Goal: Task Accomplishment & Management: Manage account settings

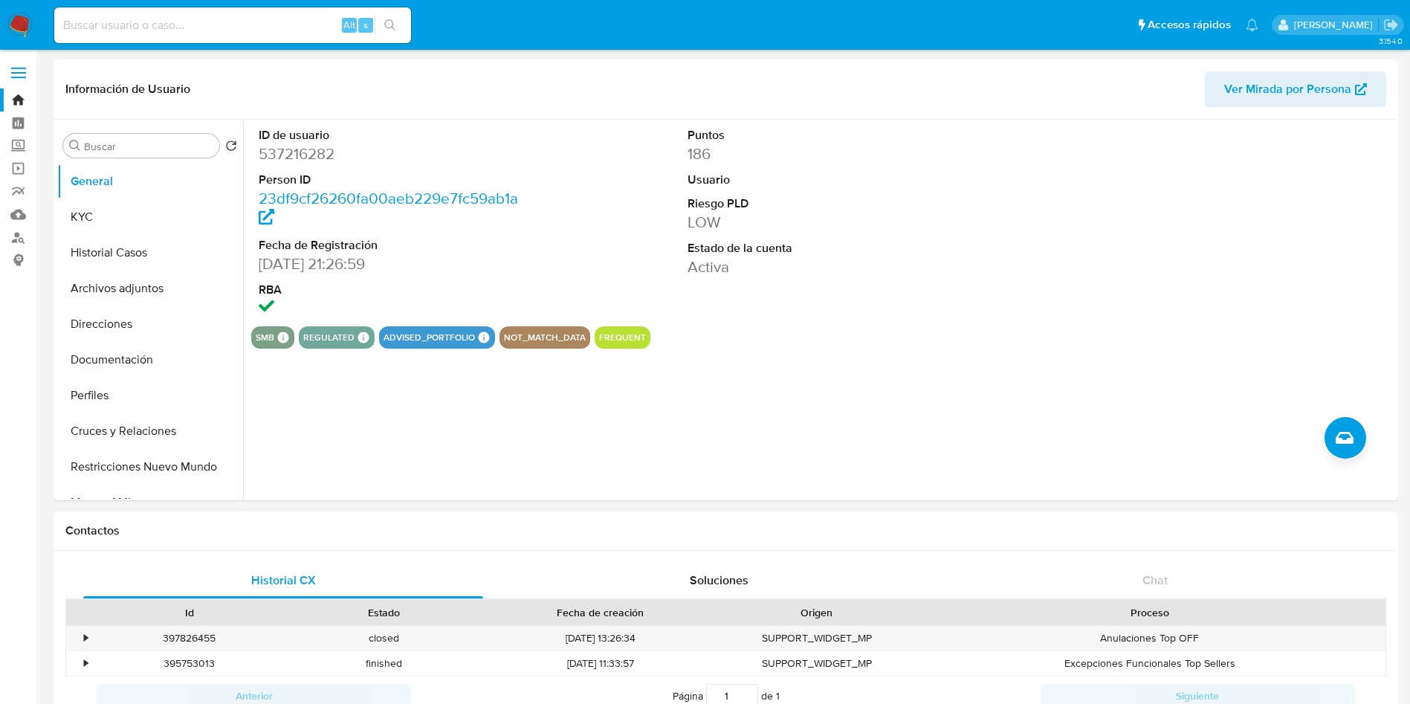
select select "10"
click at [126, 256] on button "Historial Casos" at bounding box center [144, 253] width 174 height 36
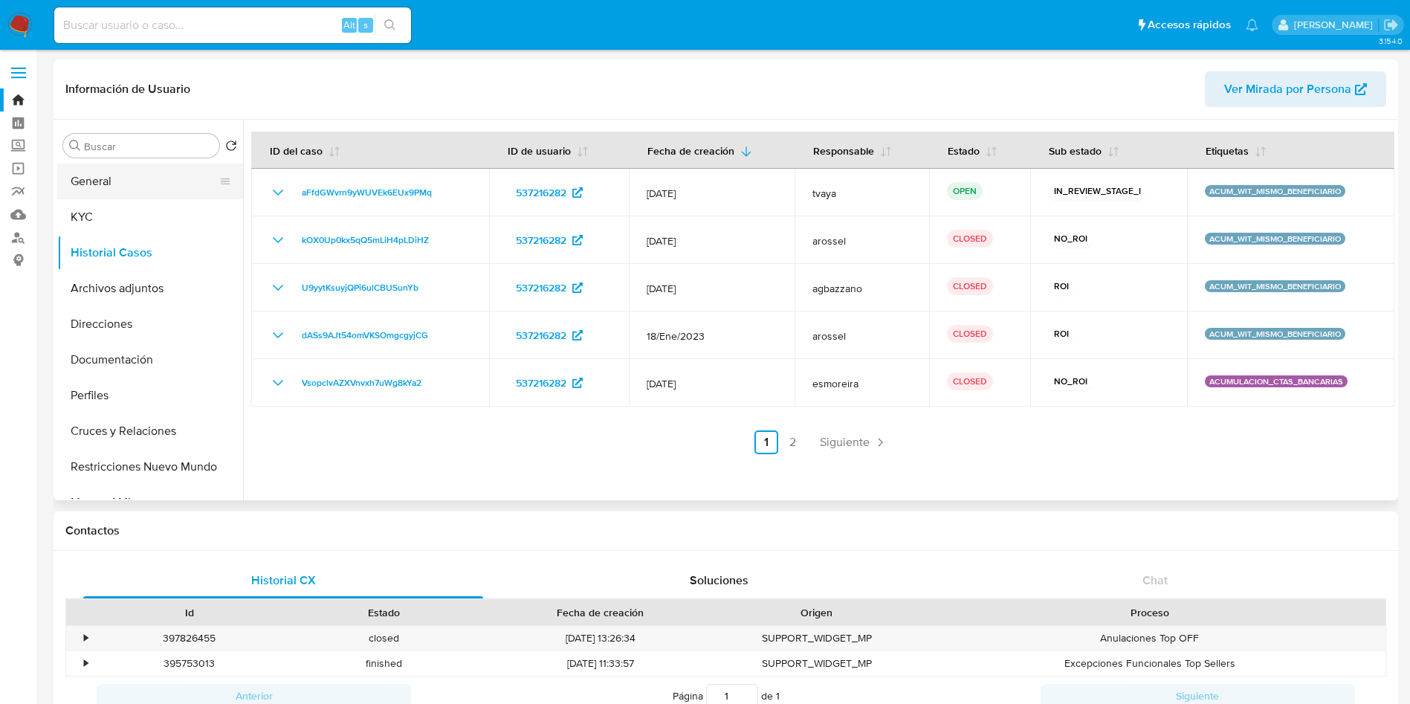
click at [161, 187] on button "General" at bounding box center [144, 182] width 174 height 36
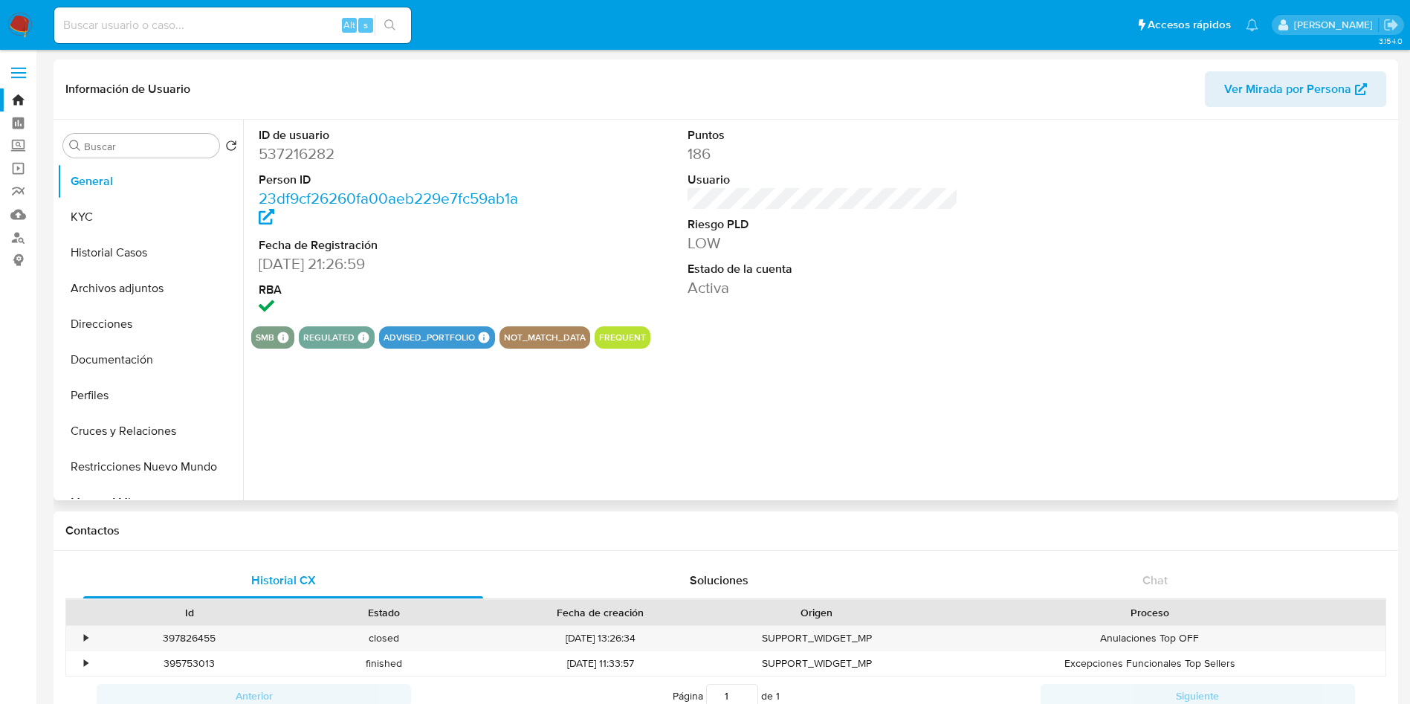
click at [306, 151] on dd "537216282" at bounding box center [394, 153] width 271 height 21
copy dd "537216282"
click at [148, 293] on button "Archivos adjuntos" at bounding box center [144, 289] width 174 height 36
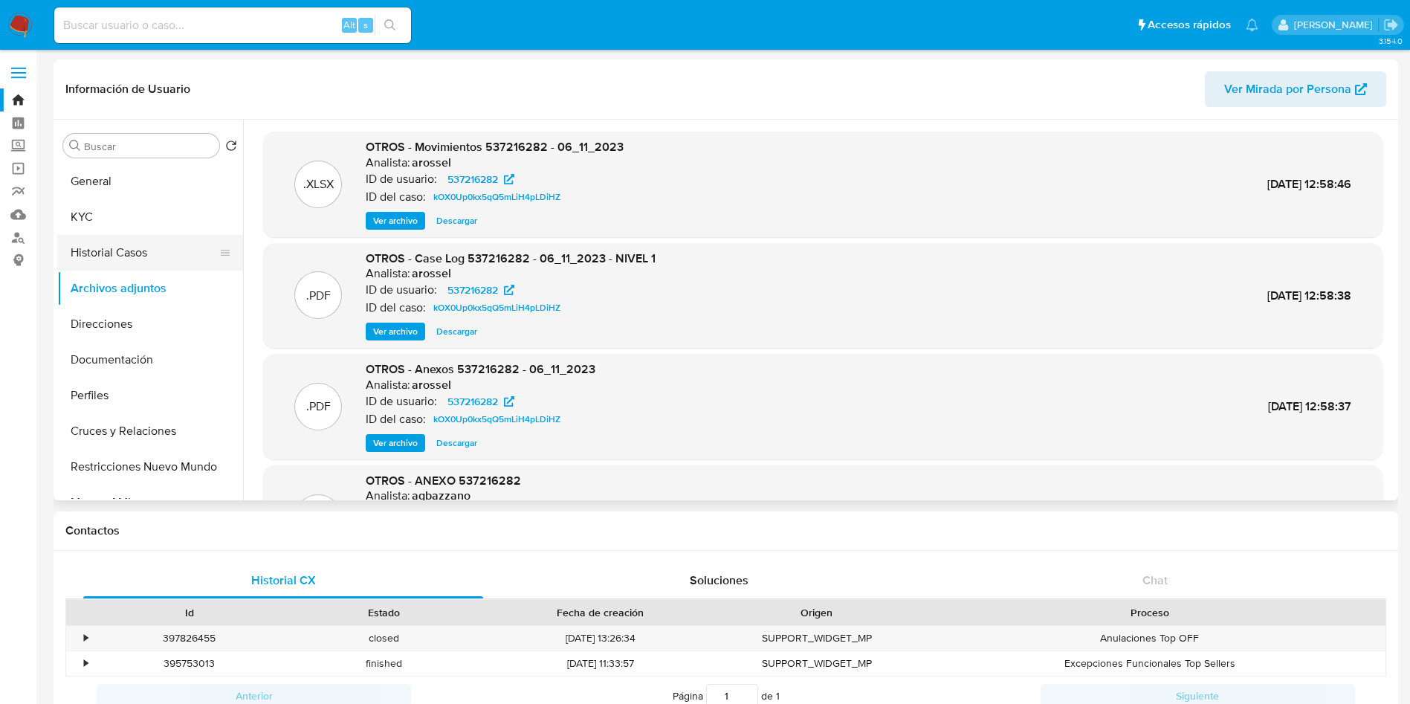
drag, startPoint x: 138, startPoint y: 259, endPoint x: 125, endPoint y: 254, distance: 14.4
click at [138, 260] on button "Historial Casos" at bounding box center [144, 253] width 174 height 36
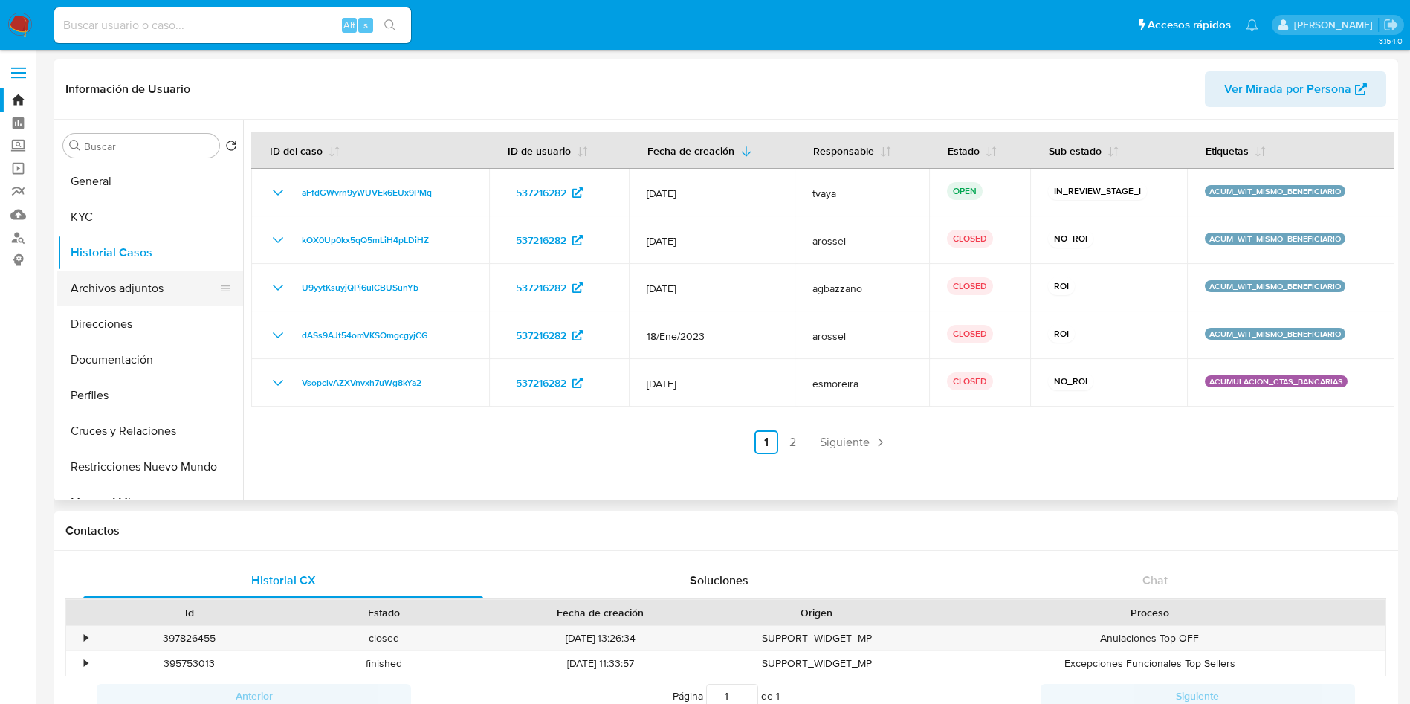
click at [130, 285] on button "Archivos adjuntos" at bounding box center [144, 289] width 174 height 36
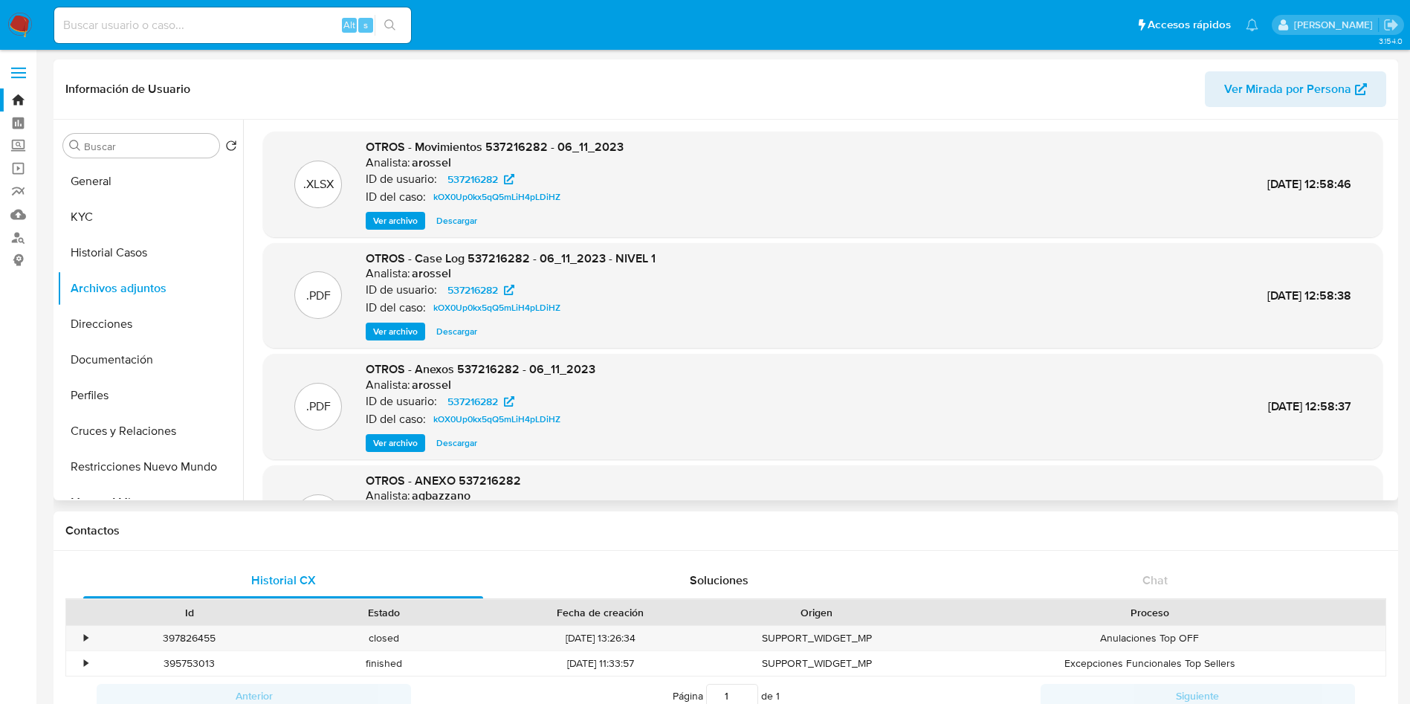
click at [399, 335] on span "Ver archivo" at bounding box center [395, 331] width 45 height 15
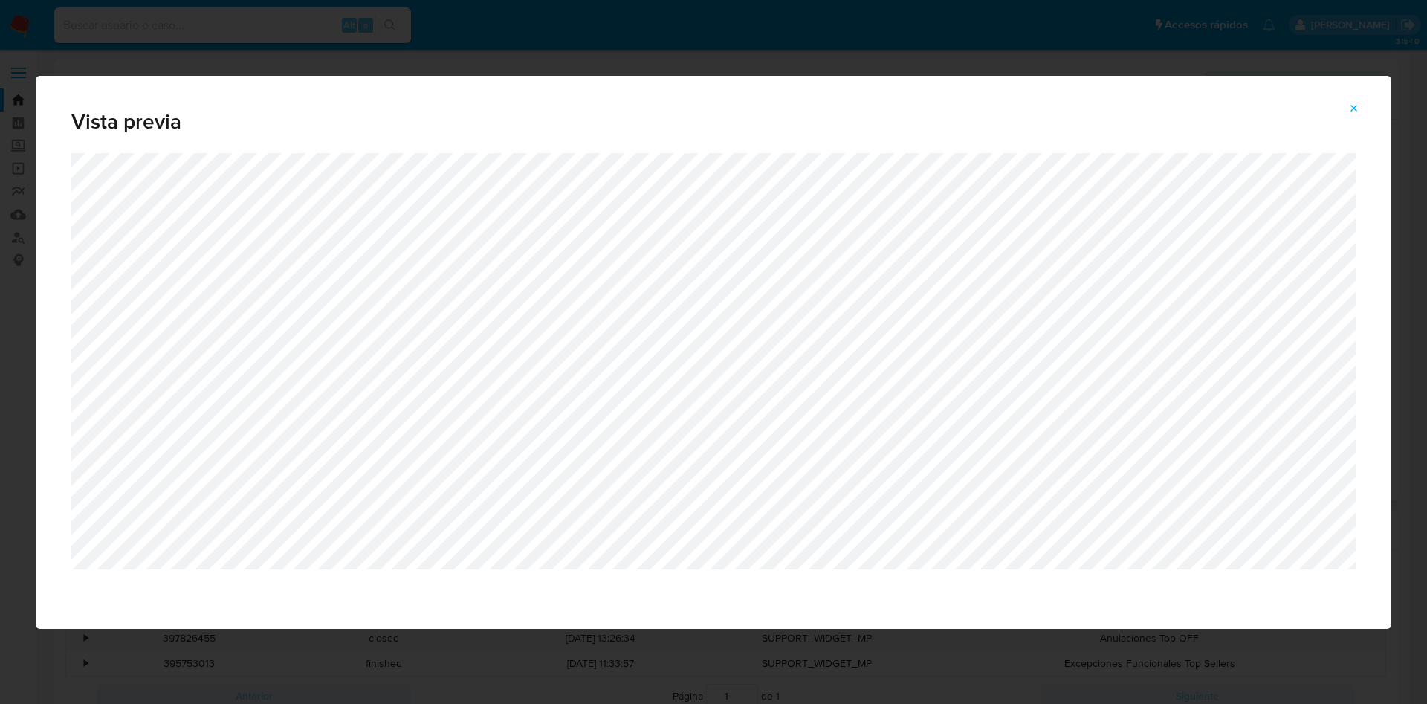
click at [825, 665] on div "Vista previa" at bounding box center [713, 352] width 1427 height 704
click at [1132, 58] on div "Vista previa" at bounding box center [713, 352] width 1427 height 704
click at [1360, 109] on button "Attachment preview" at bounding box center [1354, 109] width 33 height 24
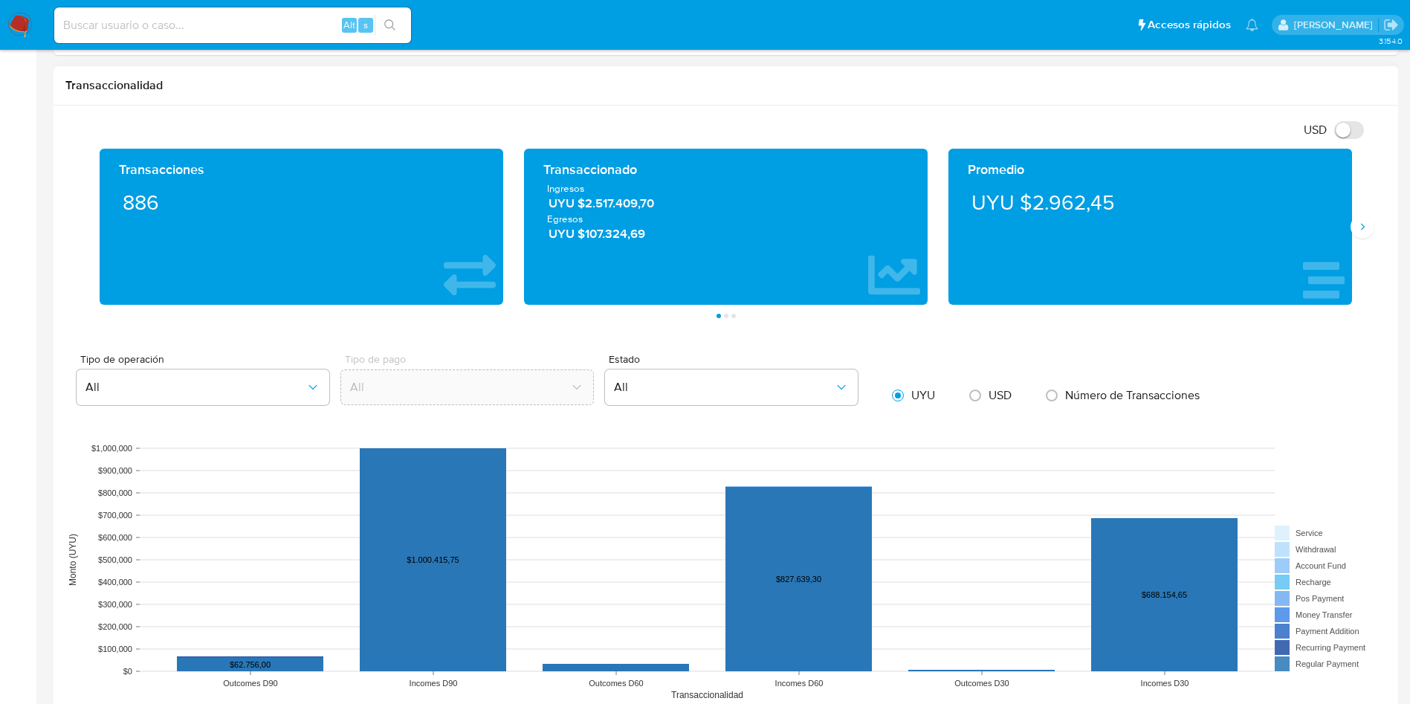
scroll to position [892, 0]
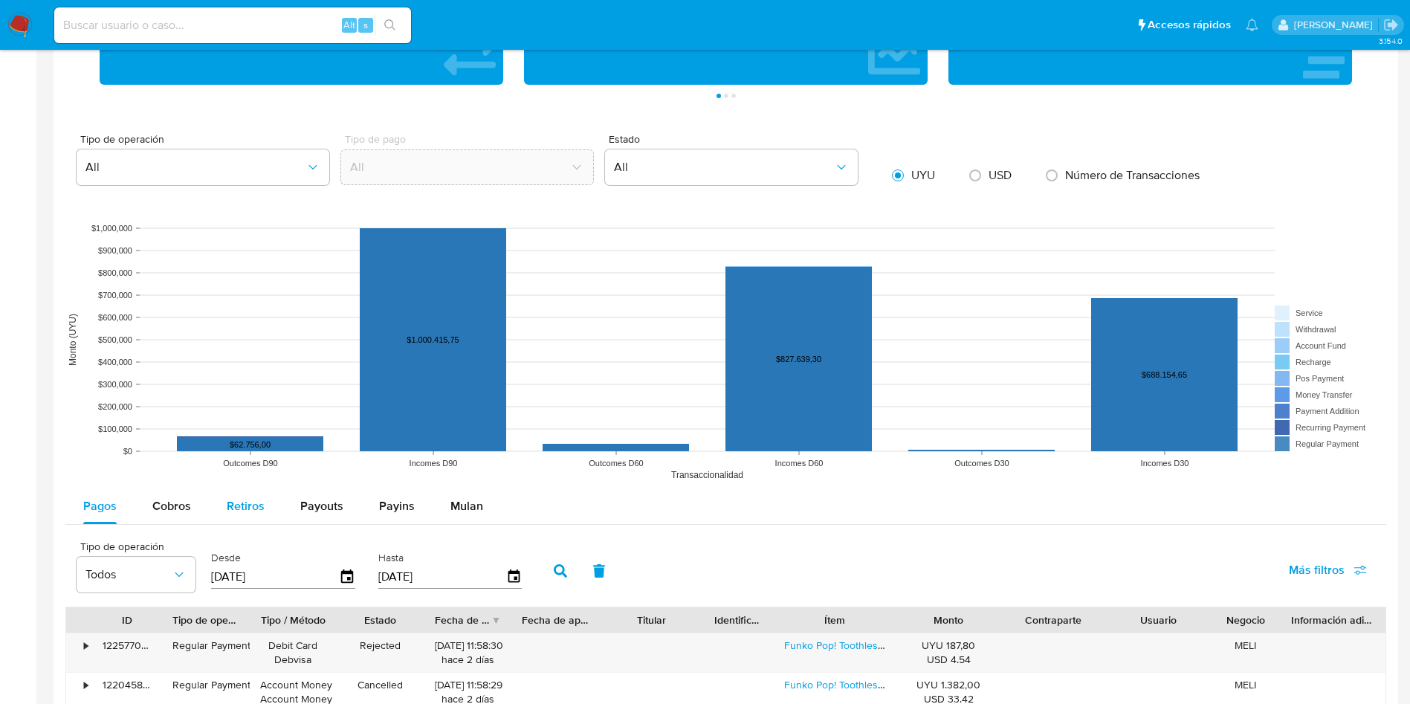
click at [246, 513] on span "Retiros" at bounding box center [246, 505] width 38 height 17
select select "10"
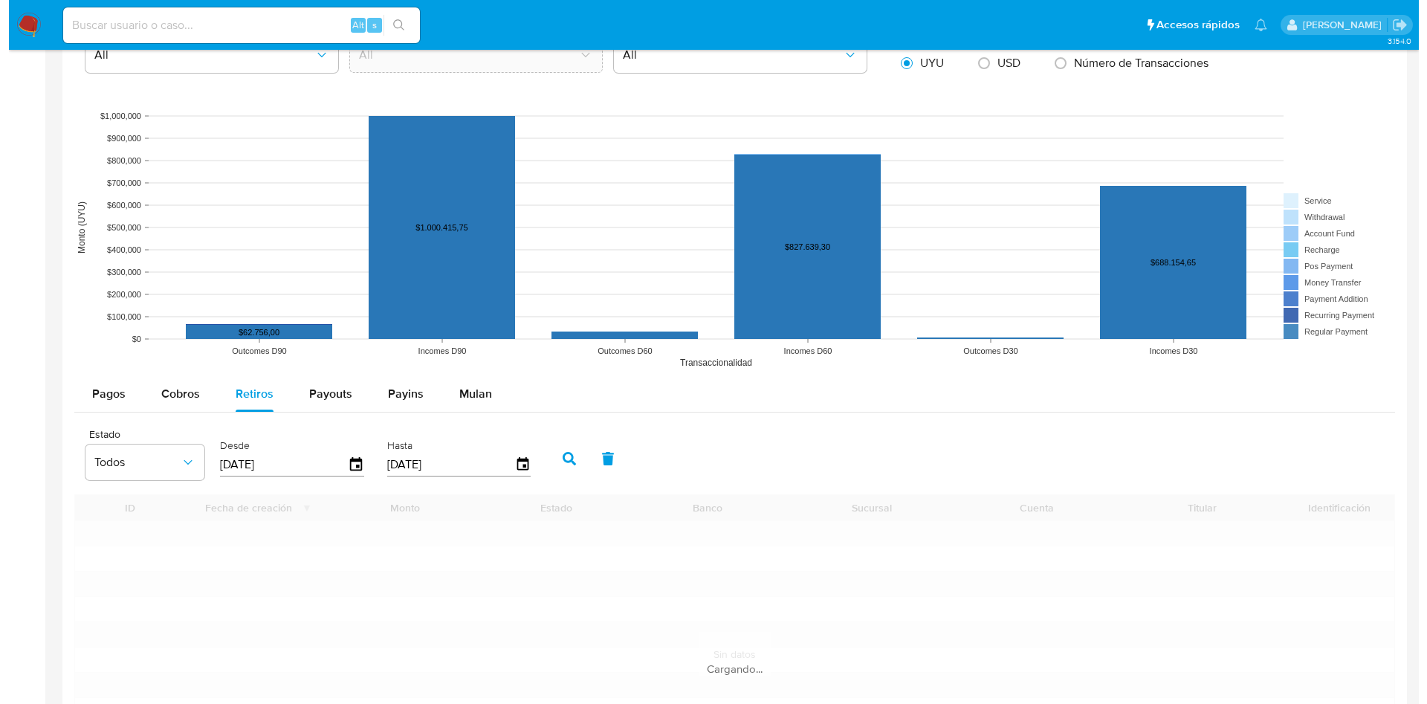
scroll to position [1115, 0]
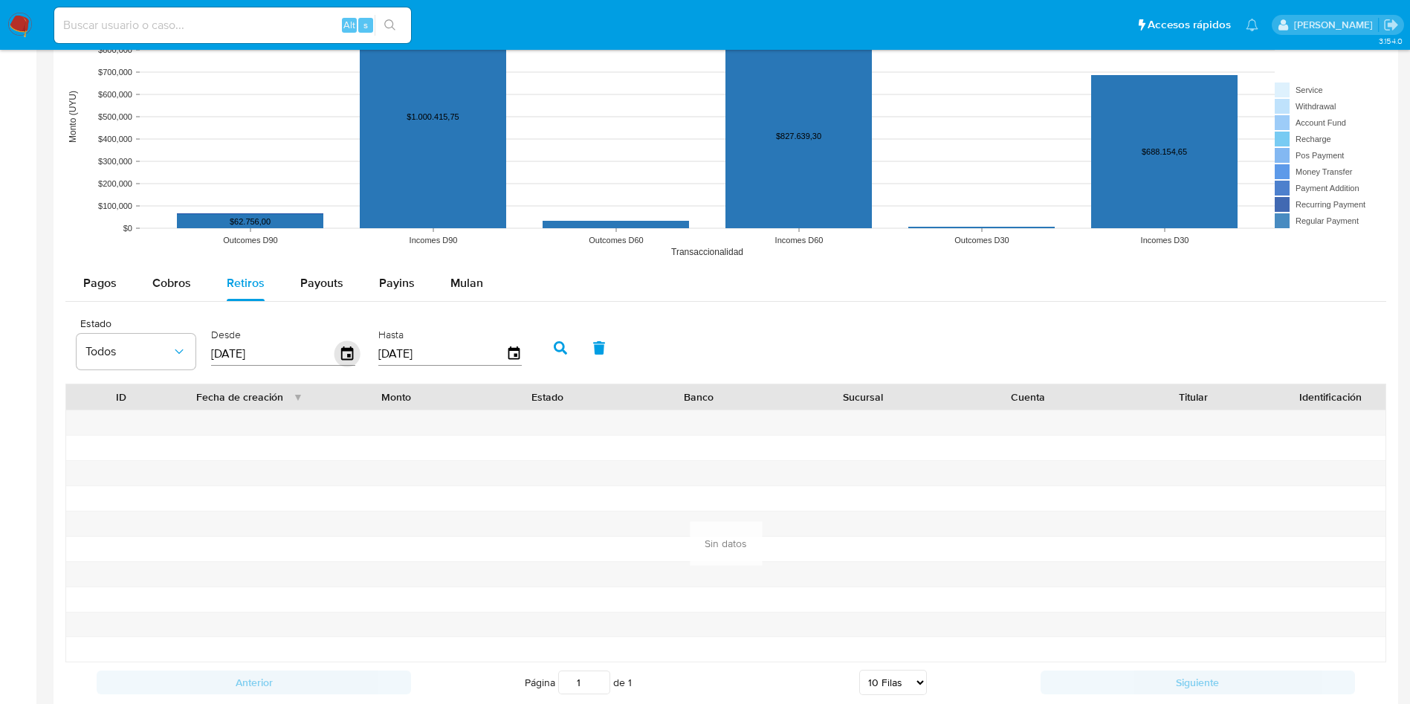
click at [352, 364] on icon "button" at bounding box center [348, 354] width 26 height 26
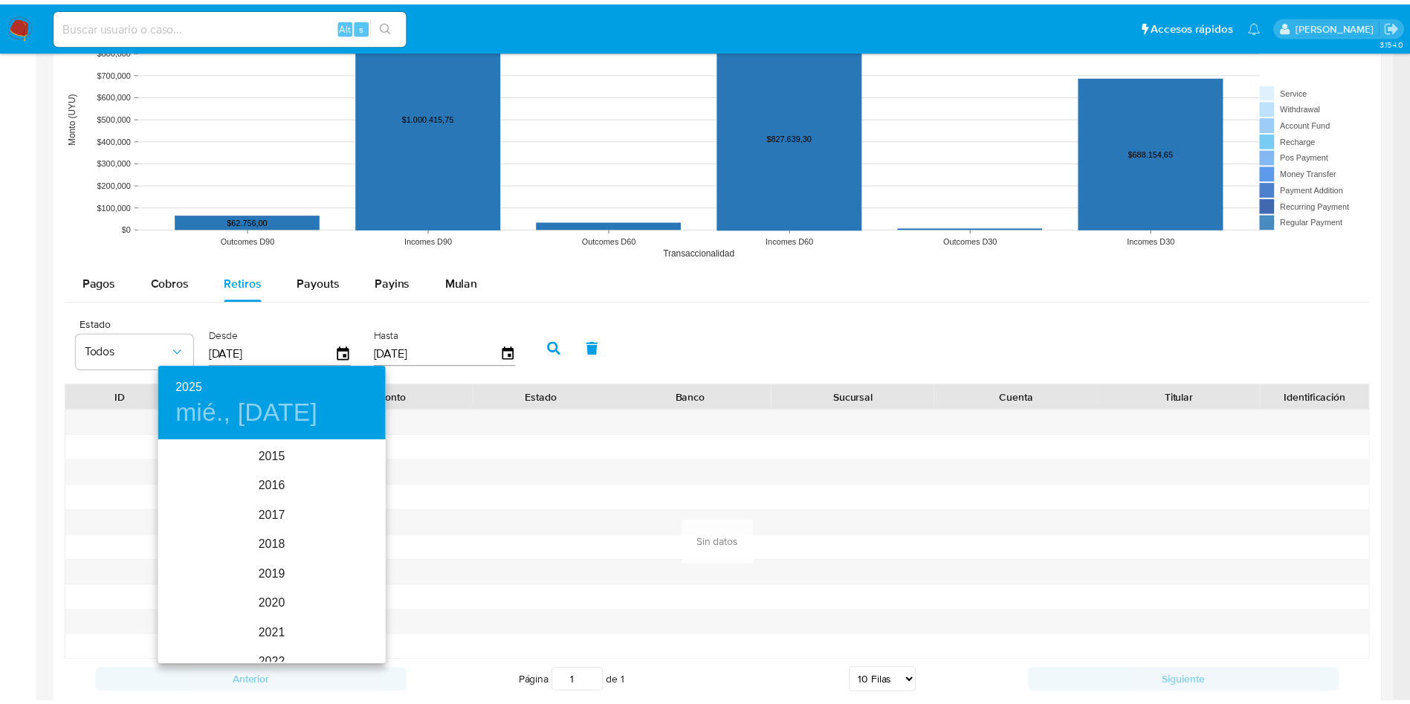
scroll to position [208, 0]
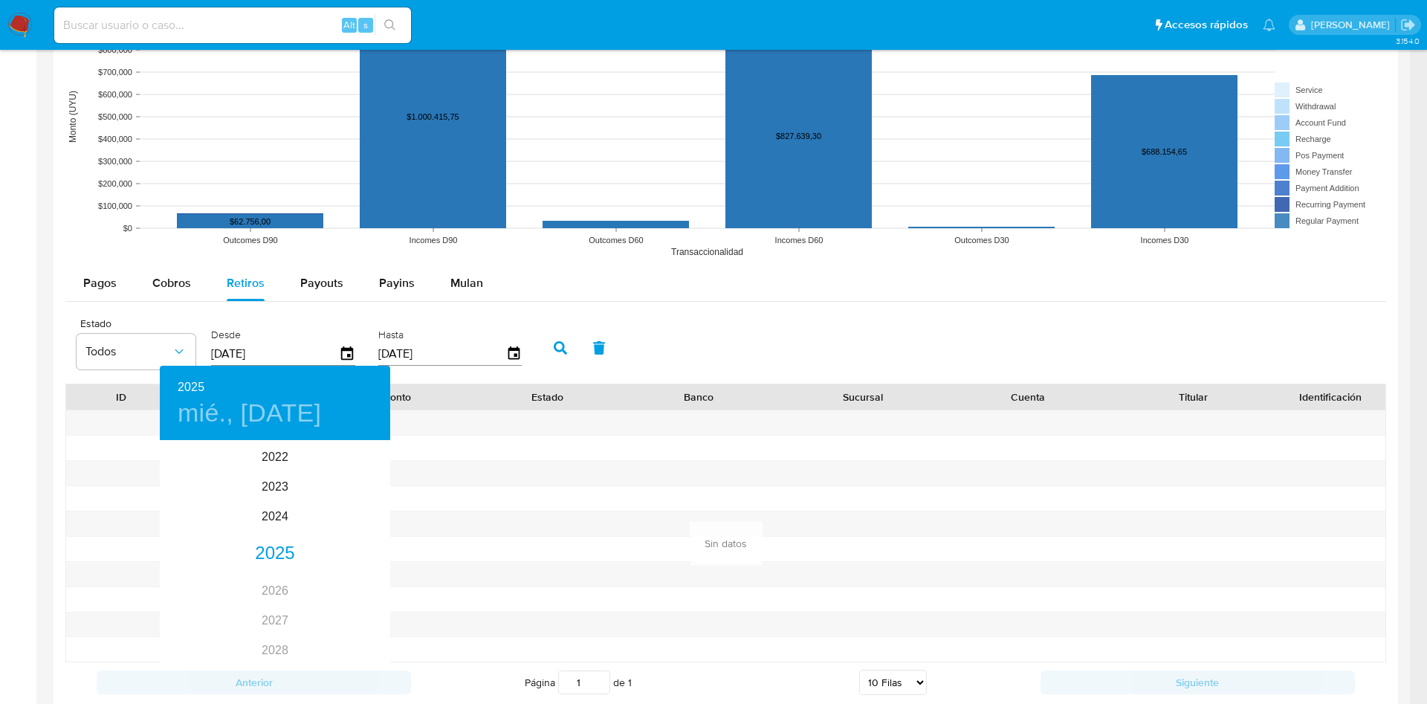
click at [309, 277] on div at bounding box center [713, 352] width 1427 height 704
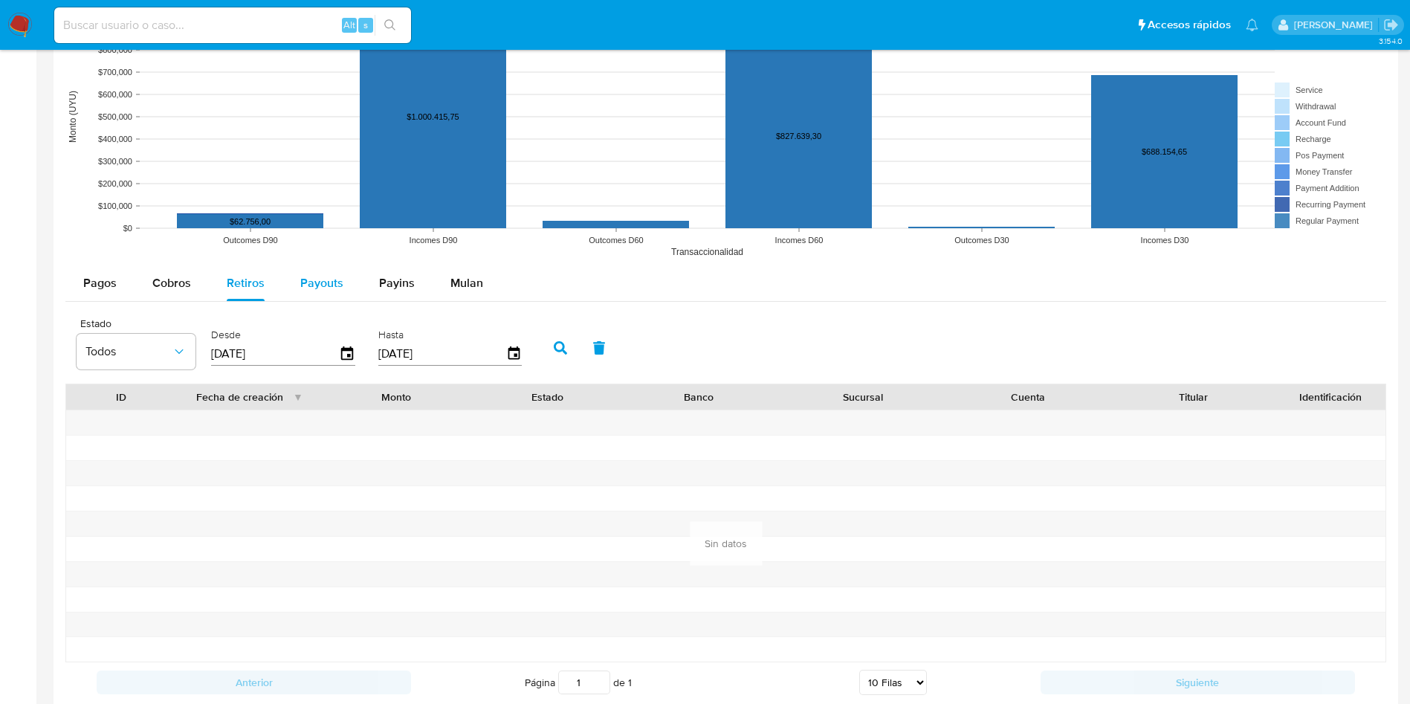
click at [310, 284] on span "Payouts" at bounding box center [321, 282] width 43 height 17
select select "10"
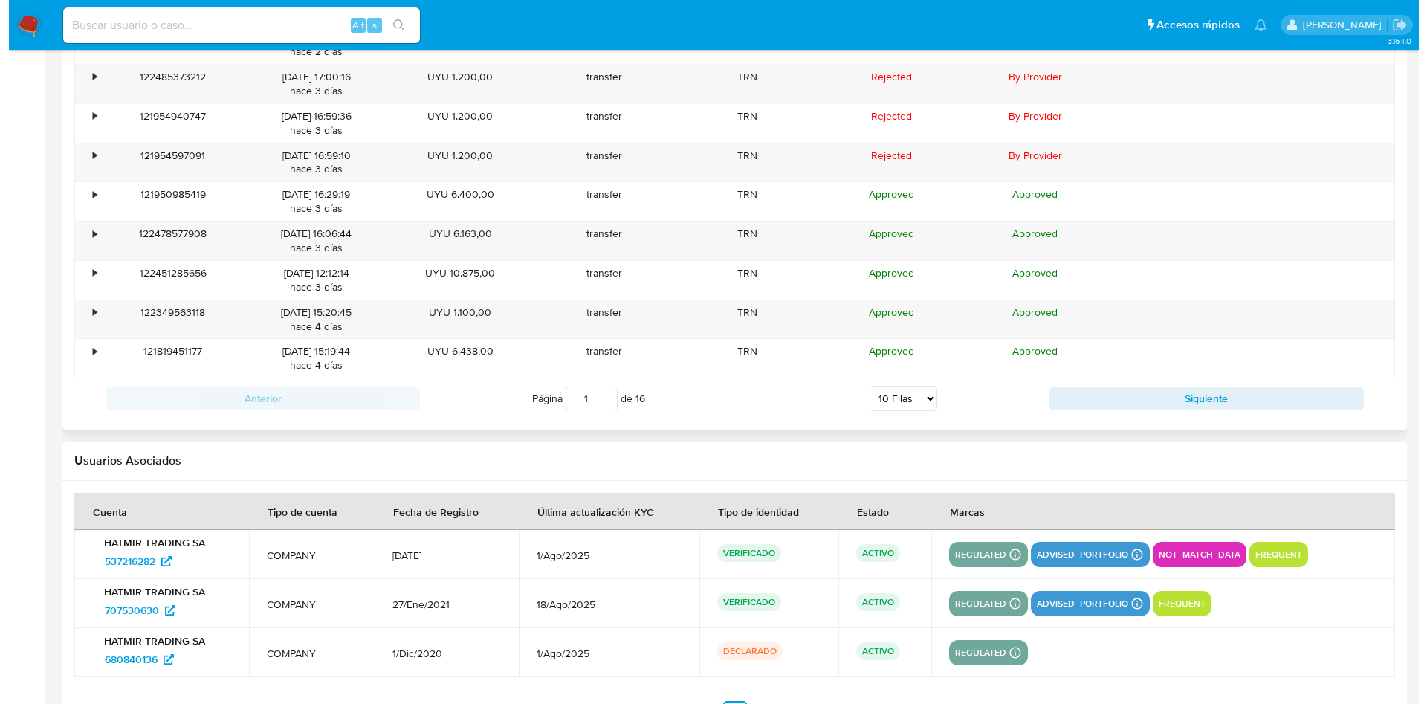
scroll to position [1147, 0]
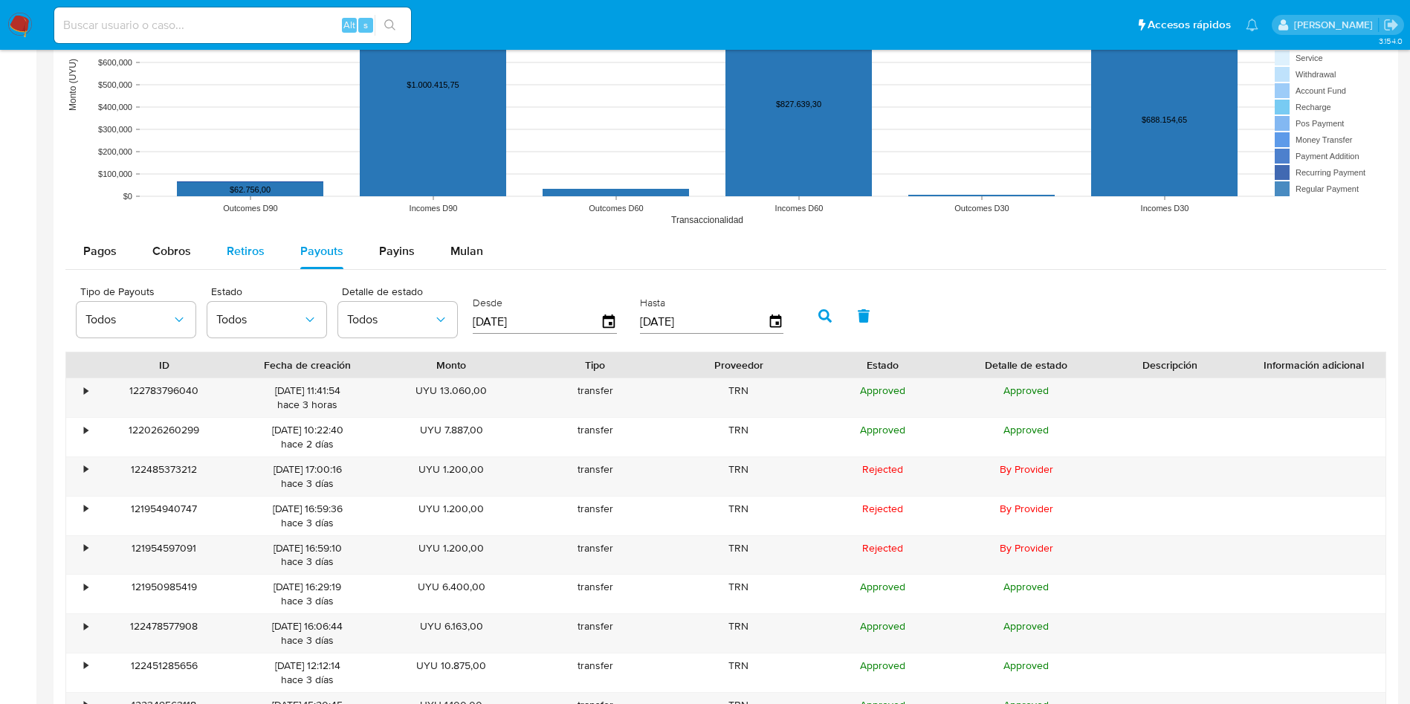
click at [230, 234] on div "Retiros" at bounding box center [246, 251] width 38 height 36
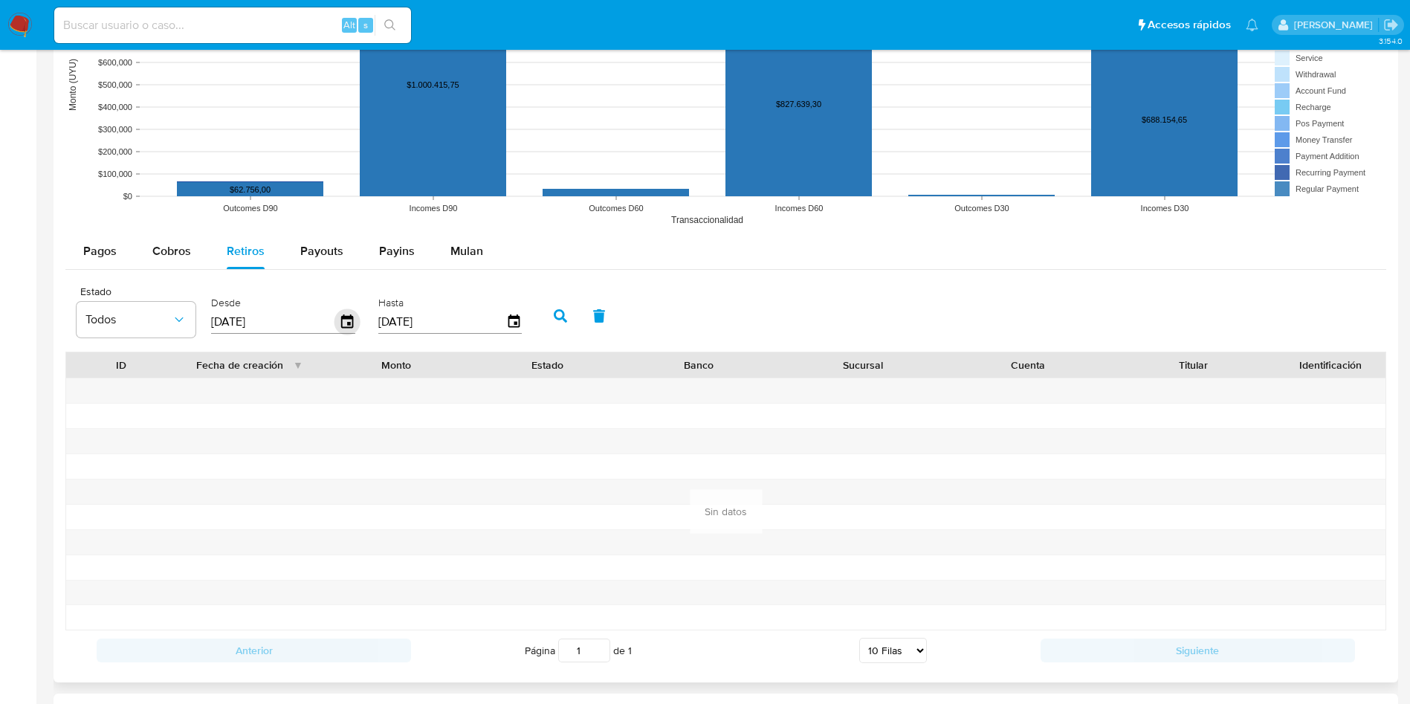
click at [350, 322] on icon "button" at bounding box center [347, 320] width 12 height 13
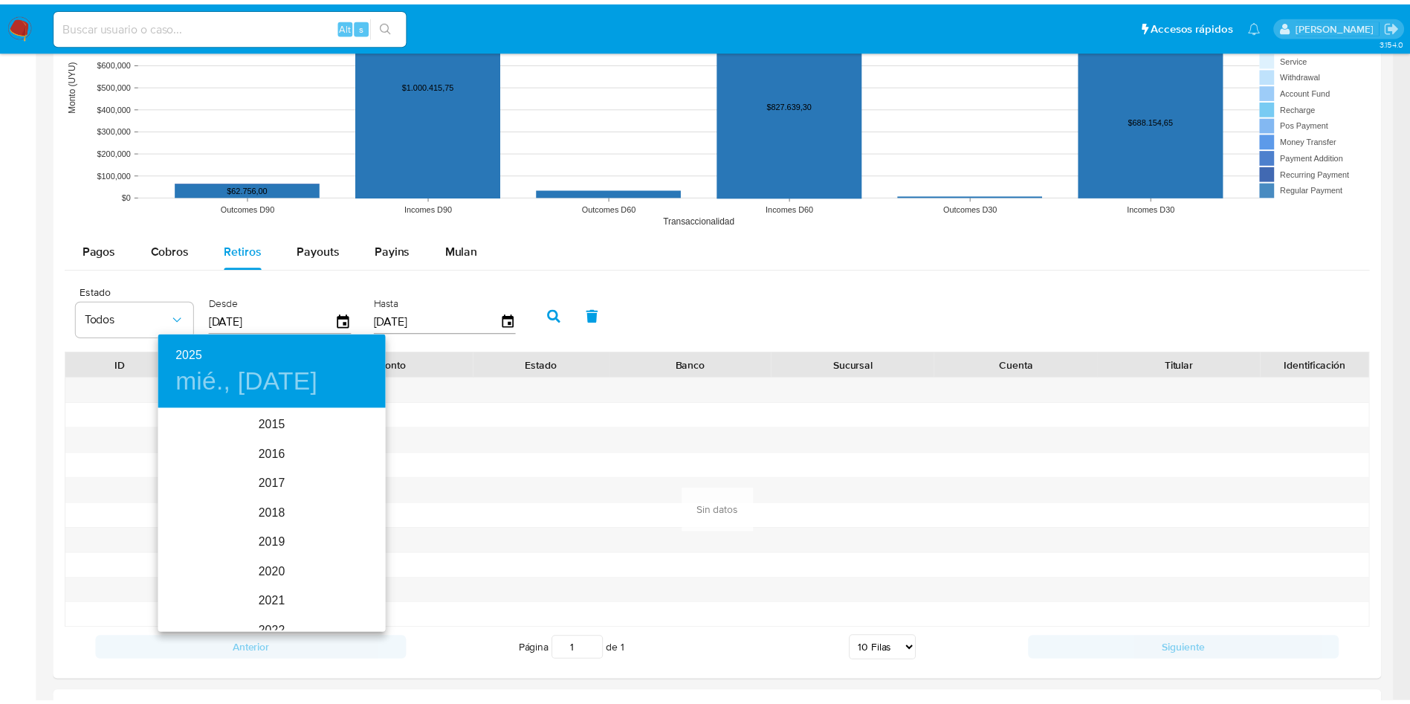
scroll to position [208, 0]
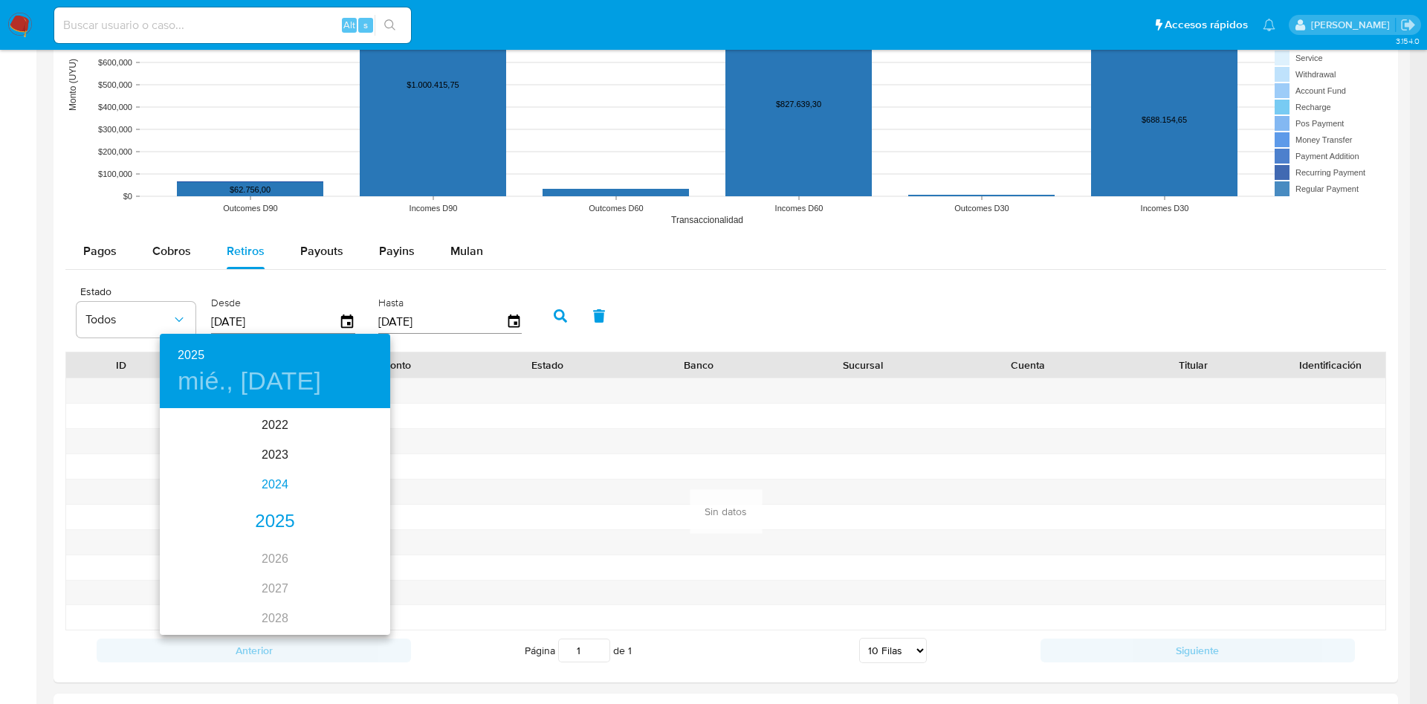
click at [268, 487] on div "2024" at bounding box center [275, 485] width 230 height 30
click at [267, 488] on div "may." at bounding box center [274, 494] width 77 height 56
click at [276, 487] on p "2" at bounding box center [275, 486] width 6 height 15
type input "02/05/2024"
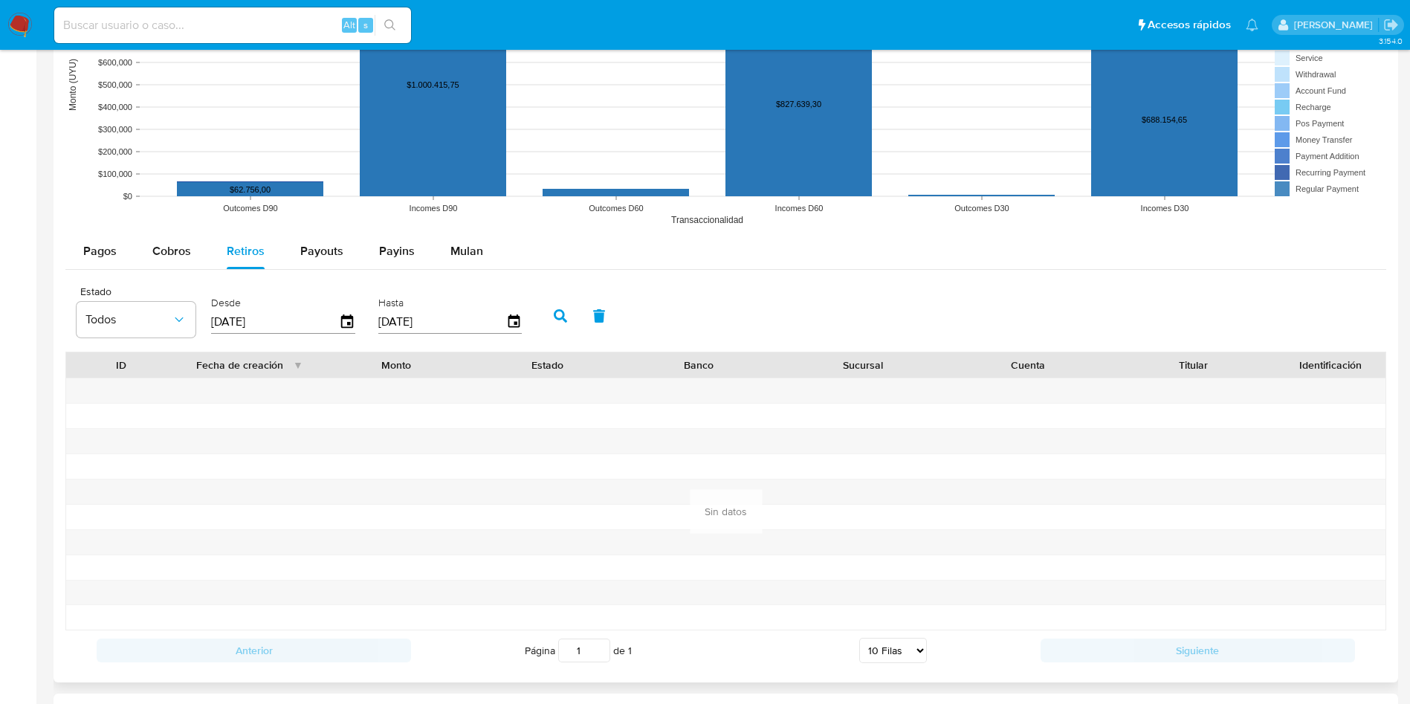
click at [563, 329] on button "button" at bounding box center [560, 316] width 39 height 36
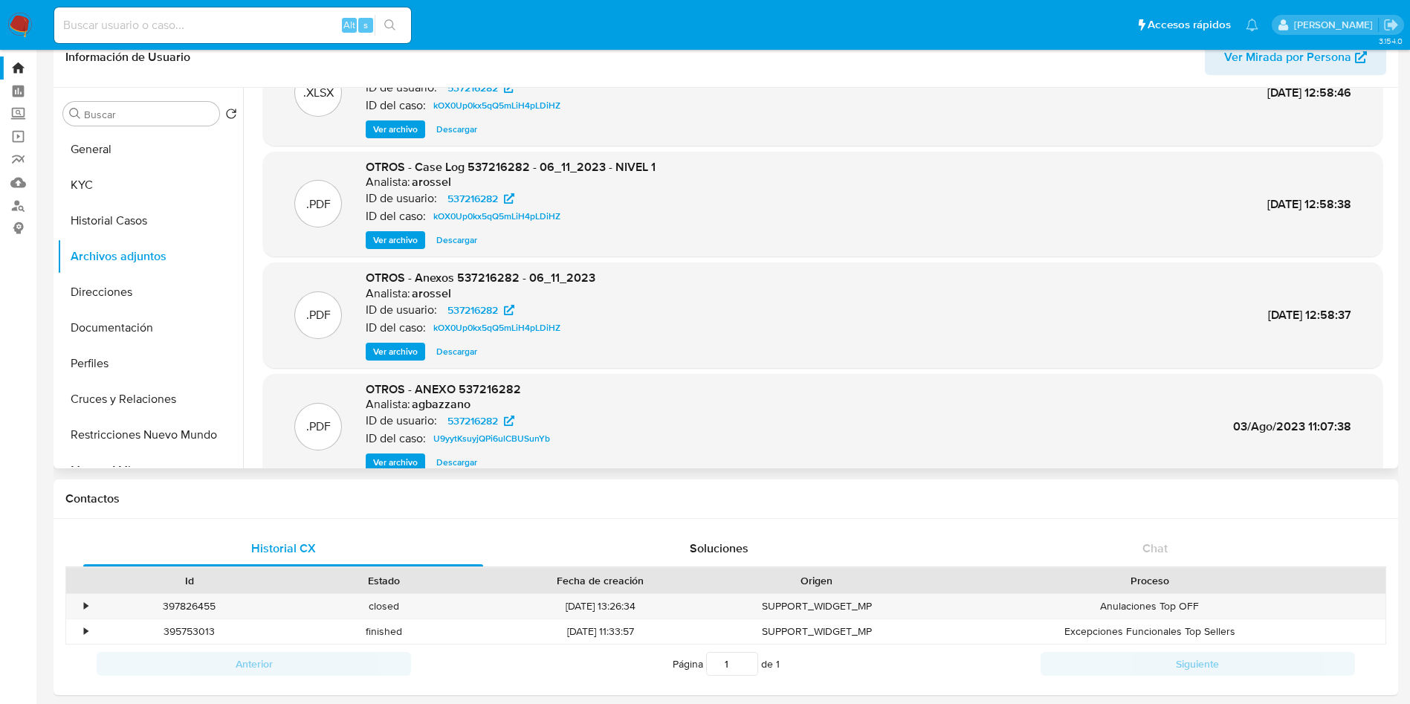
scroll to position [13, 0]
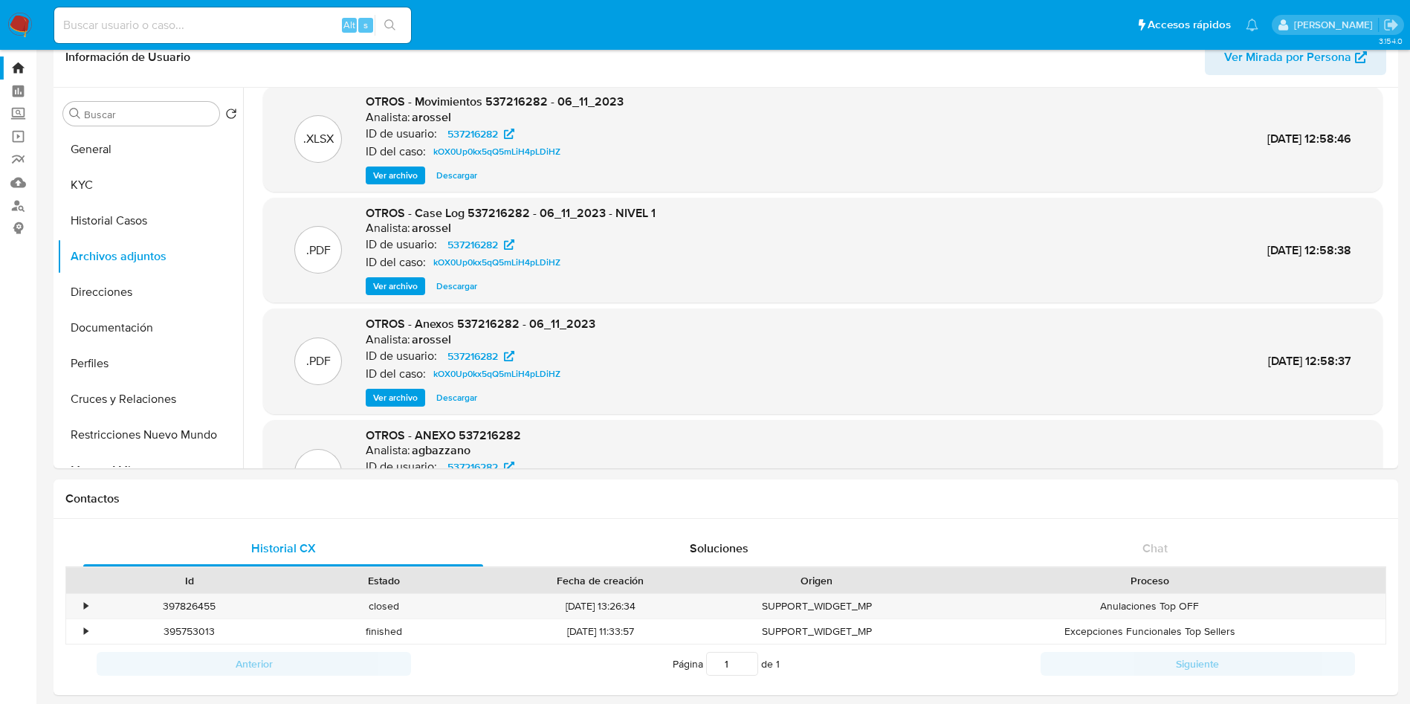
click at [401, 287] on span "Ver archivo" at bounding box center [395, 286] width 45 height 15
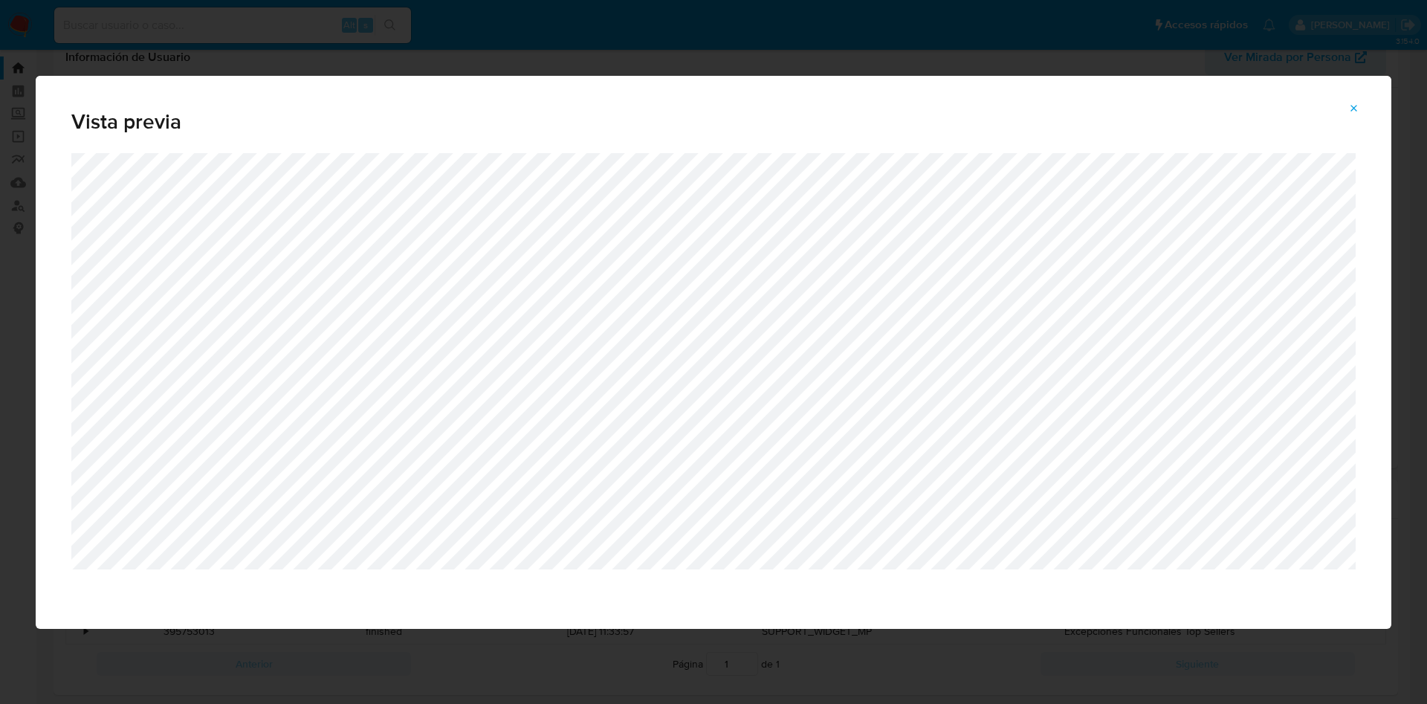
click at [760, 47] on div "Vista previa" at bounding box center [713, 352] width 1427 height 704
click at [1359, 106] on icon "Attachment preview" at bounding box center [1354, 109] width 12 height 12
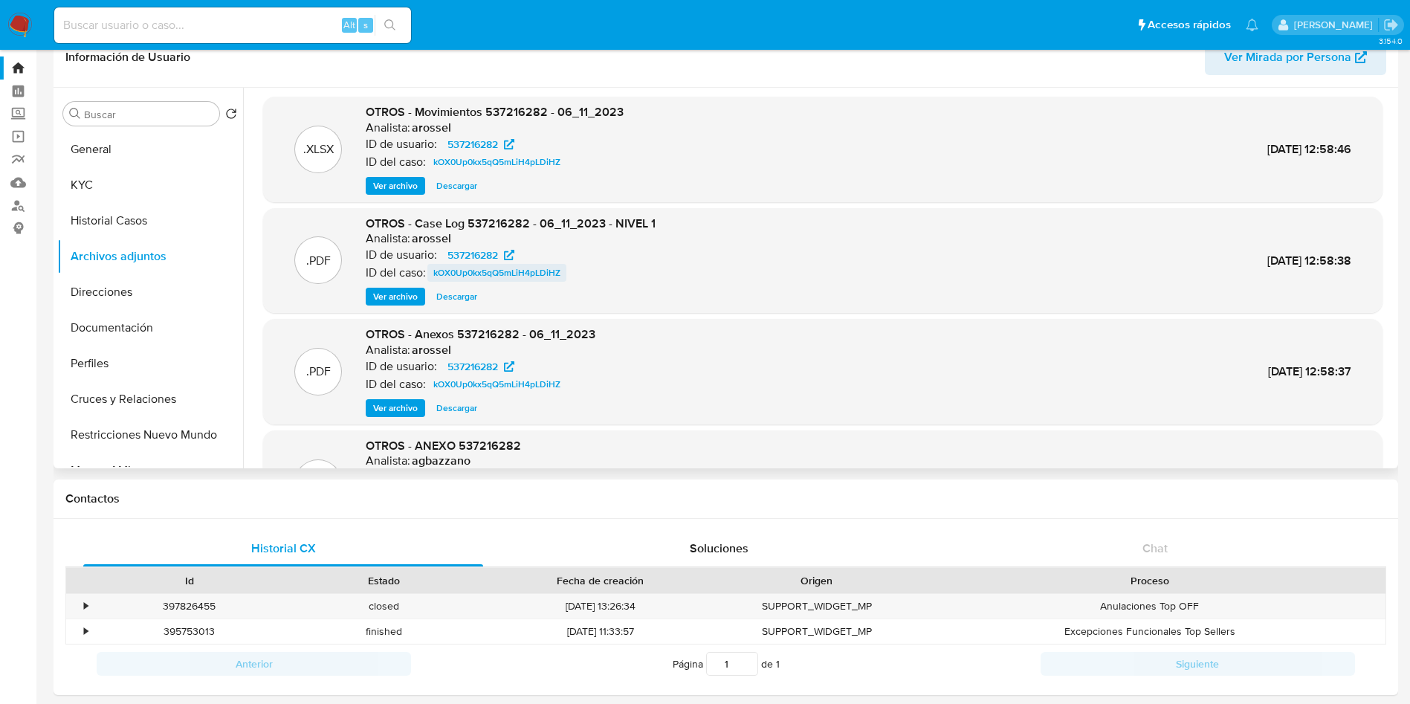
scroll to position [0, 0]
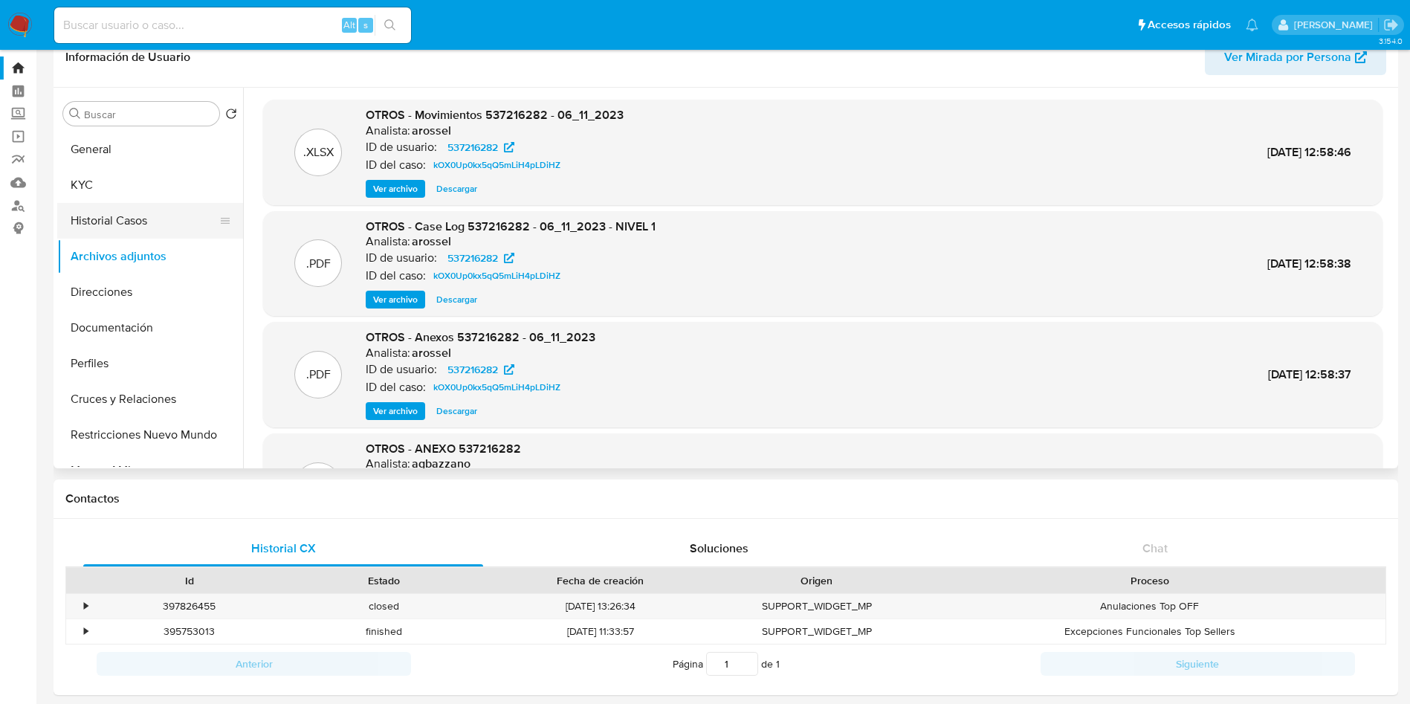
click at [129, 233] on button "Historial Casos" at bounding box center [144, 221] width 174 height 36
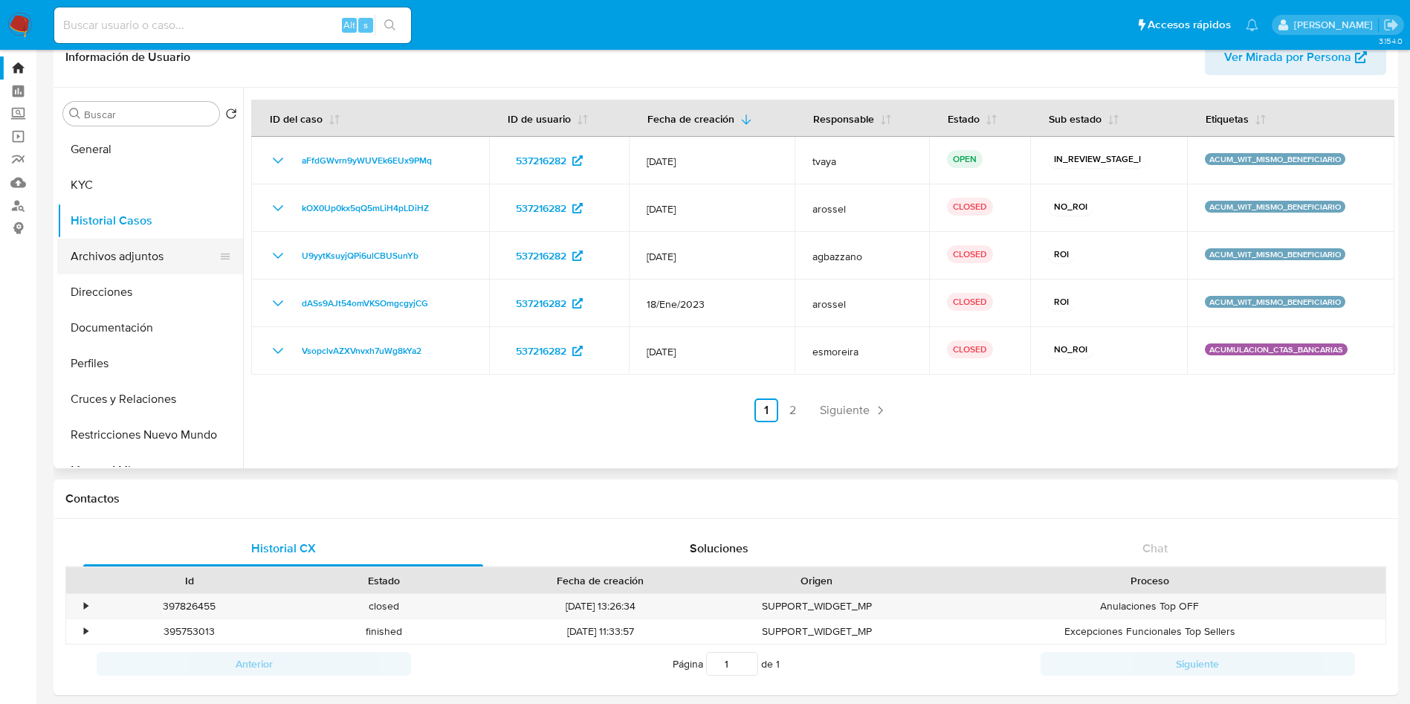
click at [120, 253] on button "Archivos adjuntos" at bounding box center [144, 257] width 174 height 36
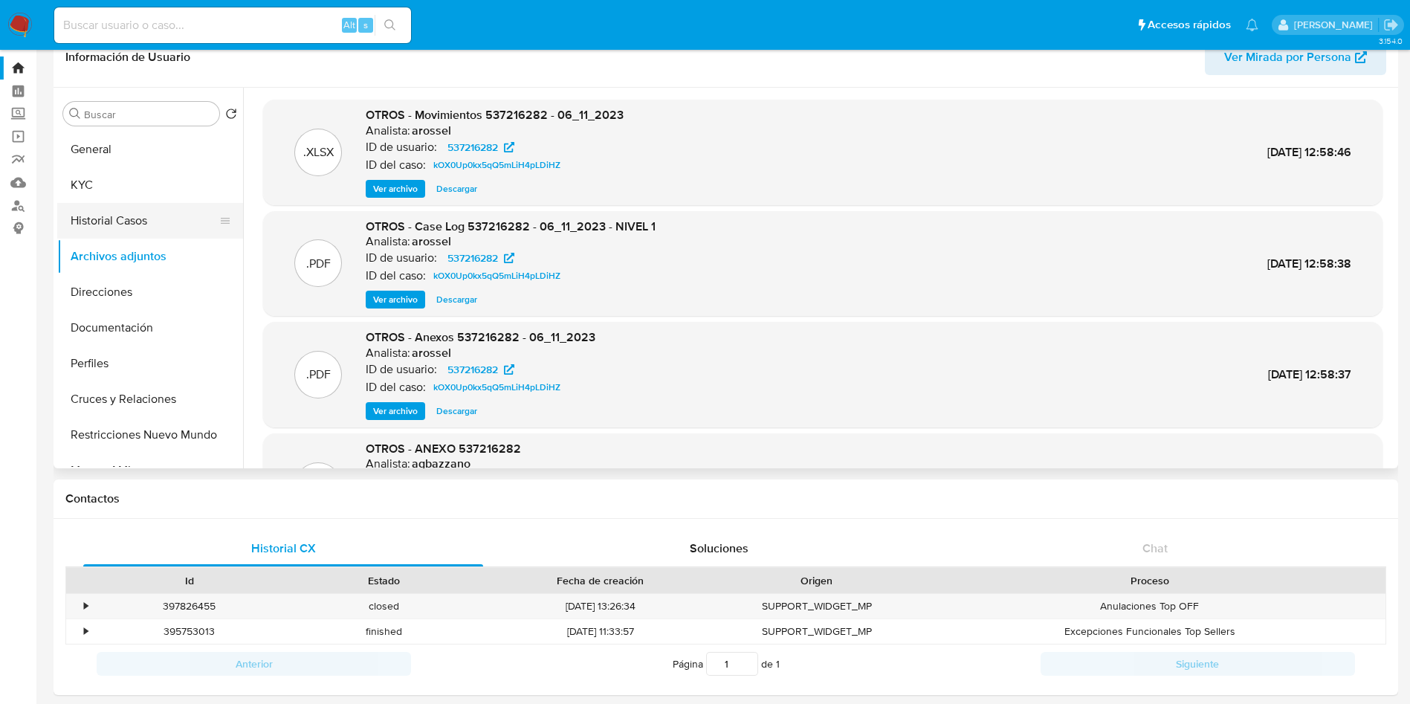
click at [128, 210] on button "Historial Casos" at bounding box center [144, 221] width 174 height 36
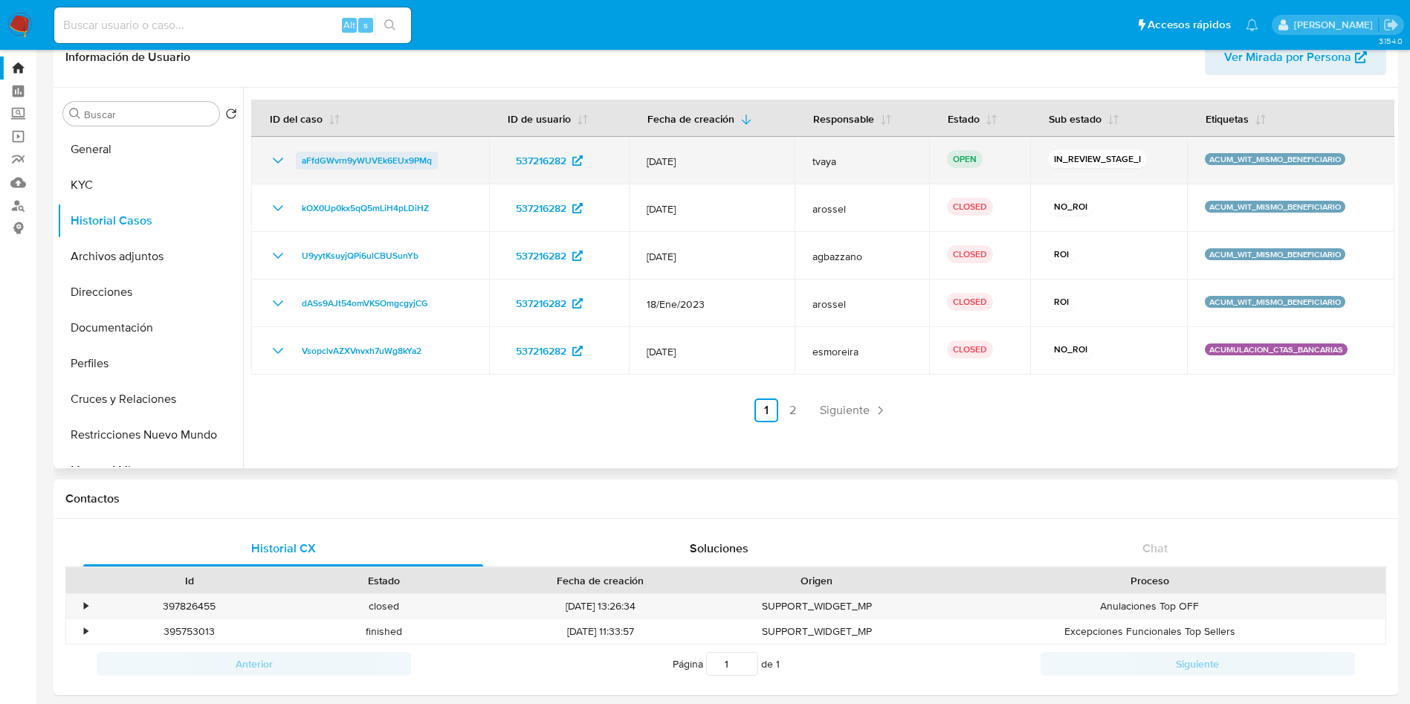
click at [377, 165] on span "aFfdGWvrn9yWUVEk6EUx9PMq" at bounding box center [367, 161] width 130 height 18
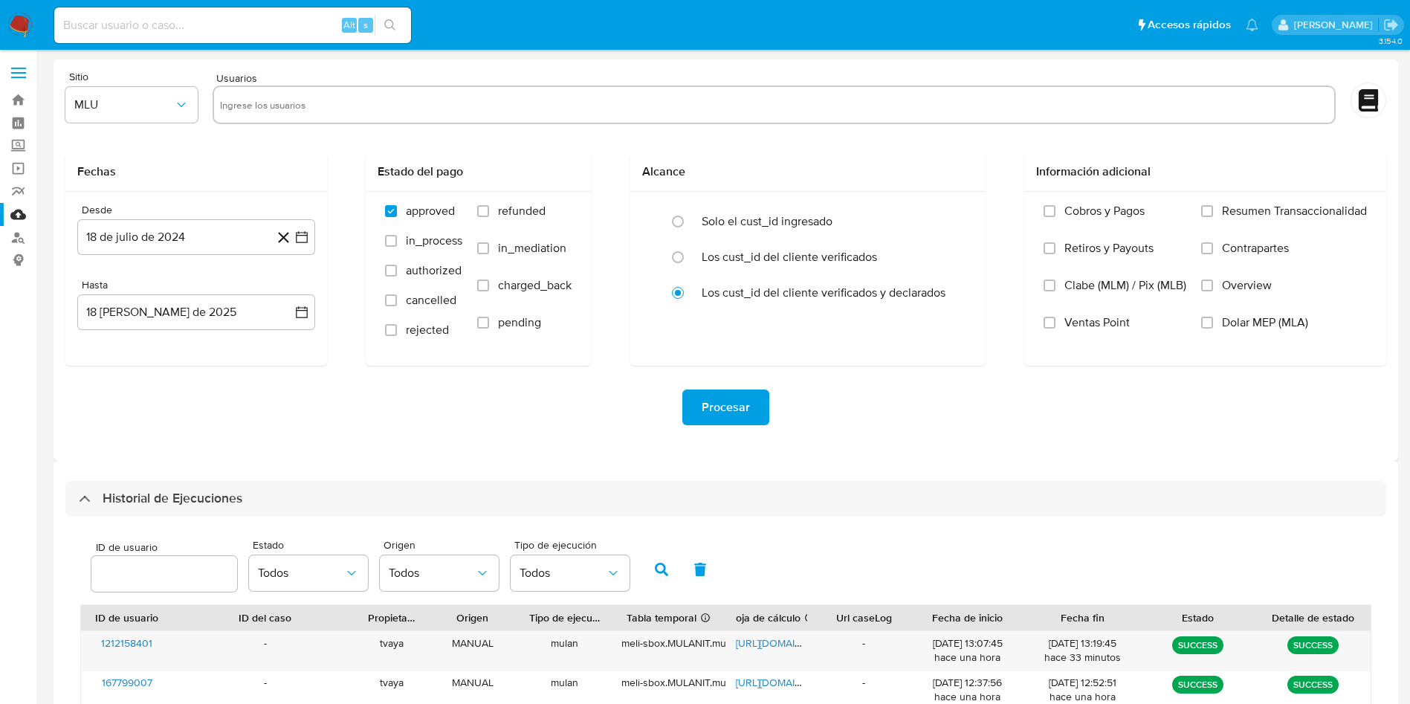
select select "10"
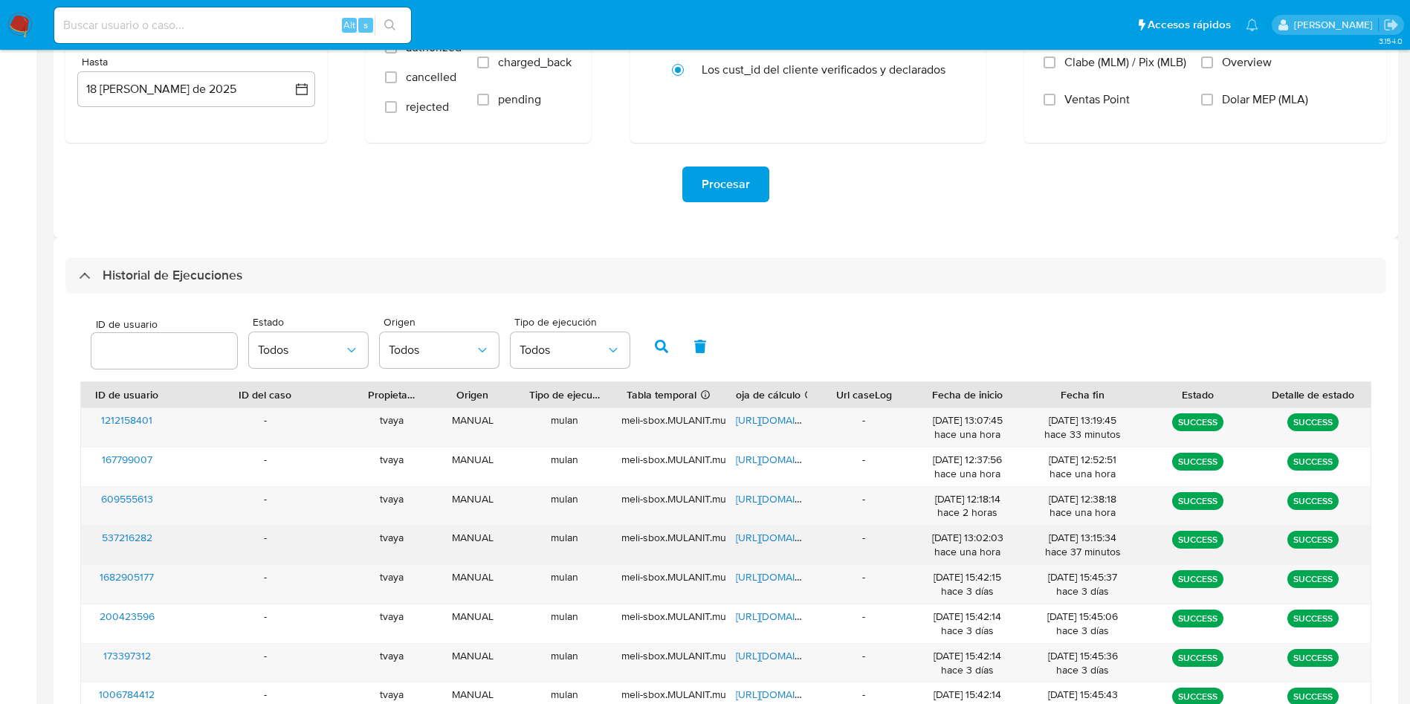
click at [765, 532] on span "https://docs.google.com/spreadsheets/d/1n0qLMS1sc1B-QE_W21eW8zzpI9TS0-VTHvXMJNo…" at bounding box center [787, 537] width 103 height 15
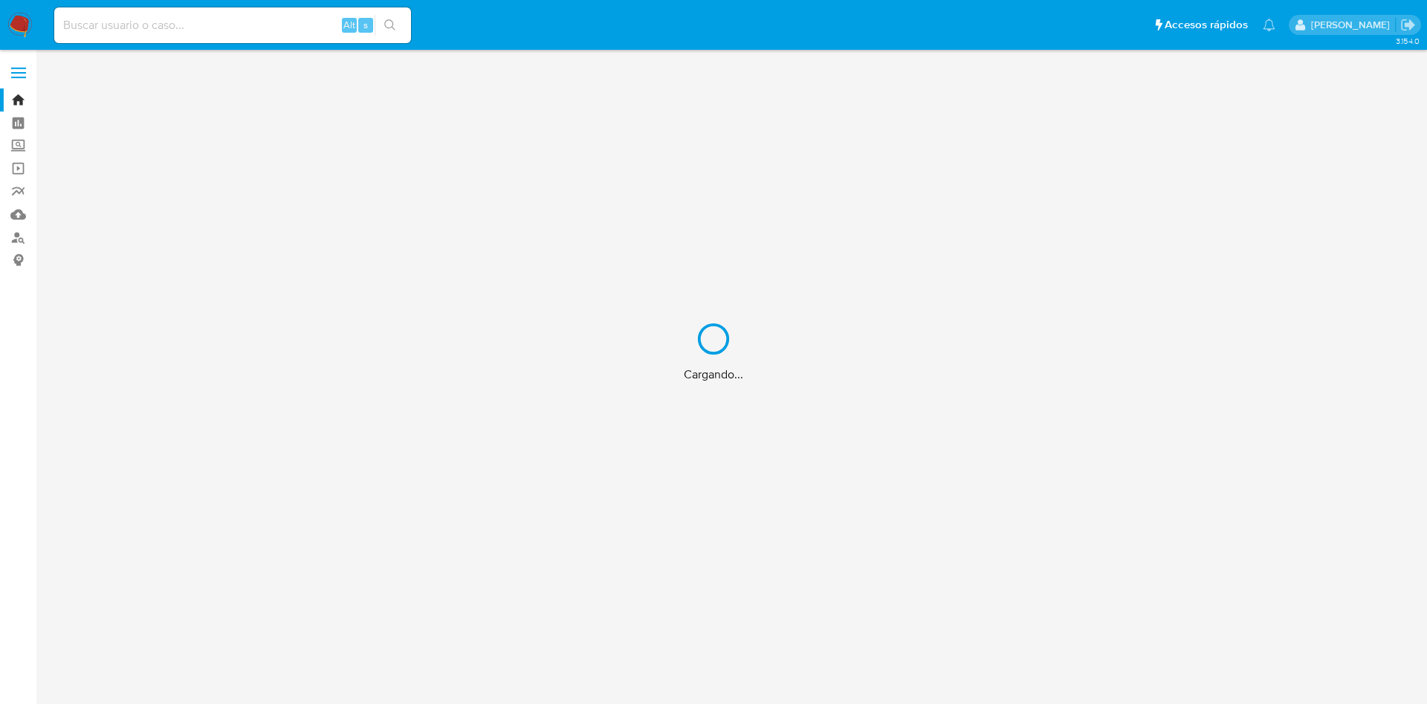
click at [292, 36] on div "Cargando..." at bounding box center [713, 352] width 1427 height 704
click at [292, 35] on div "Cargando..." at bounding box center [713, 352] width 1427 height 704
click at [282, 22] on div "Cargando..." at bounding box center [713, 352] width 1427 height 704
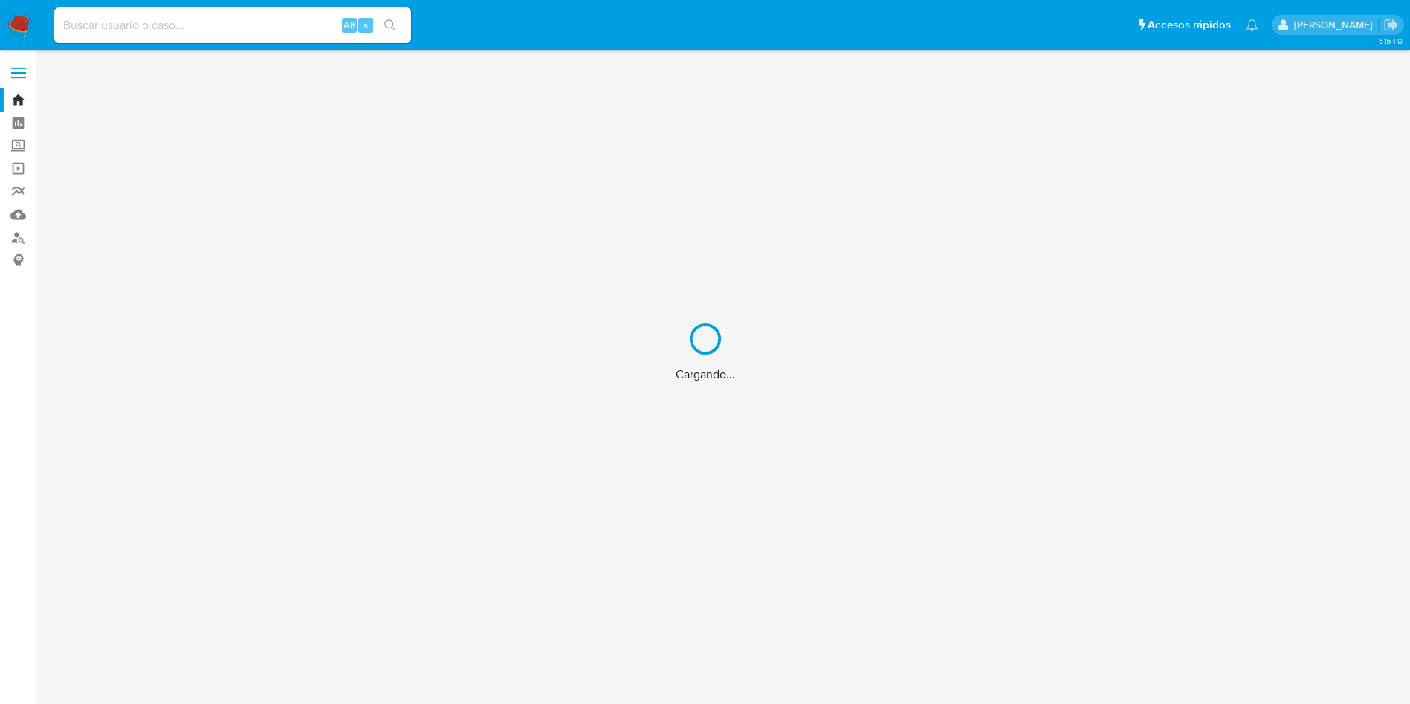
click at [214, 25] on input at bounding box center [232, 25] width 357 height 19
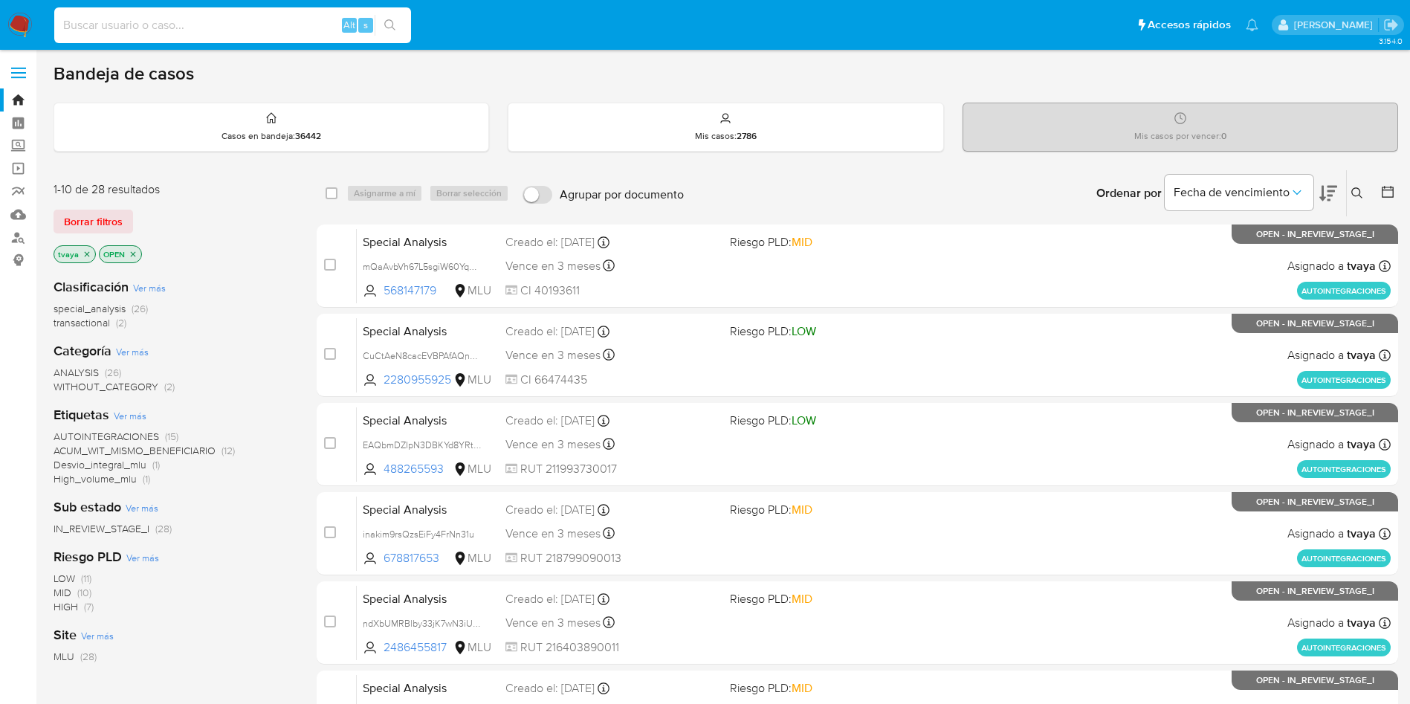
paste input "707530630"
type input "707530630"
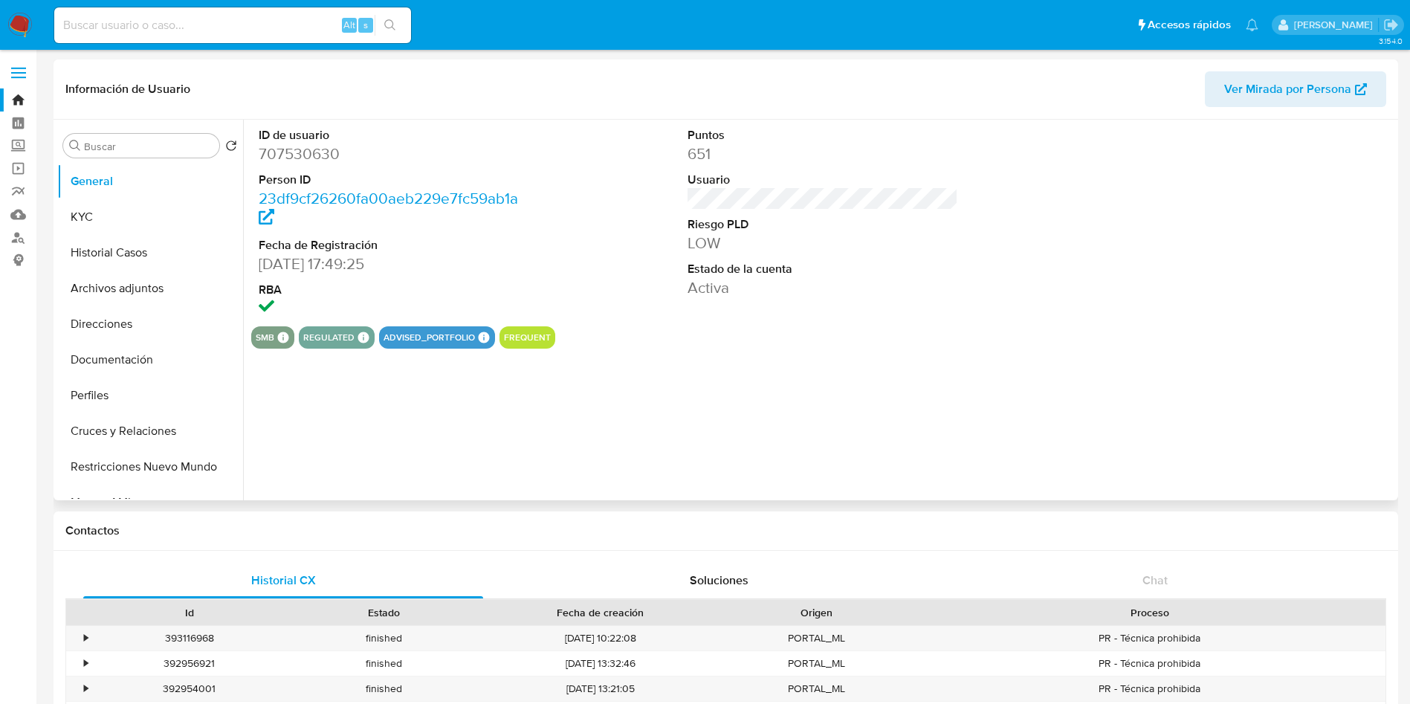
select select "10"
click at [76, 213] on button "KYC" at bounding box center [144, 217] width 174 height 36
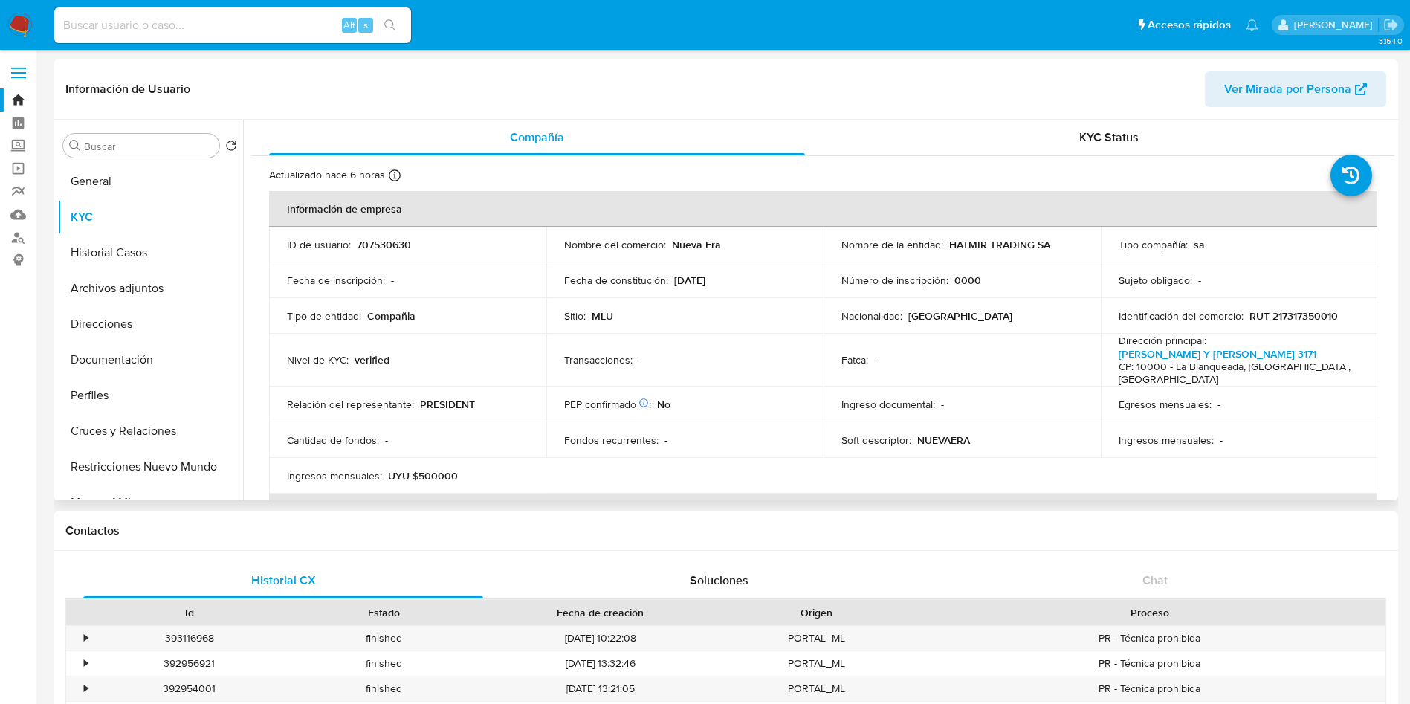
click at [390, 242] on p "707530630" at bounding box center [384, 244] width 54 height 13
copy p "707530630"
drag, startPoint x: 714, startPoint y: 246, endPoint x: 662, endPoint y: 249, distance: 52.9
click at [662, 249] on div "Nombre del comercio : Nueva Era" at bounding box center [685, 244] width 242 height 13
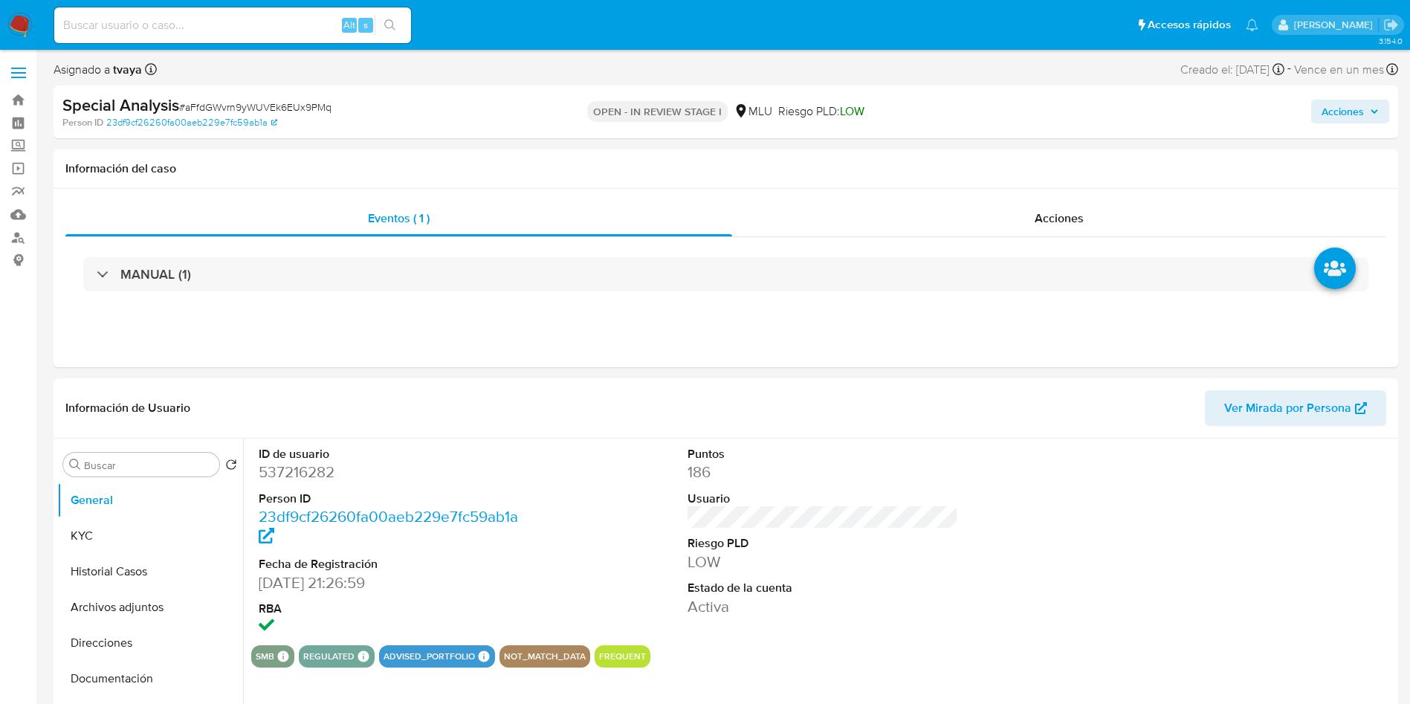
select select "10"
click at [140, 598] on button "Archivos adjuntos" at bounding box center [144, 607] width 174 height 36
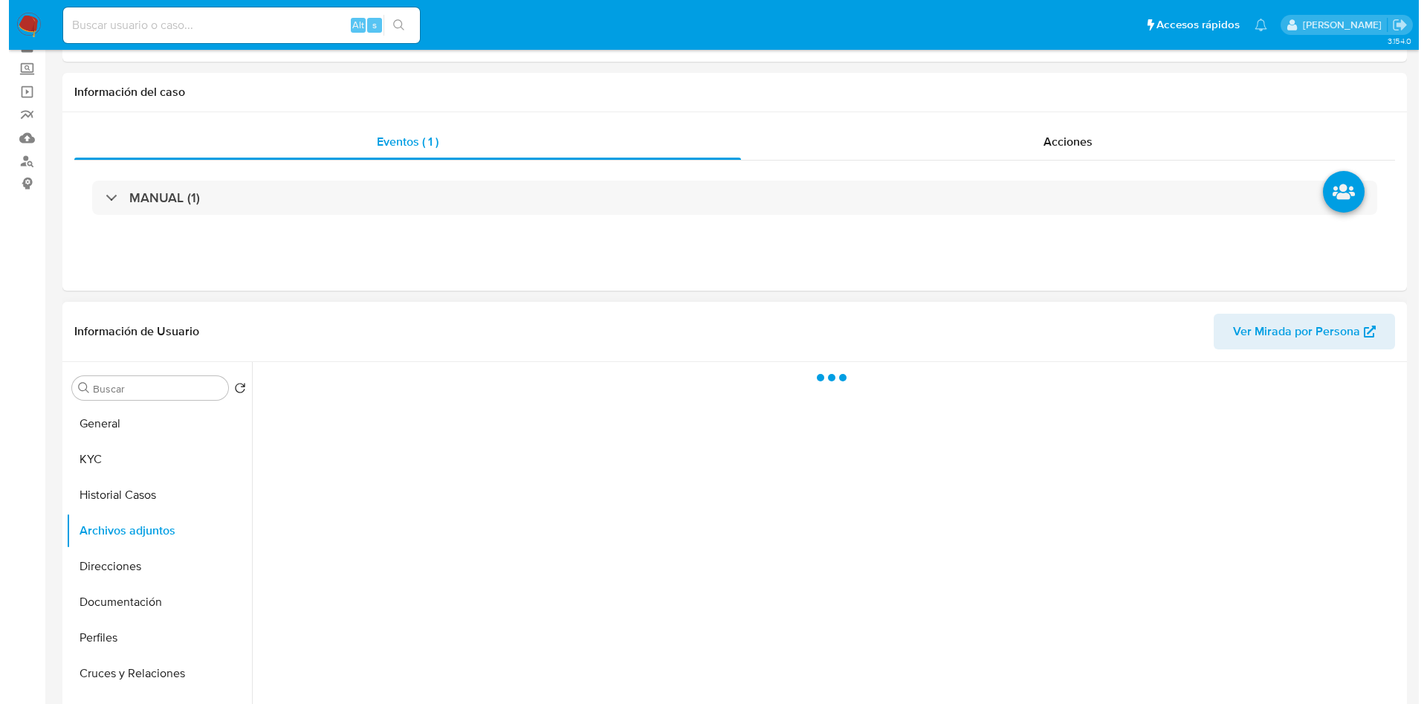
scroll to position [112, 0]
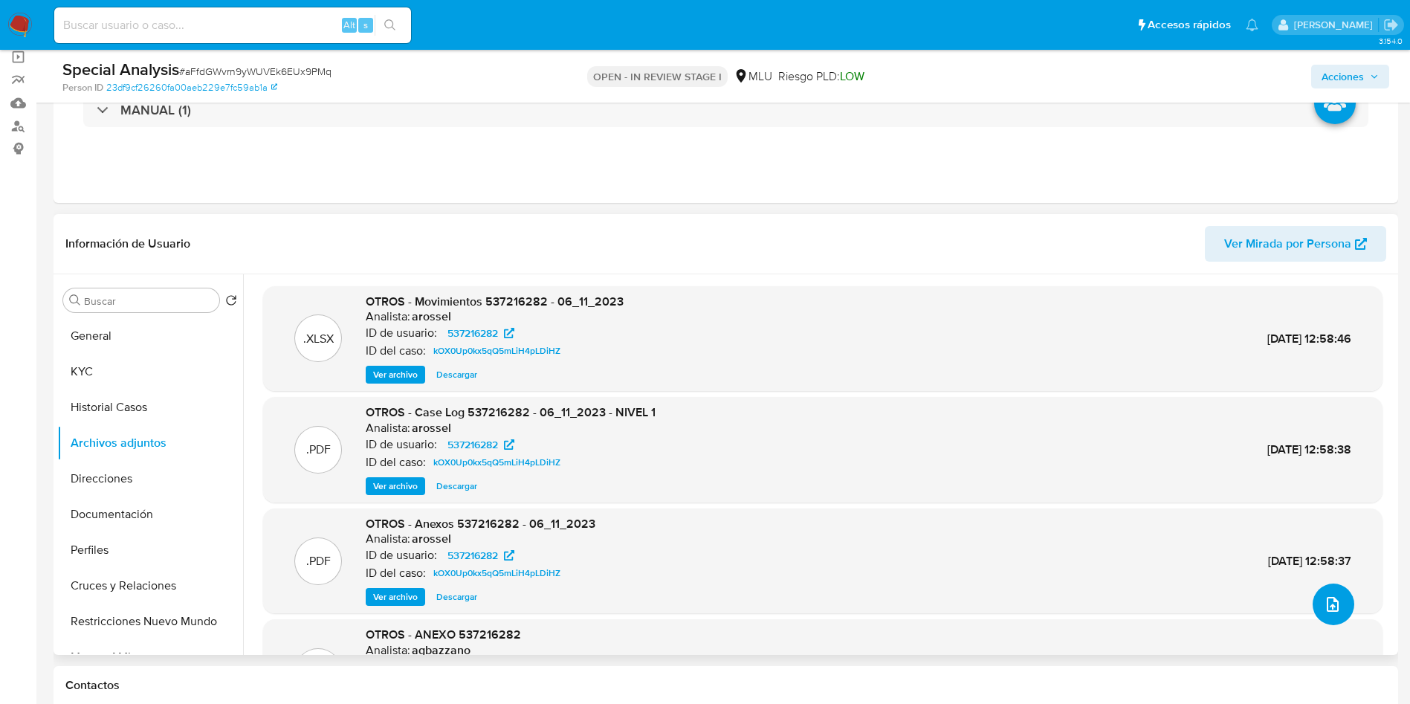
click at [1340, 616] on button "upload-file" at bounding box center [1334, 605] width 42 height 42
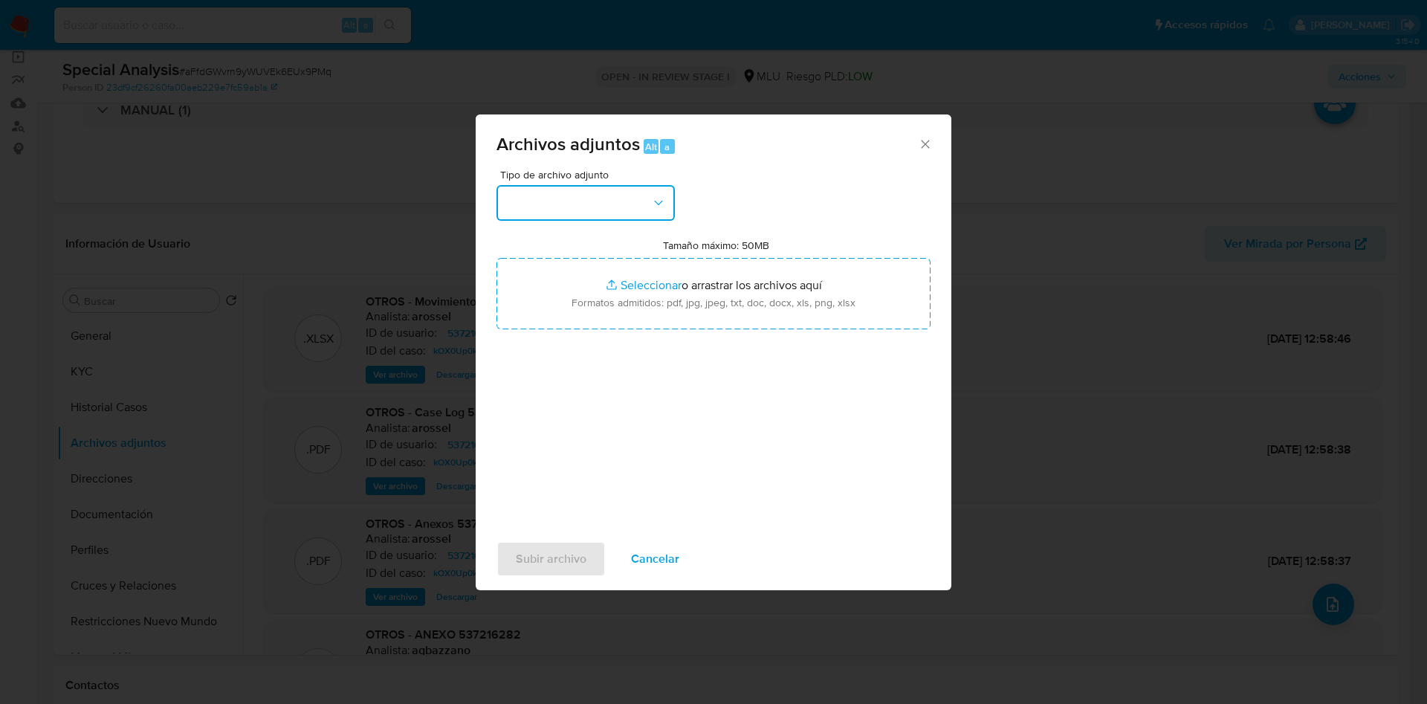
click at [552, 207] on button "button" at bounding box center [586, 203] width 178 height 36
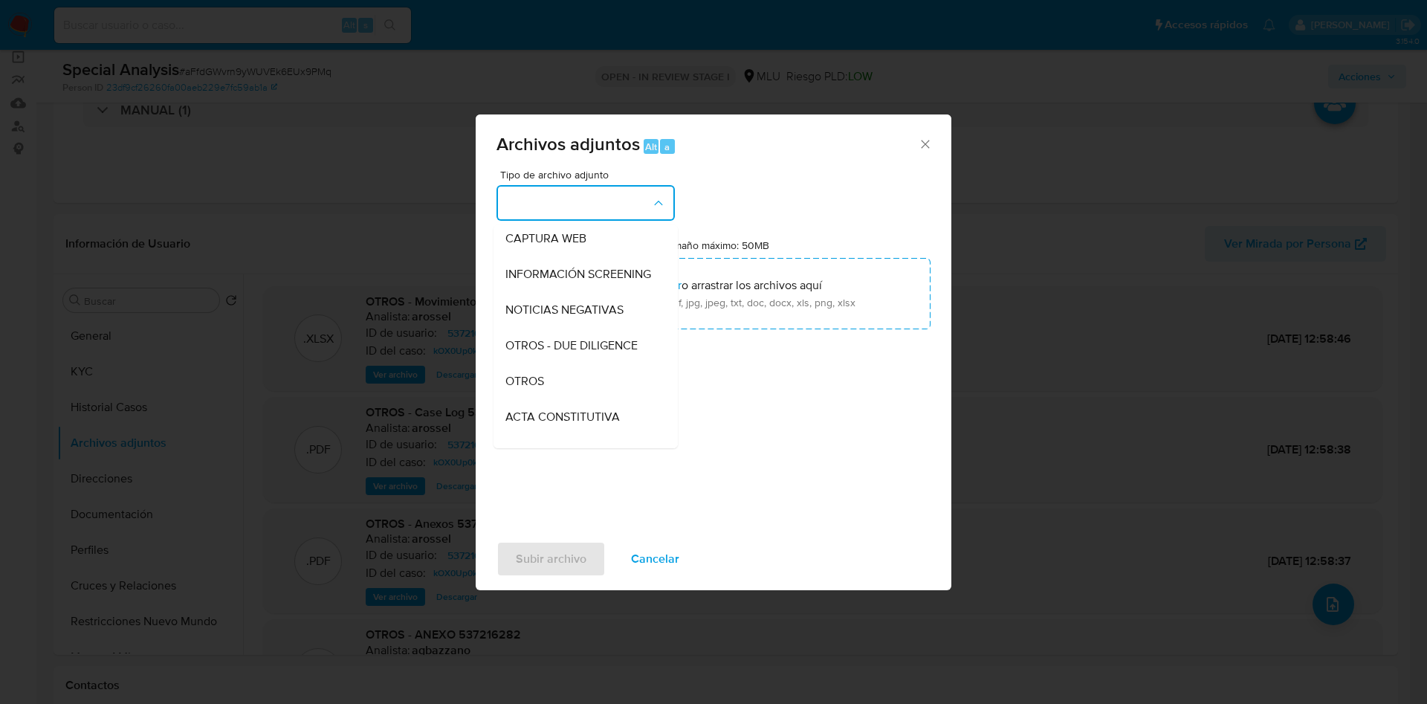
drag, startPoint x: 529, startPoint y: 394, endPoint x: 550, endPoint y: 373, distance: 29.4
click at [529, 389] on span "OTROS" at bounding box center [524, 381] width 39 height 15
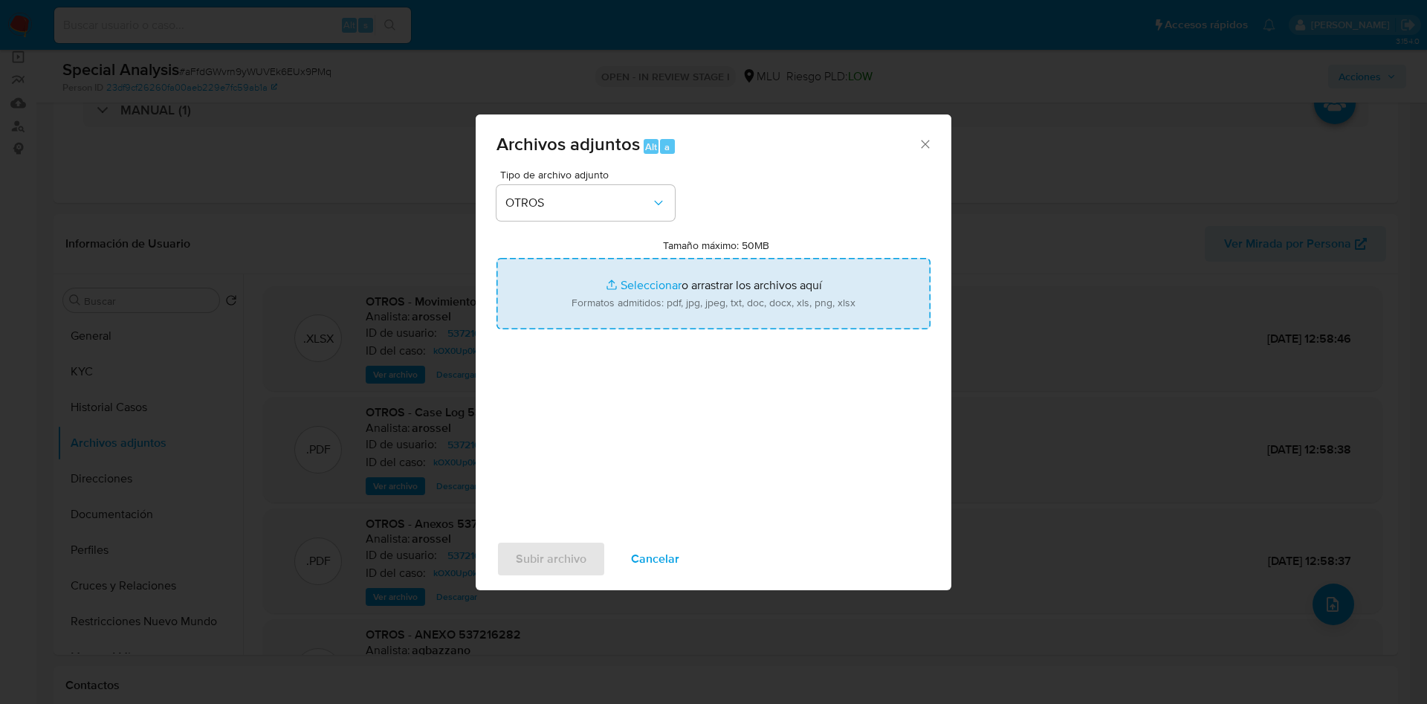
click at [640, 279] on input "Tamaño máximo: 50MB Seleccionar archivos" at bounding box center [714, 293] width 434 height 71
type input "C:\fakepath\537216282 - Movimientos.xlsx"
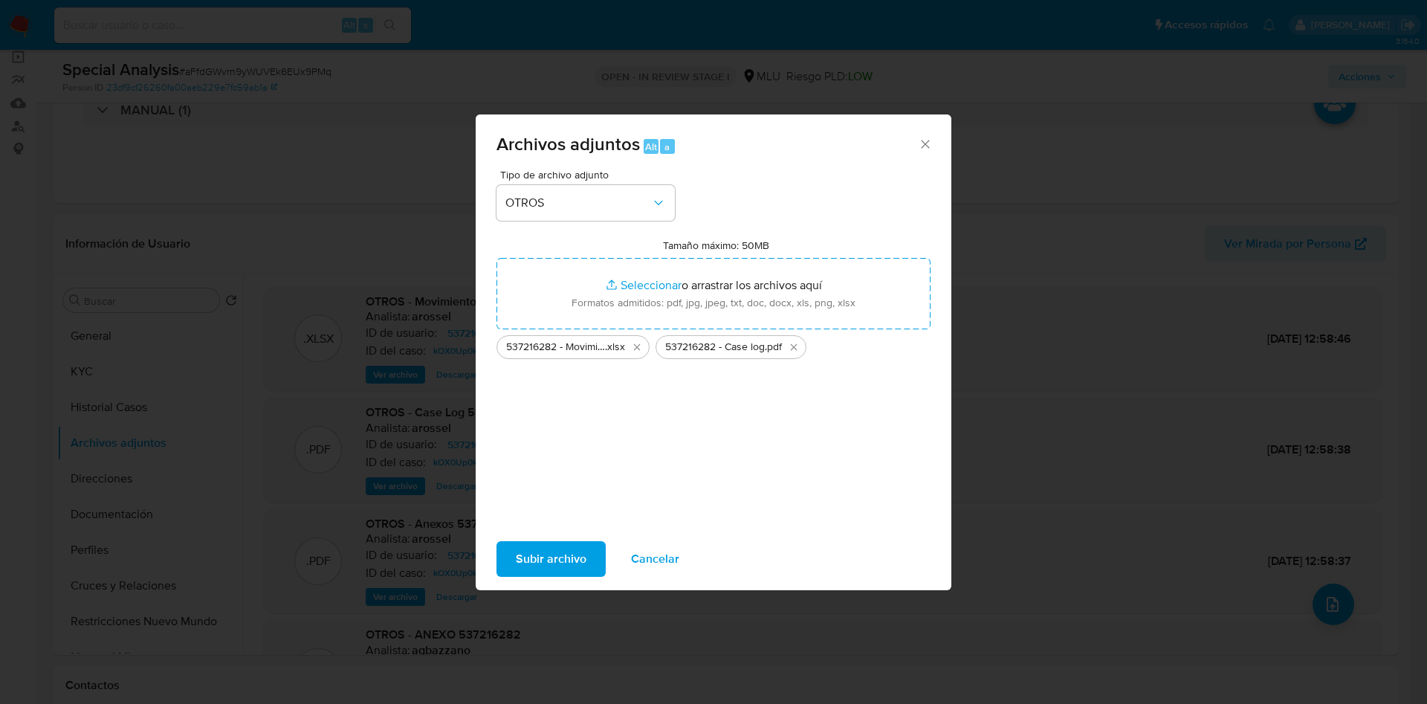
click at [544, 545] on span "Subir archivo" at bounding box center [551, 559] width 71 height 33
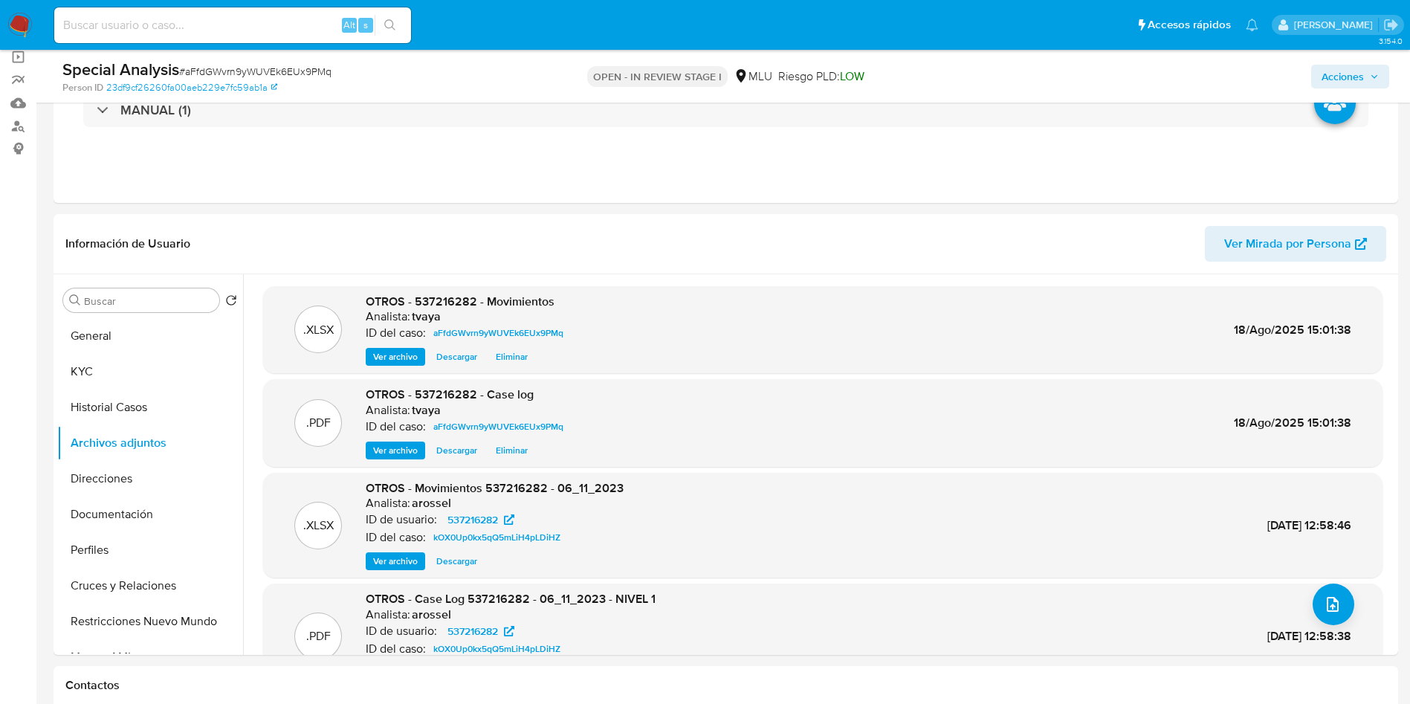
click at [1336, 81] on span "Acciones" at bounding box center [1343, 77] width 42 height 24
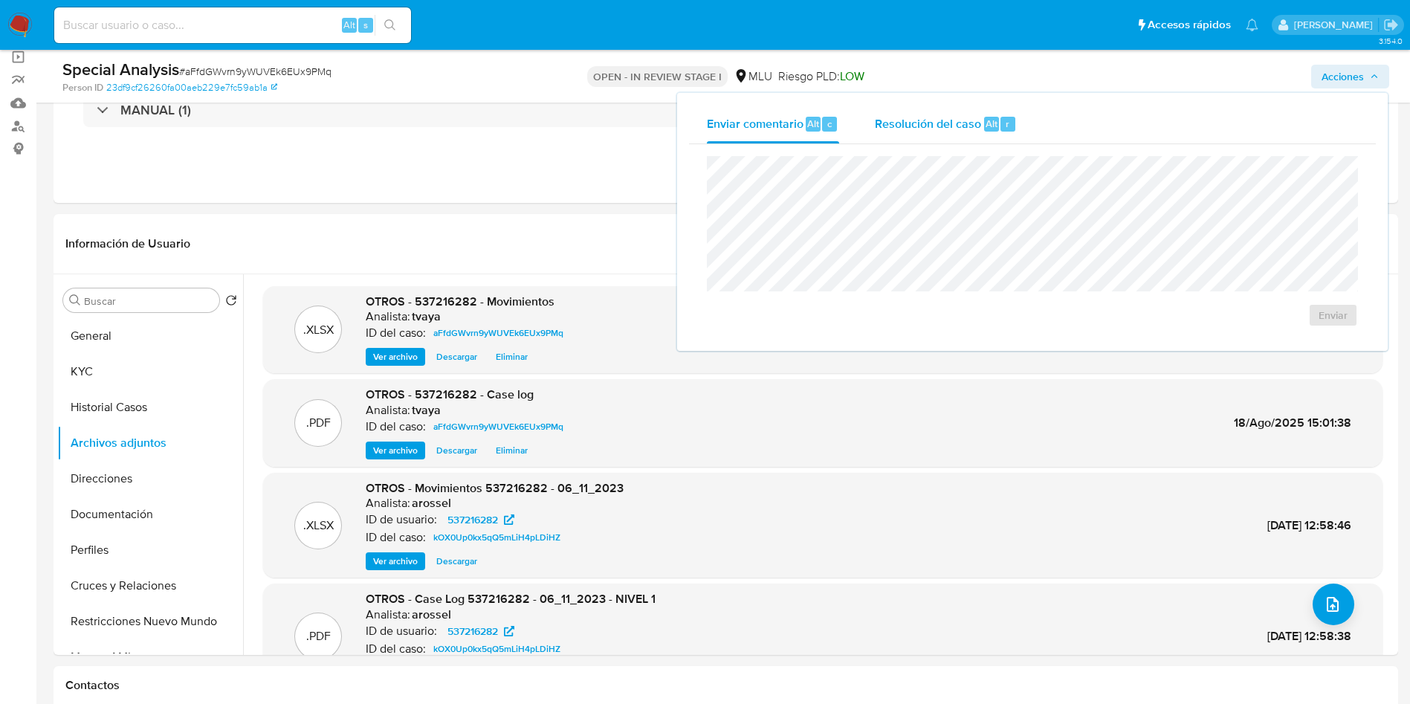
click at [964, 126] on span "Resolución del caso" at bounding box center [928, 122] width 106 height 17
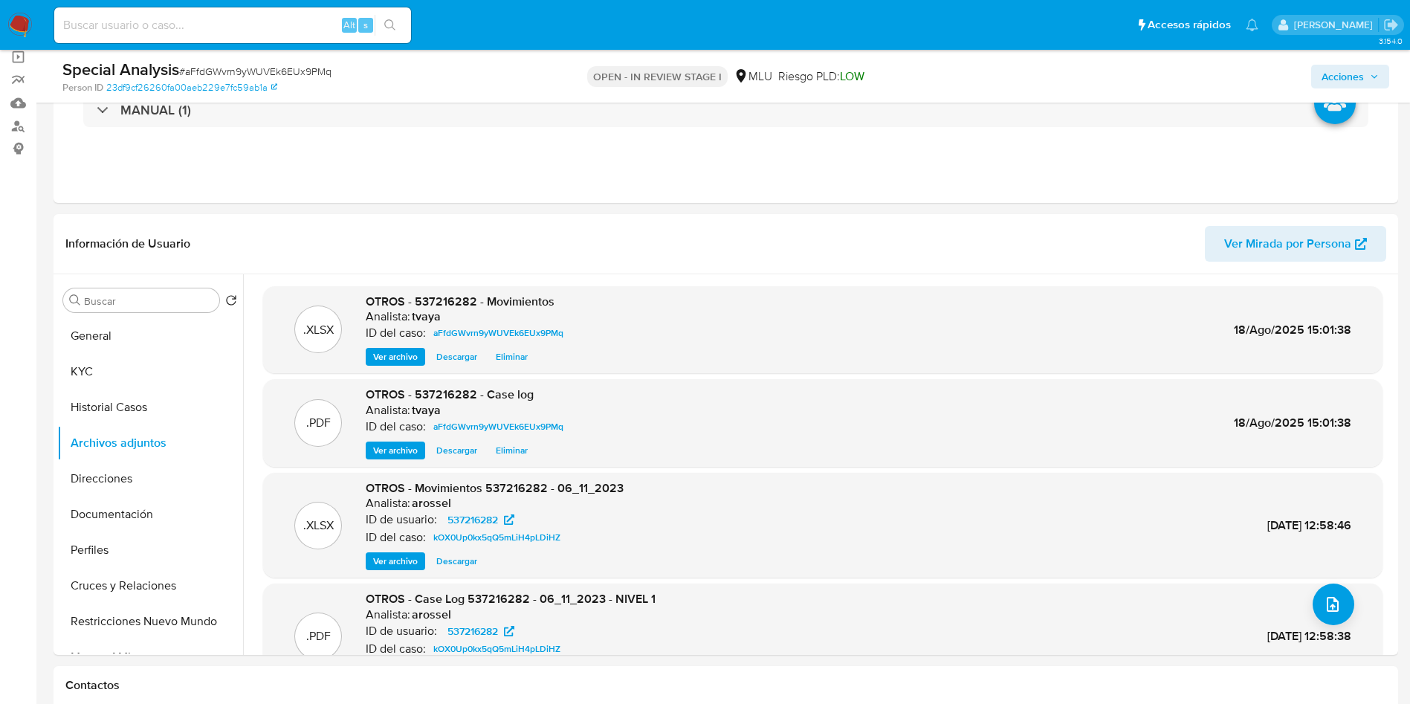
click at [1337, 71] on span "Acciones" at bounding box center [1343, 77] width 42 height 24
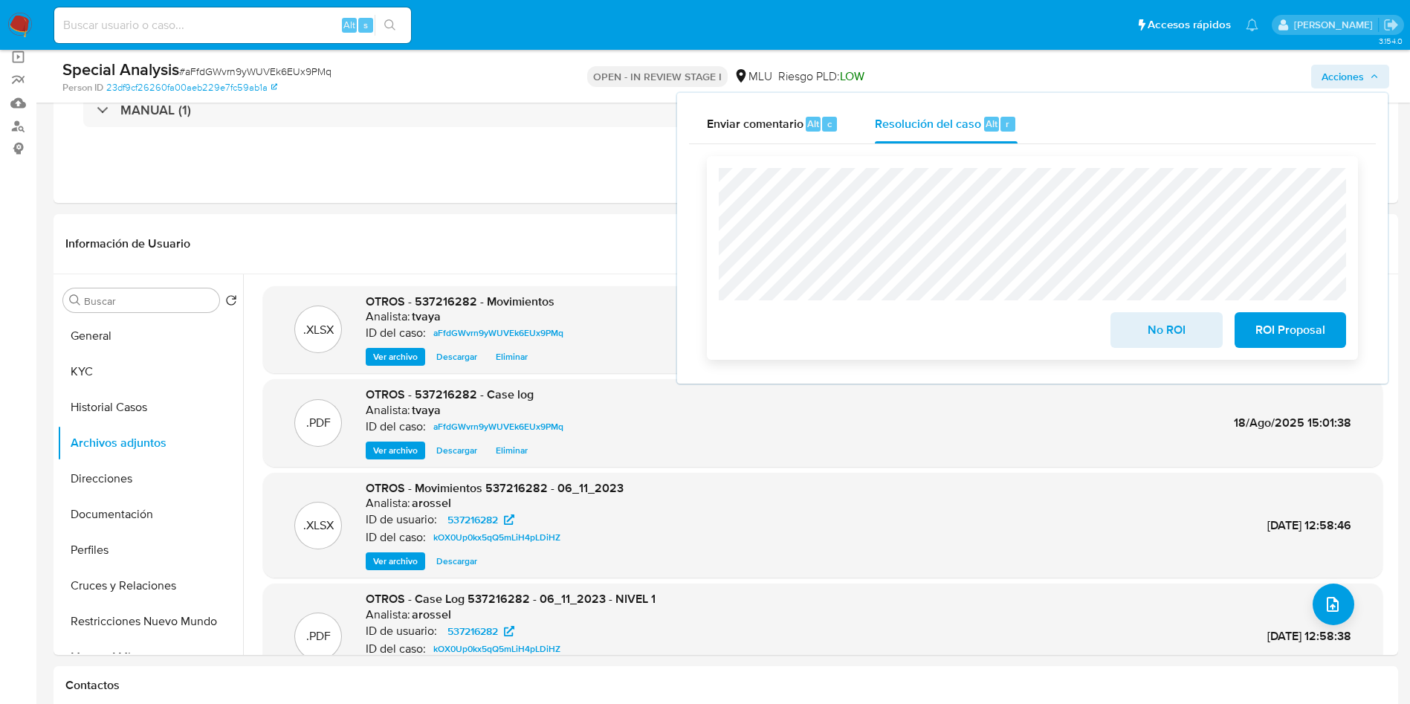
click at [1193, 336] on span "No ROI" at bounding box center [1166, 330] width 73 height 33
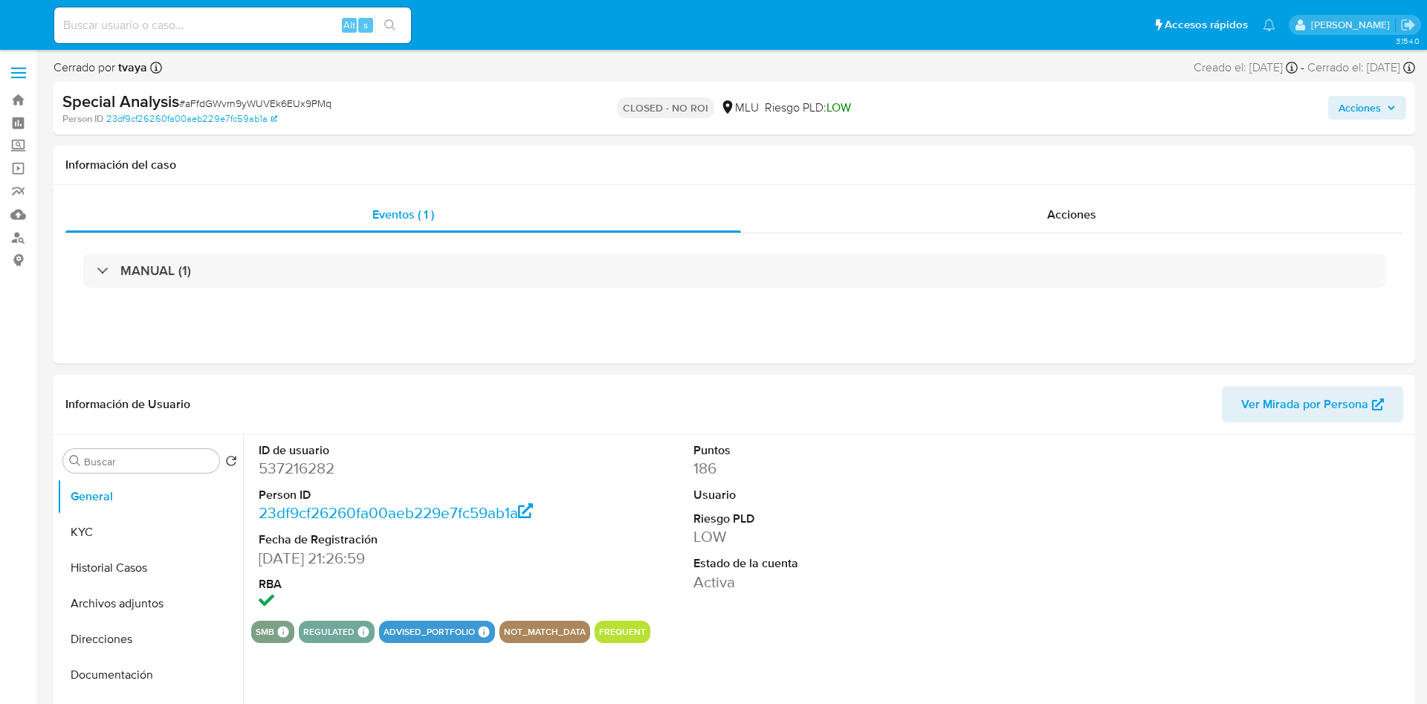
select select "10"
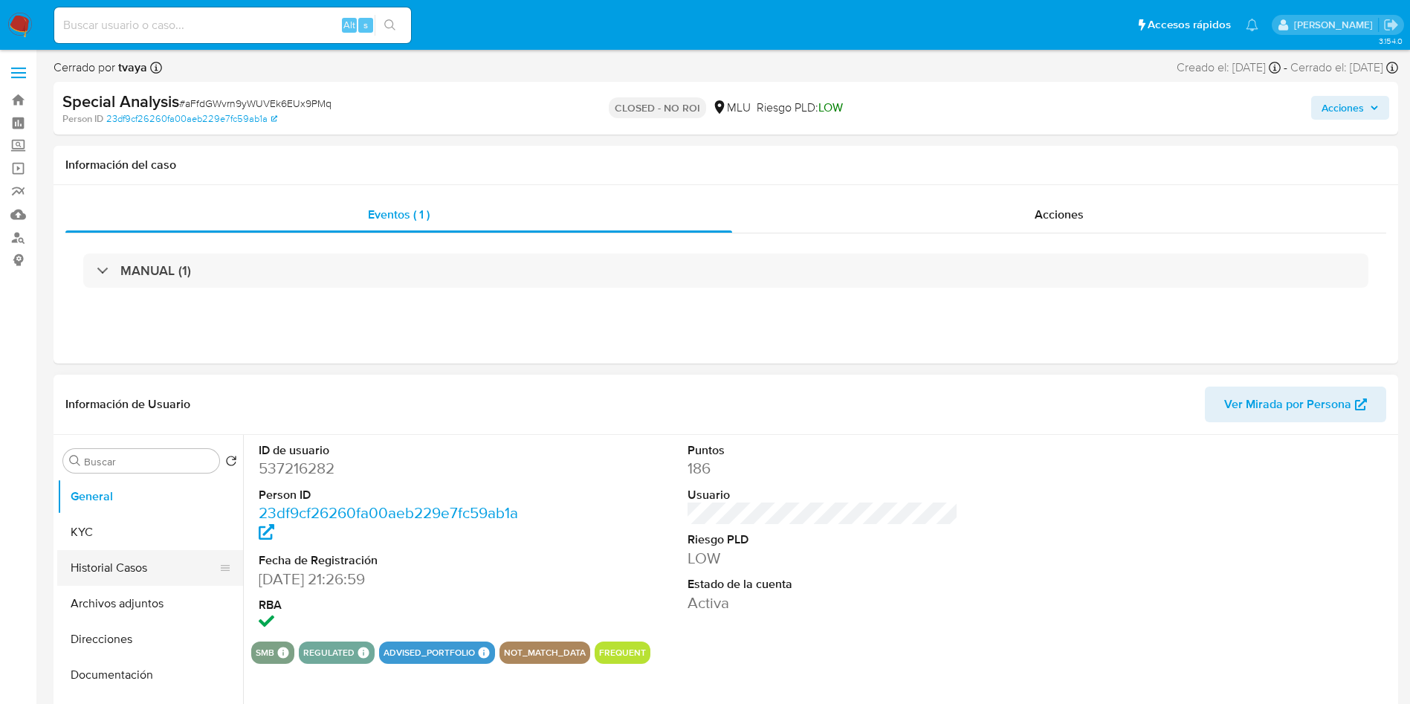
click at [112, 558] on button "Historial Casos" at bounding box center [144, 568] width 174 height 36
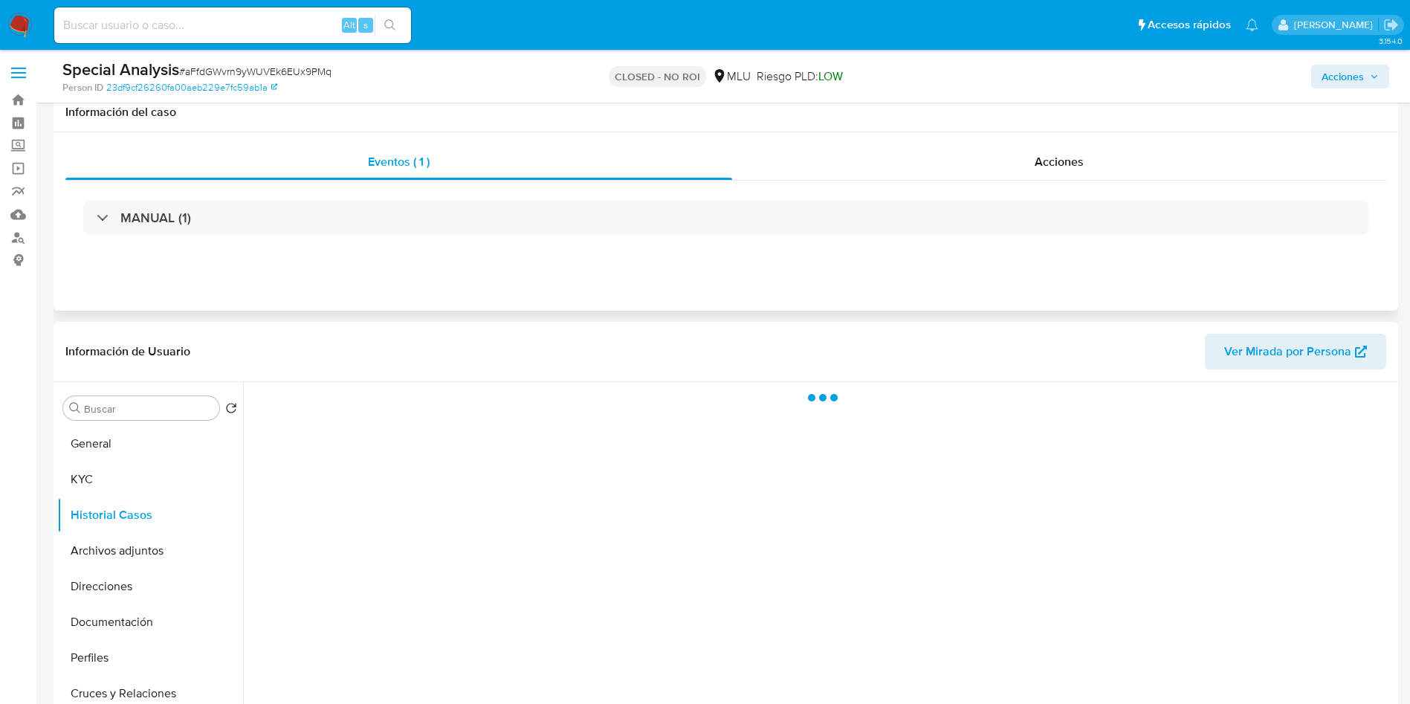
scroll to position [112, 0]
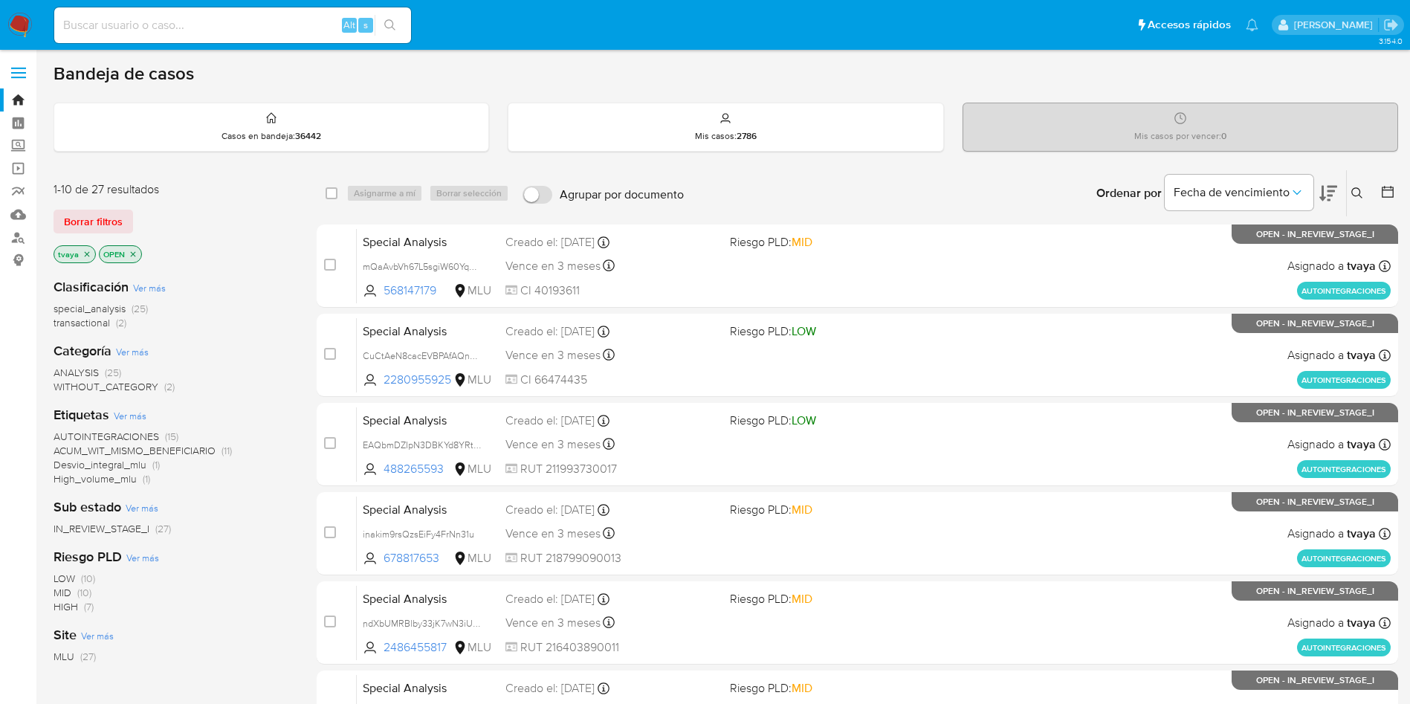
click at [1326, 190] on icon at bounding box center [1328, 193] width 18 height 18
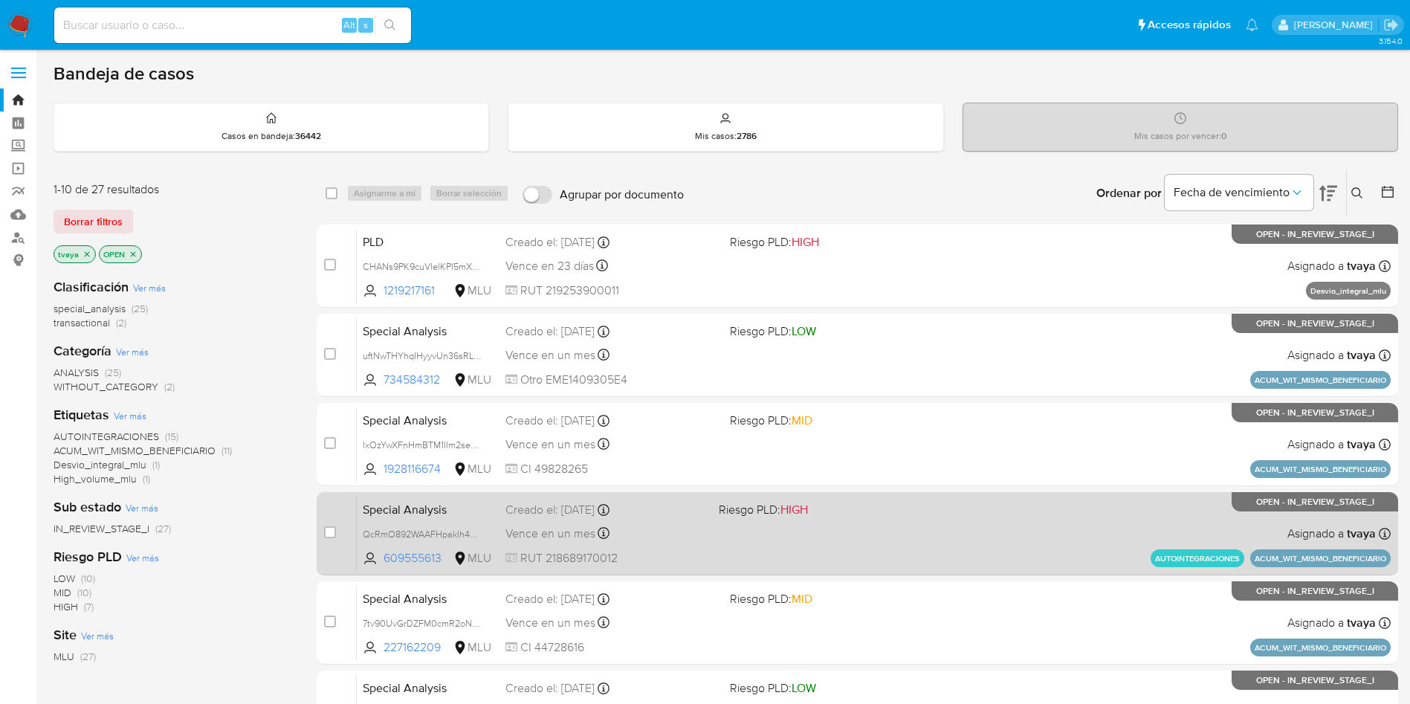
click at [1049, 548] on div "Special Analysis QcRmO892WAAFHpakIh4cHidw 609555613 MLU Riesgo PLD: HIGH Creado…" at bounding box center [874, 533] width 1034 height 75
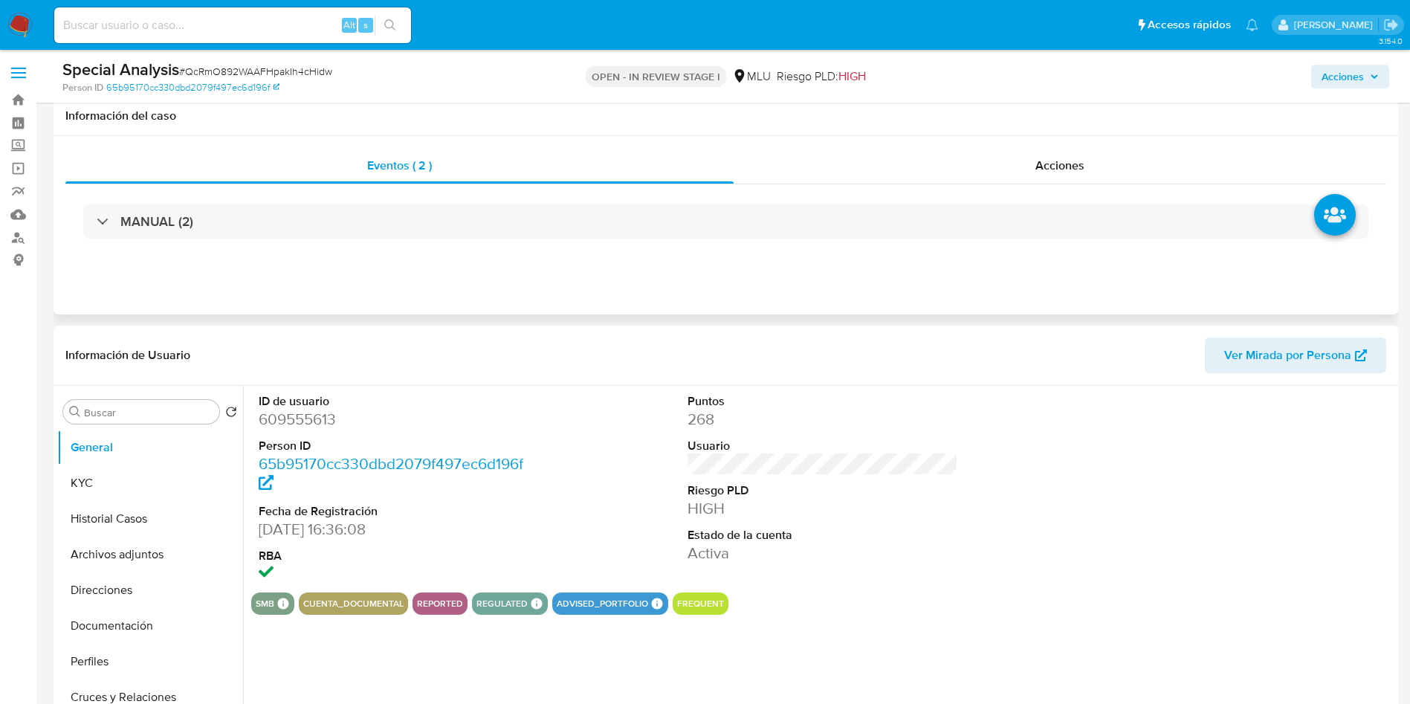
scroll to position [112, 0]
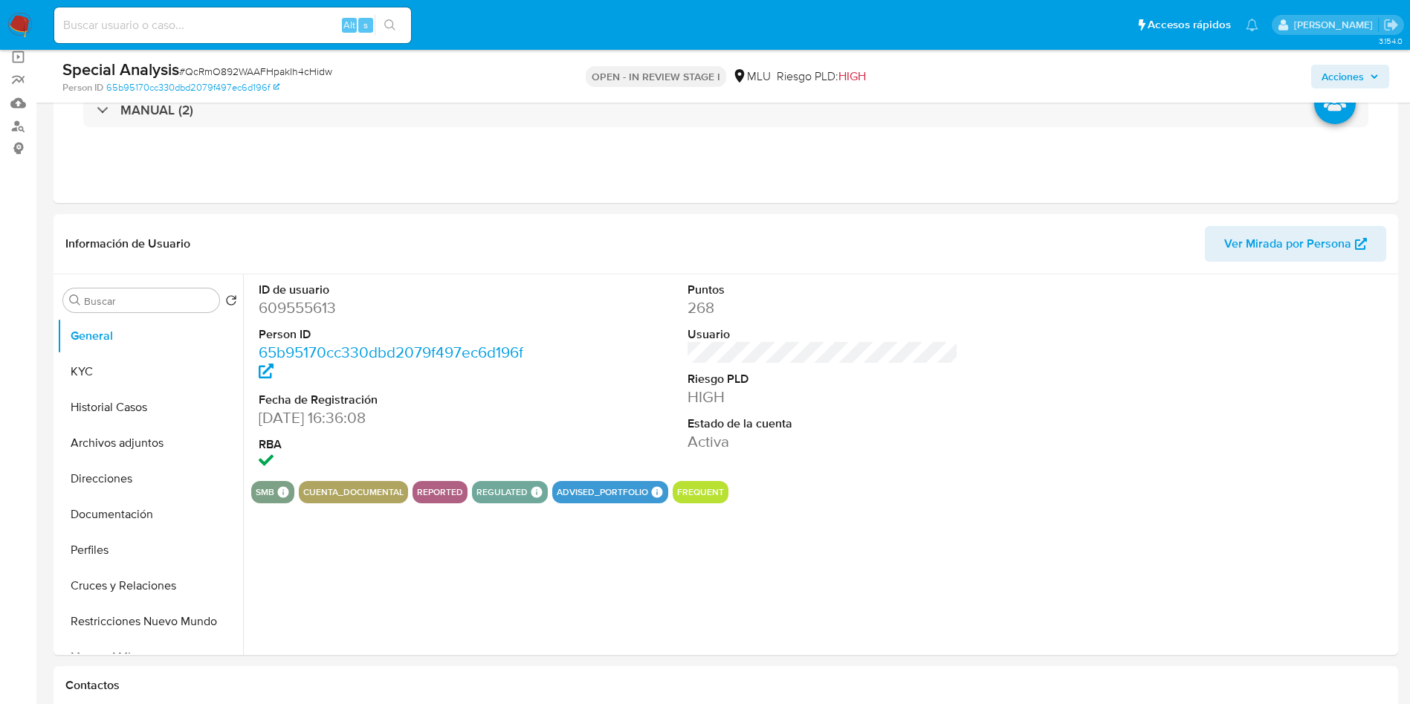
select select "10"
click at [126, 406] on button "Historial Casos" at bounding box center [144, 408] width 174 height 36
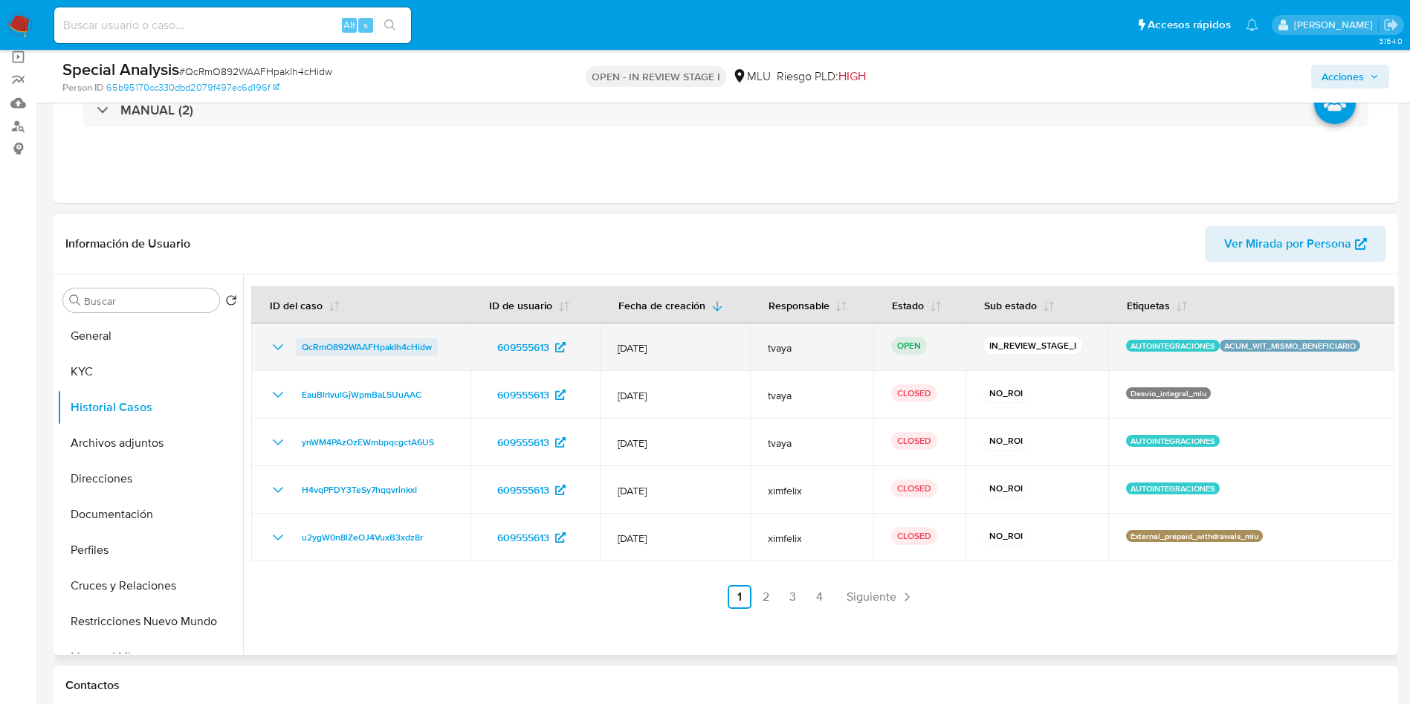
click at [406, 348] on span "QcRmO892WAAFHpakIh4cHidw" at bounding box center [367, 347] width 130 height 18
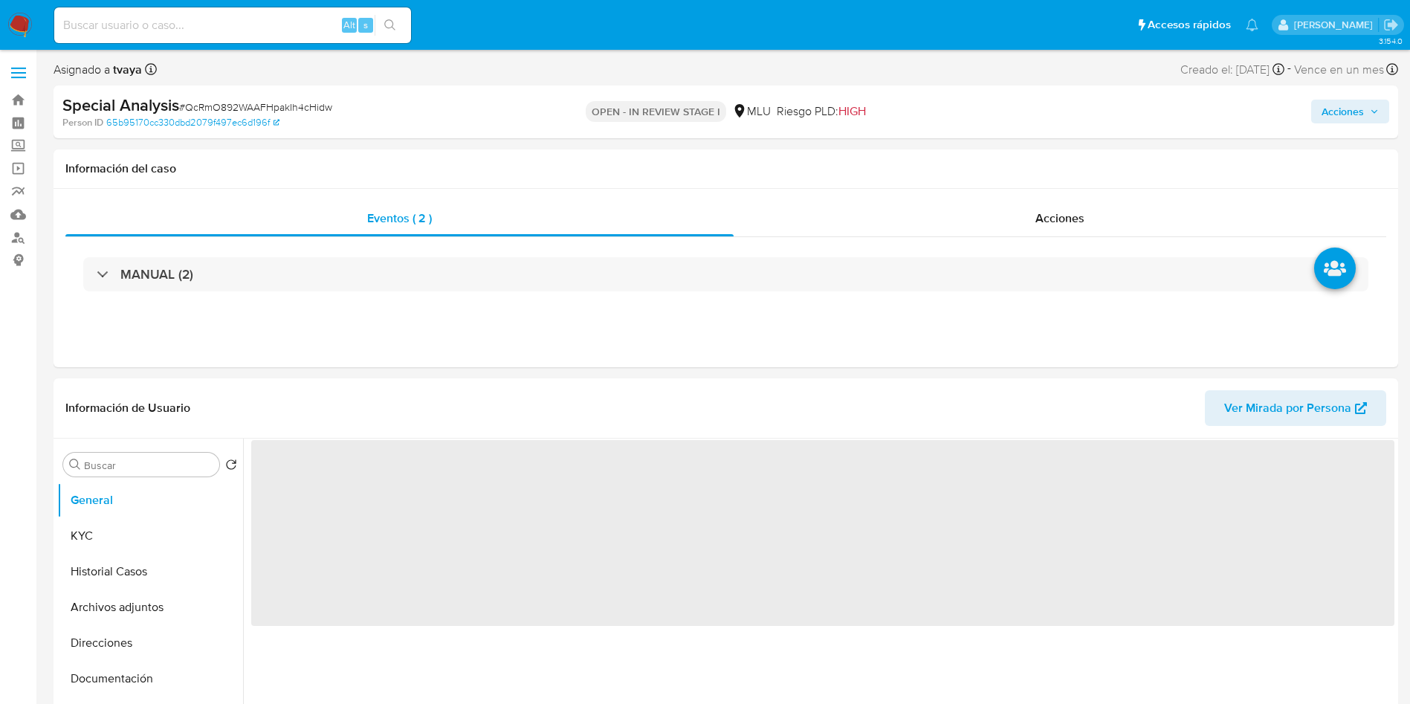
select select "10"
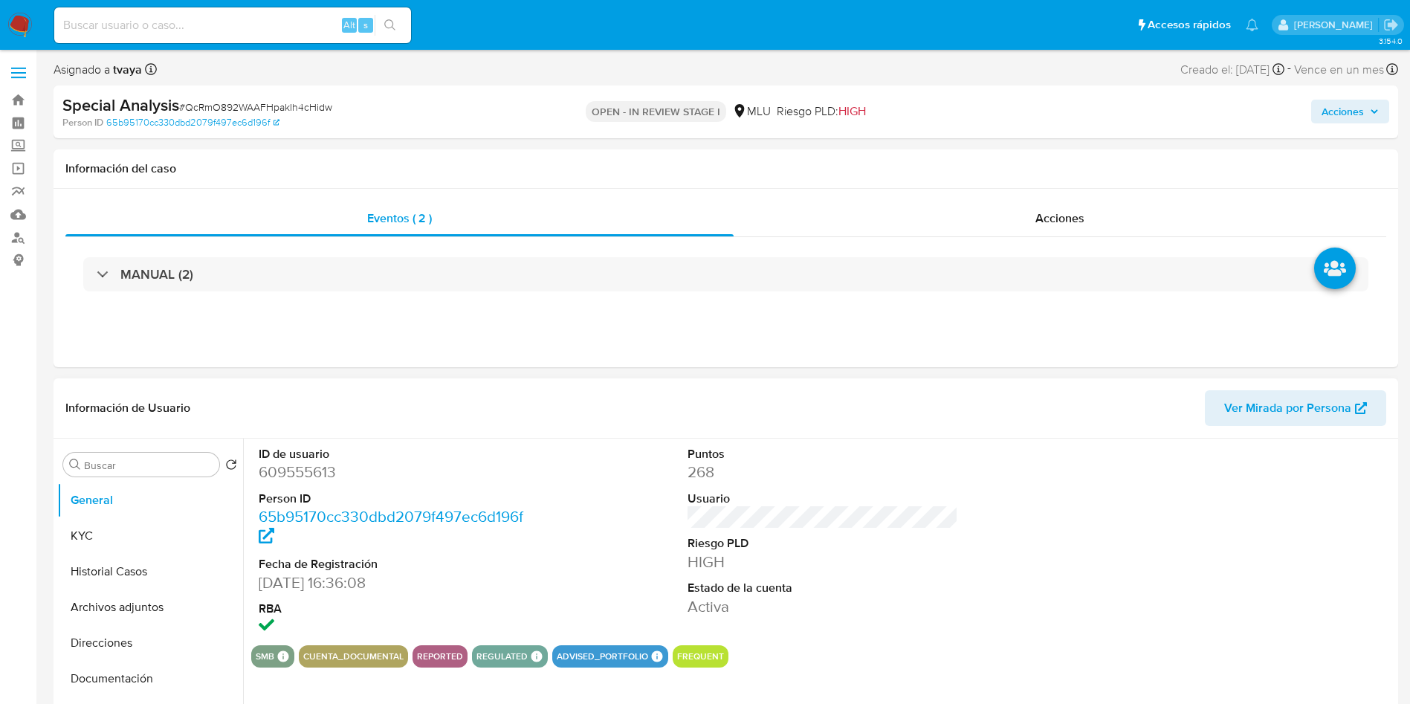
click at [317, 468] on dd "609555613" at bounding box center [394, 472] width 271 height 21
copy dd "609555613"
click at [321, 472] on dd "609555613" at bounding box center [394, 472] width 271 height 21
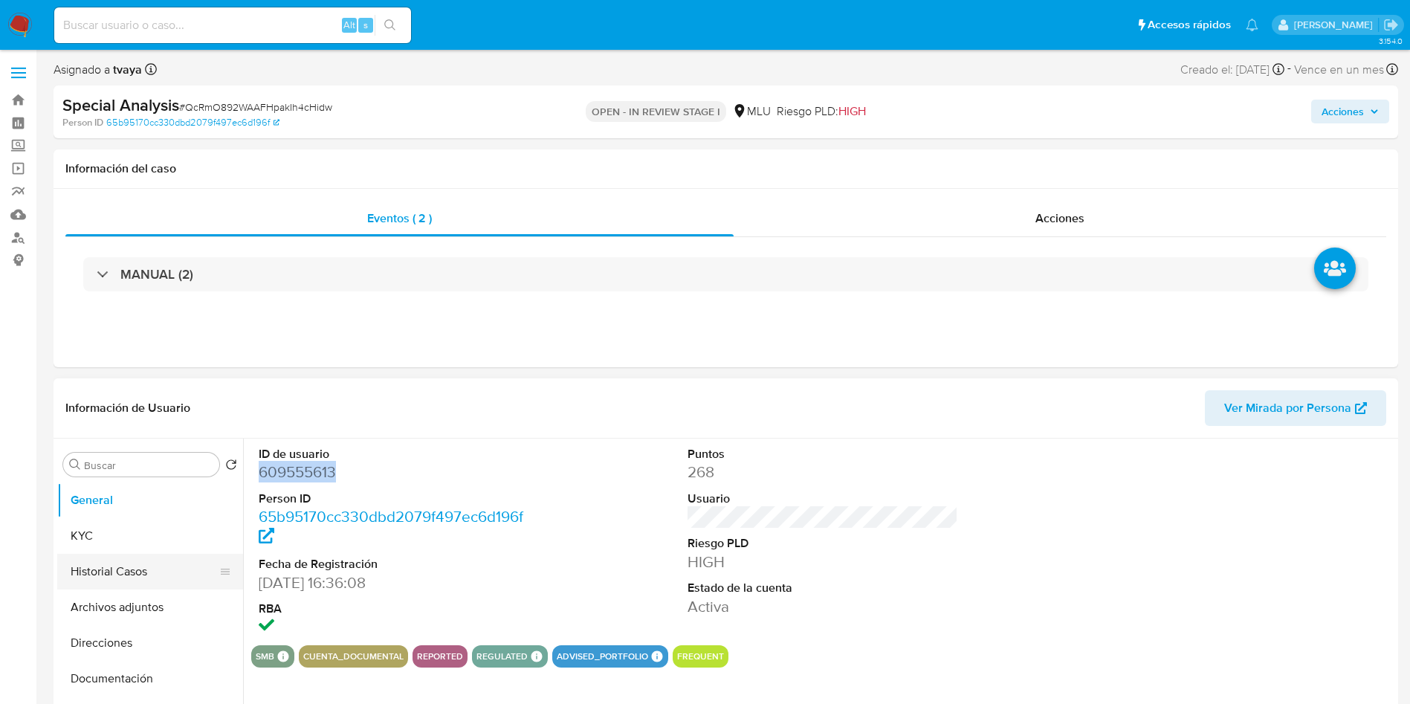
click at [102, 584] on button "Historial Casos" at bounding box center [144, 572] width 174 height 36
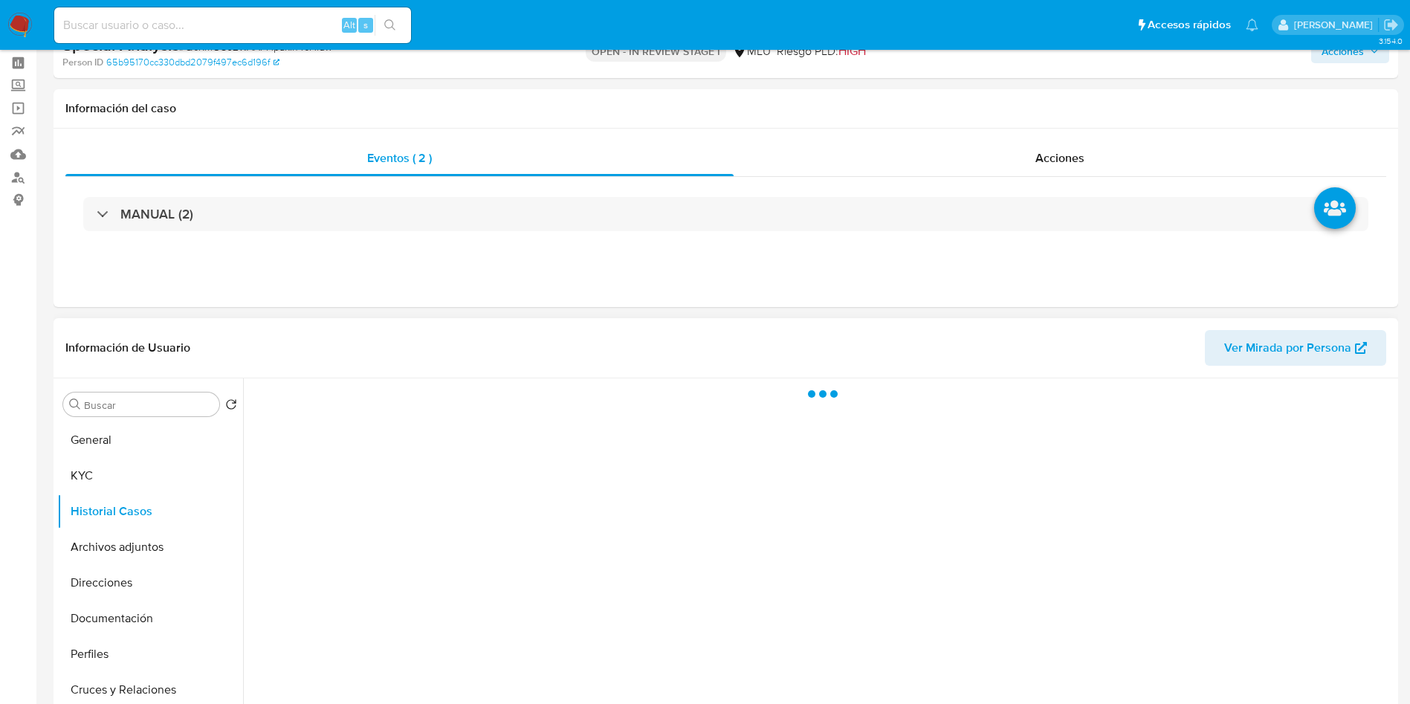
scroll to position [112, 0]
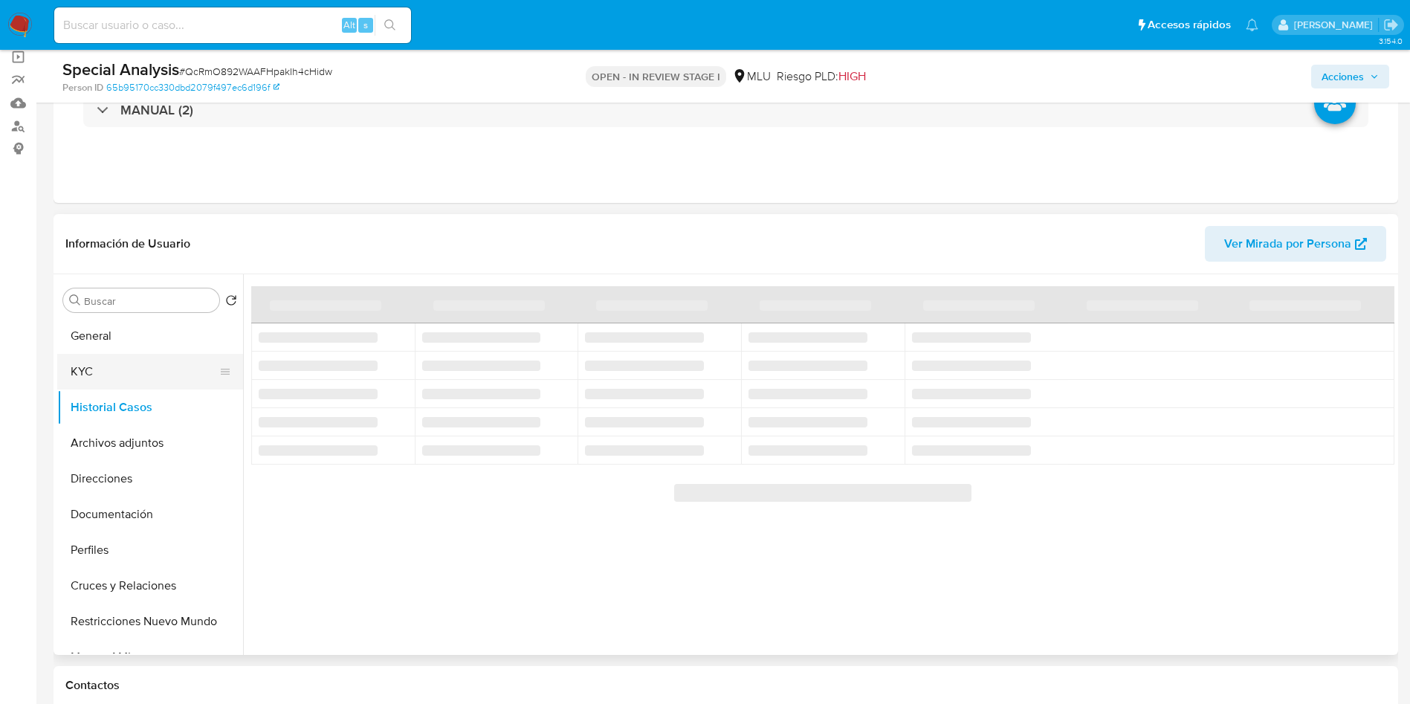
click at [96, 360] on button "KYC" at bounding box center [144, 372] width 174 height 36
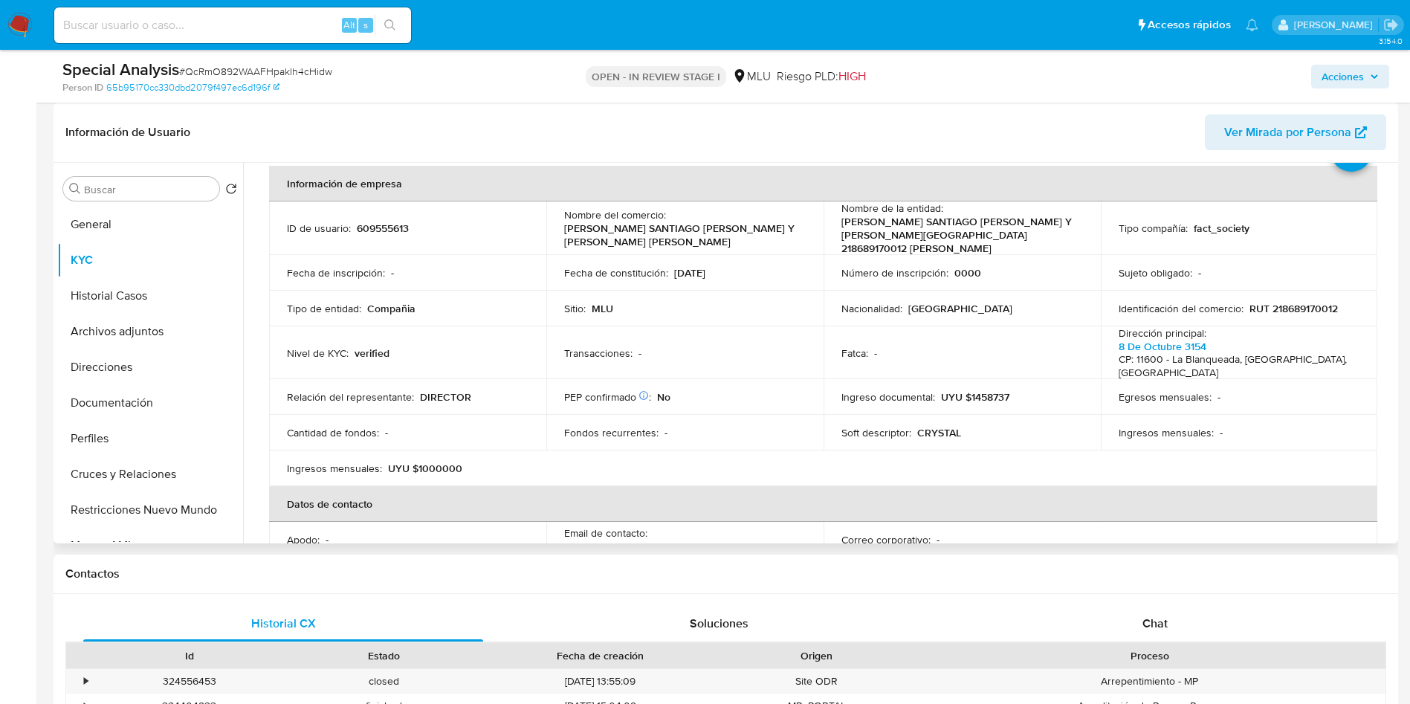
scroll to position [68, 0]
click at [389, 226] on p "609555613" at bounding box center [383, 227] width 52 height 13
copy p "609555613"
click at [126, 335] on button "Archivos adjuntos" at bounding box center [144, 332] width 174 height 36
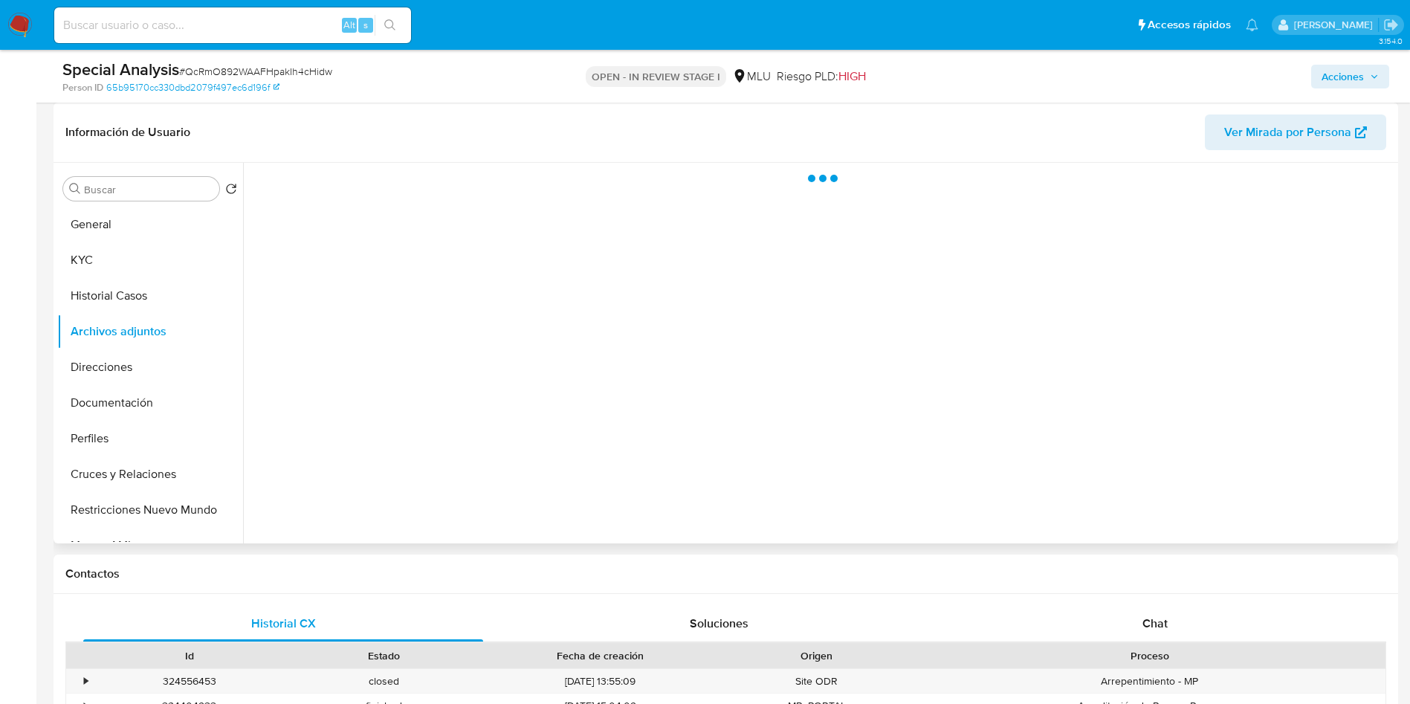
scroll to position [0, 0]
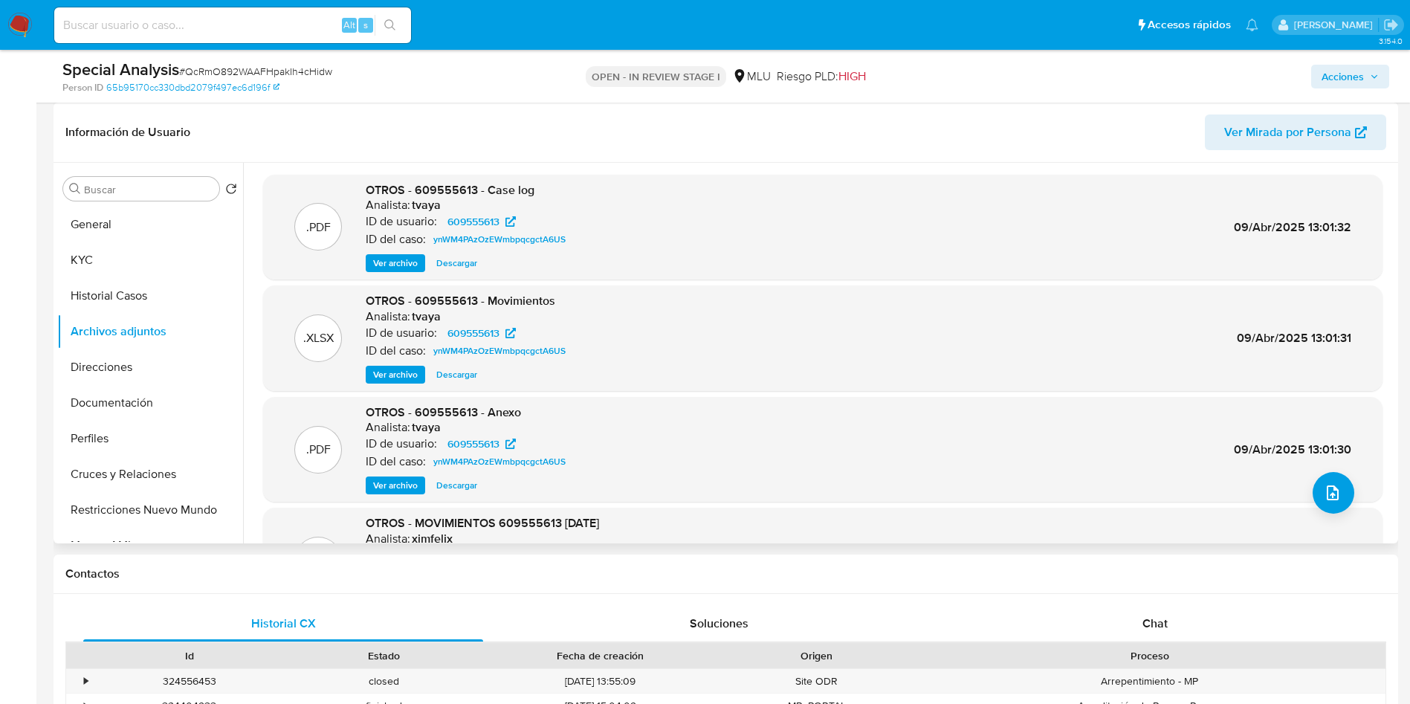
click at [398, 487] on span "Ver archivo" at bounding box center [395, 485] width 45 height 15
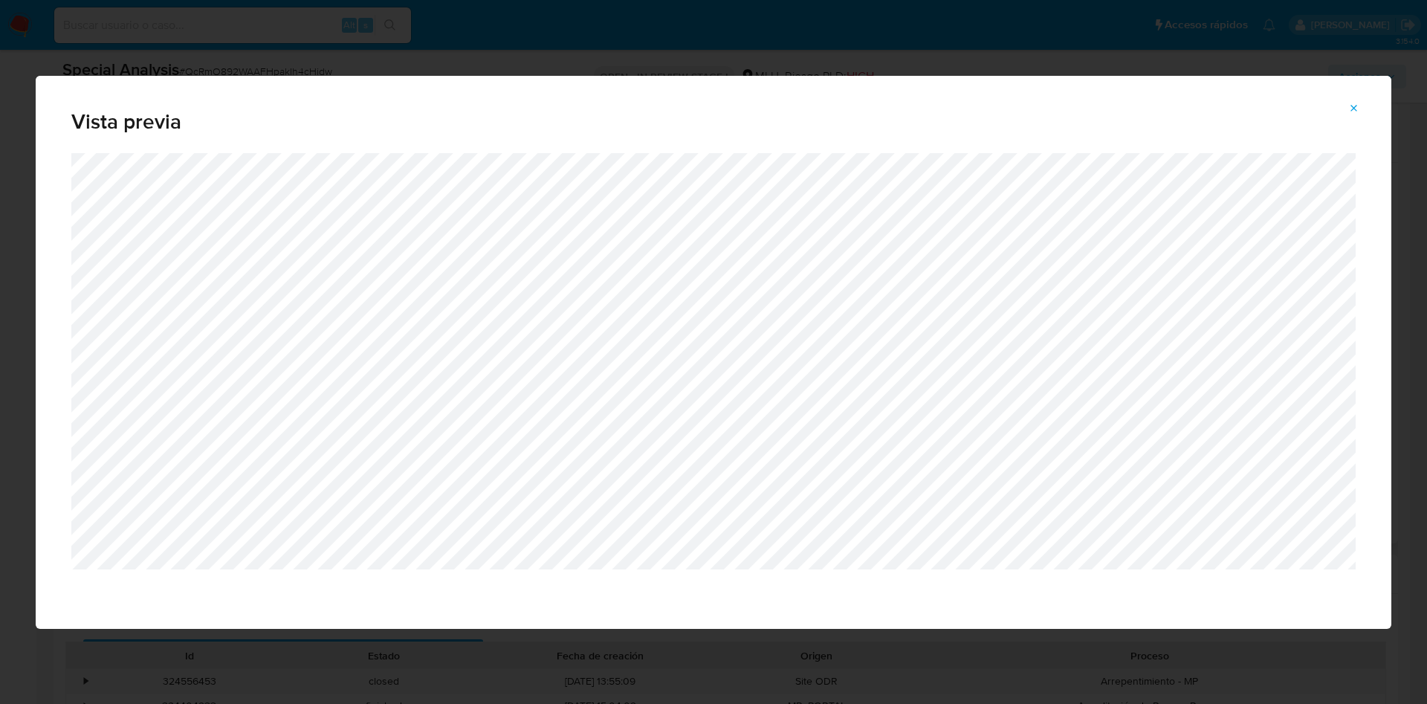
click at [789, 51] on div "Vista previa" at bounding box center [713, 352] width 1427 height 704
click at [1351, 105] on icon "Attachment preview" at bounding box center [1354, 108] width 7 height 7
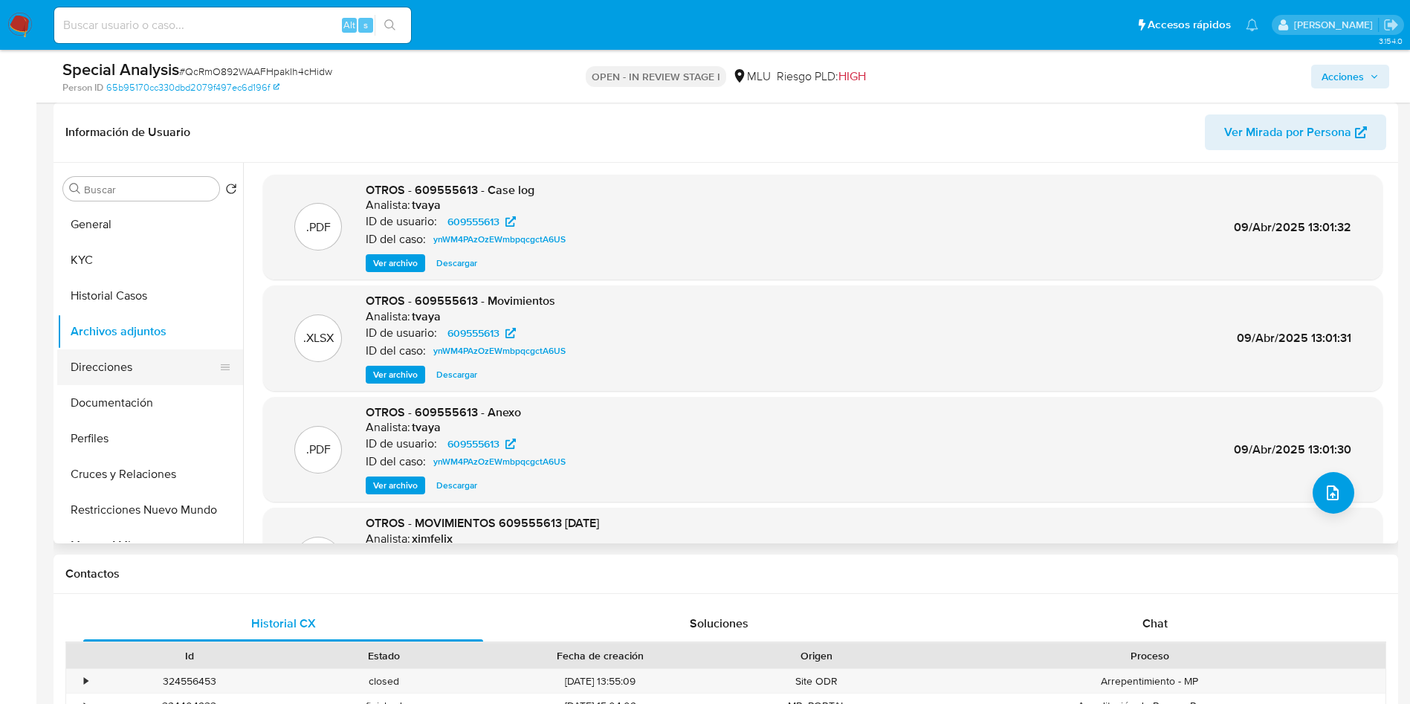
click at [122, 356] on button "Direcciones" at bounding box center [144, 367] width 174 height 36
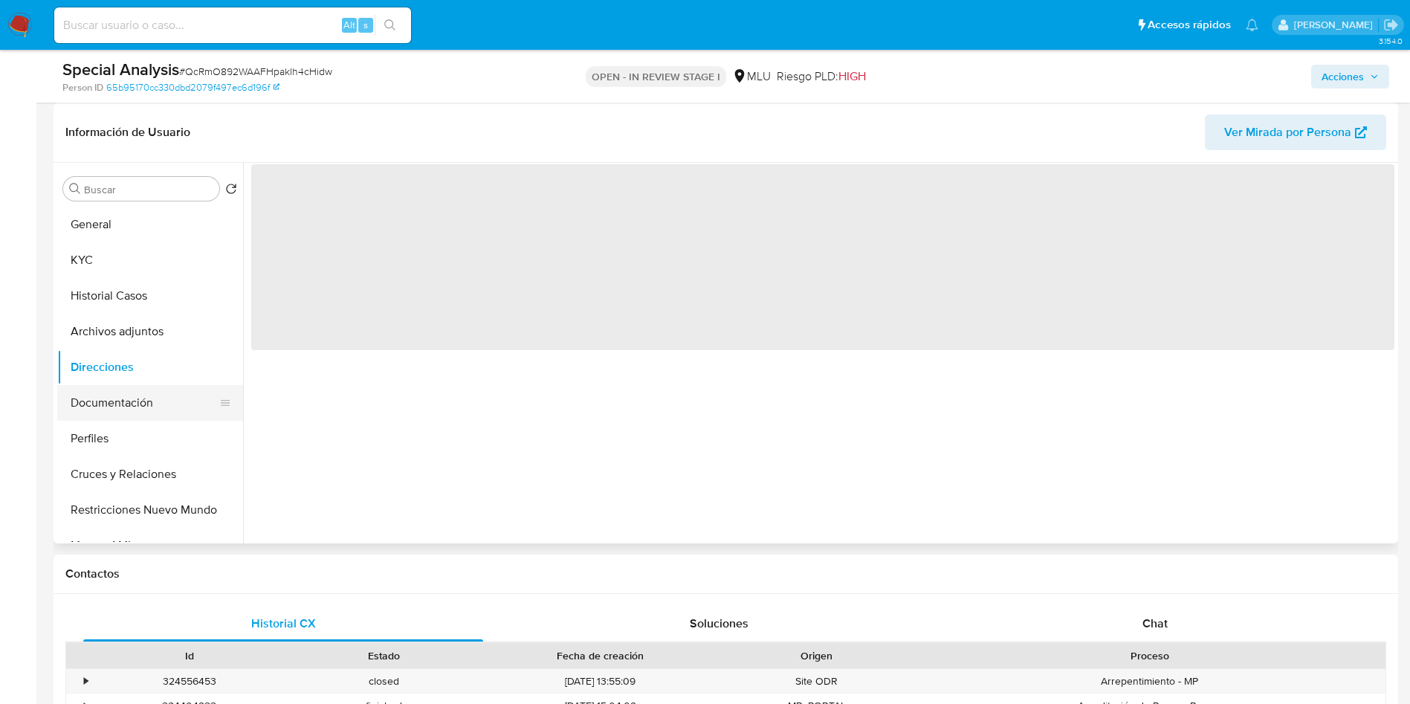
click at [136, 413] on button "Documentación" at bounding box center [144, 403] width 174 height 36
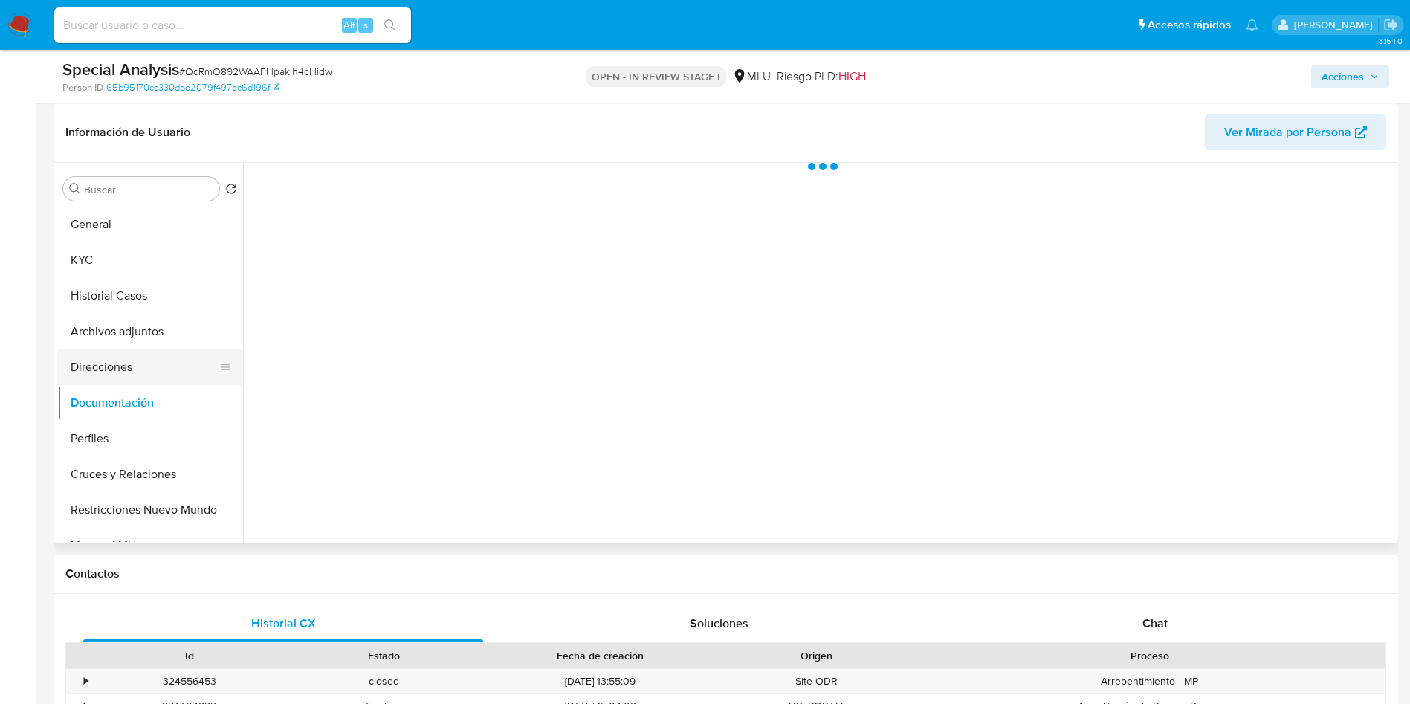
click at [125, 381] on button "Direcciones" at bounding box center [144, 367] width 174 height 36
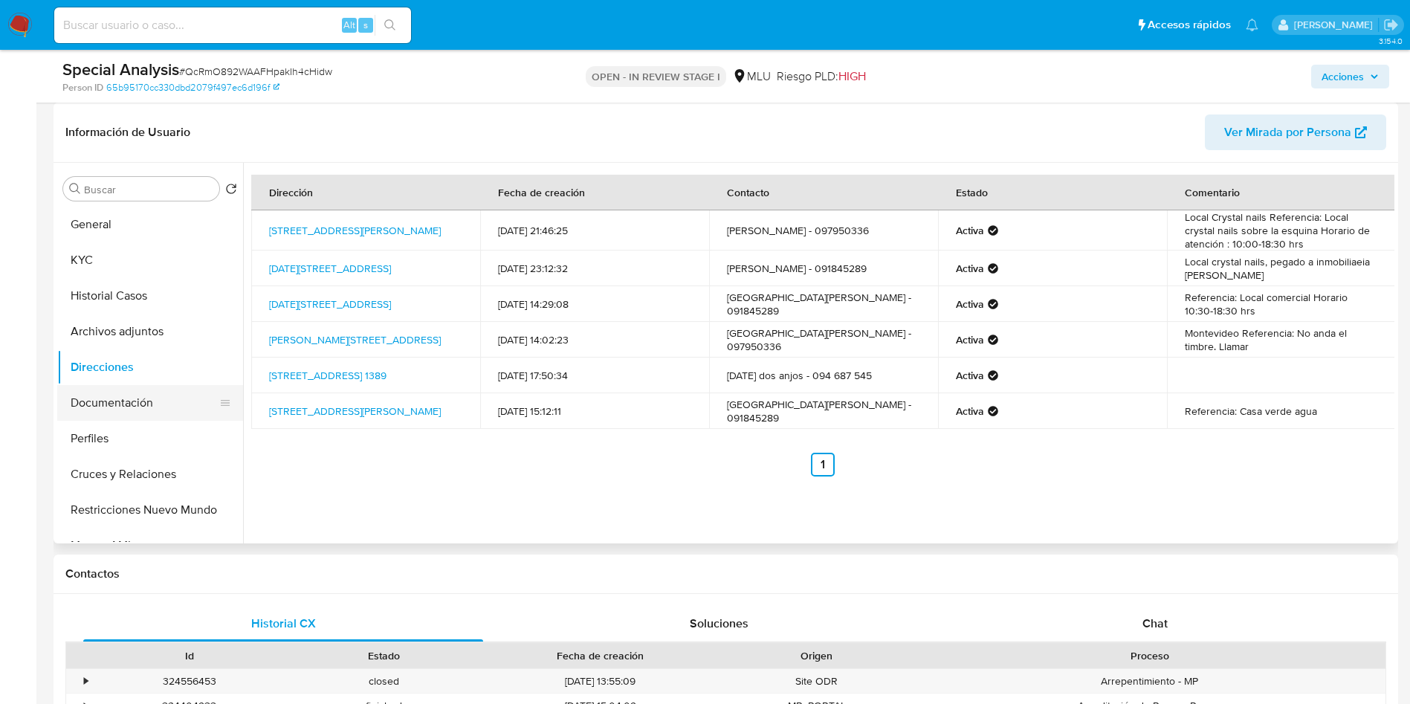
click at [107, 395] on button "Documentación" at bounding box center [144, 403] width 174 height 36
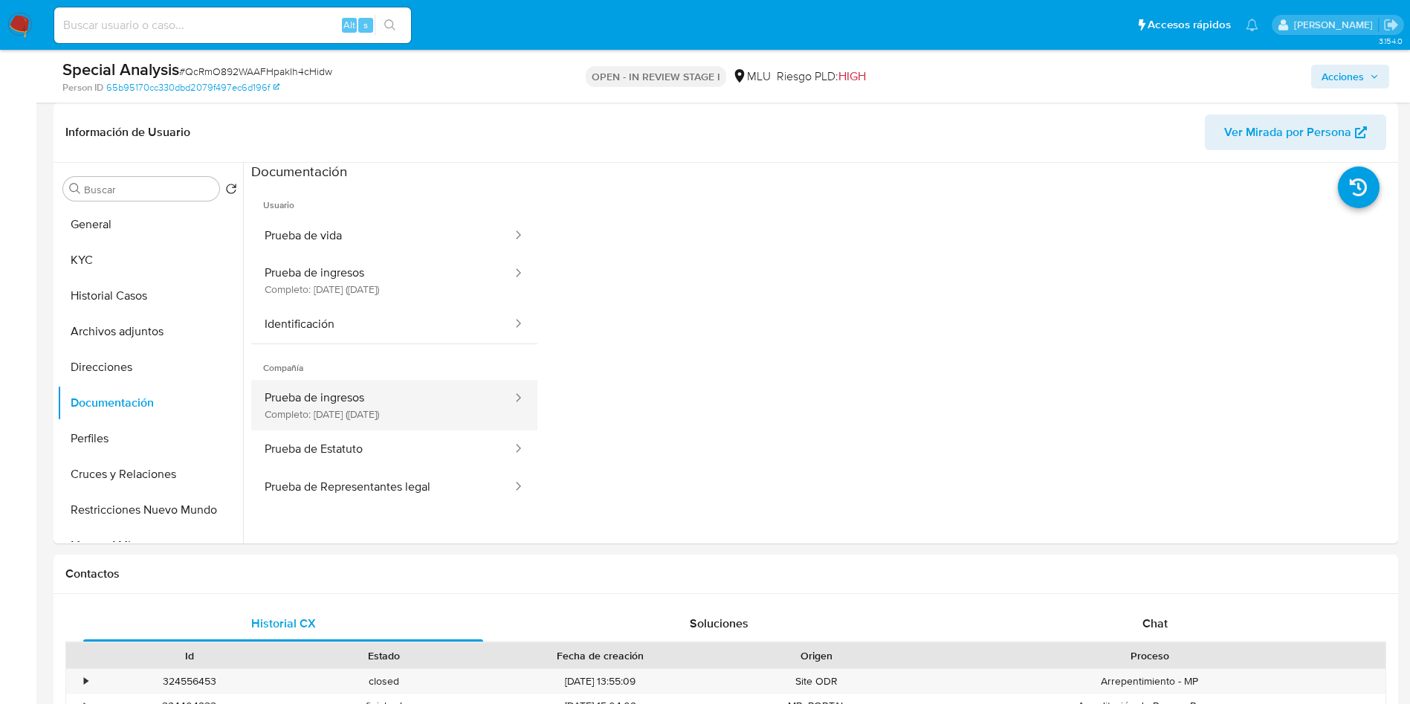
click at [391, 407] on button "Prueba de ingresos Completo: 04/06/2024 (hace un año)" at bounding box center [382, 405] width 262 height 51
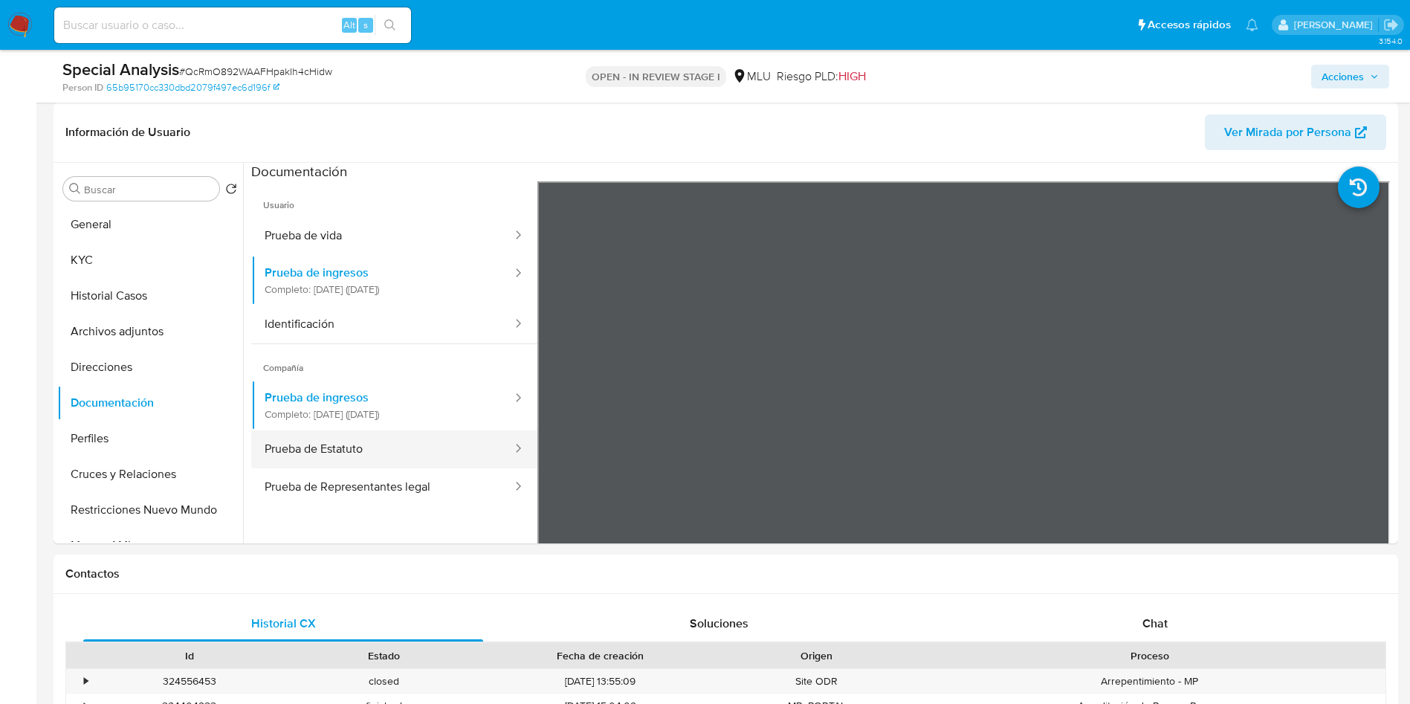
click at [392, 453] on button "Prueba de Estatuto" at bounding box center [382, 449] width 262 height 38
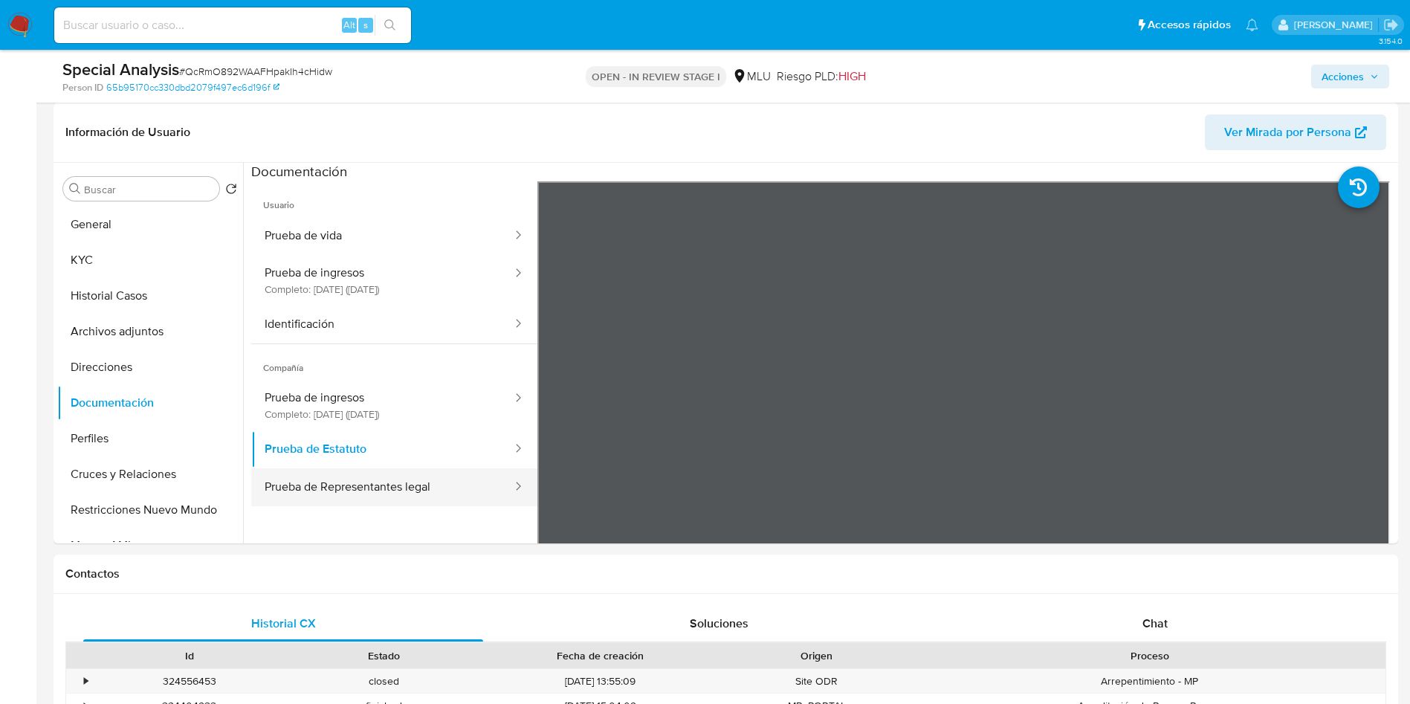
click at [406, 480] on button "Prueba de Representantes legal" at bounding box center [382, 487] width 262 height 38
click at [368, 461] on button "Prueba de Estatuto" at bounding box center [382, 449] width 262 height 38
click at [97, 305] on button "Historial Casos" at bounding box center [144, 296] width 174 height 36
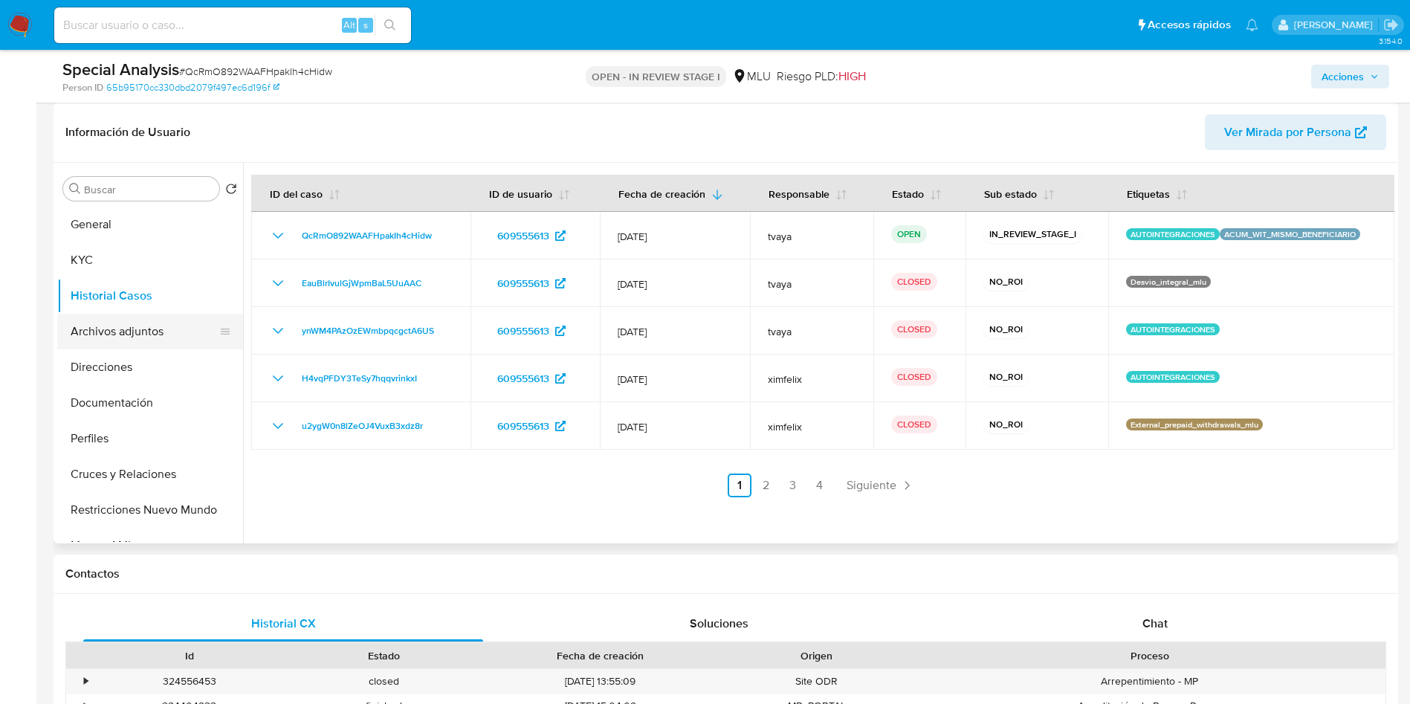
click at [117, 326] on button "Archivos adjuntos" at bounding box center [144, 332] width 174 height 36
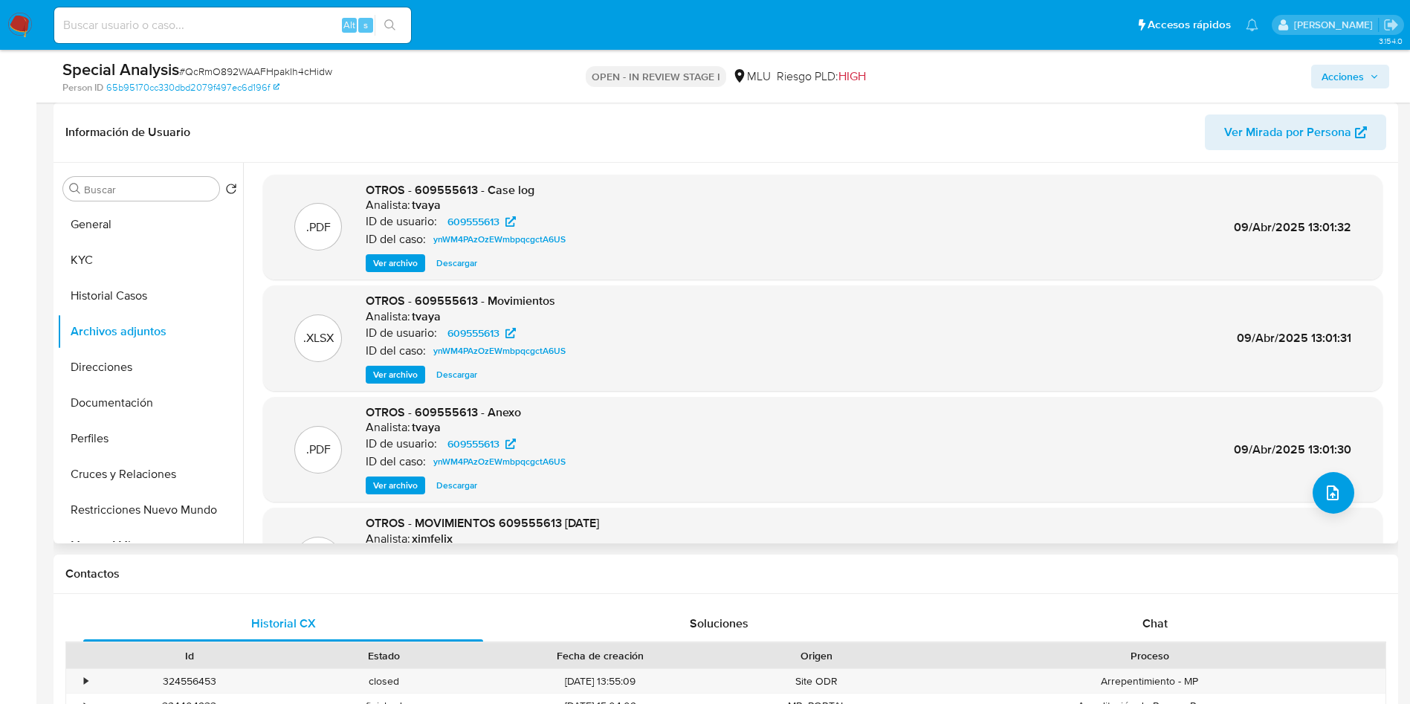
click at [411, 264] on span "Ver archivo" at bounding box center [395, 263] width 45 height 15
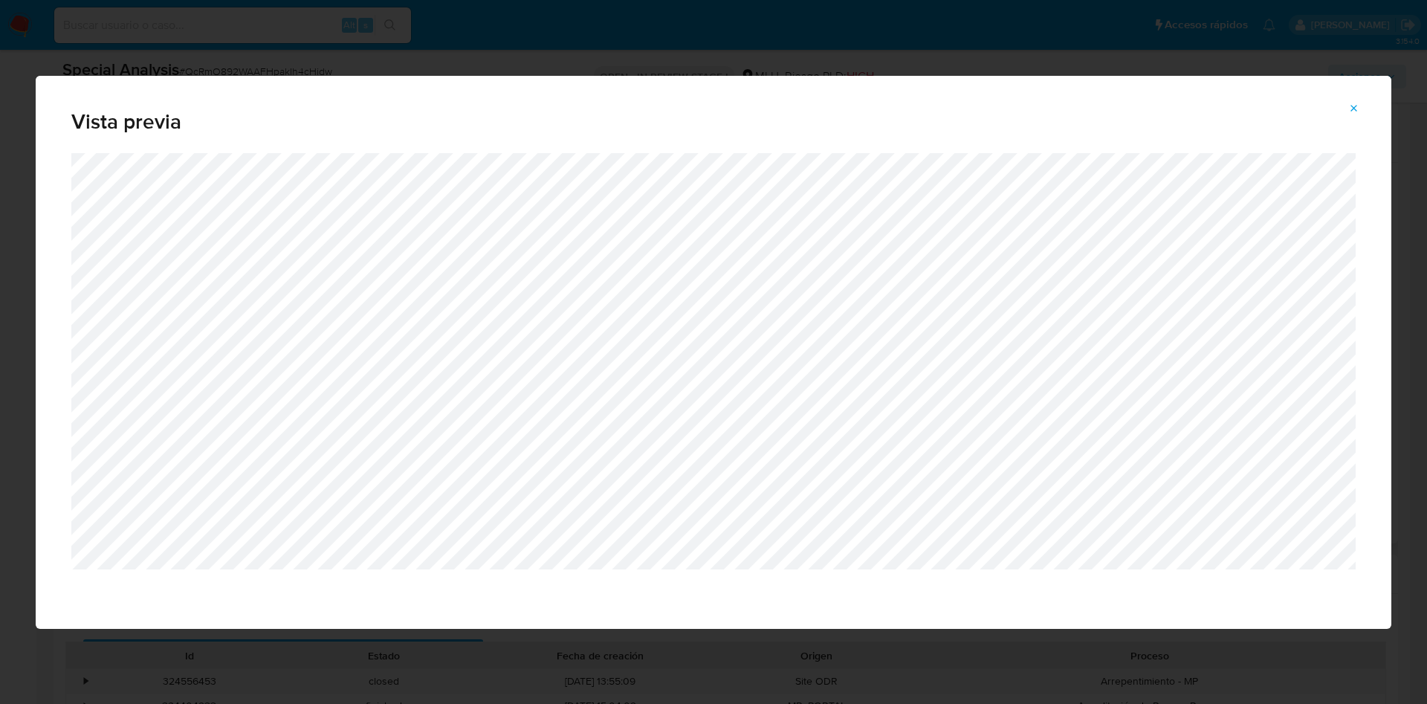
click at [698, 28] on div "Vista previa" at bounding box center [713, 352] width 1427 height 704
click at [1346, 117] on button "Attachment preview" at bounding box center [1354, 109] width 33 height 24
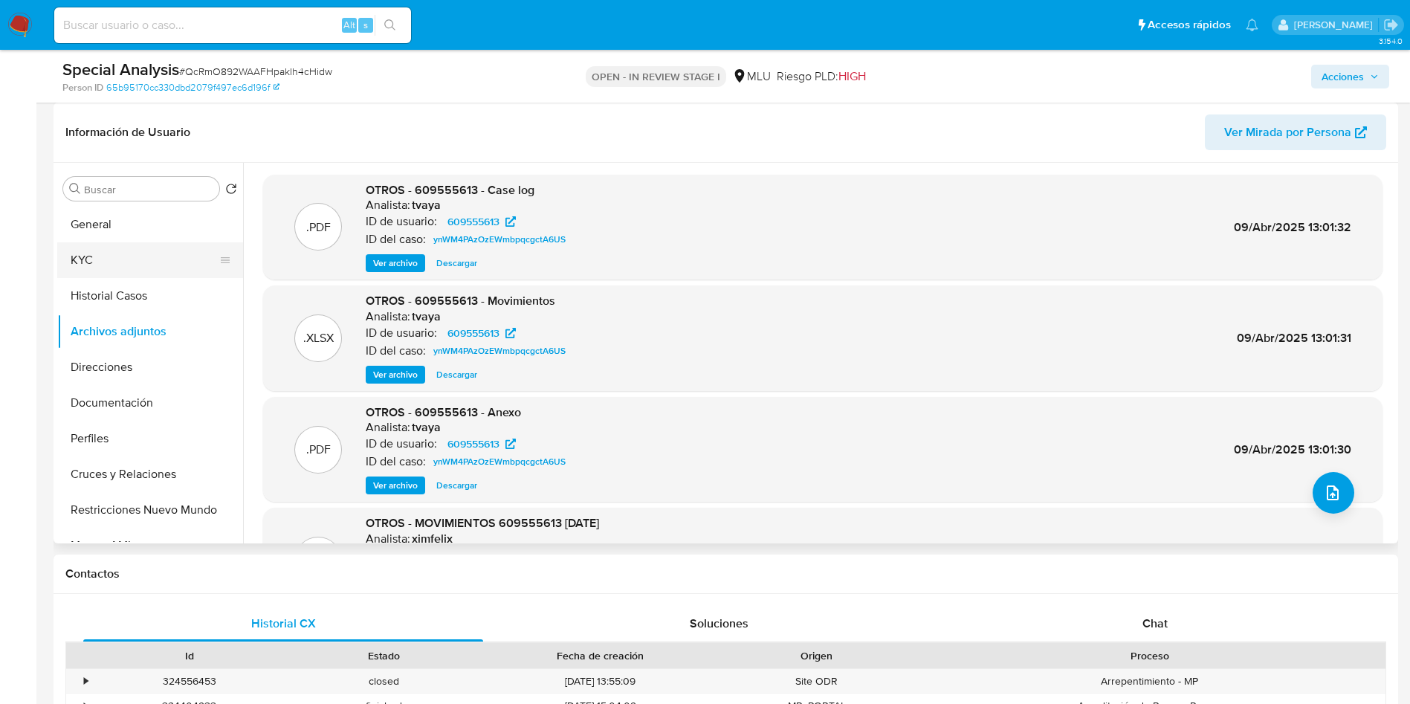
click at [78, 258] on button "KYC" at bounding box center [144, 260] width 174 height 36
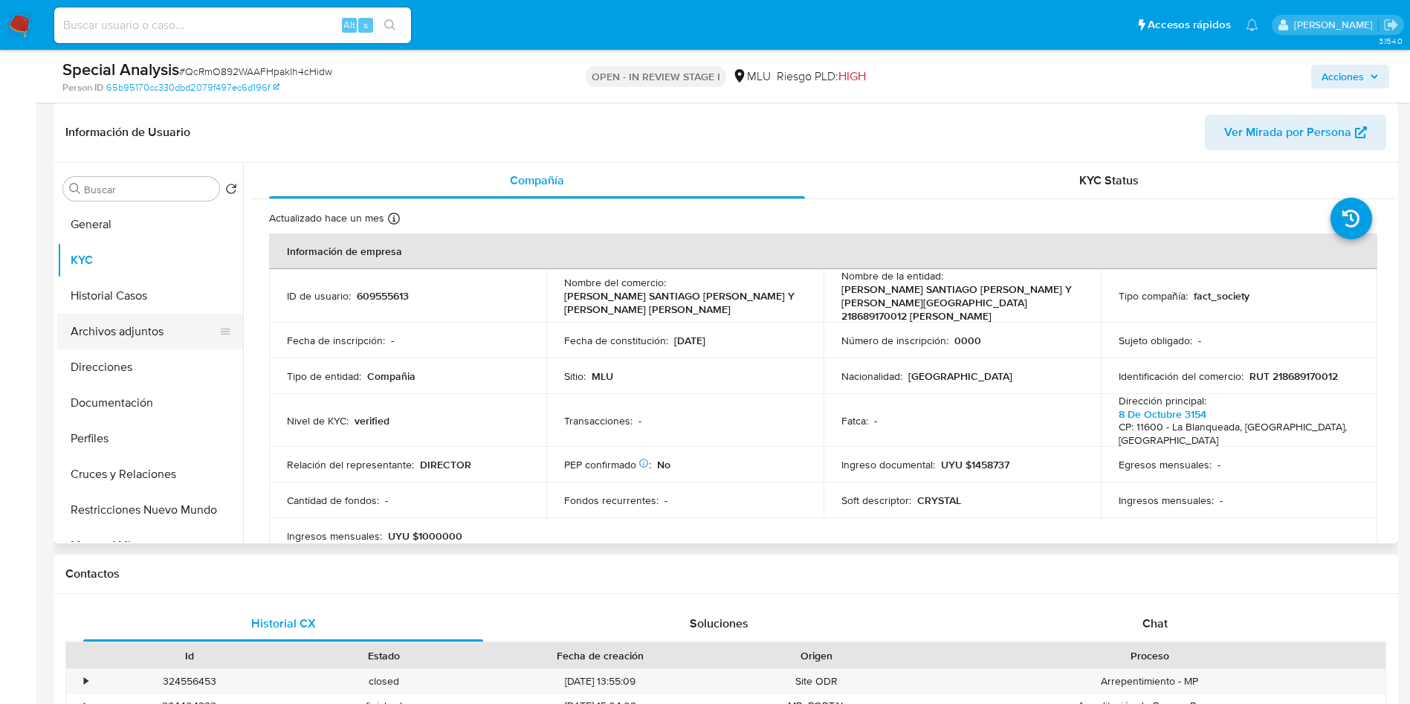
click at [145, 340] on button "Archivos adjuntos" at bounding box center [144, 332] width 174 height 36
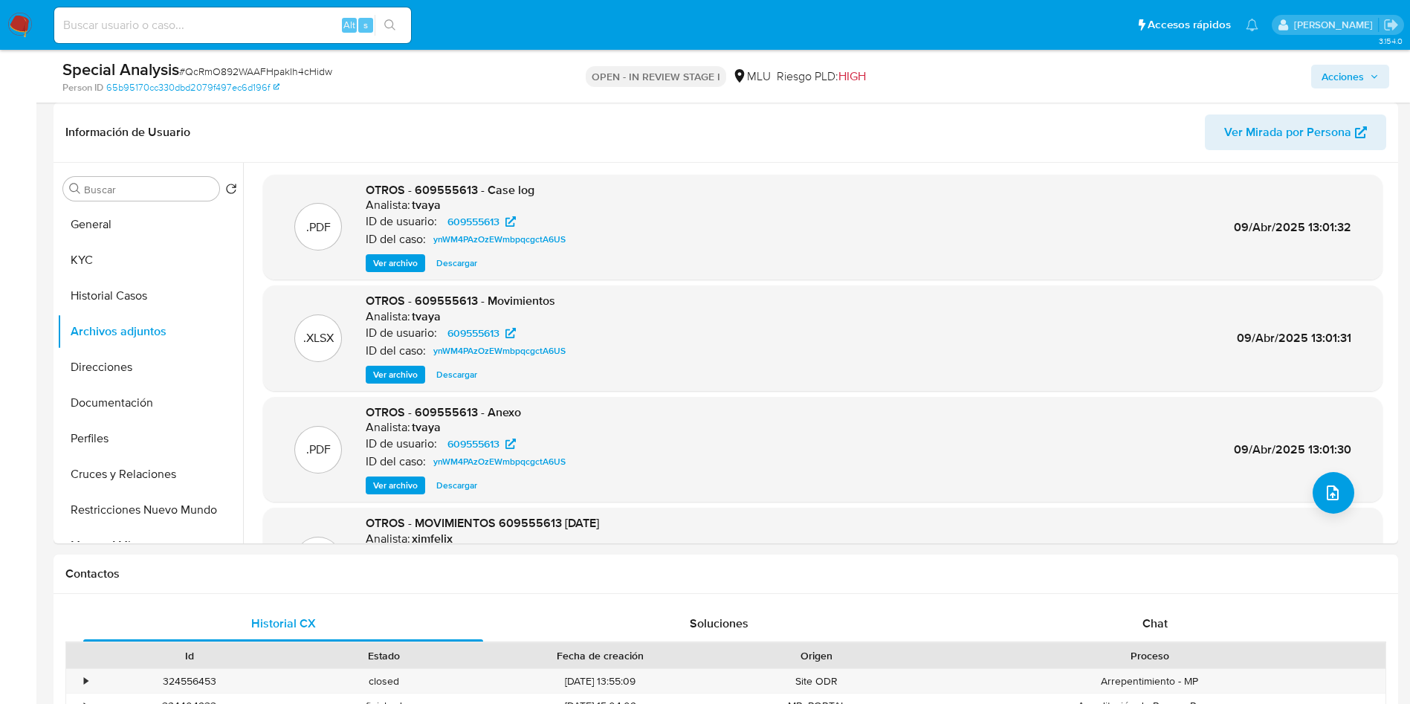
click at [394, 260] on span "Ver archivo" at bounding box center [395, 263] width 45 height 15
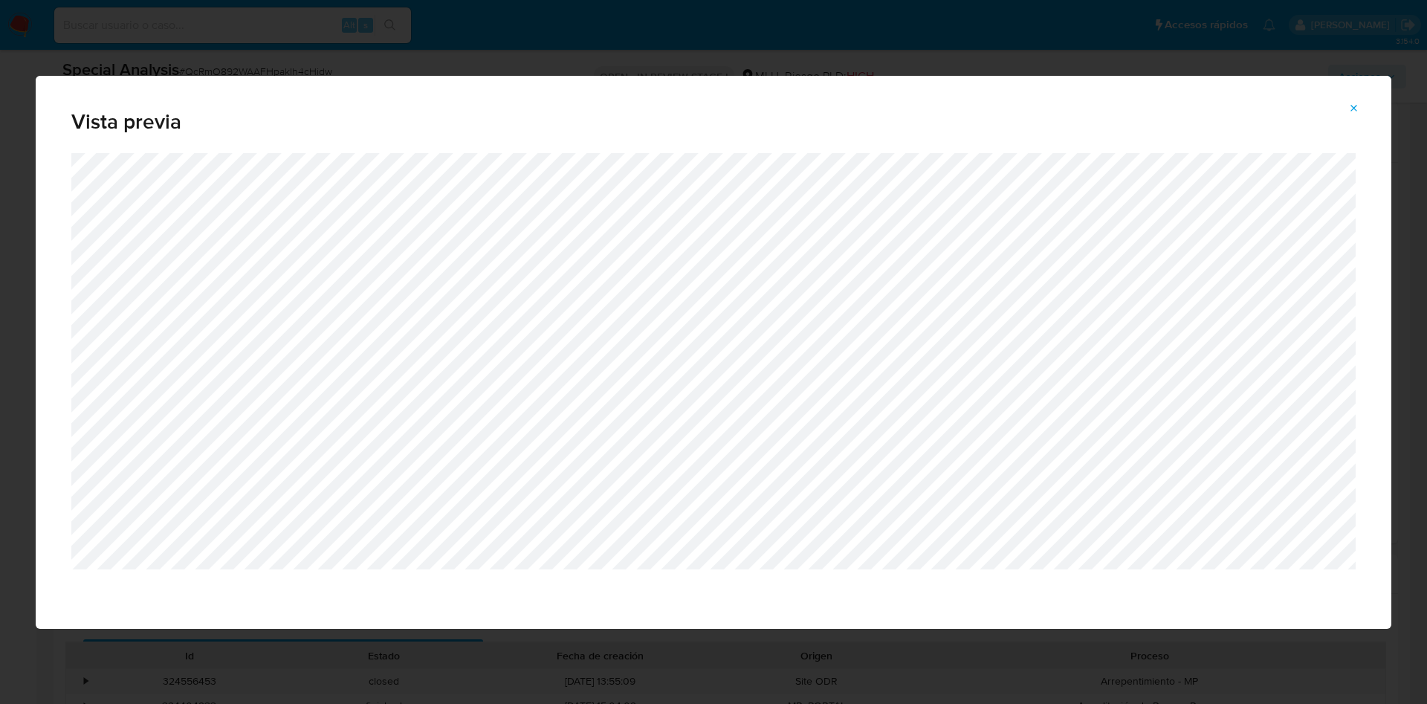
click at [775, 45] on div "Vista previa" at bounding box center [713, 352] width 1427 height 704
click at [1367, 100] on button "Attachment preview" at bounding box center [1354, 109] width 33 height 24
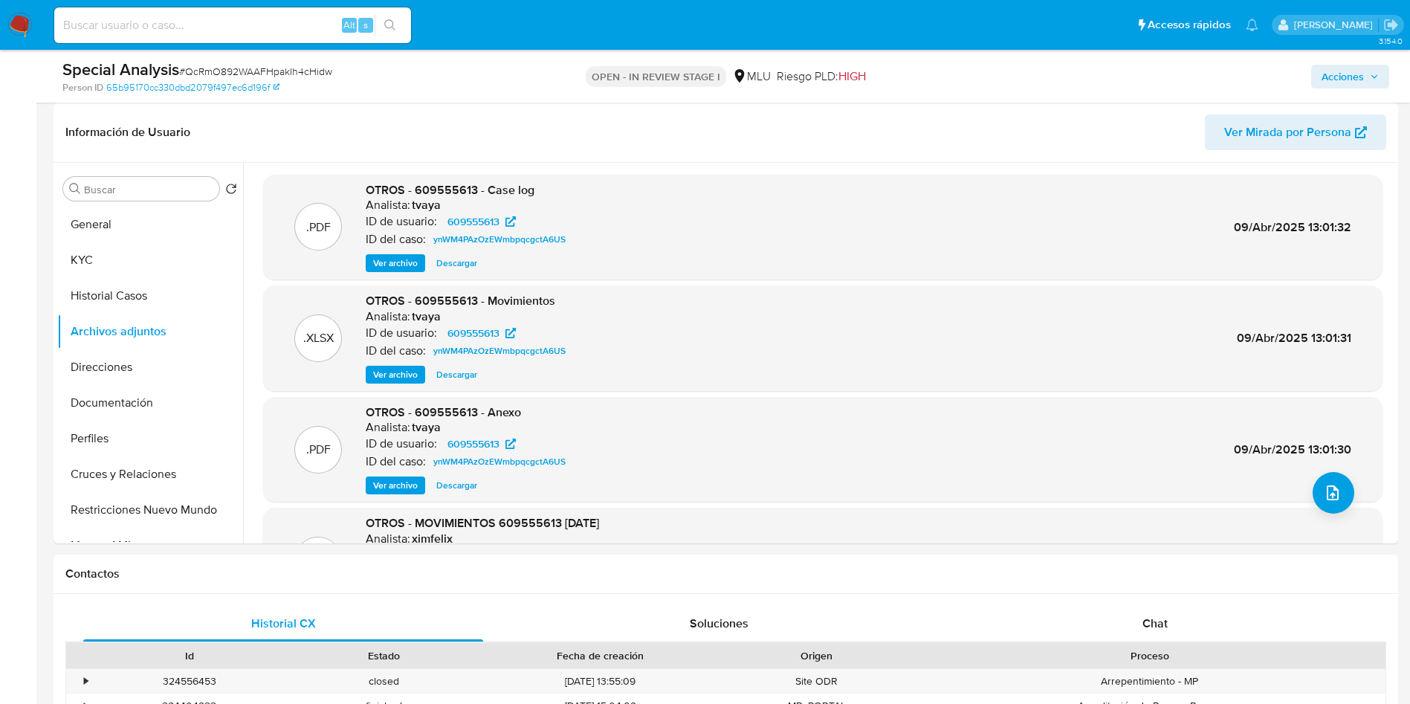
click at [389, 262] on span "Ver archivo" at bounding box center [395, 263] width 45 height 15
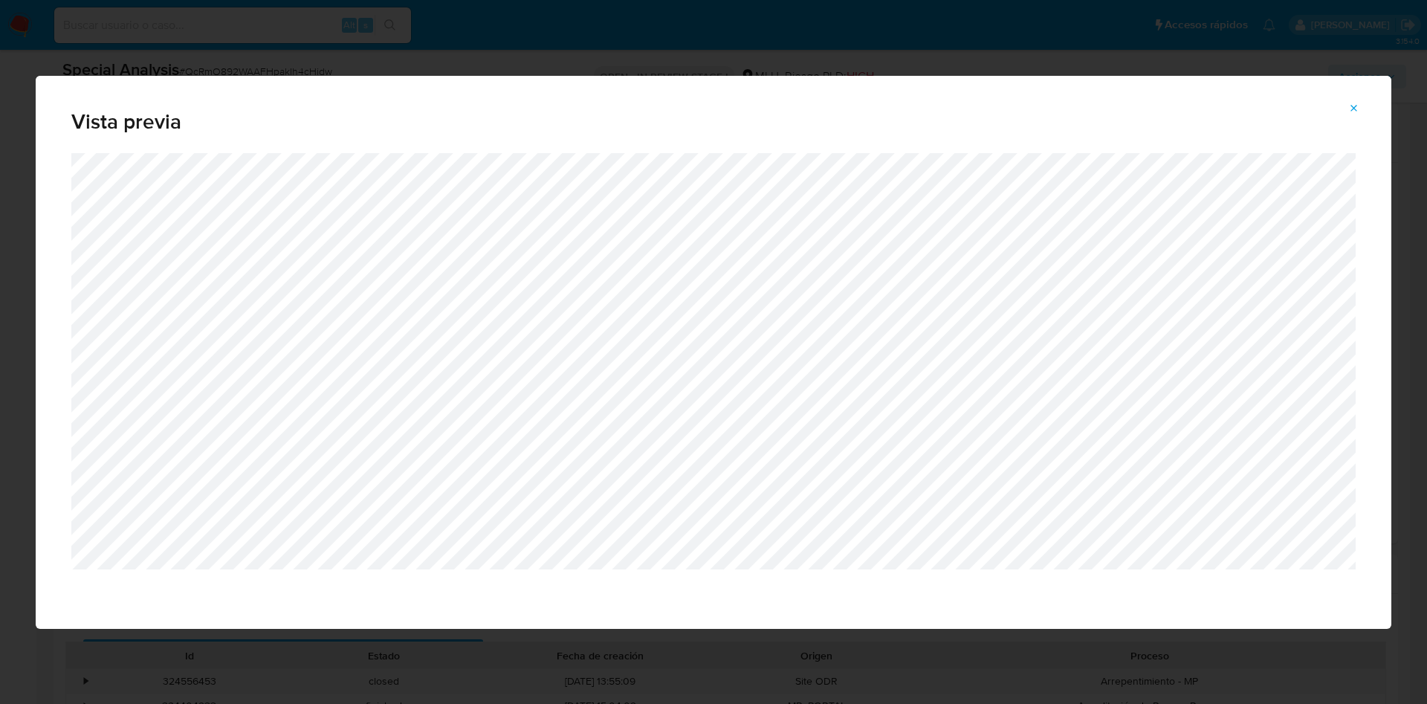
click at [843, 50] on div "Vista previa" at bounding box center [713, 352] width 1427 height 704
click at [1355, 107] on icon "Attachment preview" at bounding box center [1354, 108] width 7 height 7
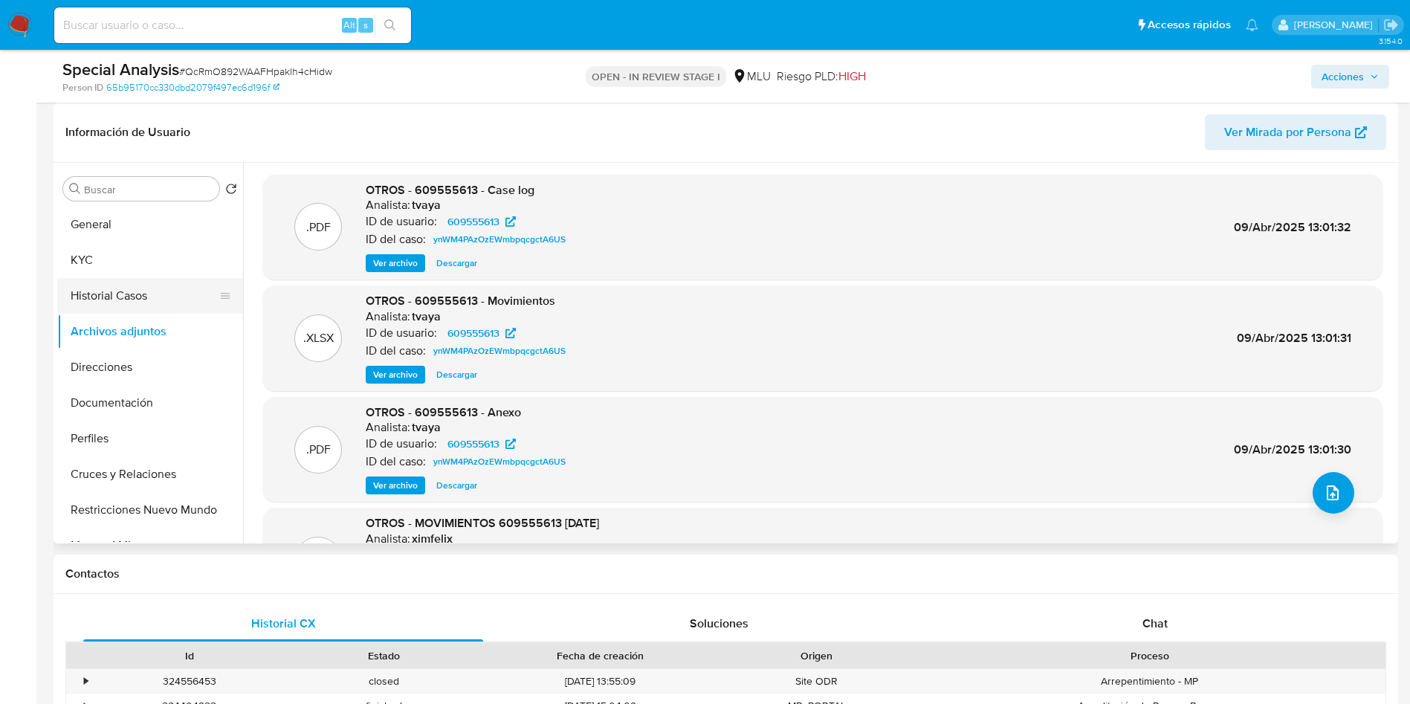
click at [173, 296] on button "Historial Casos" at bounding box center [144, 296] width 174 height 36
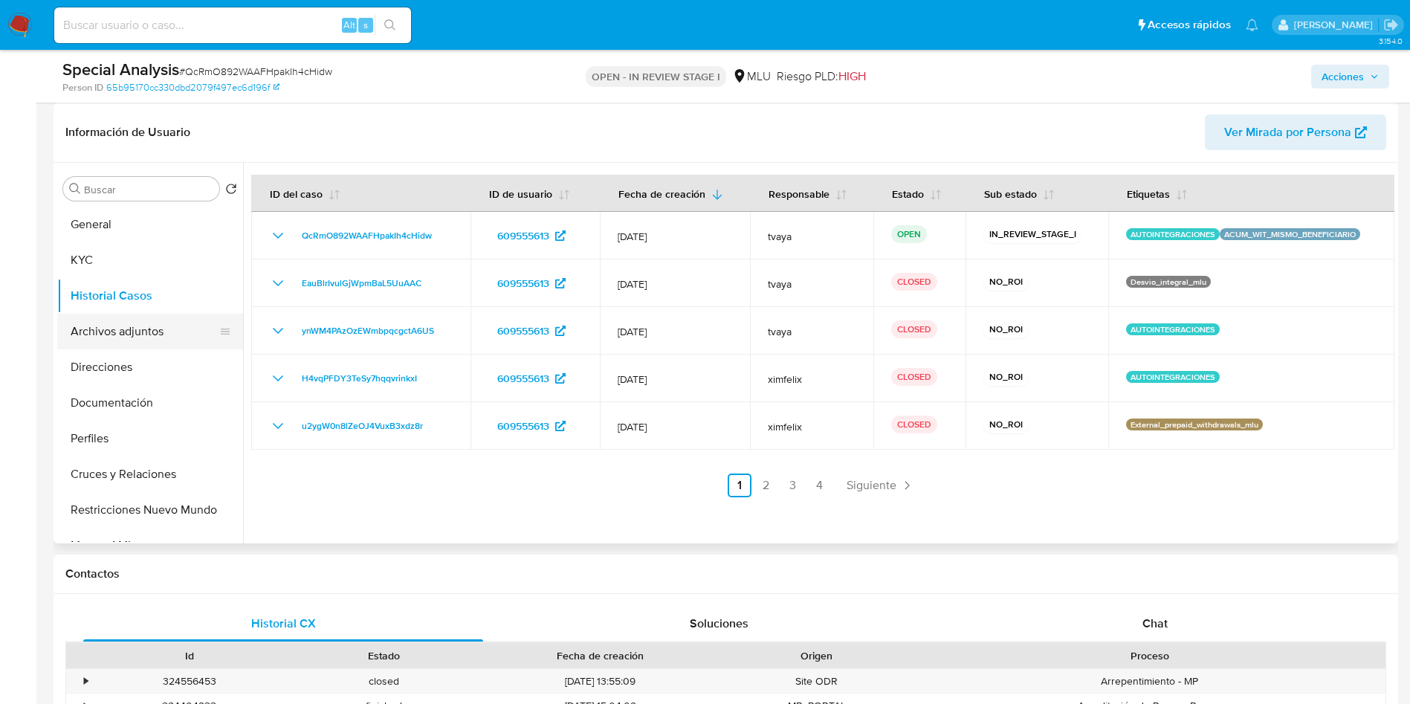
click at [114, 326] on button "Archivos adjuntos" at bounding box center [144, 332] width 174 height 36
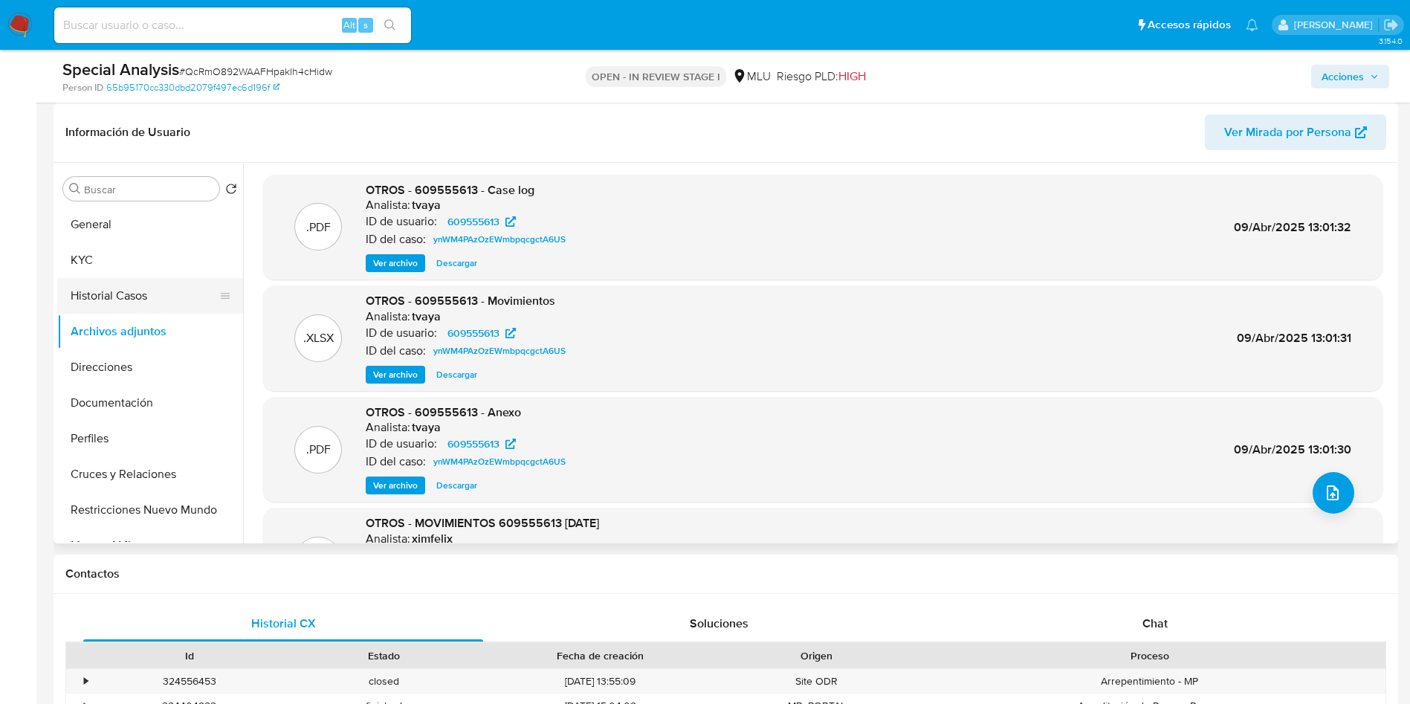
click at [126, 300] on button "Historial Casos" at bounding box center [144, 296] width 174 height 36
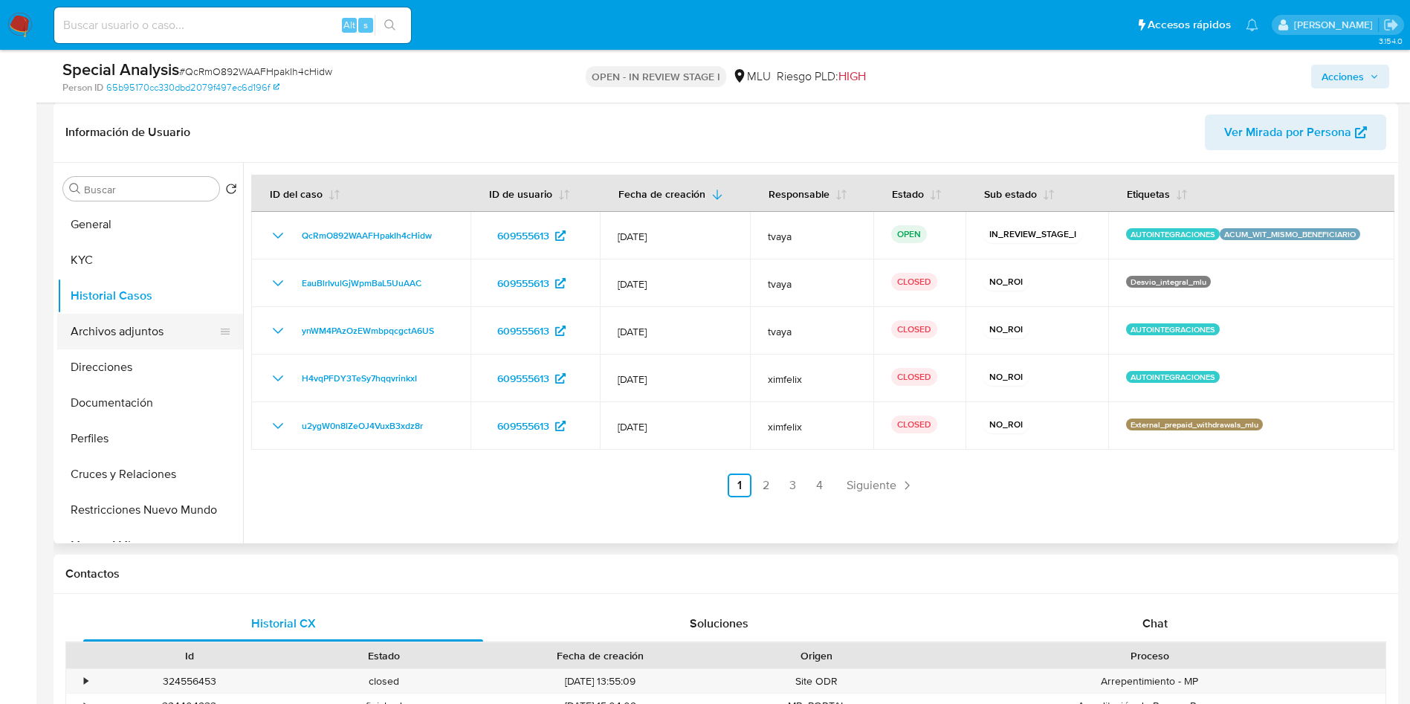
click at [101, 333] on button "Archivos adjuntos" at bounding box center [144, 332] width 174 height 36
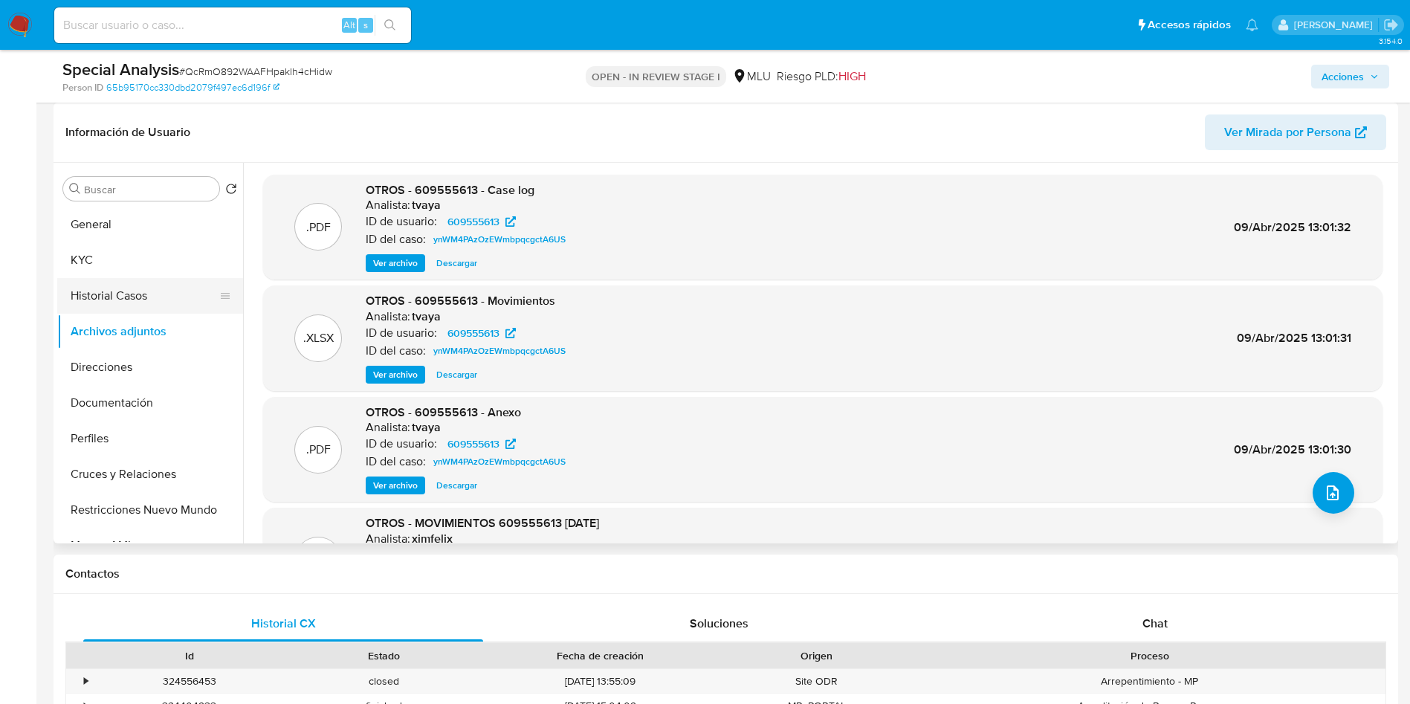
click at [92, 287] on button "Historial Casos" at bounding box center [144, 296] width 174 height 36
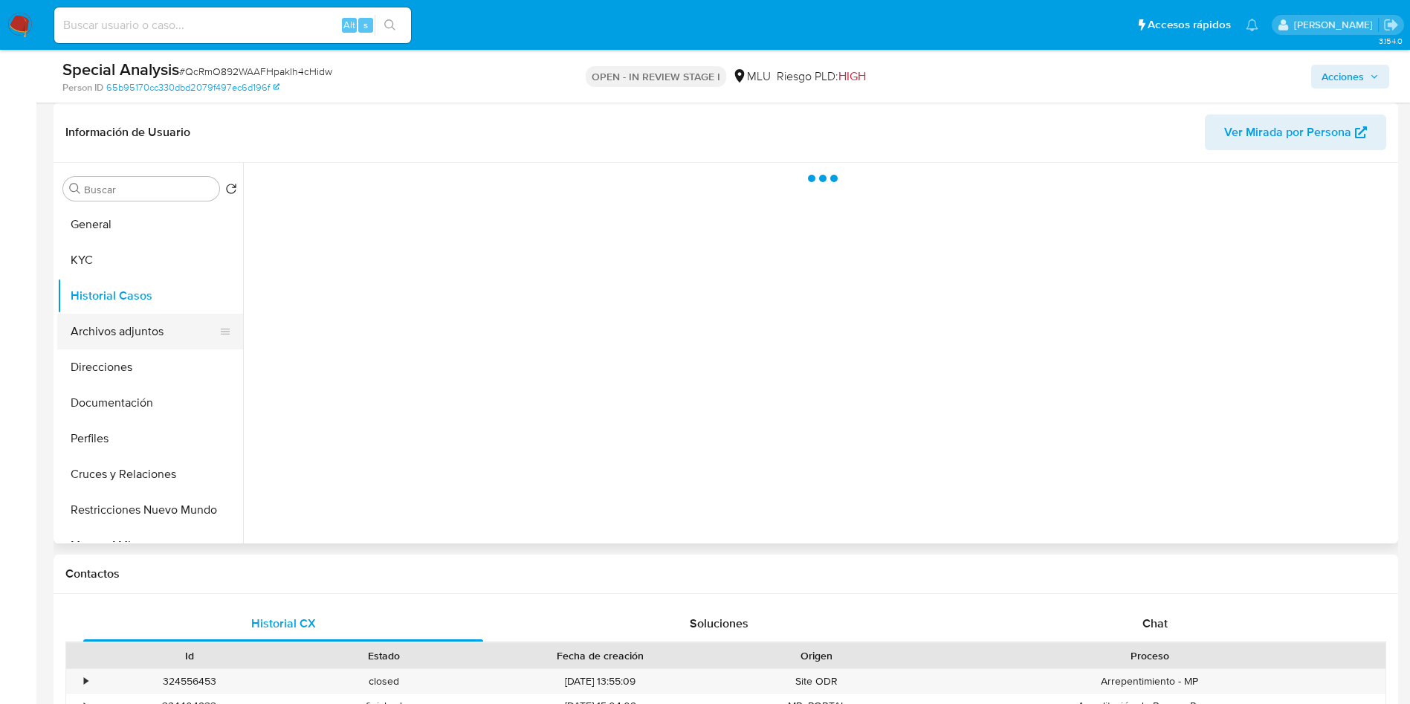
click at [138, 335] on button "Archivos adjuntos" at bounding box center [144, 332] width 174 height 36
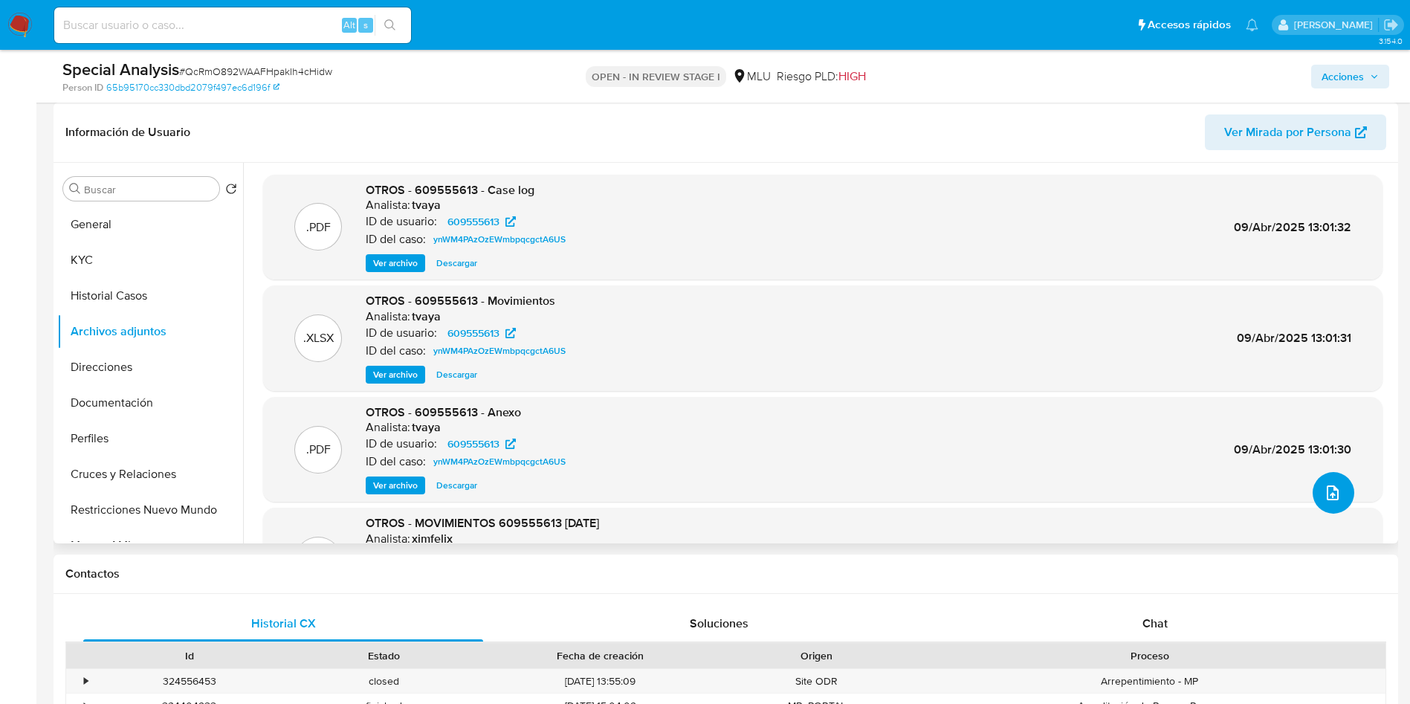
click at [1332, 493] on icon "upload-file" at bounding box center [1333, 493] width 18 height 18
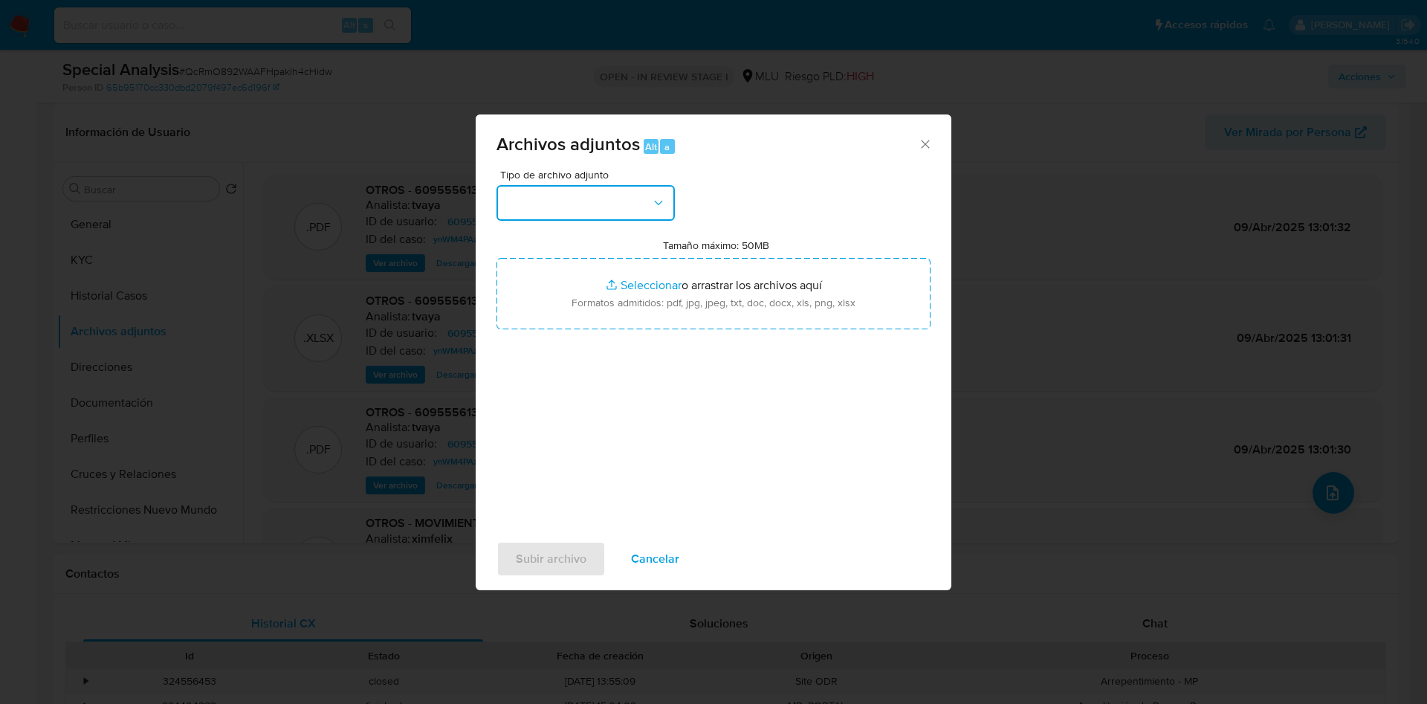
click at [620, 213] on button "button" at bounding box center [586, 203] width 178 height 36
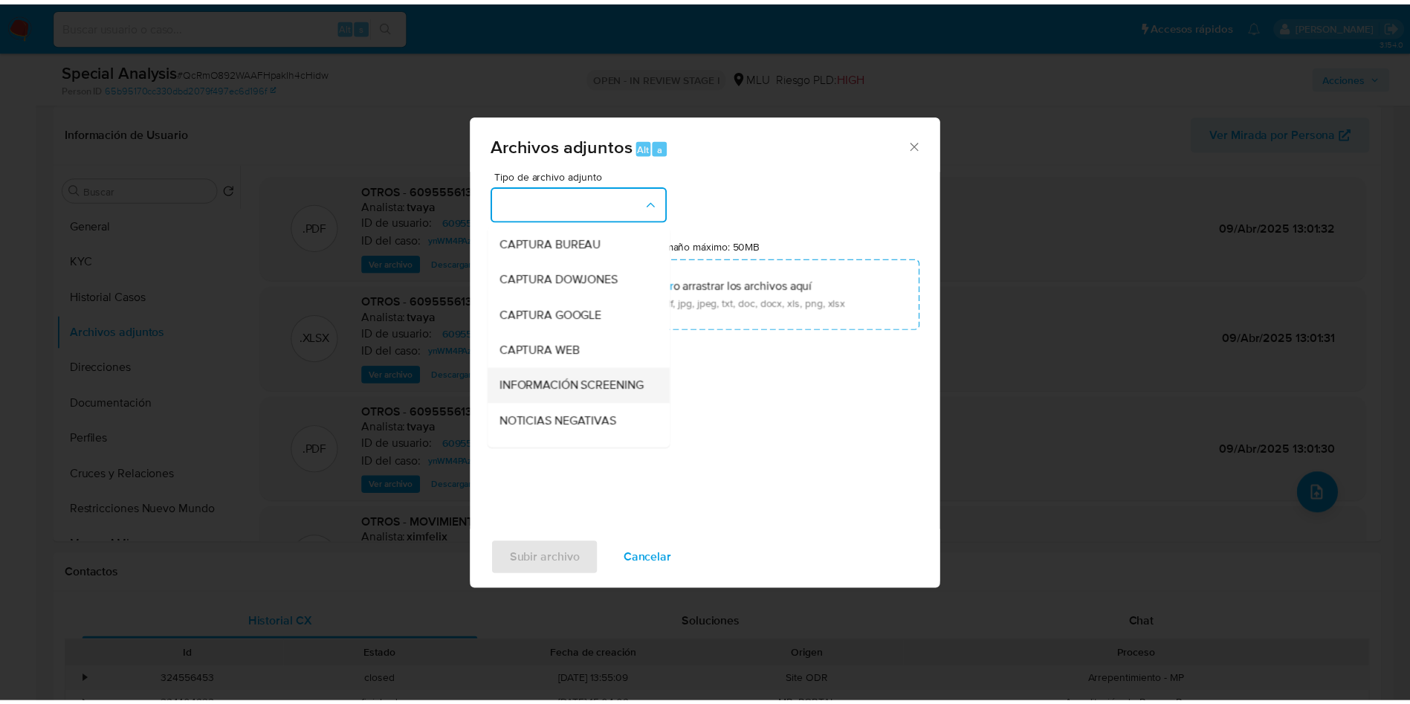
scroll to position [112, 0]
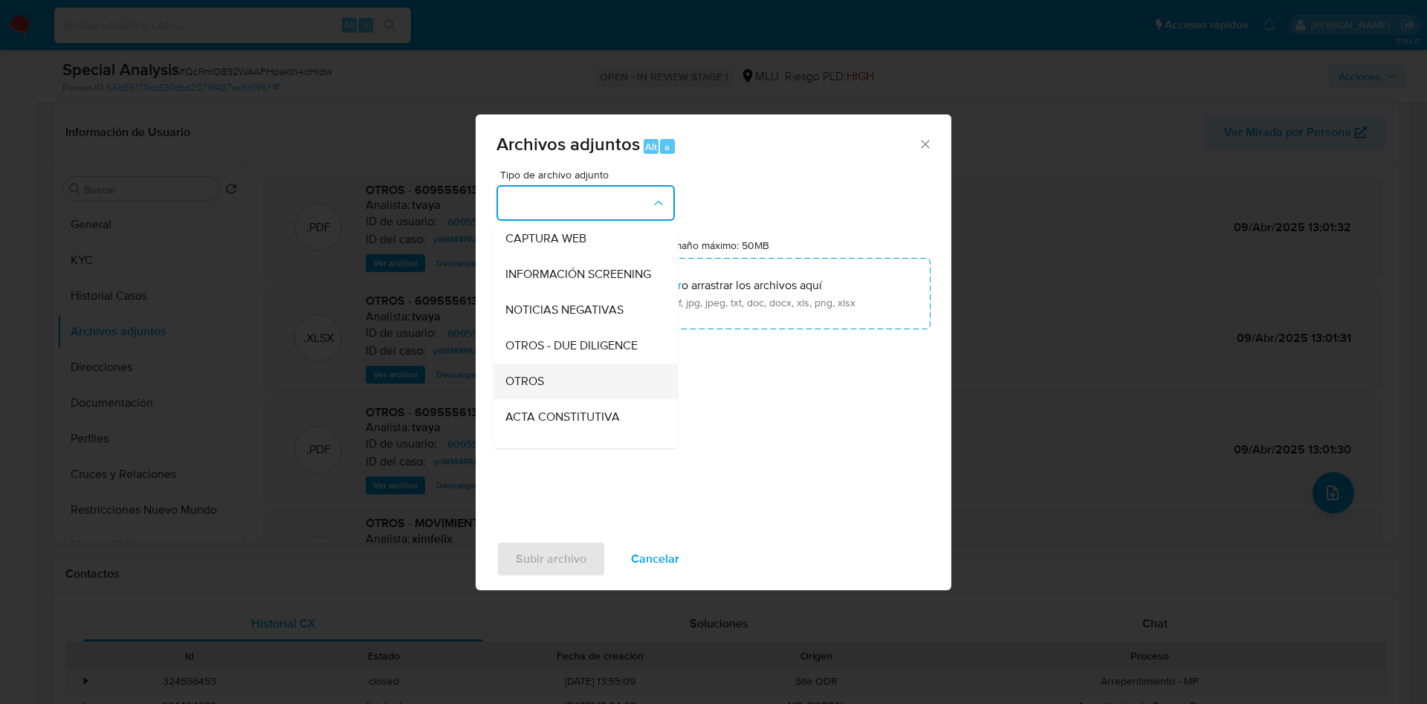
click at [545, 399] on div "OTROS" at bounding box center [581, 382] width 152 height 36
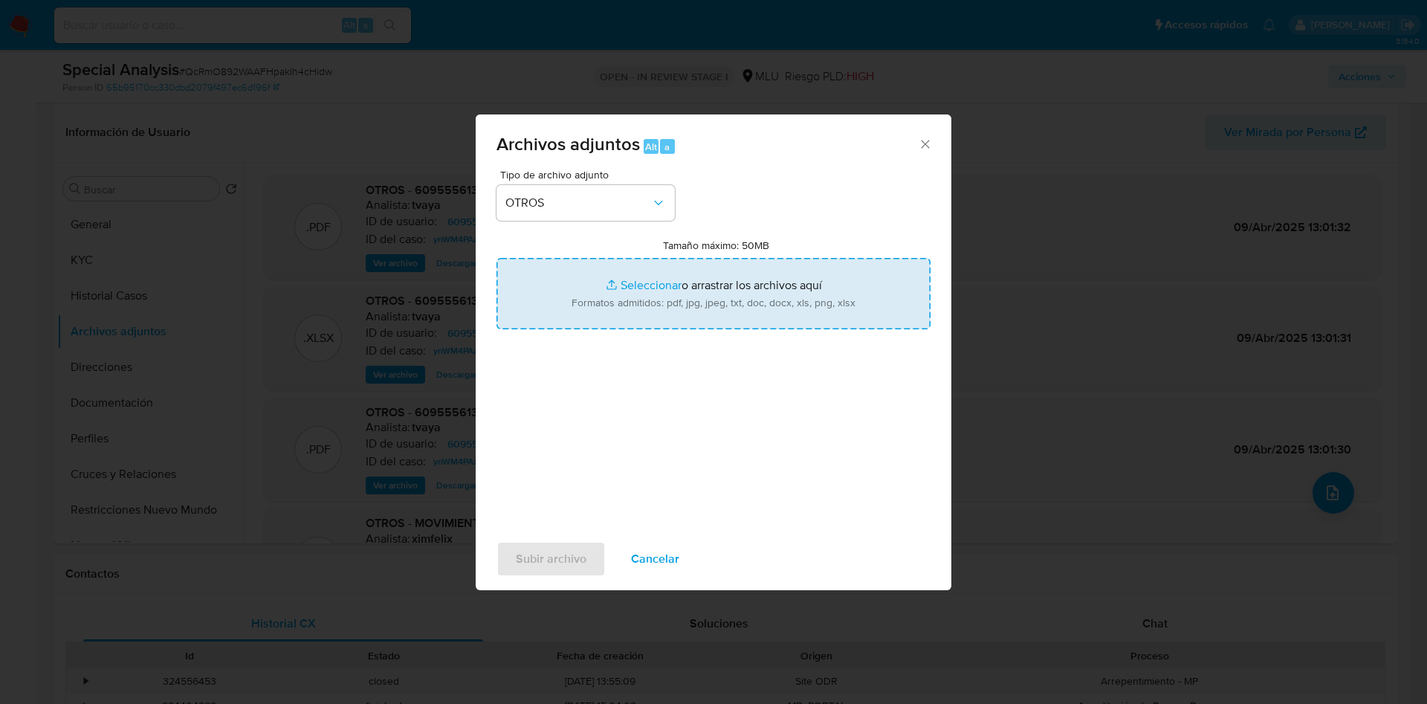
click at [613, 297] on input "Tamaño máximo: 50MB Seleccionar archivos" at bounding box center [714, 293] width 434 height 71
type input "C:\fakepath\609555613 - Case log.pdf"
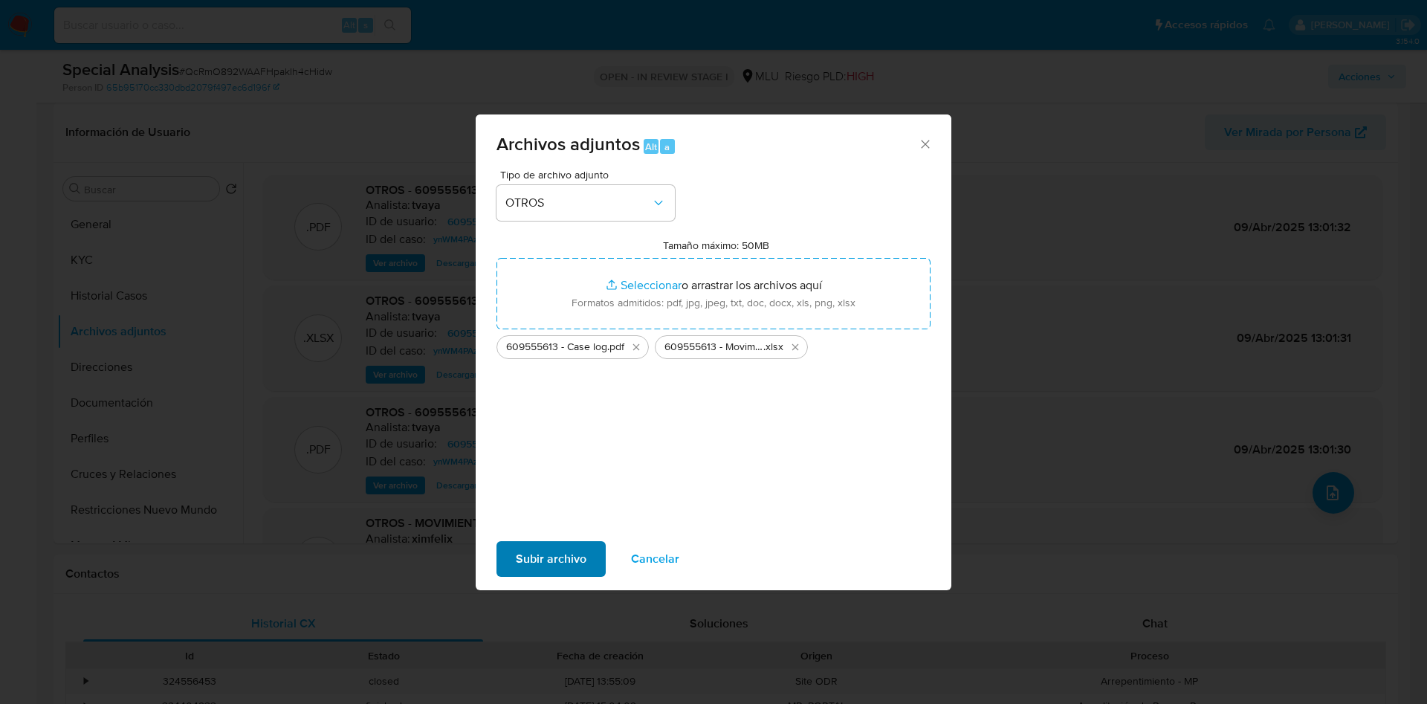
click at [544, 577] on div "Subir archivo Cancelar" at bounding box center [714, 559] width 476 height 56
click at [547, 555] on span "Subir archivo" at bounding box center [551, 559] width 71 height 33
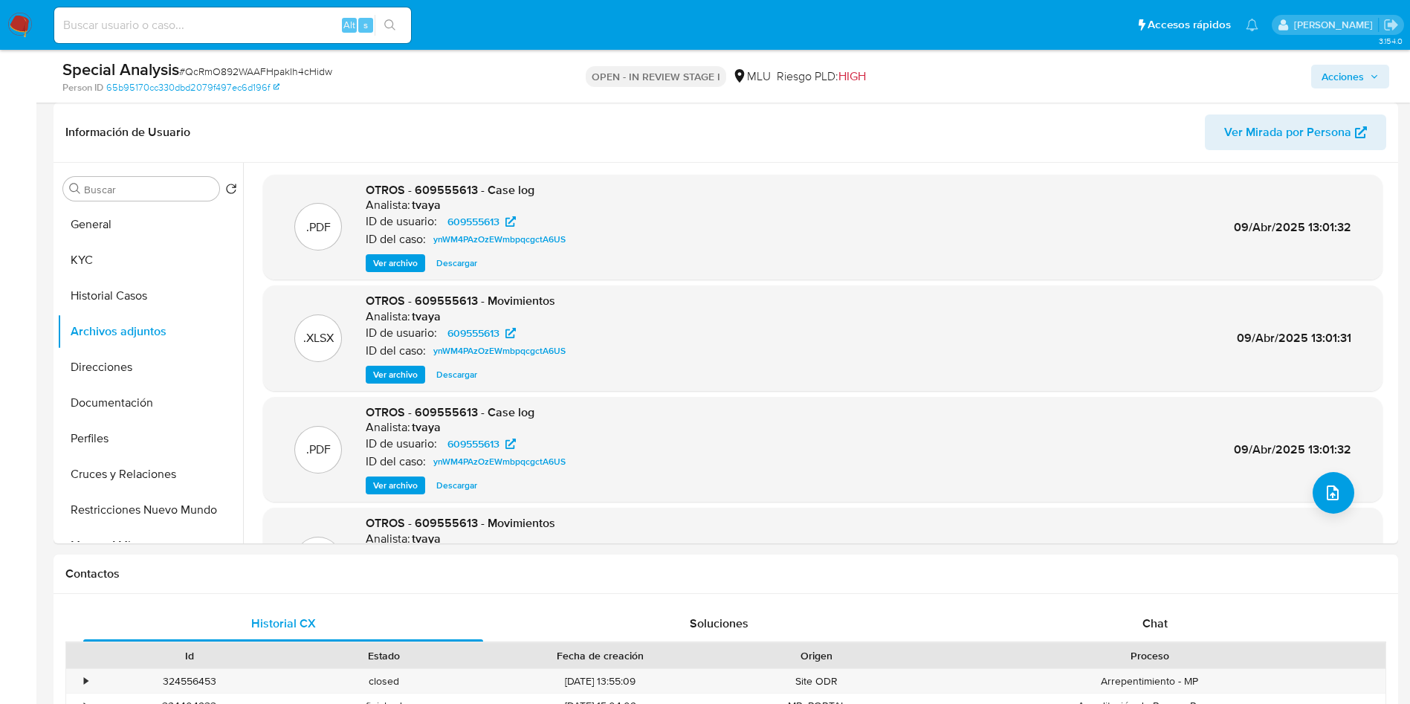
click at [1338, 83] on span "Acciones" at bounding box center [1343, 77] width 42 height 24
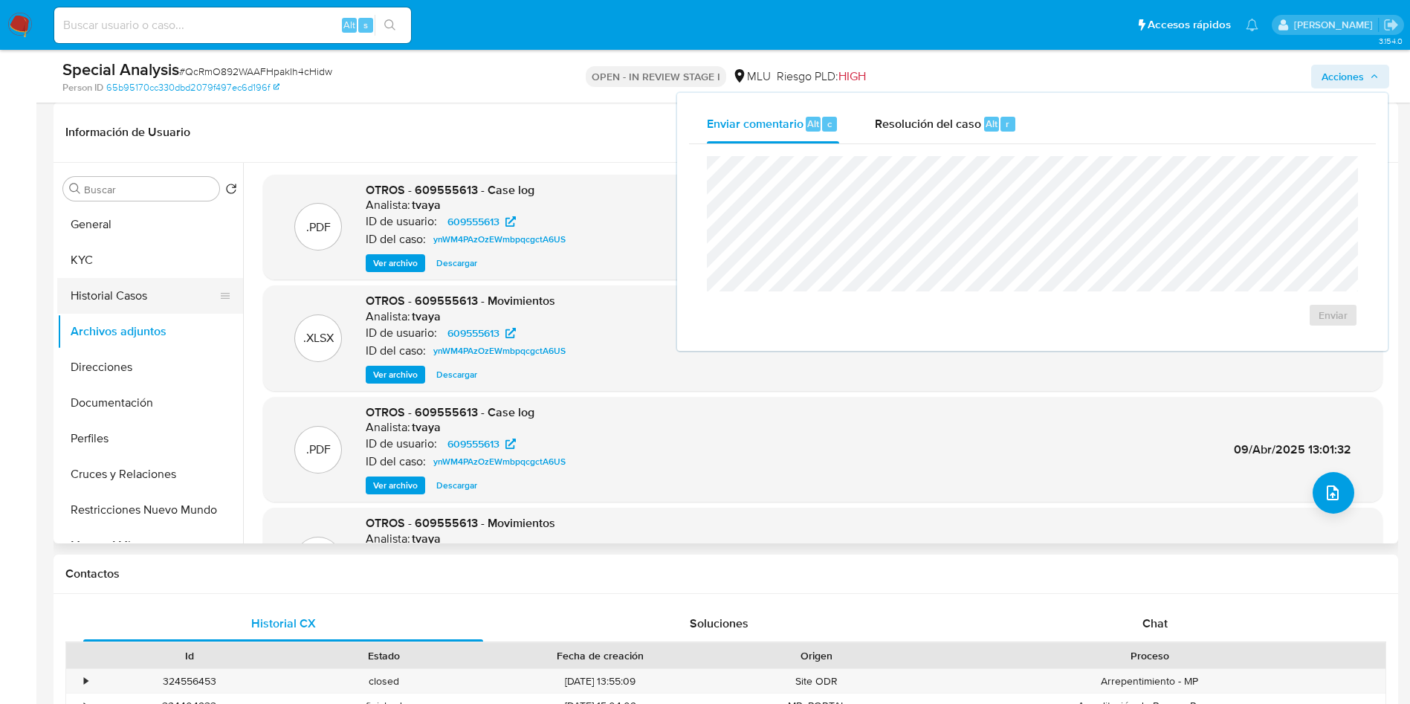
click at [108, 289] on button "Historial Casos" at bounding box center [144, 296] width 174 height 36
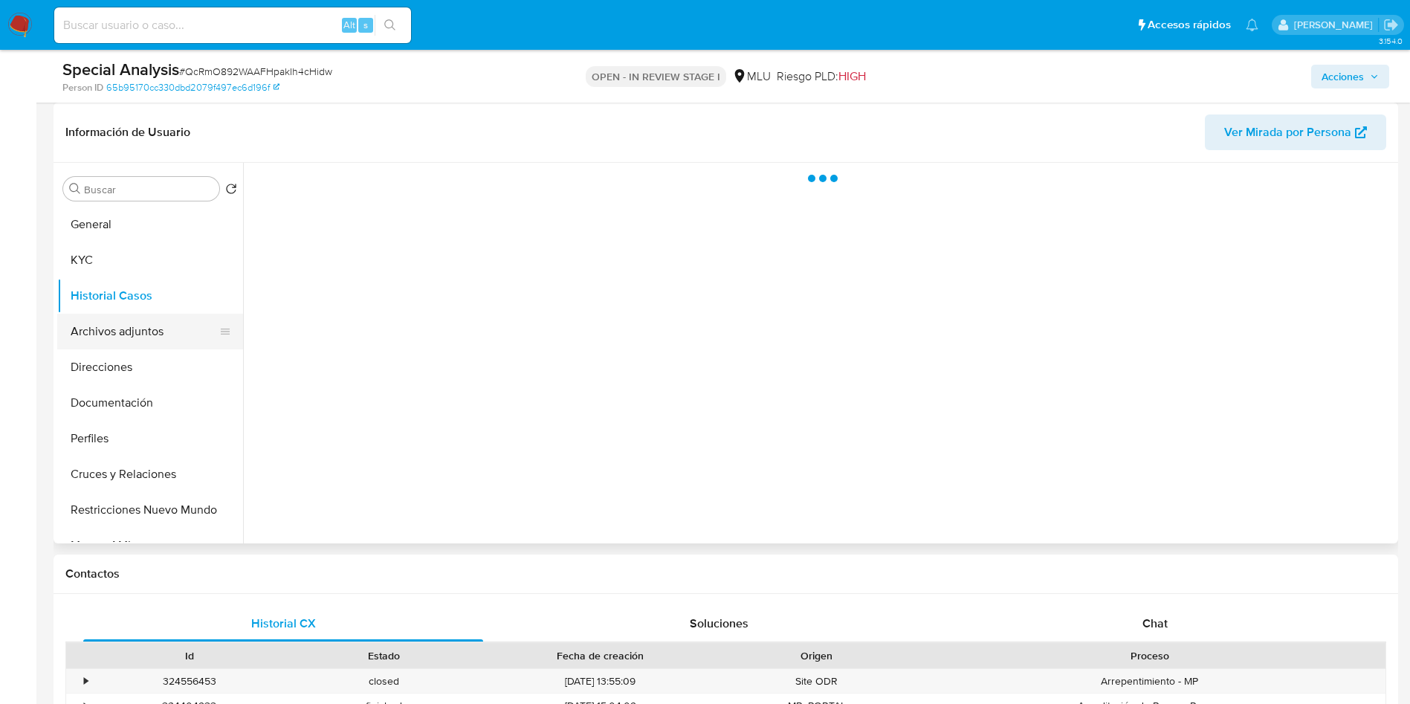
click at [106, 327] on button "Archivos adjuntos" at bounding box center [144, 332] width 174 height 36
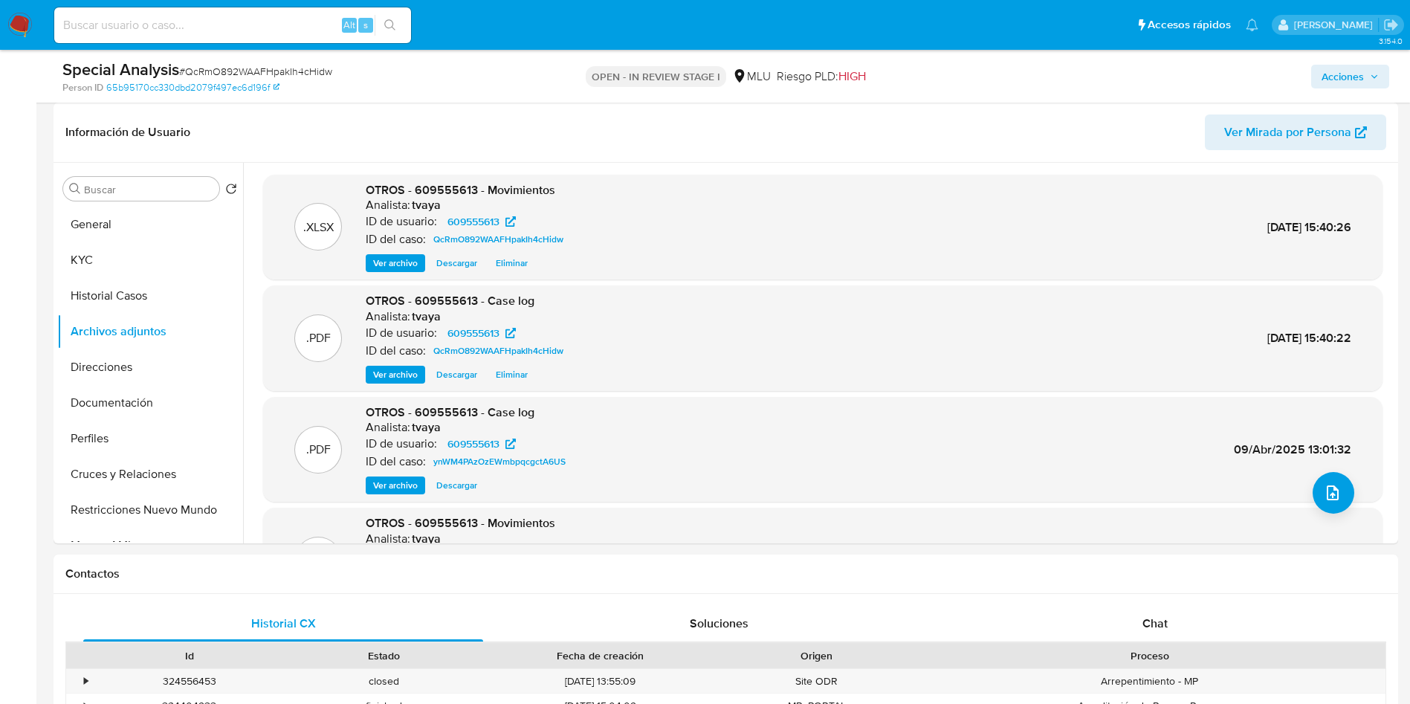
drag, startPoint x: 1355, startPoint y: 75, endPoint x: 1347, endPoint y: 76, distance: 8.2
click at [1355, 74] on span "Acciones" at bounding box center [1343, 77] width 42 height 24
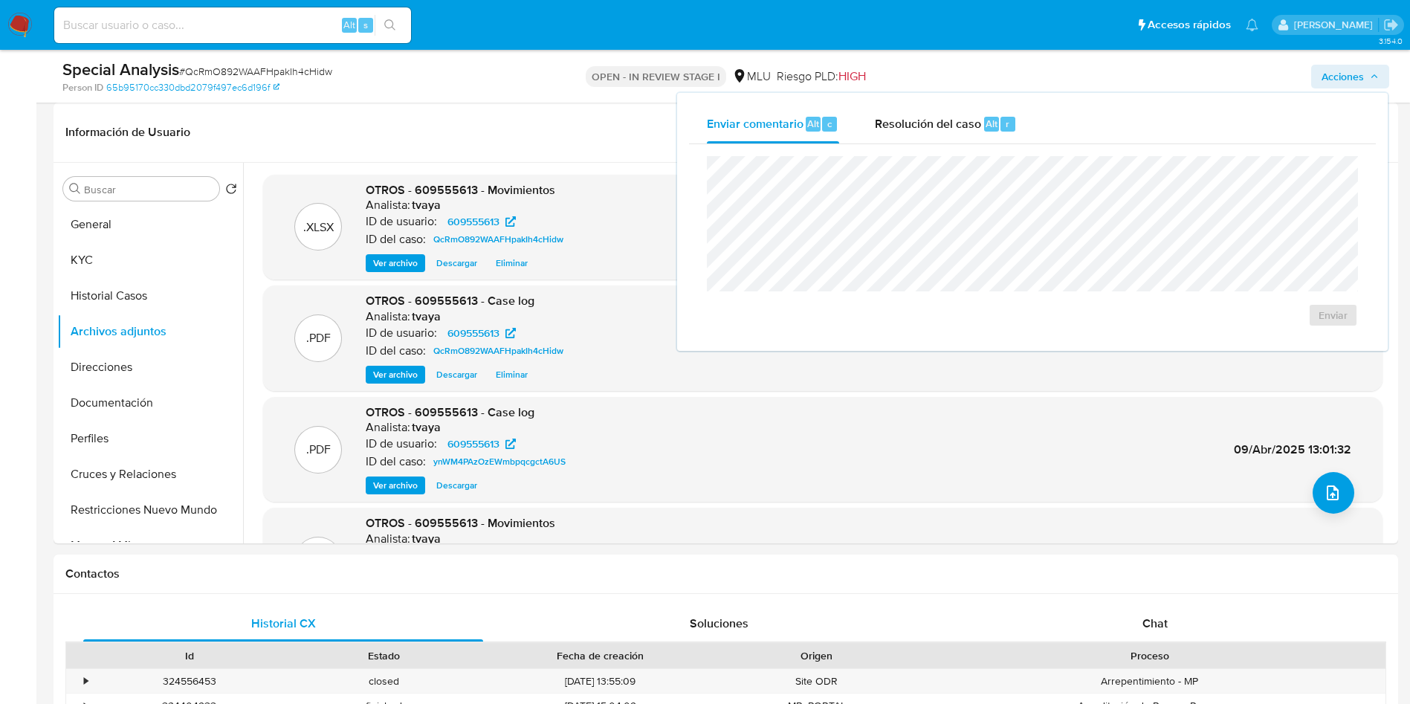
click at [898, 146] on div "Enviar" at bounding box center [1032, 241] width 687 height 195
click at [912, 133] on div "Resolución del caso Alt r" at bounding box center [946, 124] width 142 height 39
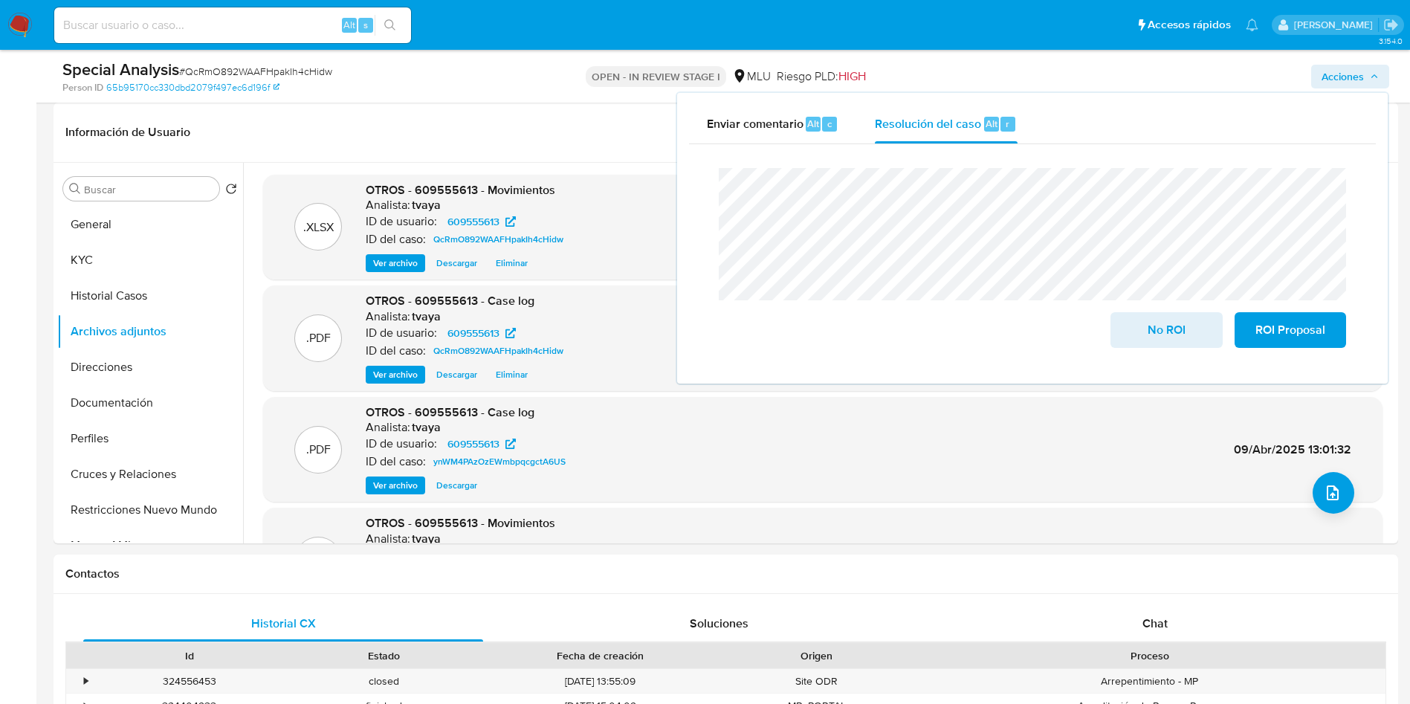
click at [702, 185] on div "Cierre de caso No ROI ROI Proposal" at bounding box center [1032, 257] width 687 height 227
click at [1166, 339] on span "No ROI" at bounding box center [1166, 330] width 73 height 33
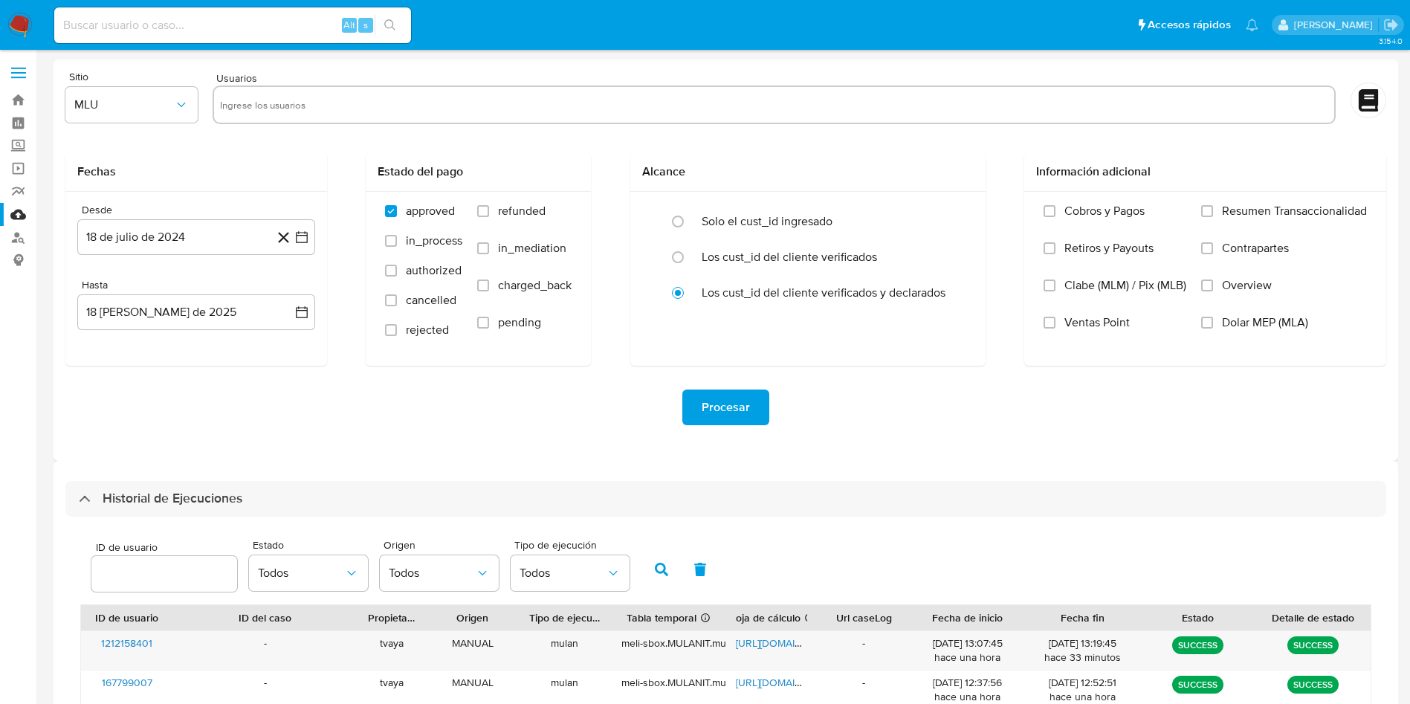
select select "10"
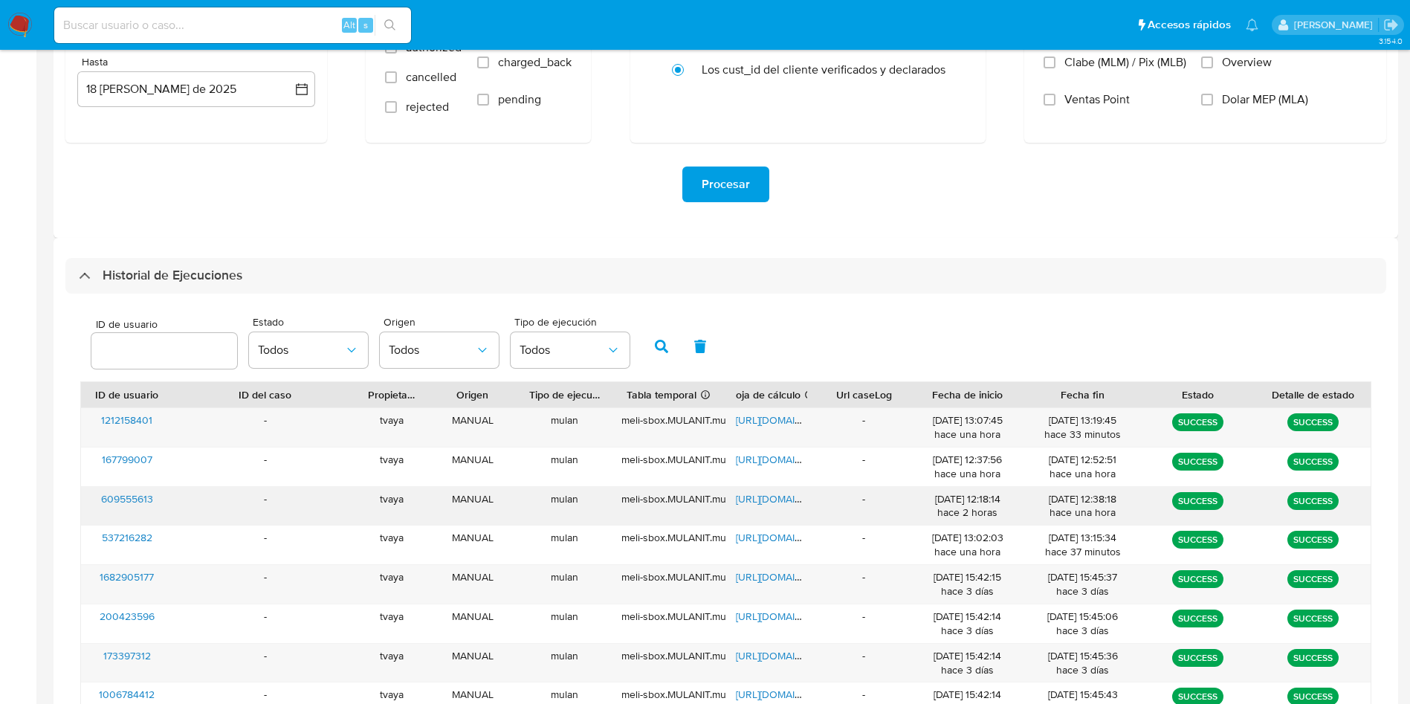
click at [791, 496] on span "[URL][DOMAIN_NAME]" at bounding box center [787, 498] width 103 height 15
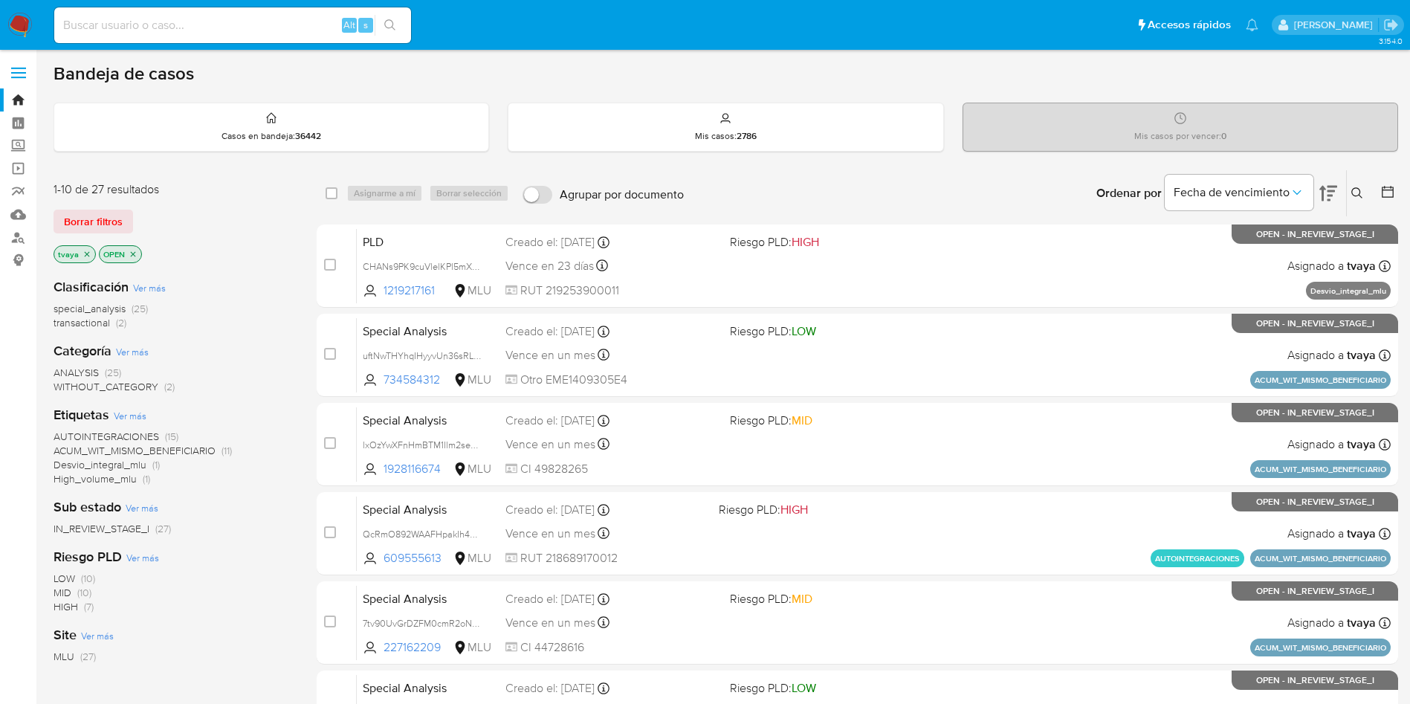
click at [255, 598] on div "LOW (10) MID (10) HIGH (7)" at bounding box center [173, 593] width 239 height 42
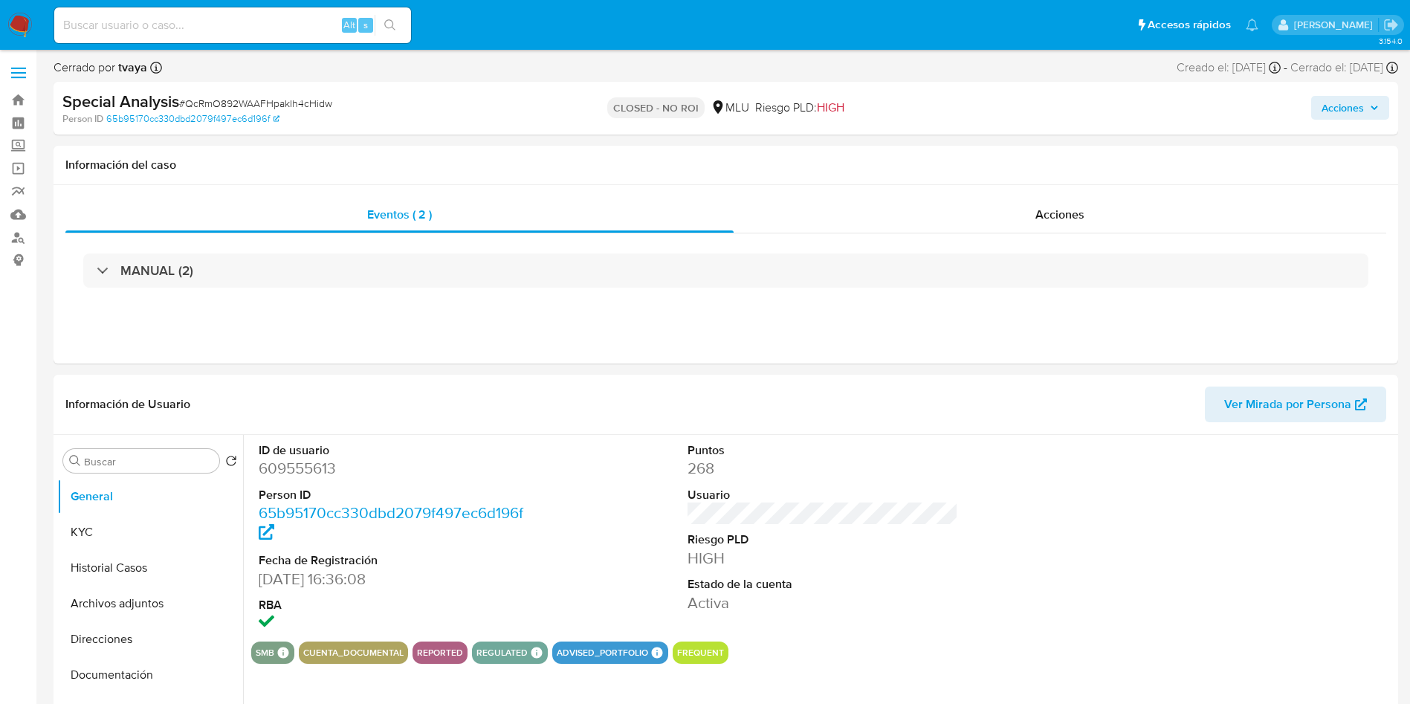
select select "10"
click at [1039, 644] on div "smb SMB SMB Advisor Email - Advisor Name - cuenta_documental reported regulated…" at bounding box center [822, 653] width 1143 height 22
click at [121, 563] on button "Historial Casos" at bounding box center [144, 568] width 174 height 36
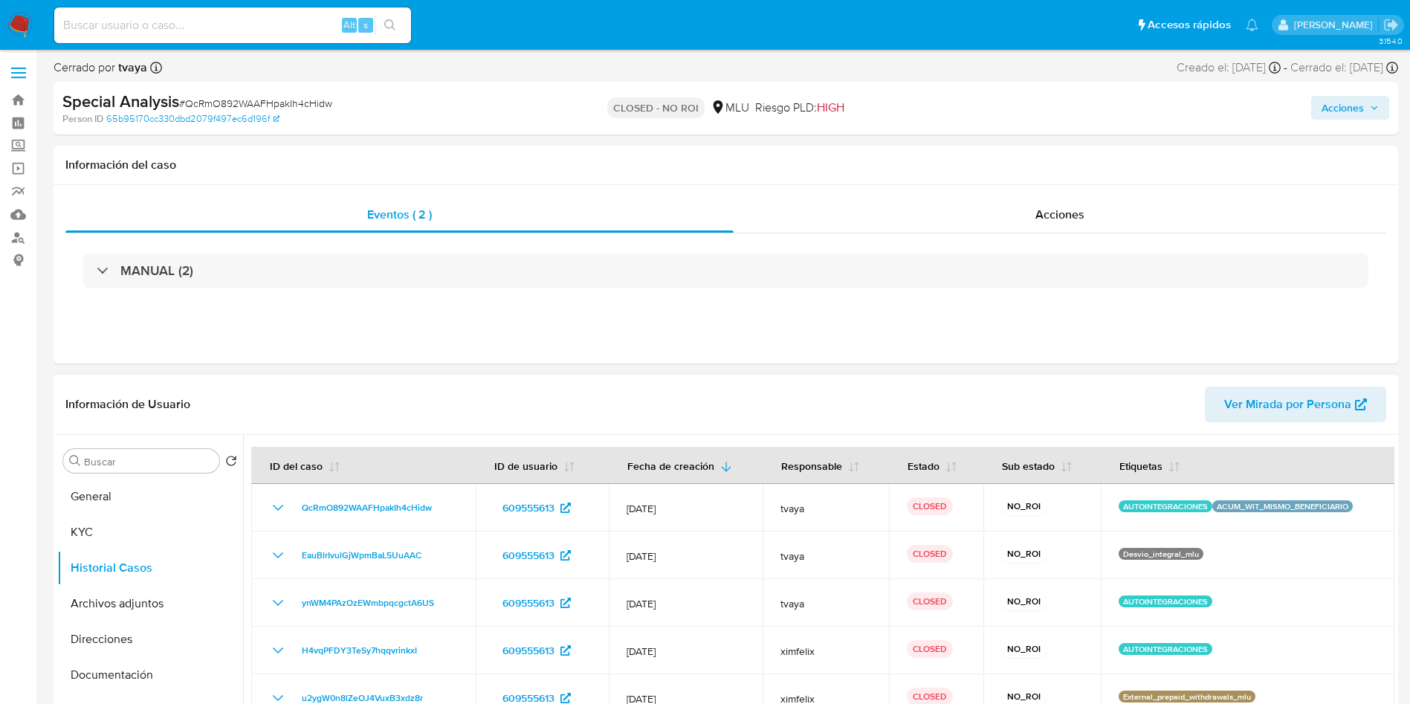
click at [540, 392] on header "Información de Usuario Ver Mirada por Persona" at bounding box center [725, 405] width 1321 height 36
click at [23, 20] on img at bounding box center [19, 25] width 25 height 25
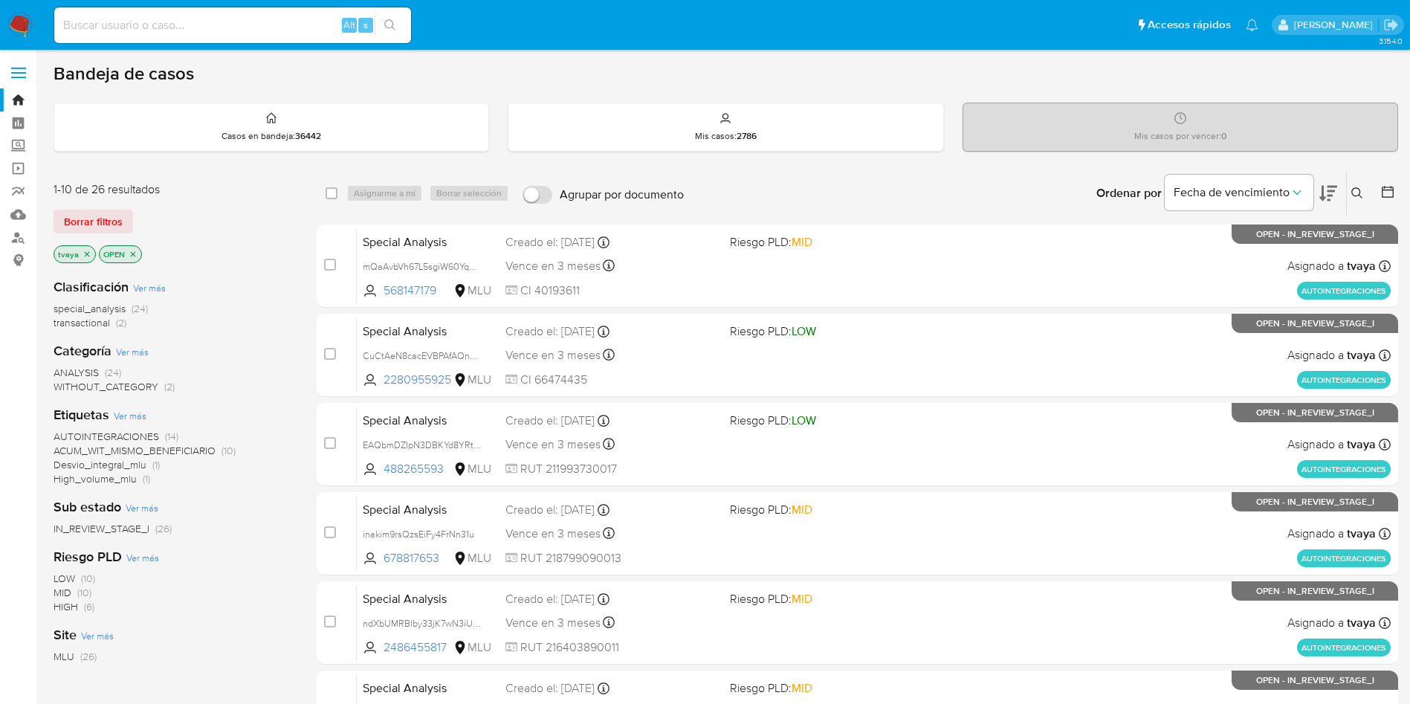
click at [262, 600] on div "LOW (10) MID (10) HIGH (6)" at bounding box center [173, 593] width 239 height 42
click at [205, 507] on div "Sub estado Ver más IN_REVIEW_STAGE_I (26)" at bounding box center [173, 517] width 239 height 38
click at [27, 28] on img at bounding box center [19, 25] width 25 height 25
click at [1271, 189] on span "Fecha de vencimiento" at bounding box center [1232, 192] width 116 height 15
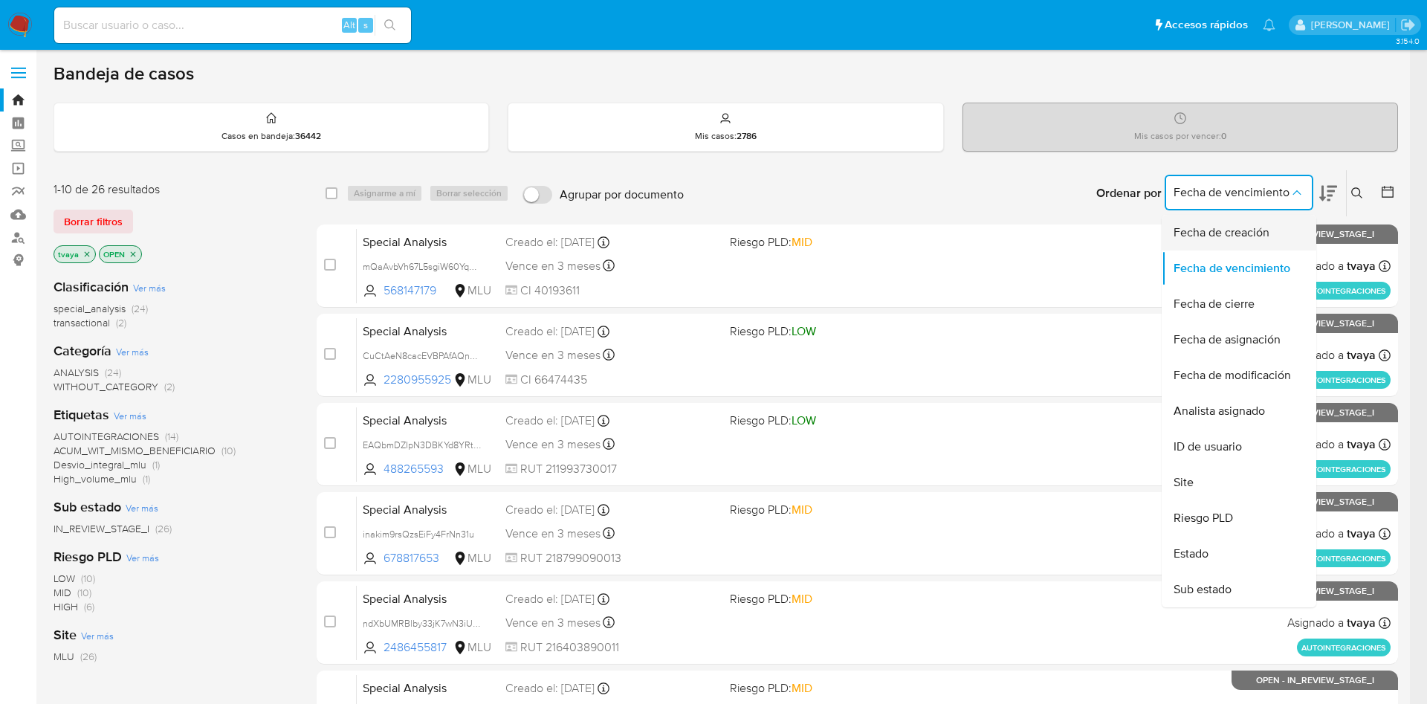
click at [1250, 234] on span "Fecha de creación" at bounding box center [1222, 232] width 96 height 15
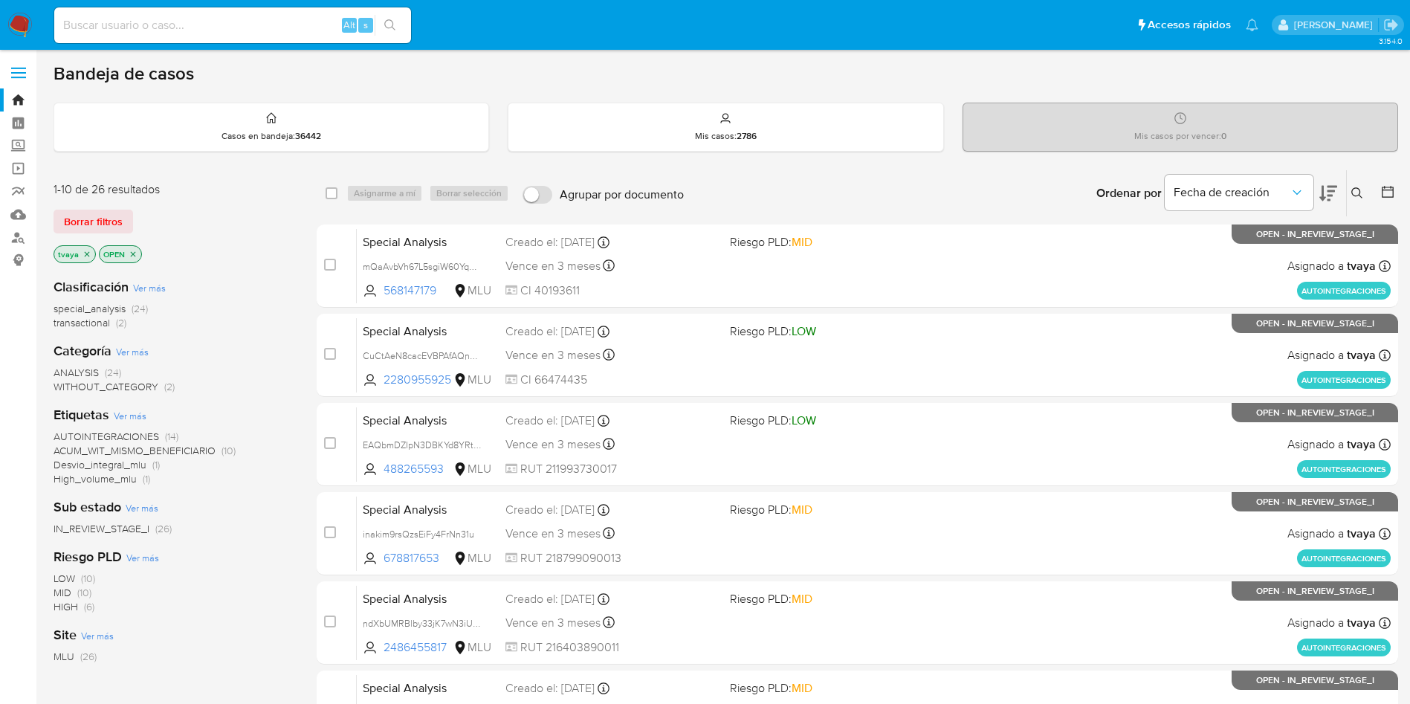
click at [1332, 199] on icon at bounding box center [1328, 193] width 18 height 18
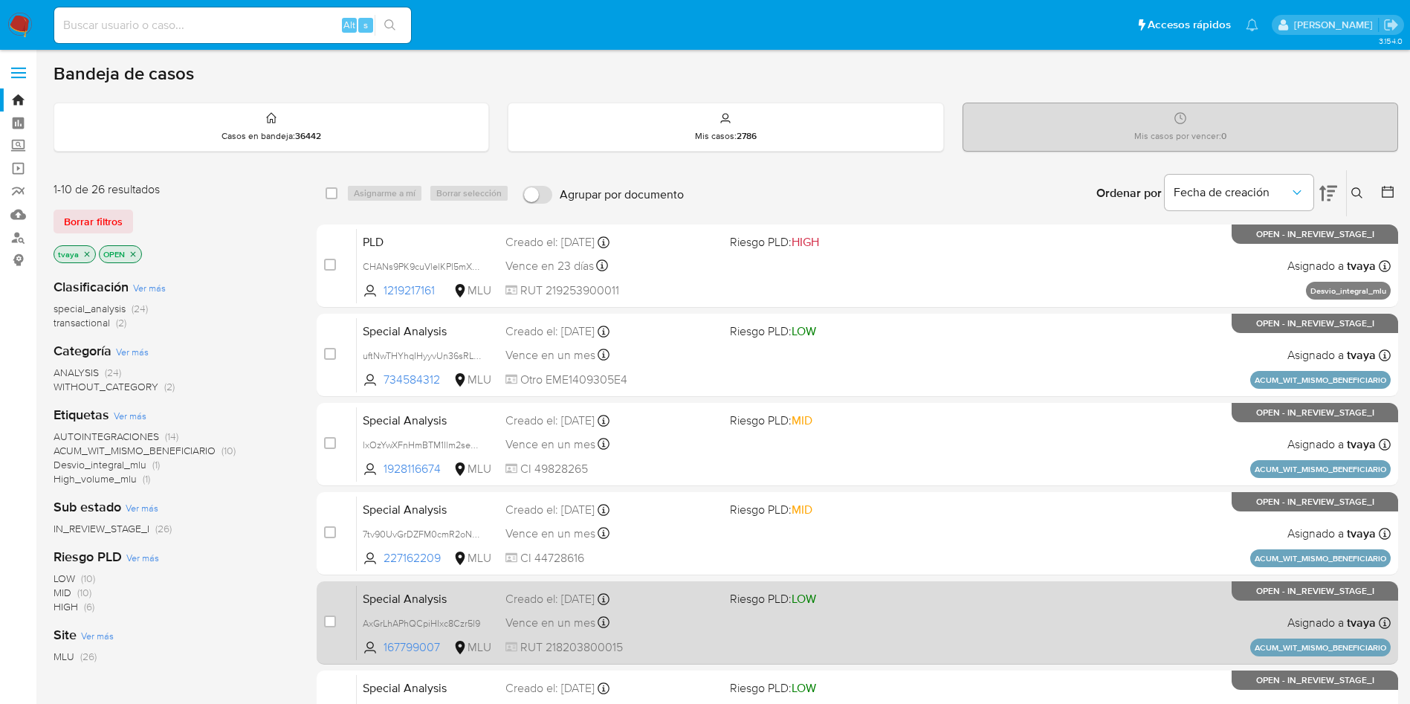
click at [981, 622] on div "Special Analysis AxGrLhAPhQCpiHIxc8Czr5l9 167799007 MLU Riesgo PLD: LOW Creado …" at bounding box center [874, 622] width 1034 height 75
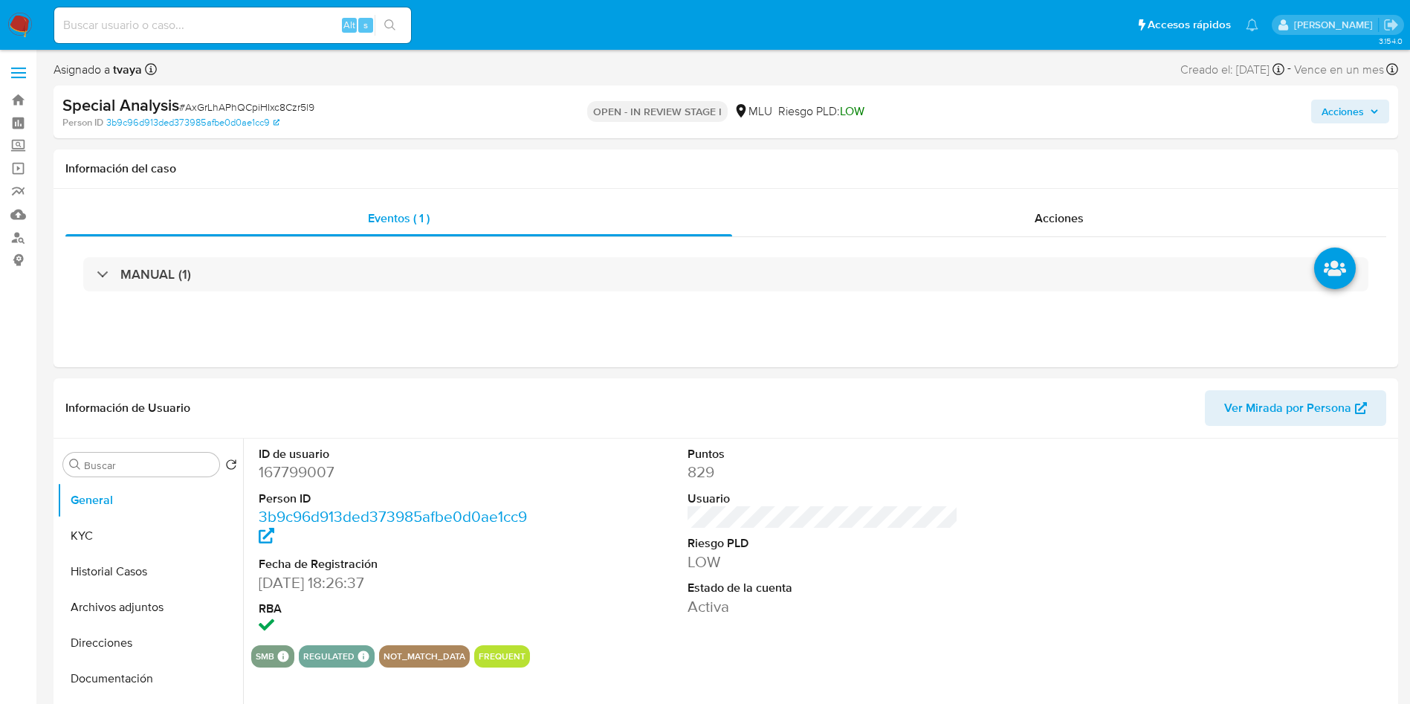
select select "10"
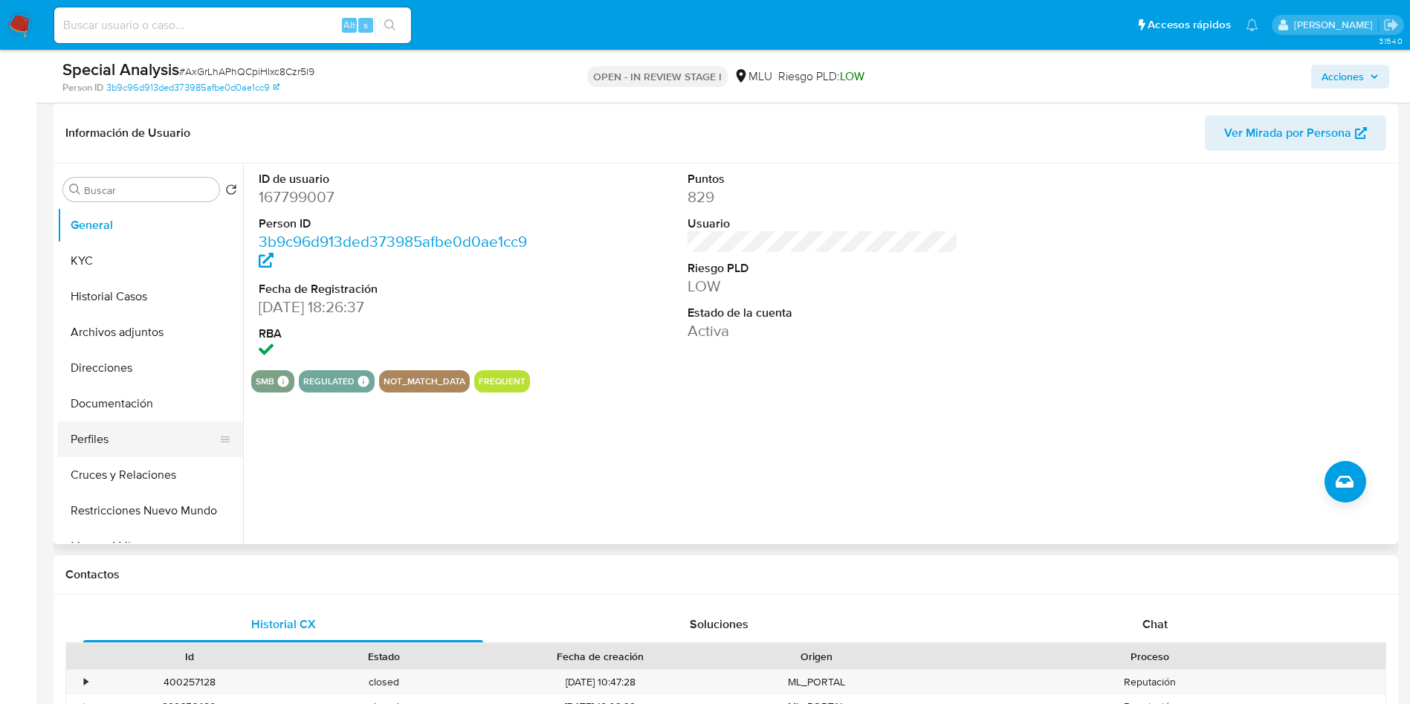
scroll to position [223, 0]
click at [93, 255] on button "KYC" at bounding box center [144, 260] width 174 height 36
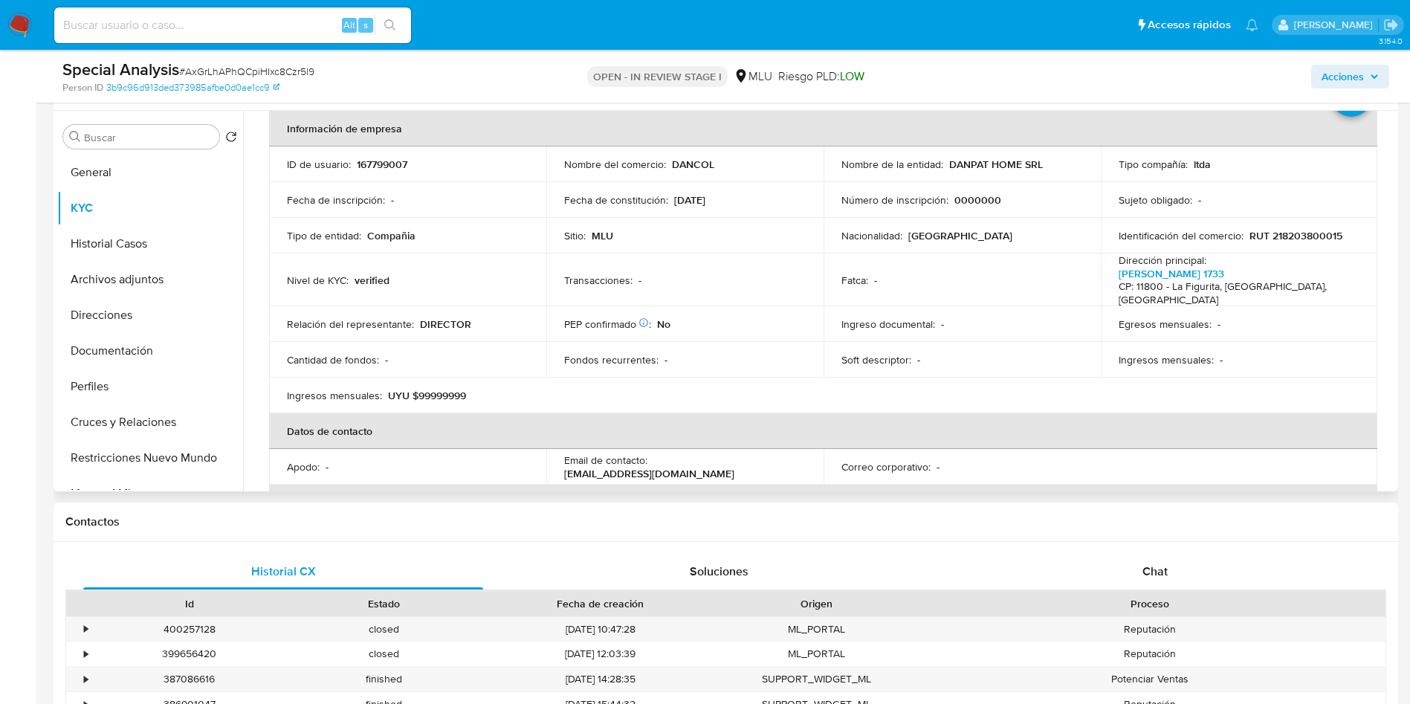
scroll to position [74, 0]
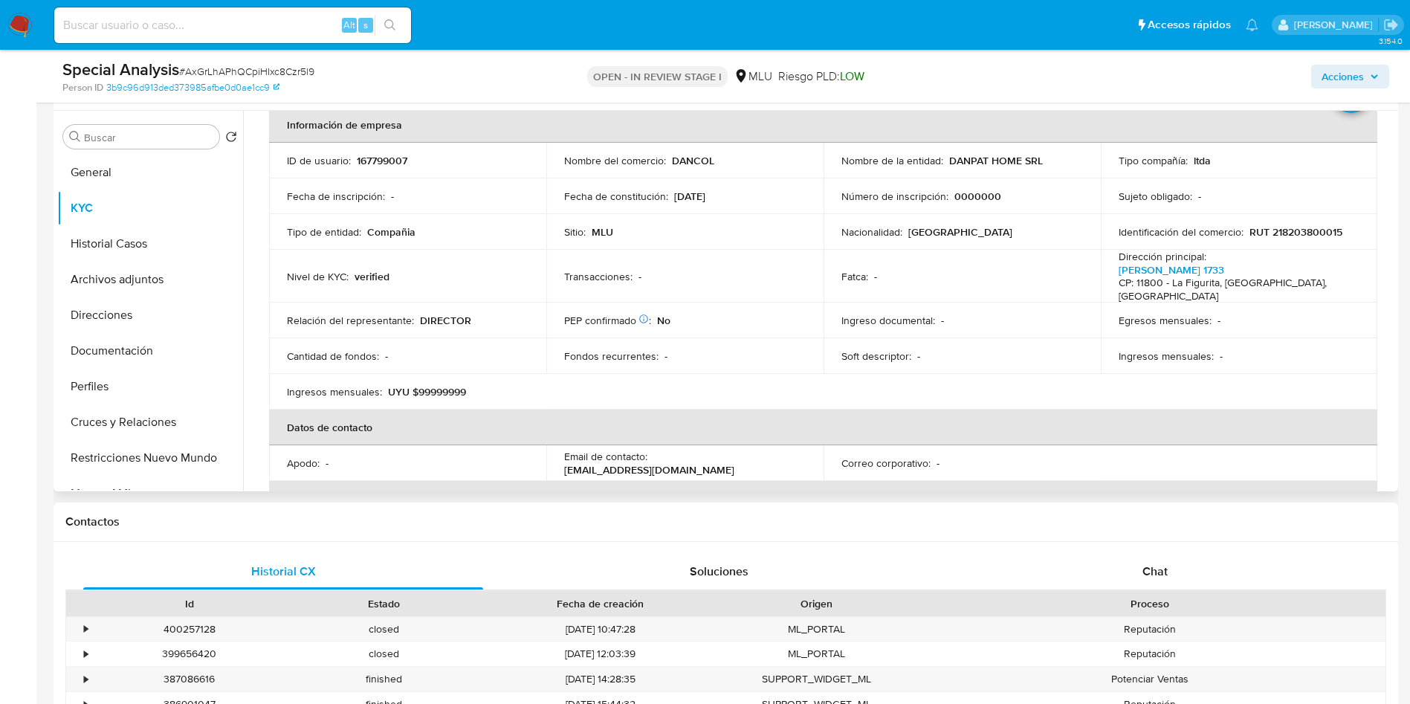
click at [392, 149] on td "ID de usuario : 167799007" at bounding box center [407, 161] width 277 height 36
click at [391, 160] on p "167799007" at bounding box center [382, 160] width 51 height 13
copy p "167799007"
click at [133, 271] on button "Archivos adjuntos" at bounding box center [144, 280] width 174 height 36
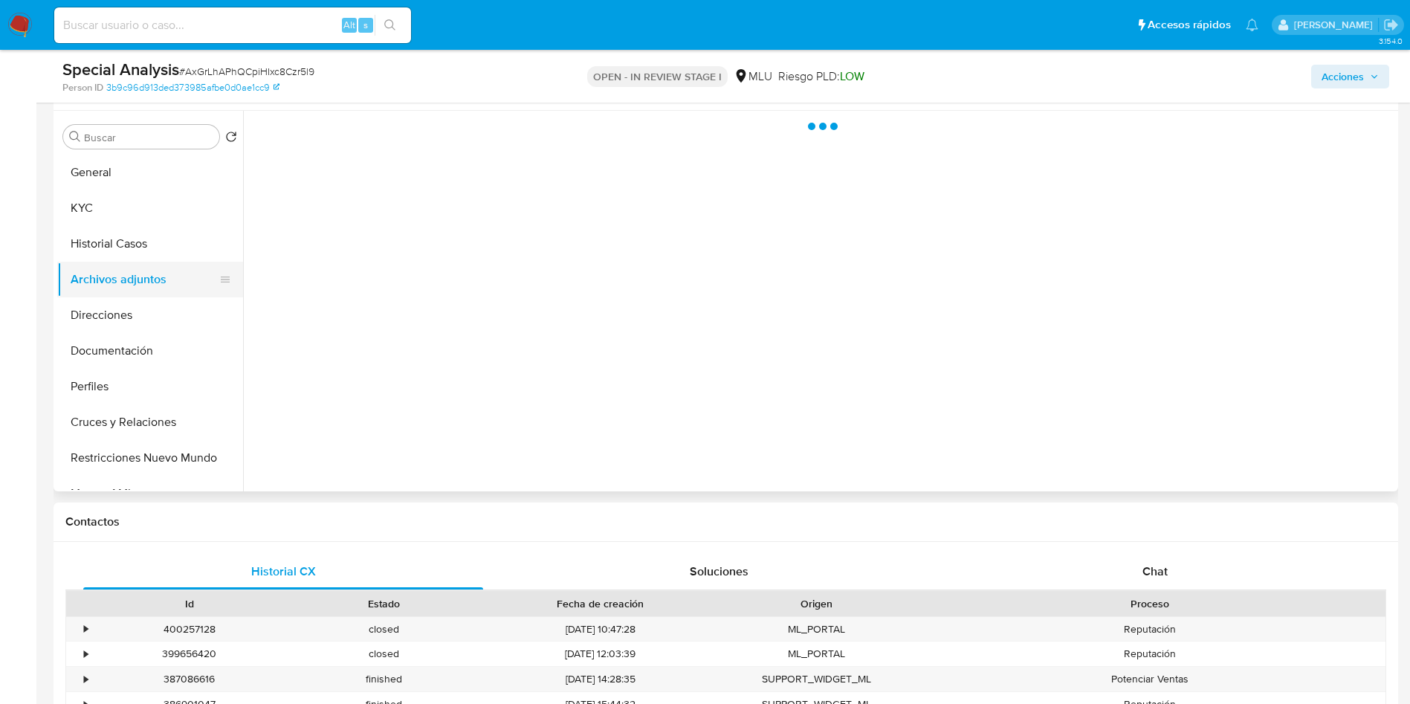
scroll to position [0, 0]
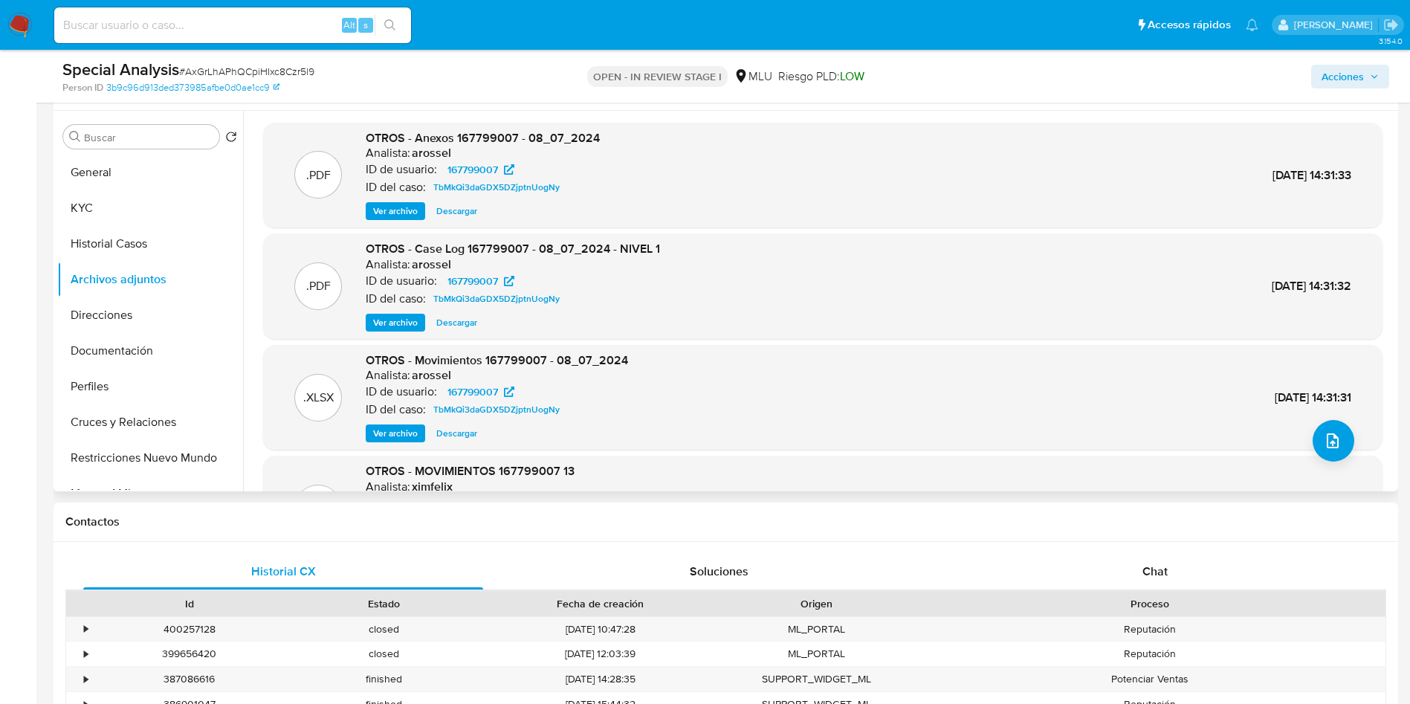
click at [401, 211] on span "Ver archivo" at bounding box center [395, 211] width 45 height 15
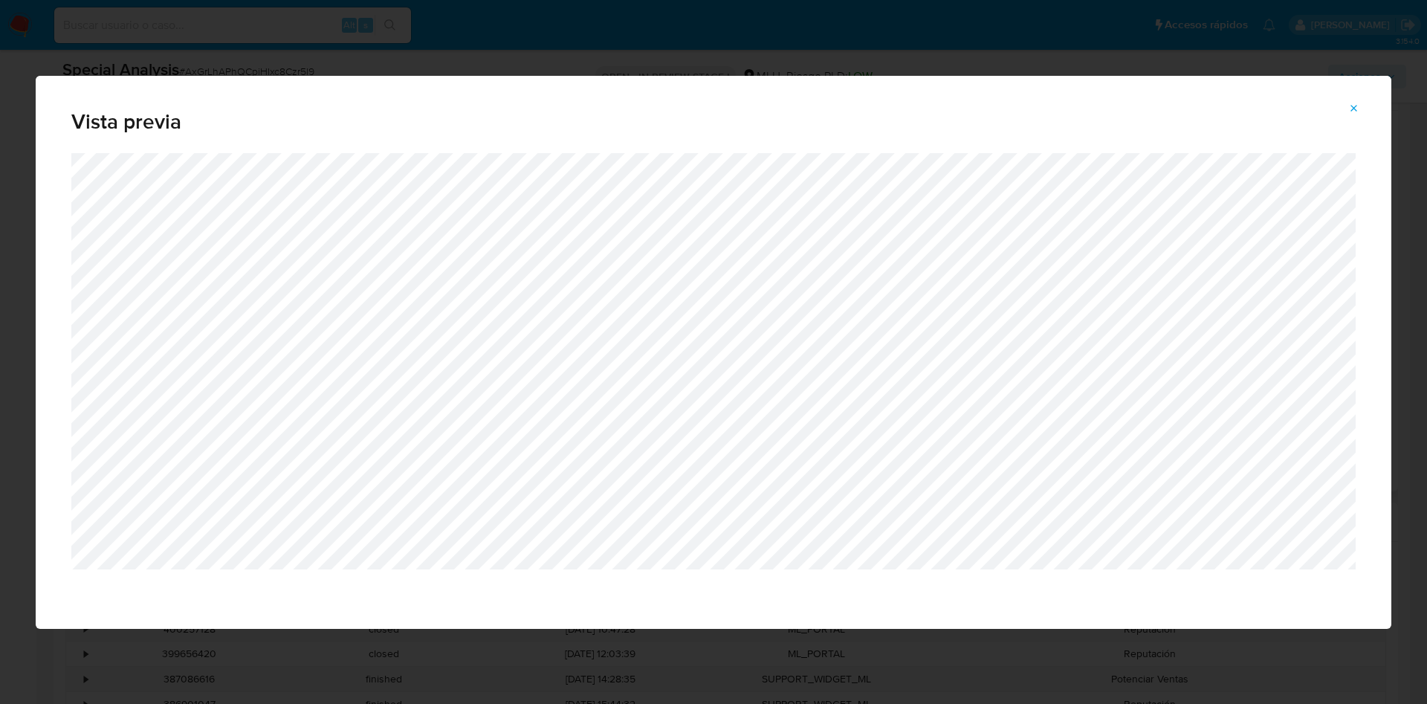
click at [859, 39] on div "Vista previa" at bounding box center [713, 352] width 1427 height 704
click at [1369, 107] on button "Attachment preview" at bounding box center [1354, 109] width 33 height 24
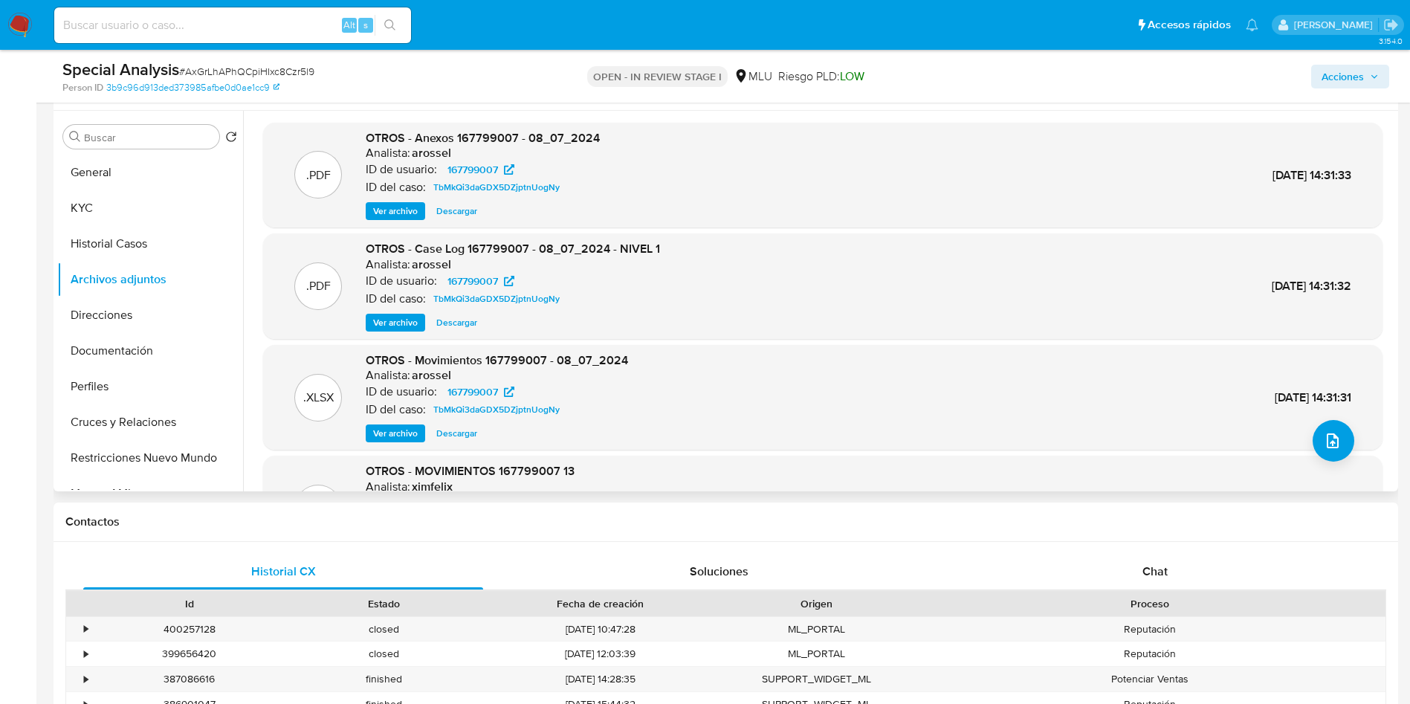
click at [409, 326] on span "Ver archivo" at bounding box center [395, 322] width 45 height 15
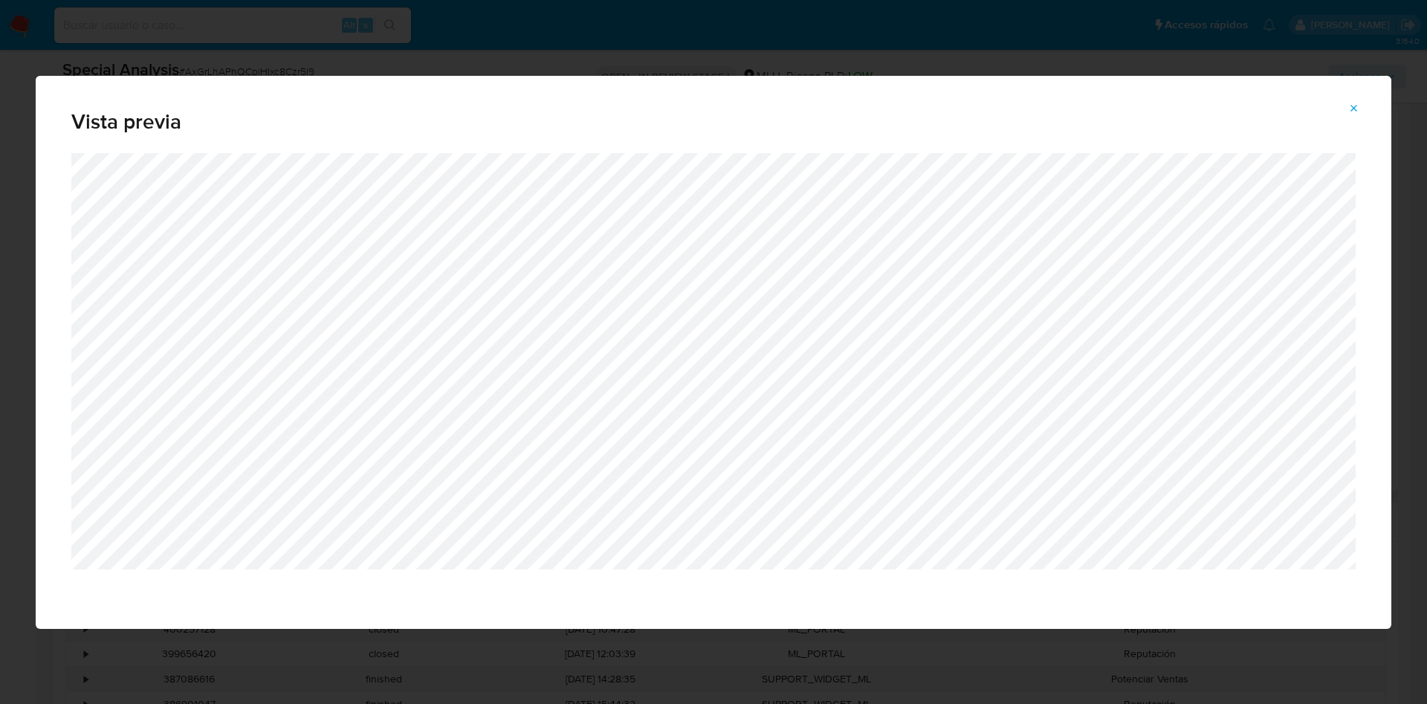
drag, startPoint x: 873, startPoint y: 47, endPoint x: 987, endPoint y: 46, distance: 113.7
click at [873, 46] on div "Vista previa" at bounding box center [713, 352] width 1427 height 704
click at [1345, 115] on button "Attachment preview" at bounding box center [1354, 109] width 33 height 24
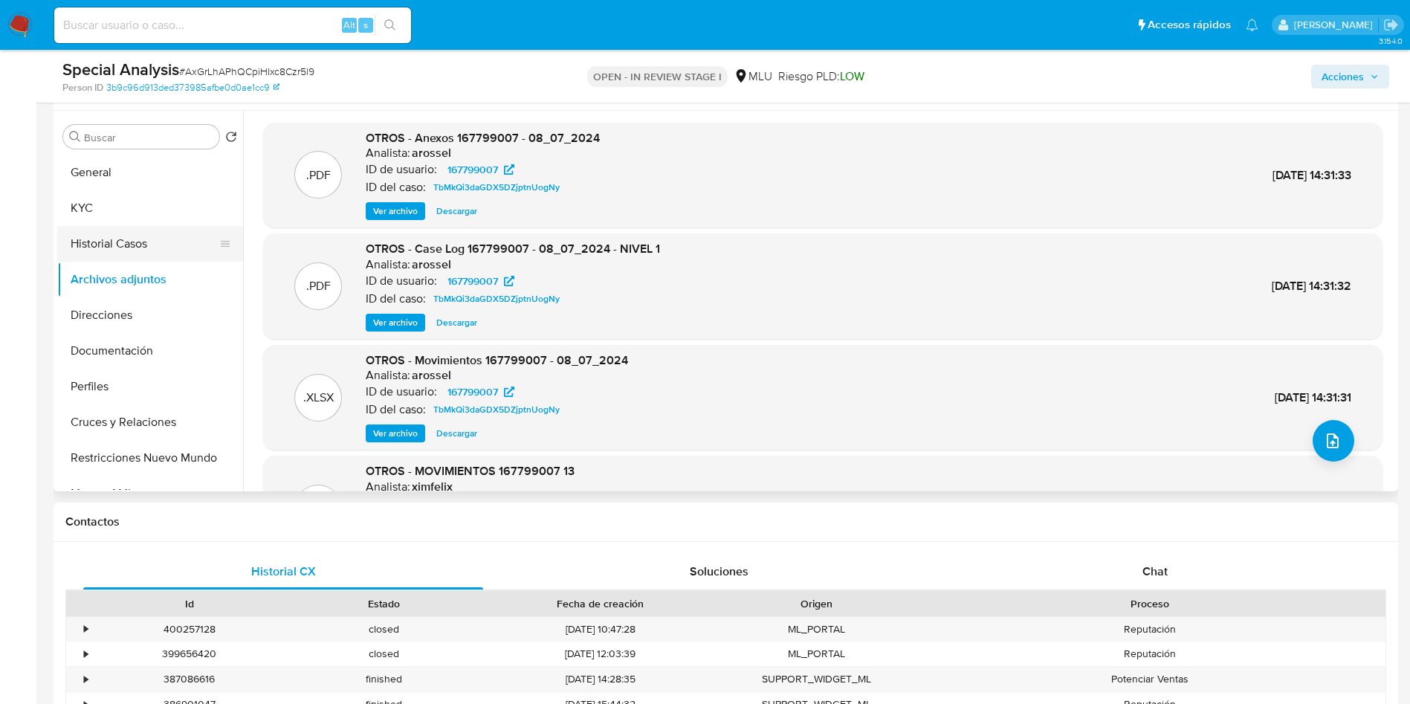
click at [135, 246] on button "Historial Casos" at bounding box center [144, 244] width 174 height 36
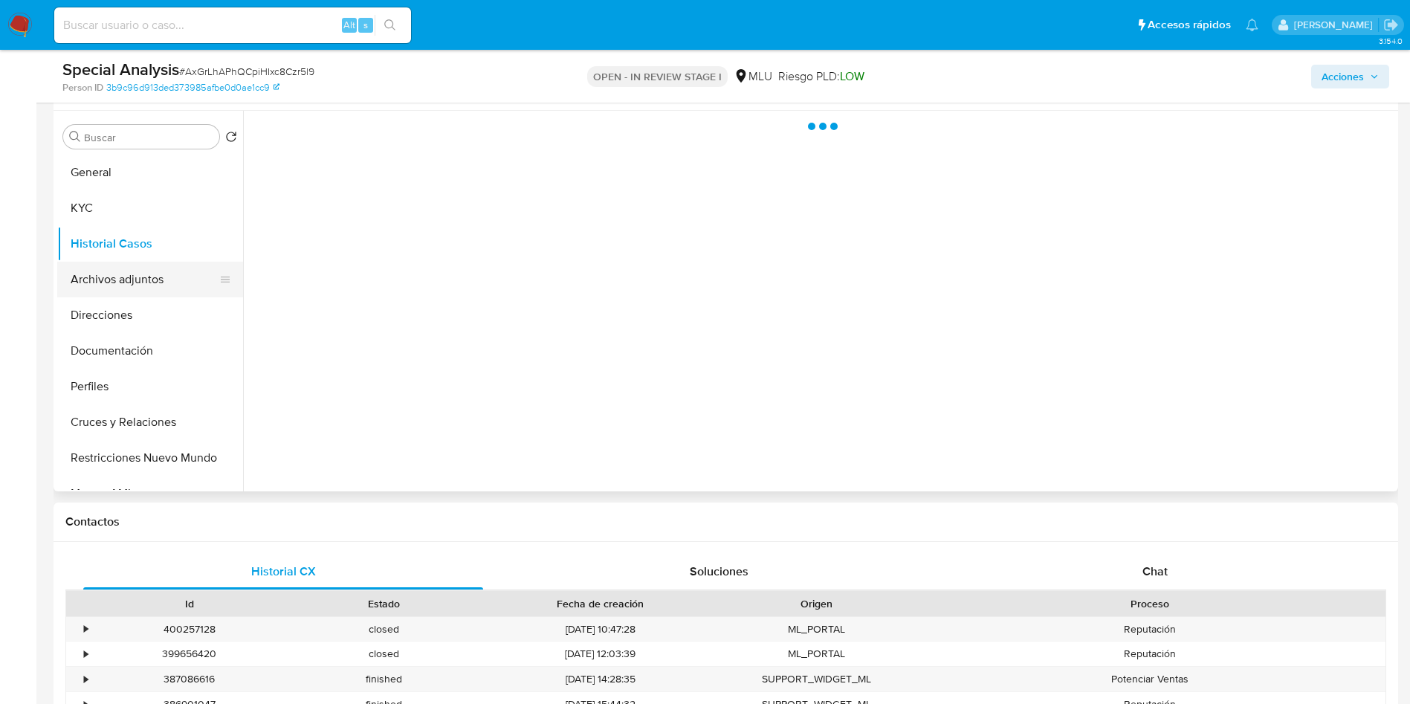
click at [129, 275] on button "Archivos adjuntos" at bounding box center [144, 280] width 174 height 36
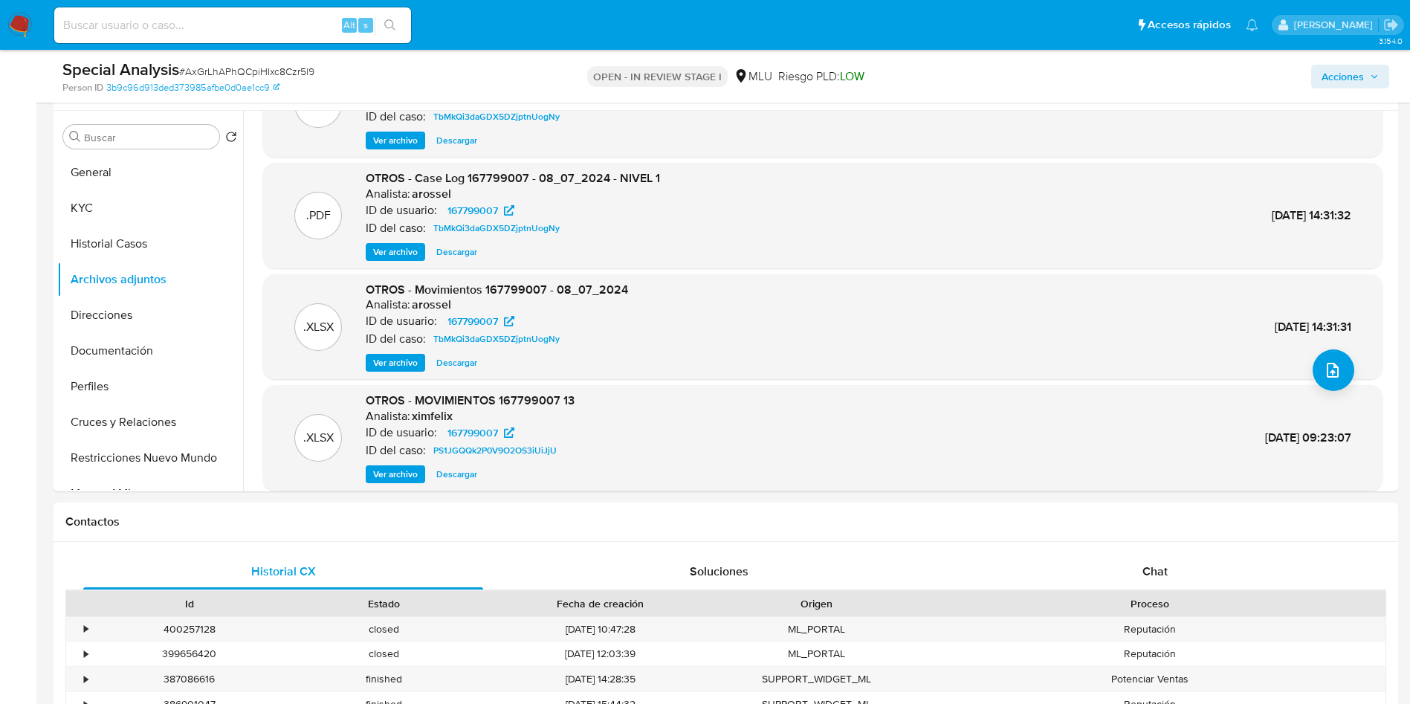
scroll to position [125, 0]
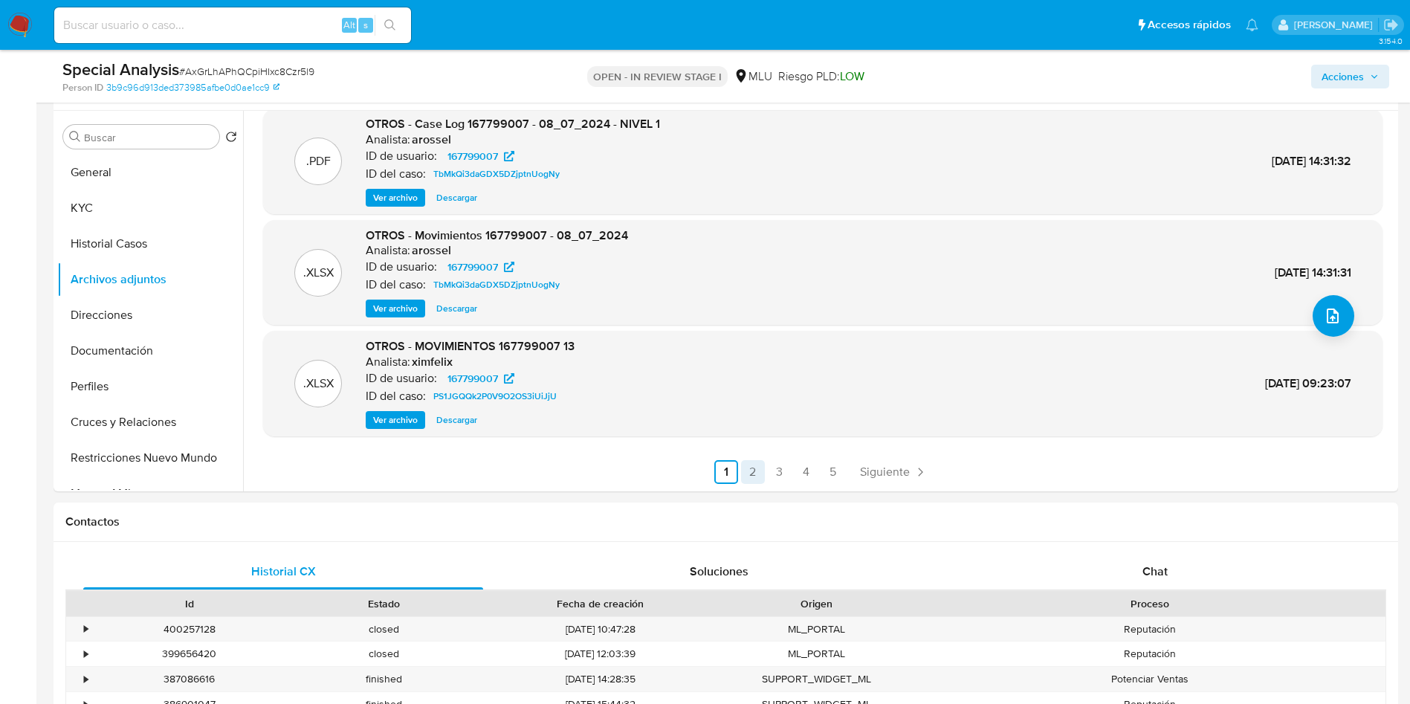
click at [743, 481] on link "2" at bounding box center [753, 472] width 24 height 24
click at [825, 474] on link "3" at bounding box center [819, 472] width 24 height 24
click at [843, 471] on link "4" at bounding box center [846, 472] width 24 height 24
click at [872, 470] on link "5" at bounding box center [873, 472] width 24 height 24
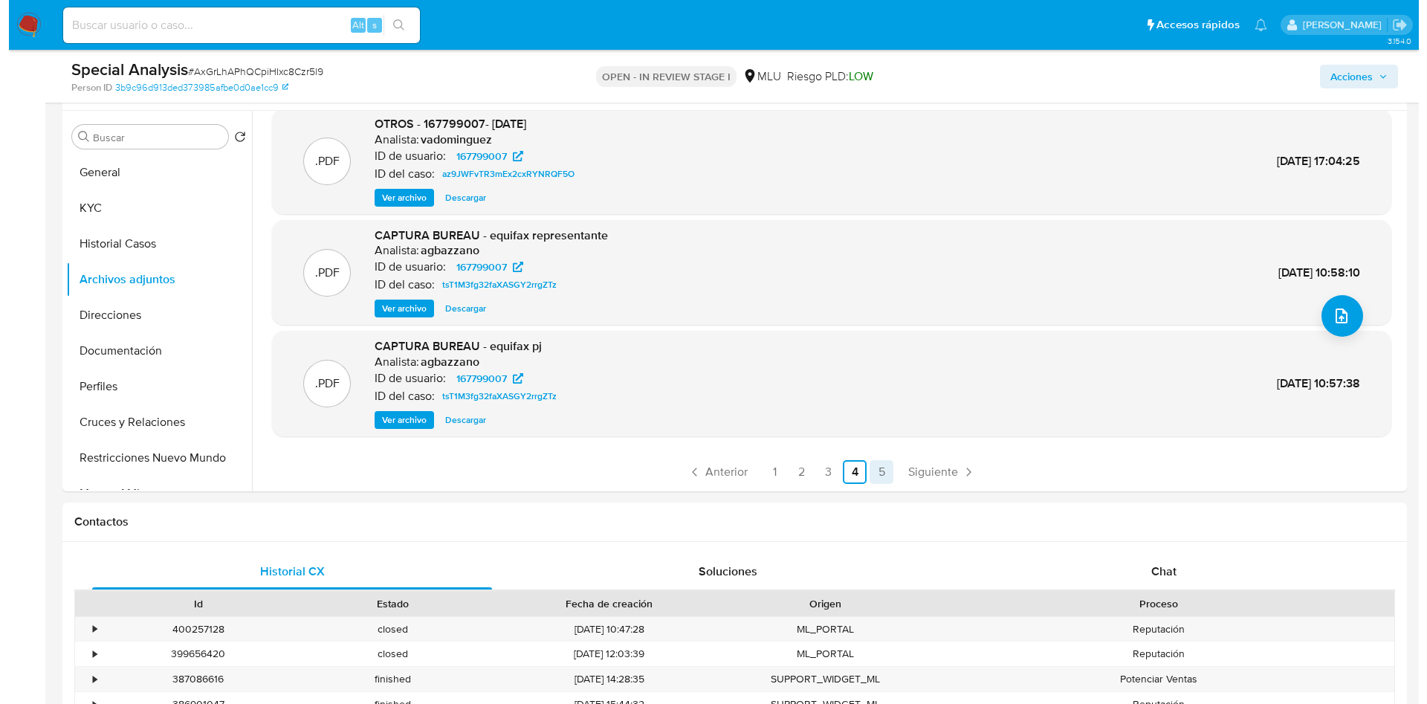
scroll to position [0, 0]
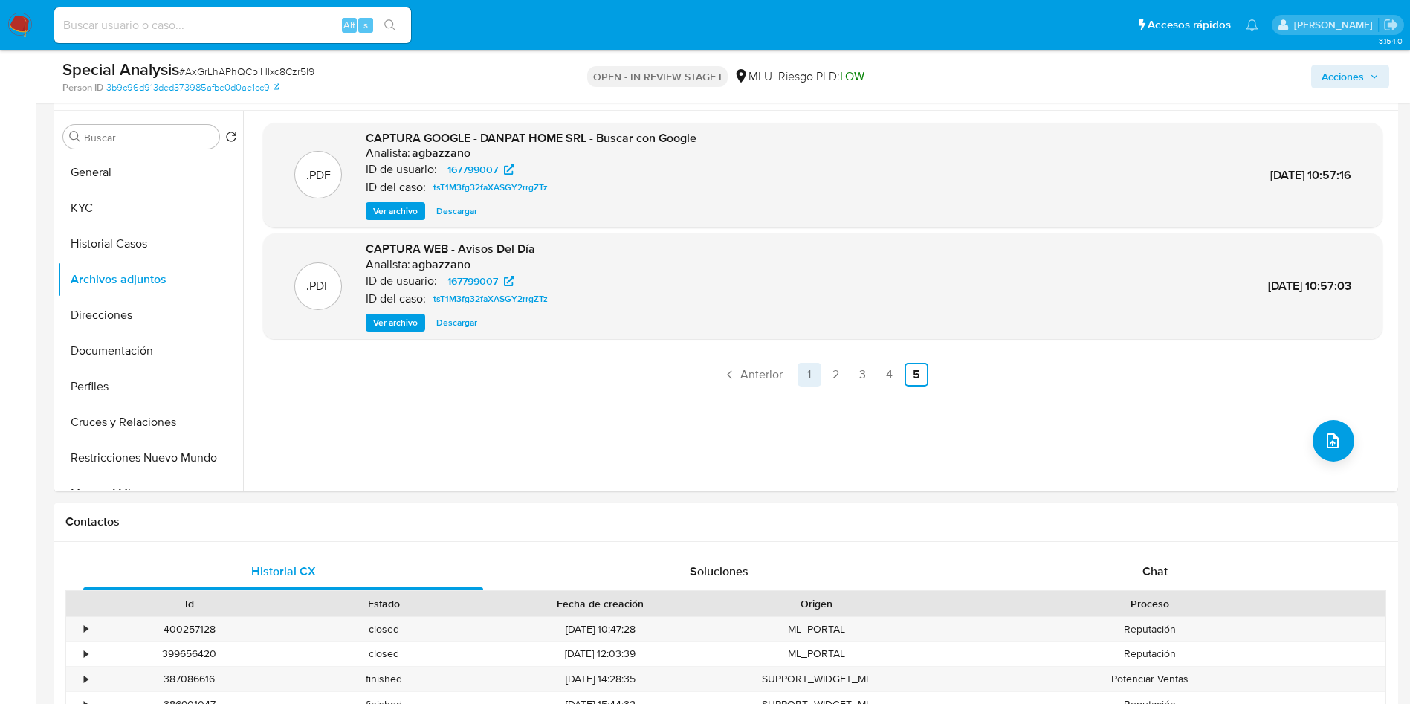
click at [799, 375] on link "1" at bounding box center [810, 375] width 24 height 24
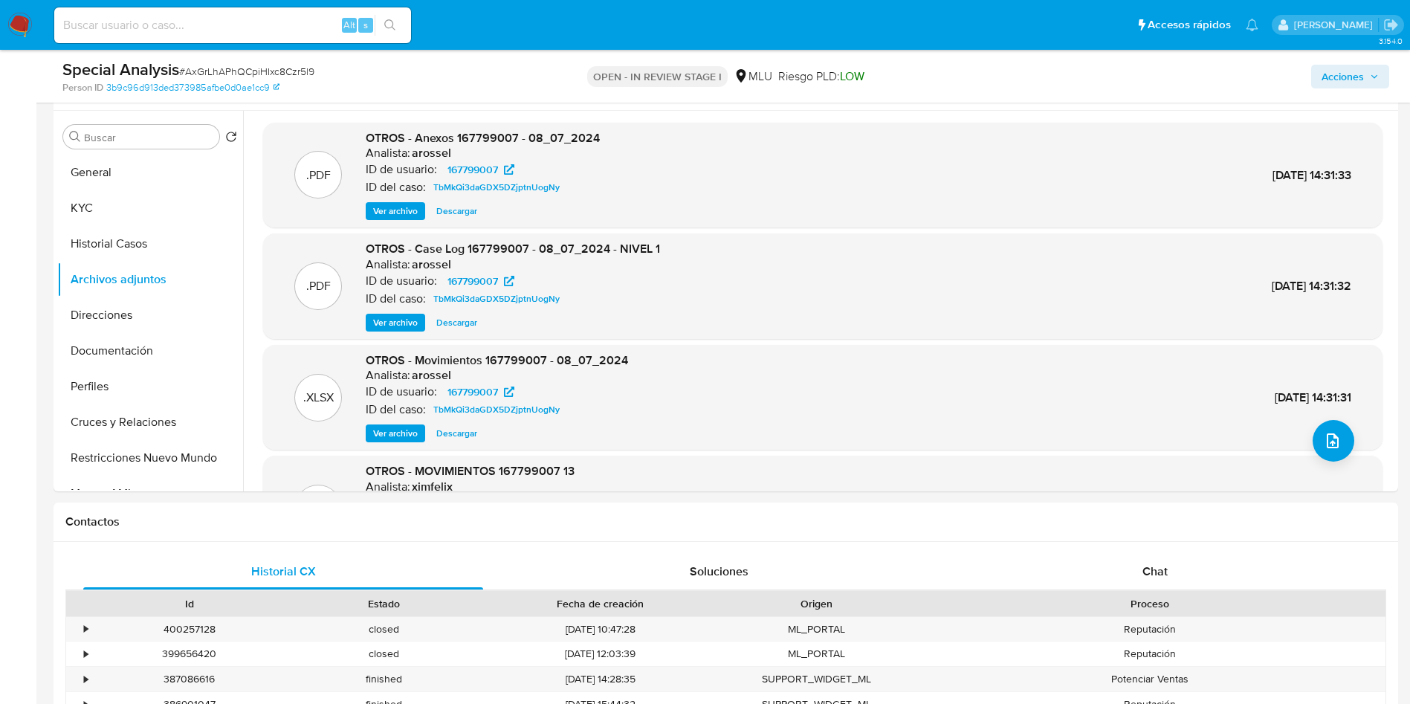
drag, startPoint x: 404, startPoint y: 323, endPoint x: 705, endPoint y: 253, distance: 308.3
click at [705, 253] on div ".PDF OTROS - Case Log 167799007 - 08_07_2024 - NIVEL 1 Analista: arossel ID de …" at bounding box center [823, 286] width 1105 height 91
click at [410, 219] on span "Ver archivo" at bounding box center [395, 211] width 45 height 15
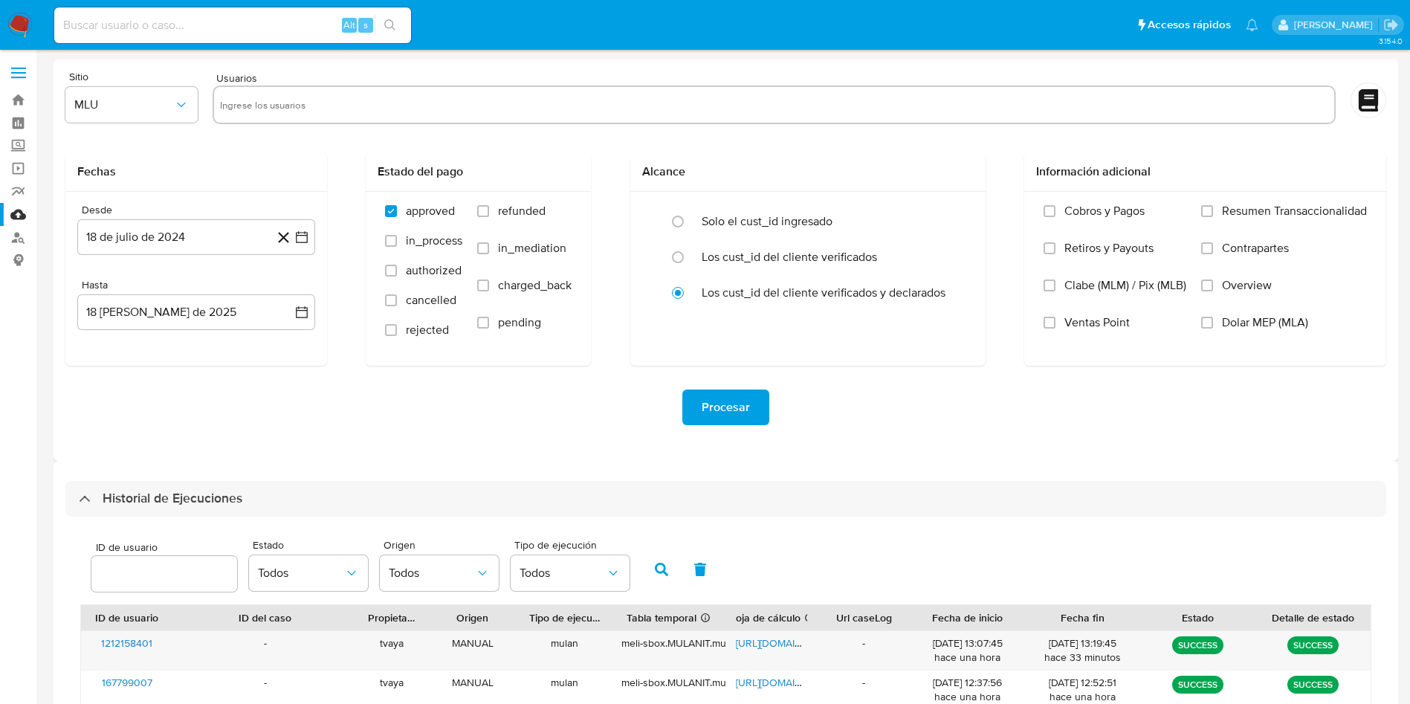
select select "10"
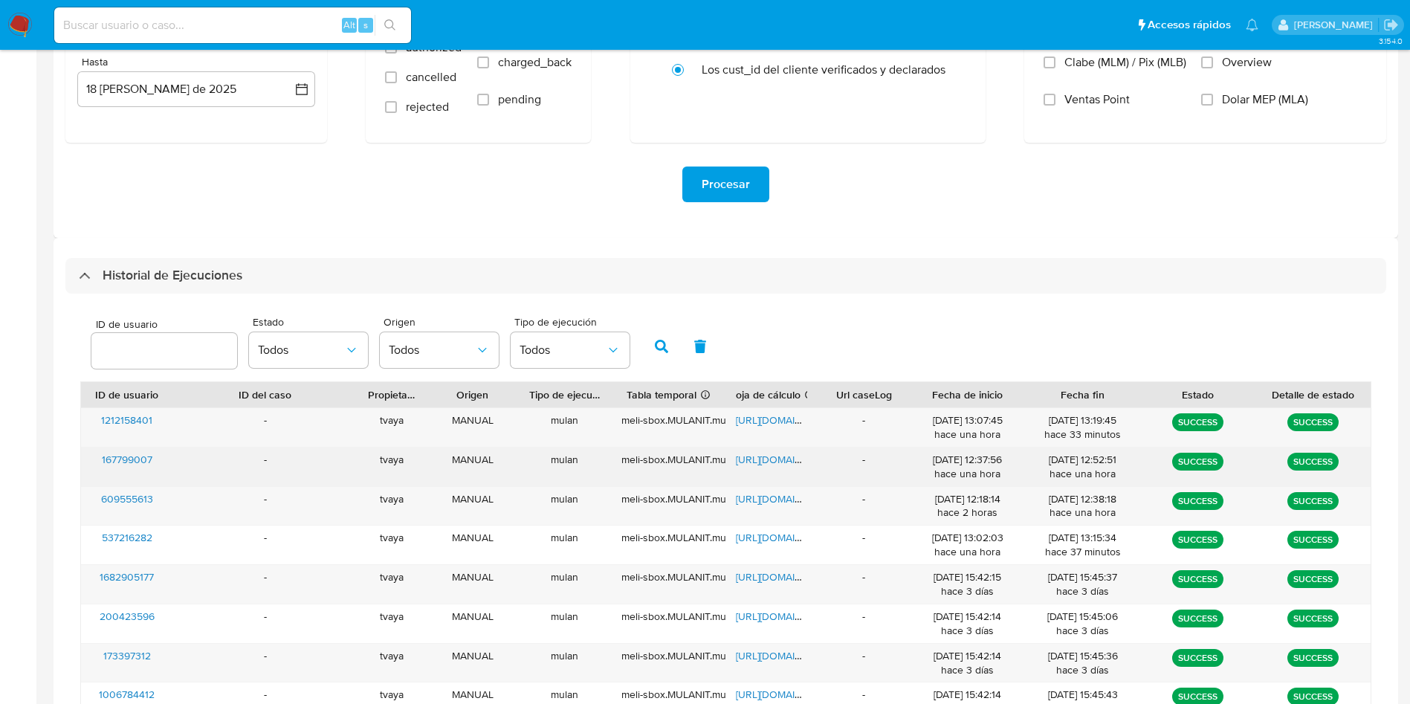
click at [790, 453] on span "[URL][DOMAIN_NAME]" at bounding box center [787, 459] width 103 height 15
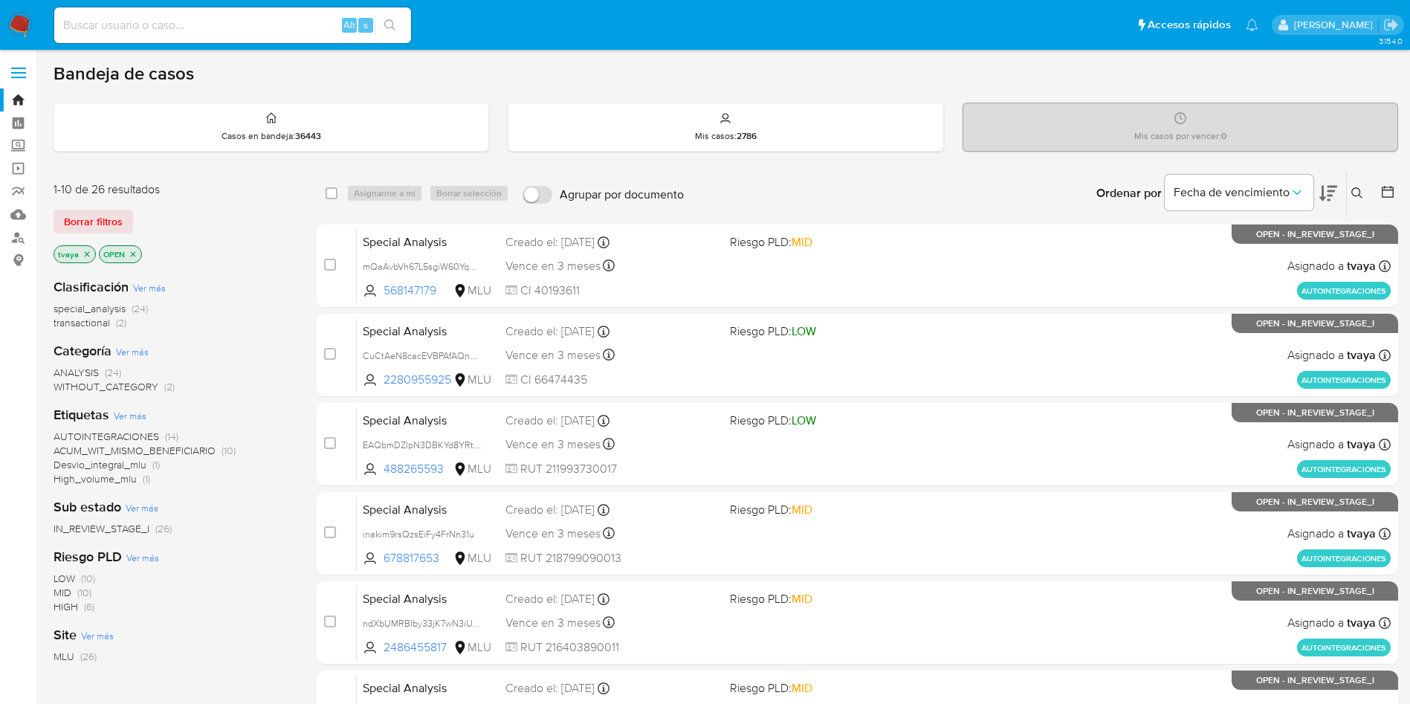
click at [203, 16] on div "Alt s" at bounding box center [232, 25] width 357 height 42
click at [201, 27] on input at bounding box center [232, 25] width 357 height 19
paste input "167799007"
type input "167799007"
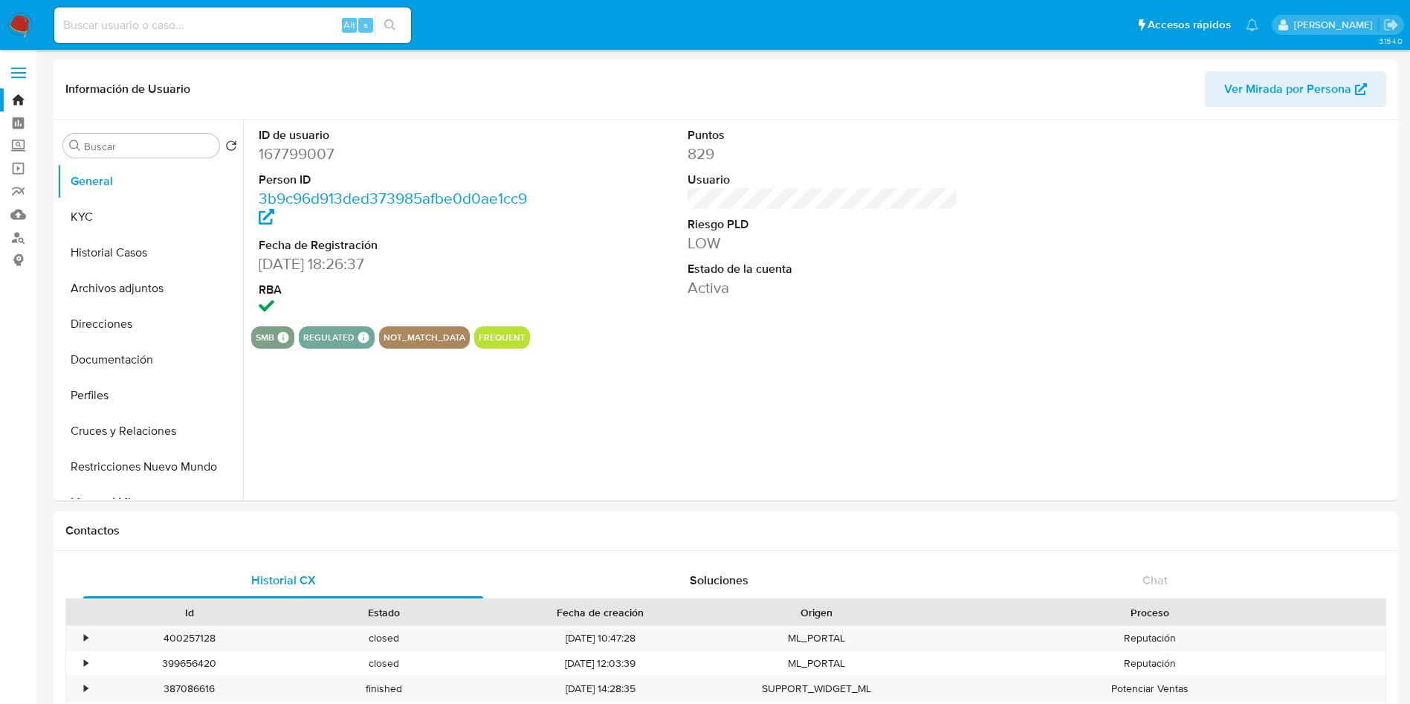
select select "10"
click at [112, 253] on button "Historial Casos" at bounding box center [144, 253] width 174 height 36
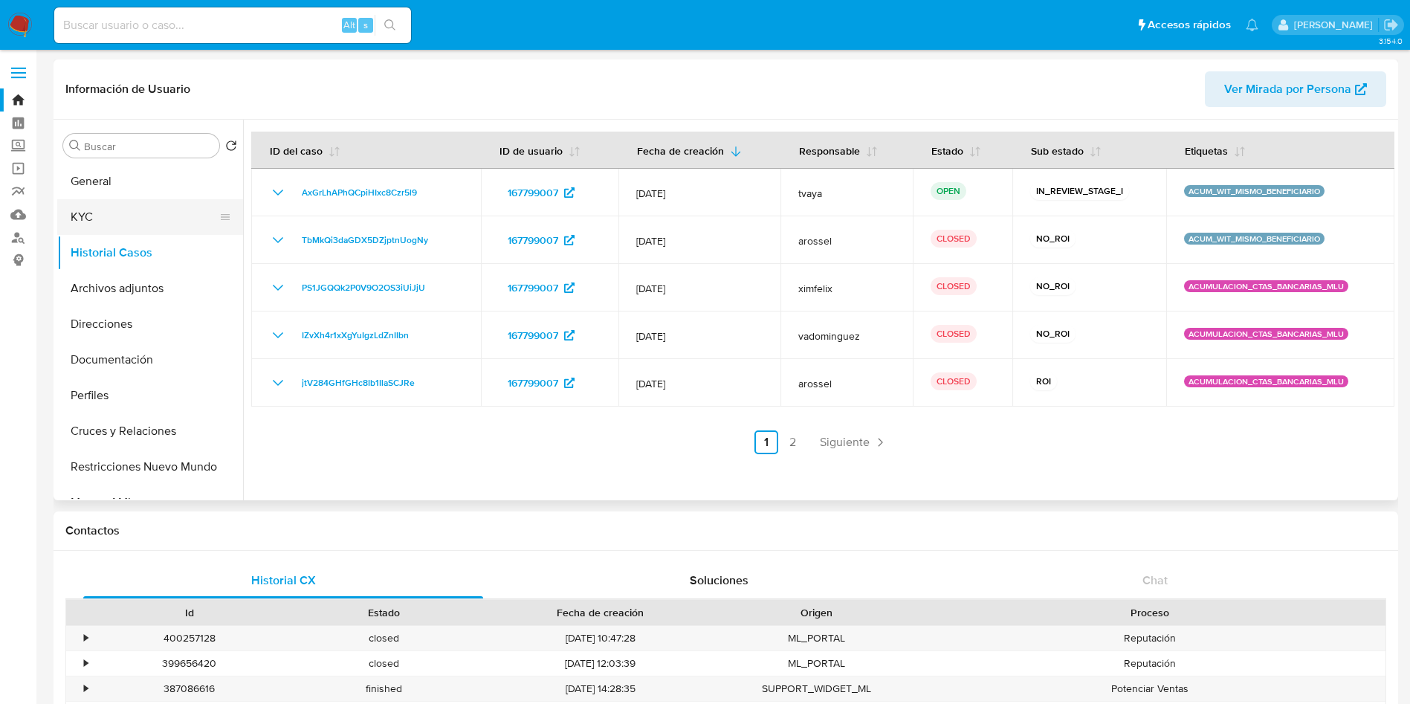
click at [93, 207] on button "KYC" at bounding box center [144, 217] width 174 height 36
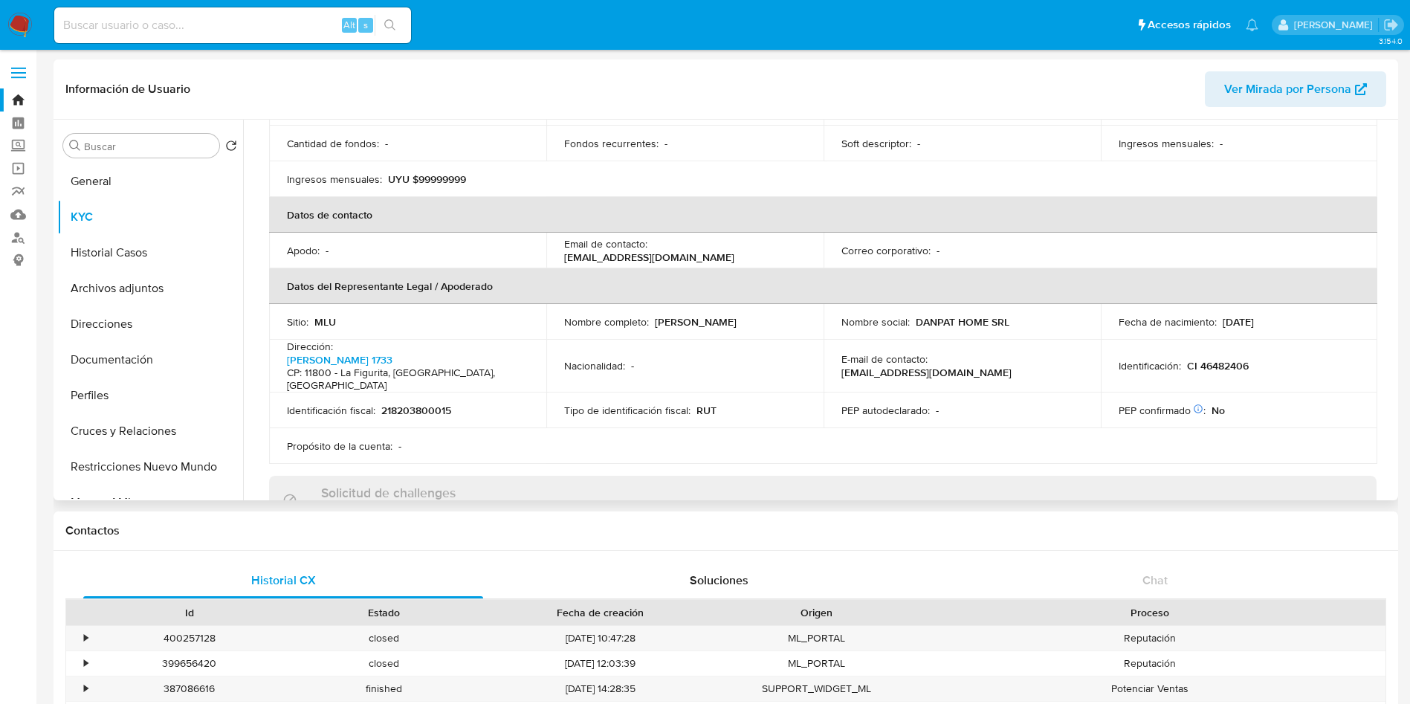
scroll to position [74, 0]
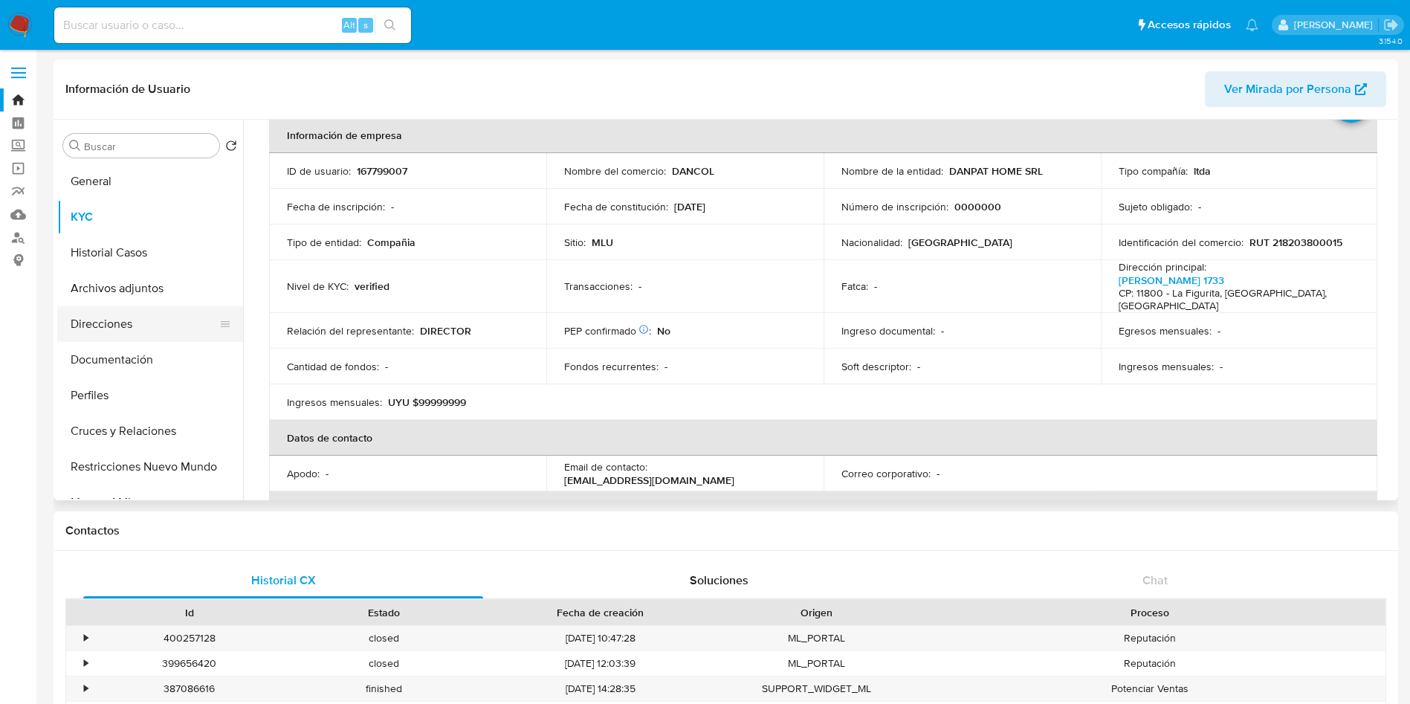
click at [97, 325] on button "Direcciones" at bounding box center [144, 324] width 174 height 36
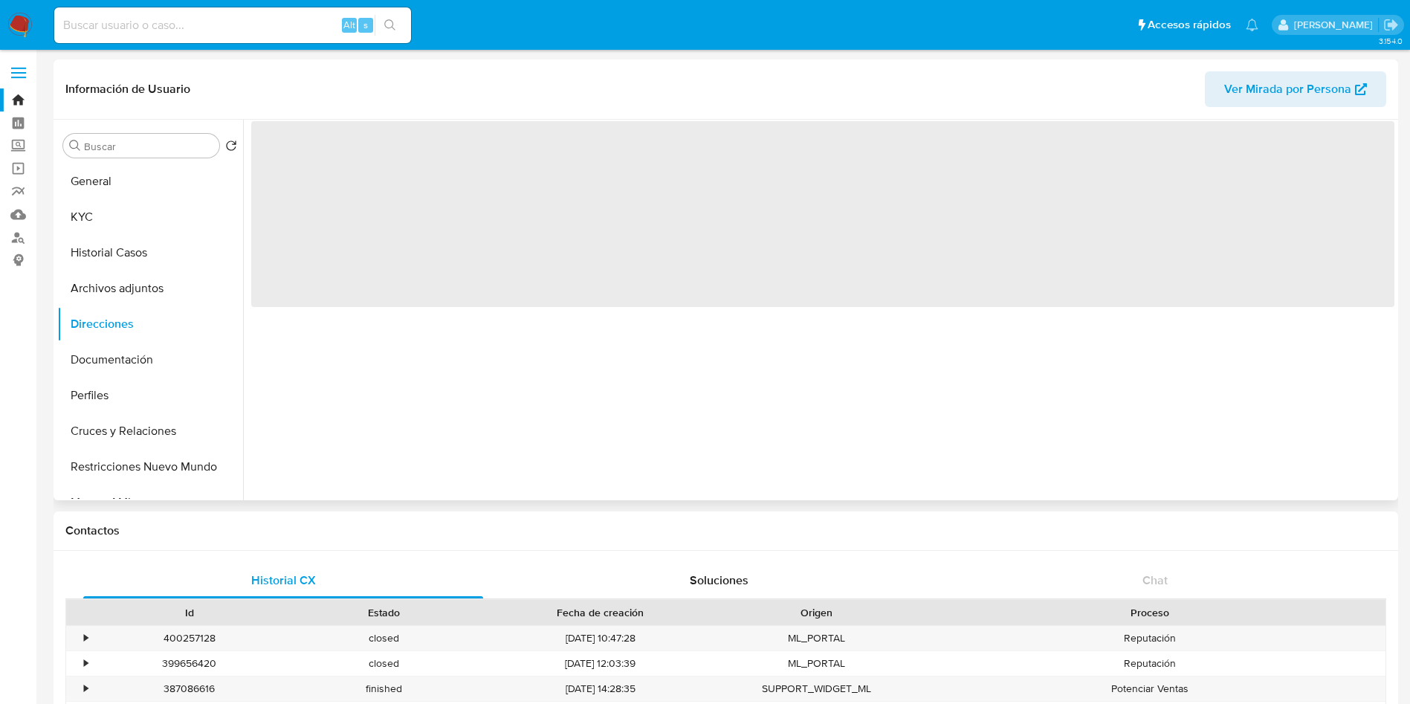
scroll to position [0, 0]
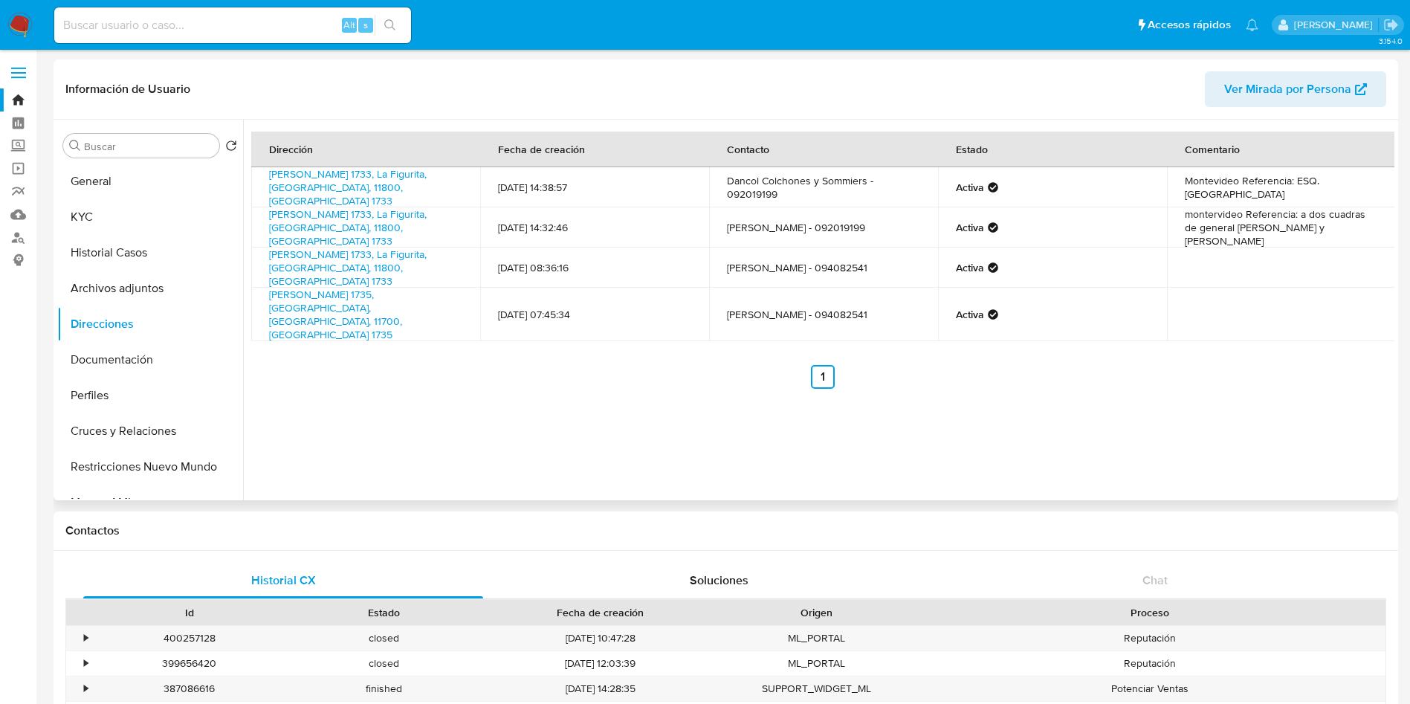
click at [735, 192] on td "Dancol Colchones y Sommiers - 092019199" at bounding box center [823, 187] width 229 height 40
copy td "092019199"
click at [124, 292] on button "Archivos adjuntos" at bounding box center [144, 289] width 174 height 36
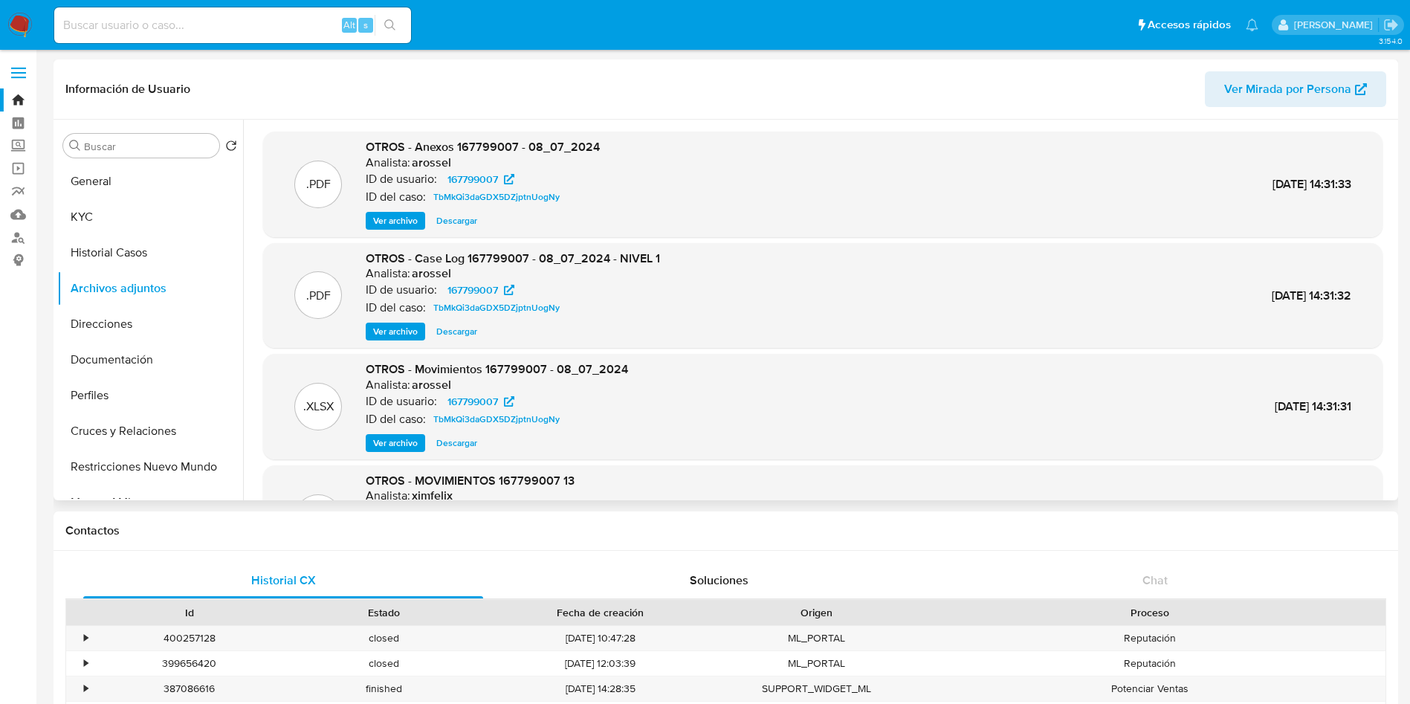
click at [413, 332] on span "Ver archivo" at bounding box center [395, 331] width 45 height 15
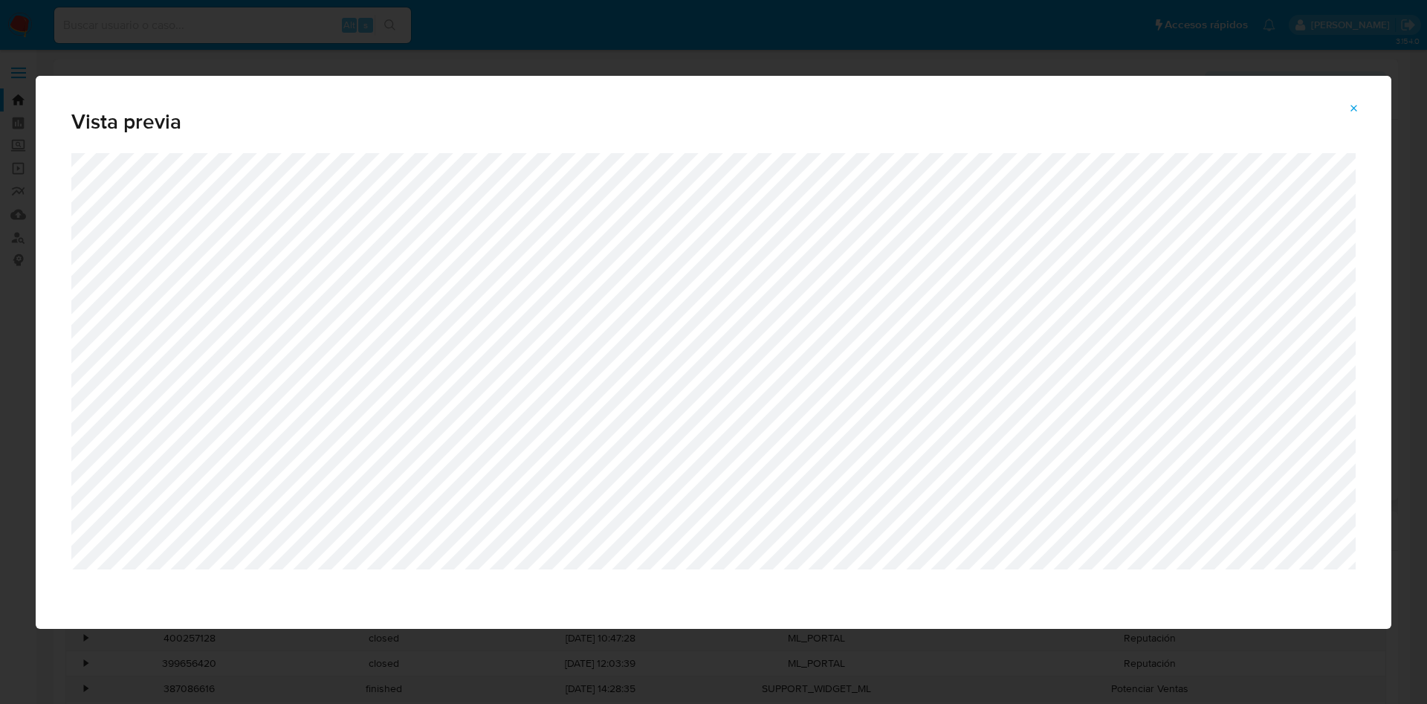
click at [348, 85] on div "Vista previa" at bounding box center [714, 114] width 1356 height 77
click at [1356, 106] on icon "Attachment preview" at bounding box center [1354, 109] width 12 height 12
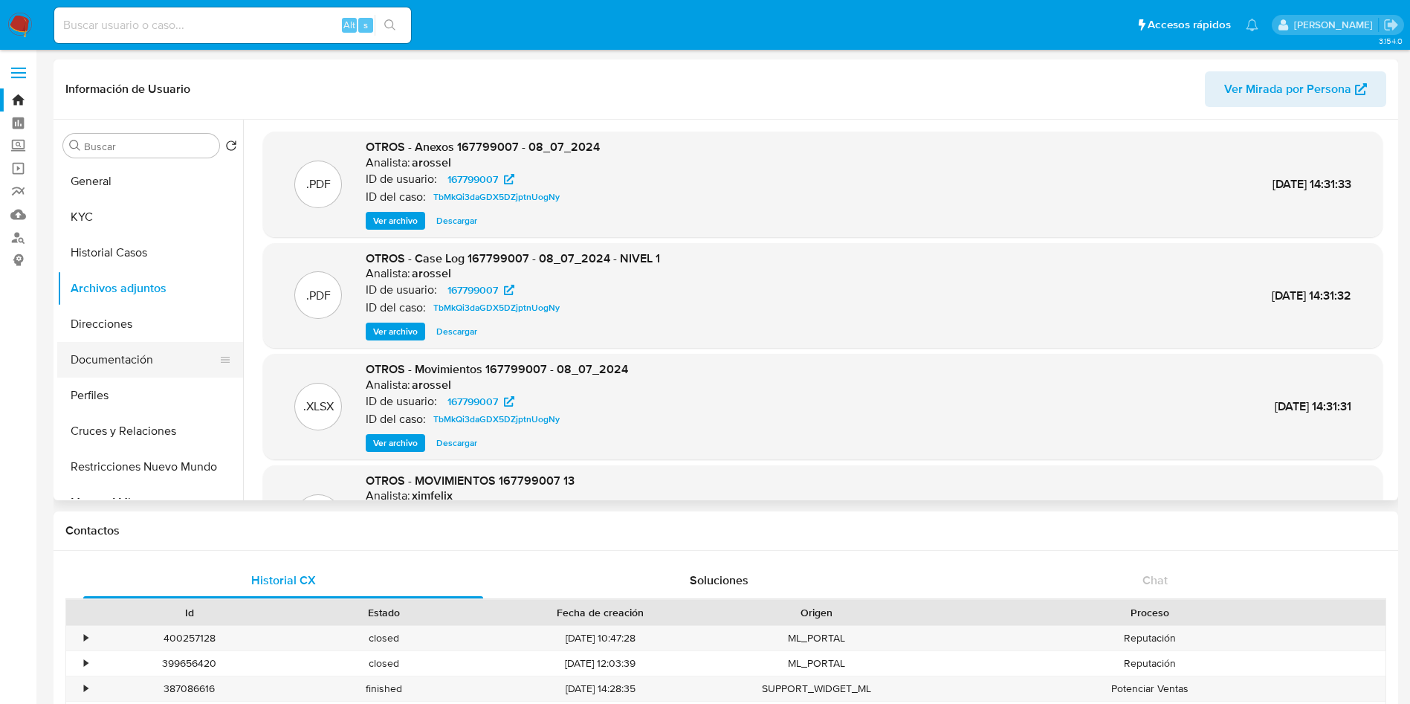
click at [95, 357] on button "Documentación" at bounding box center [144, 360] width 174 height 36
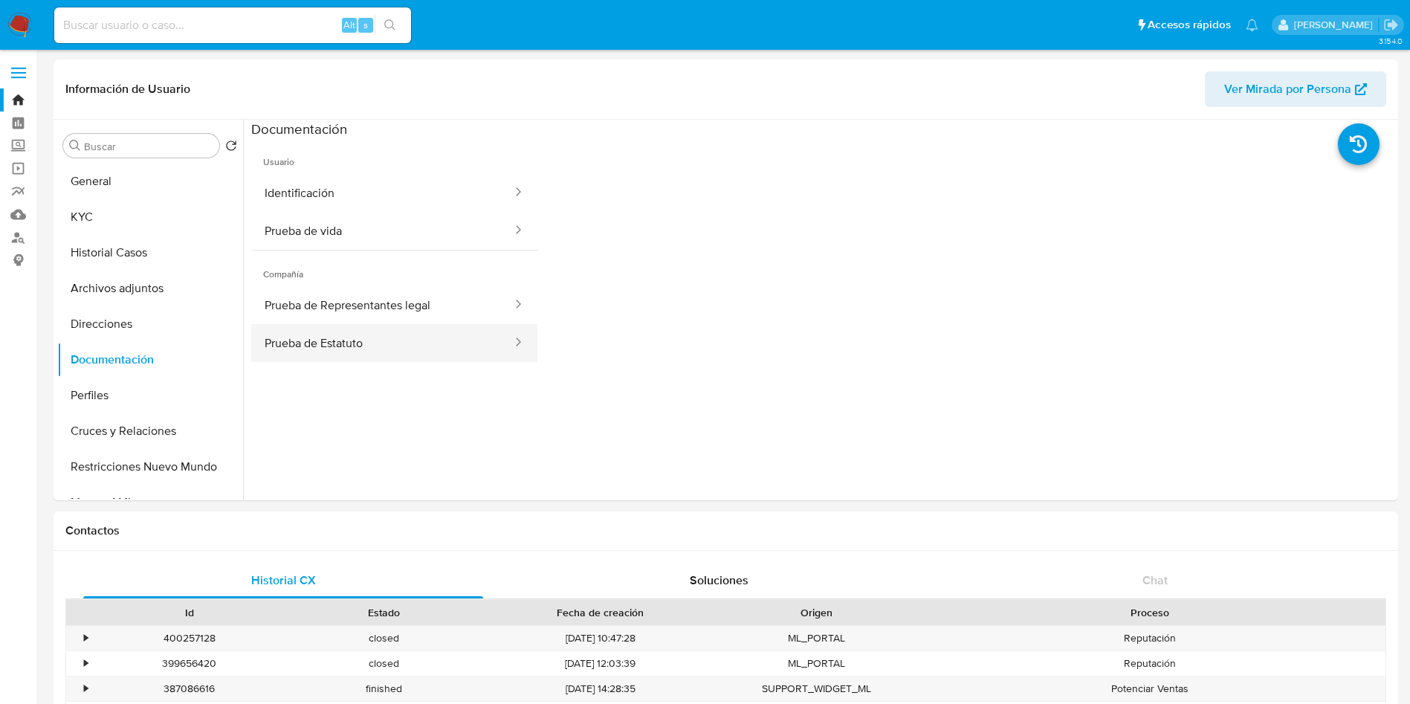
click at [335, 325] on ul "Prueba de Representantes legal Prueba de Estatuto" at bounding box center [394, 324] width 286 height 76
click at [405, 356] on button "Prueba de Estatuto" at bounding box center [382, 343] width 262 height 38
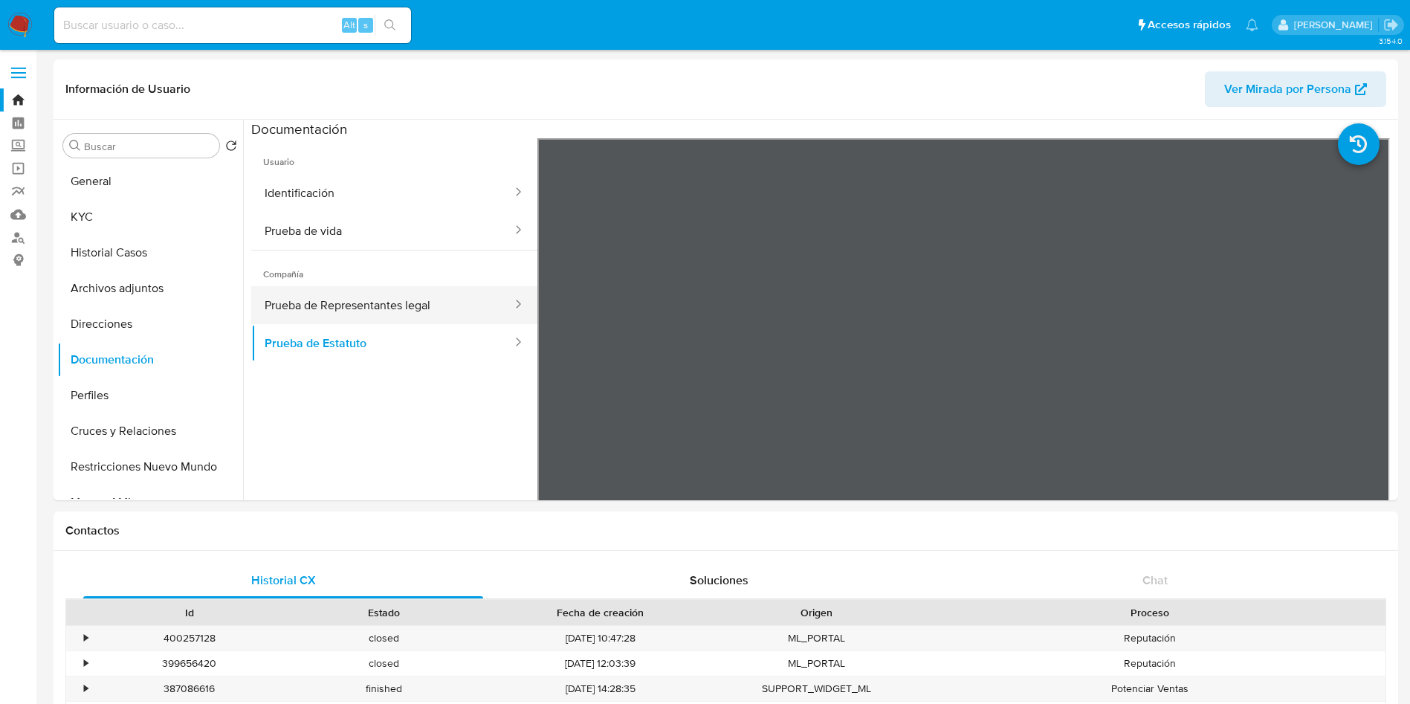
click at [419, 320] on button "Prueba de Representantes legal" at bounding box center [382, 305] width 262 height 38
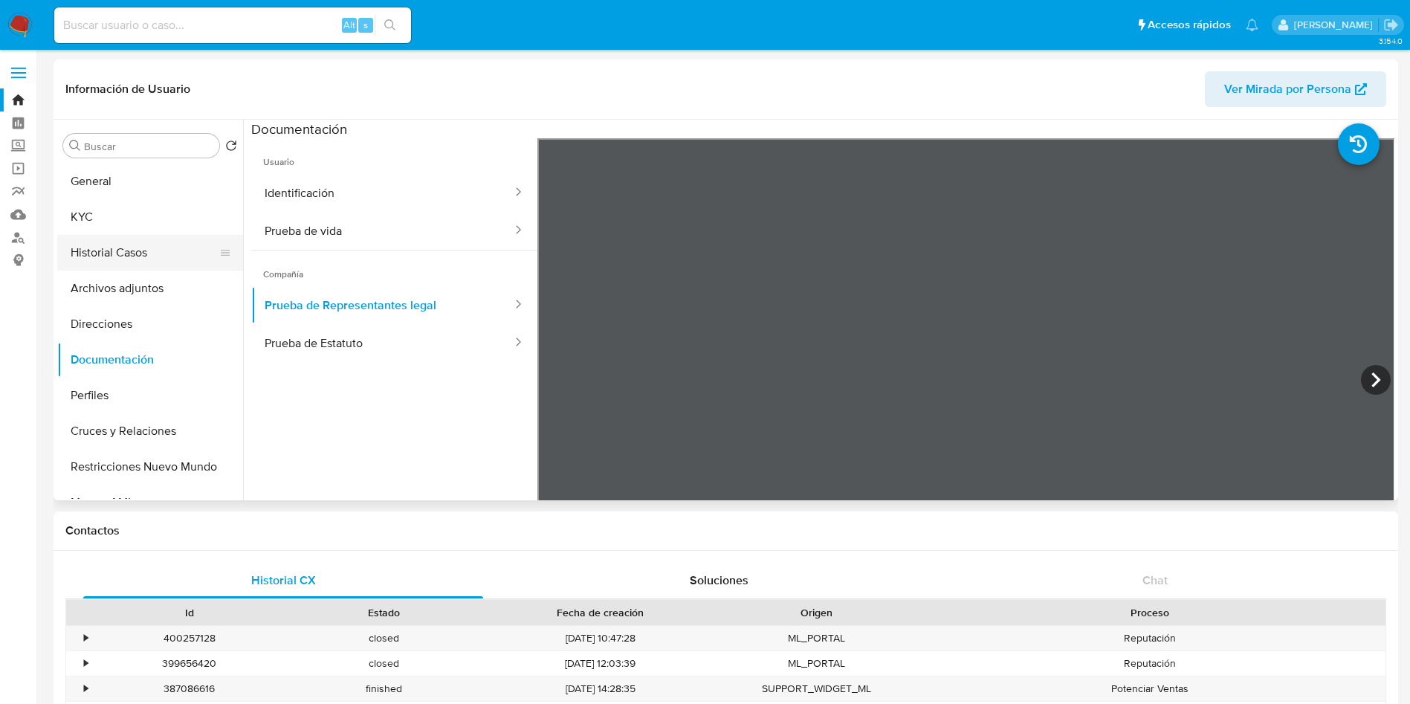
click at [112, 251] on button "Historial Casos" at bounding box center [144, 253] width 174 height 36
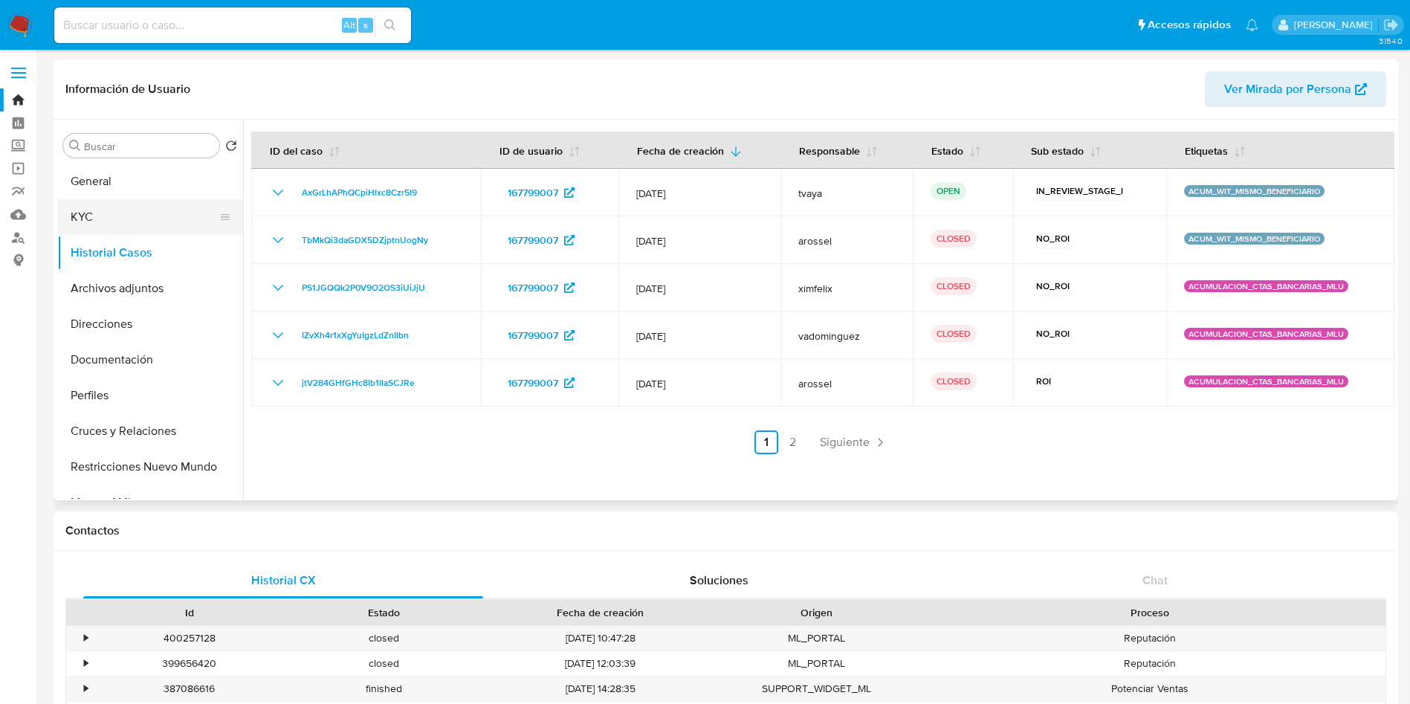
click at [71, 229] on button "KYC" at bounding box center [144, 217] width 174 height 36
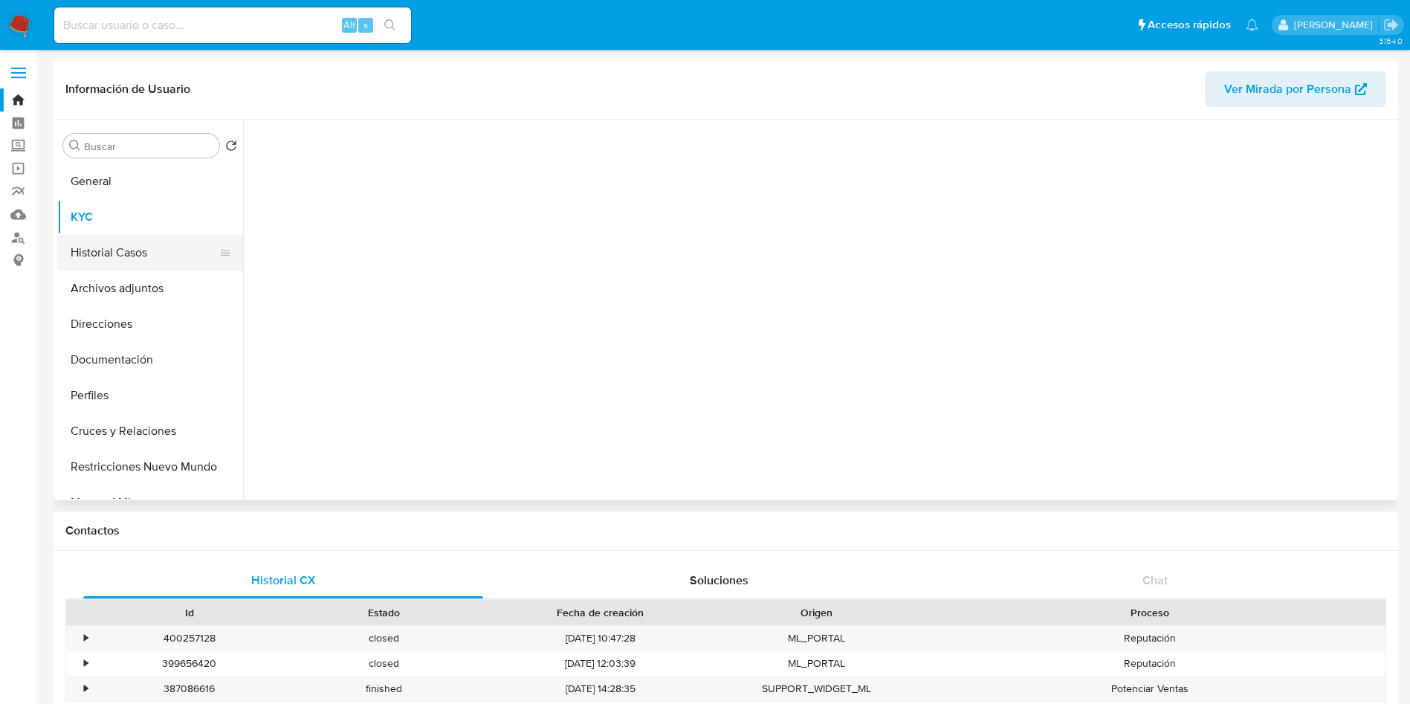
click at [106, 257] on button "Historial Casos" at bounding box center [144, 253] width 174 height 36
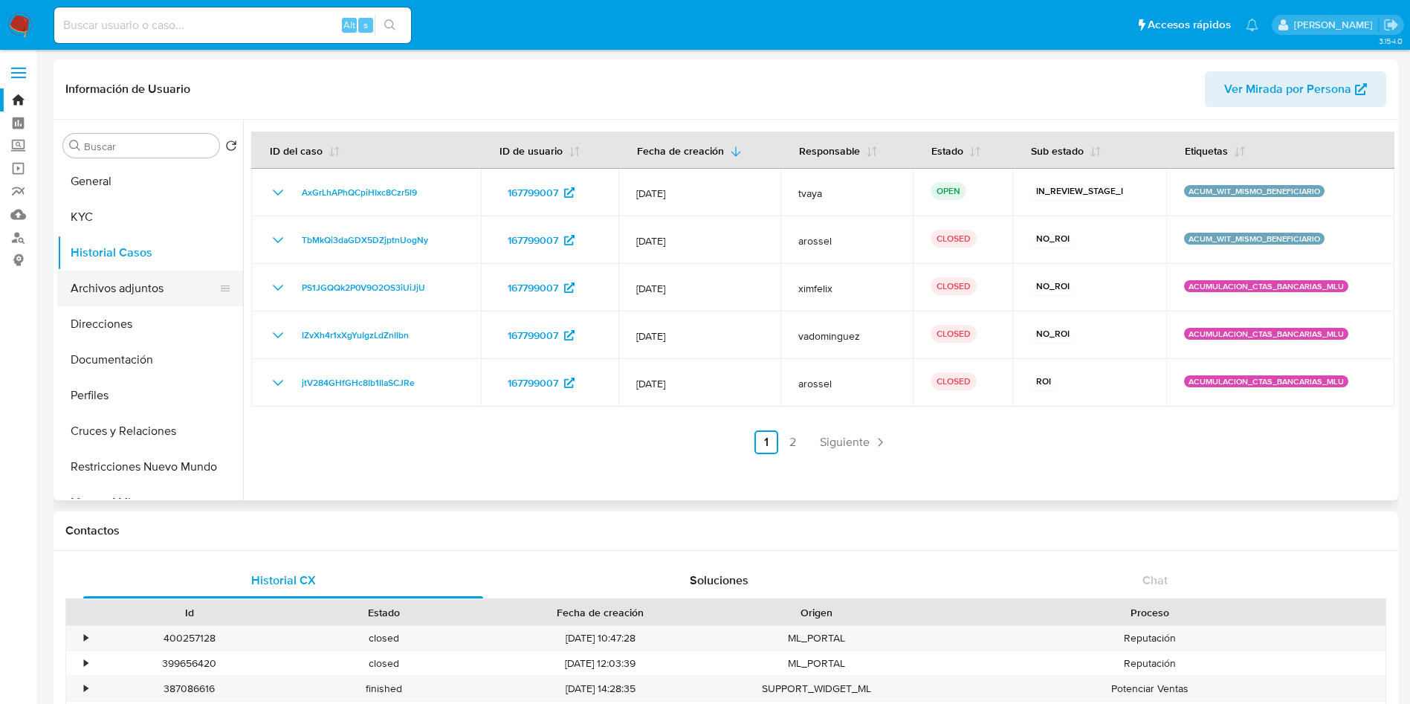
click at [90, 289] on button "Archivos adjuntos" at bounding box center [144, 289] width 174 height 36
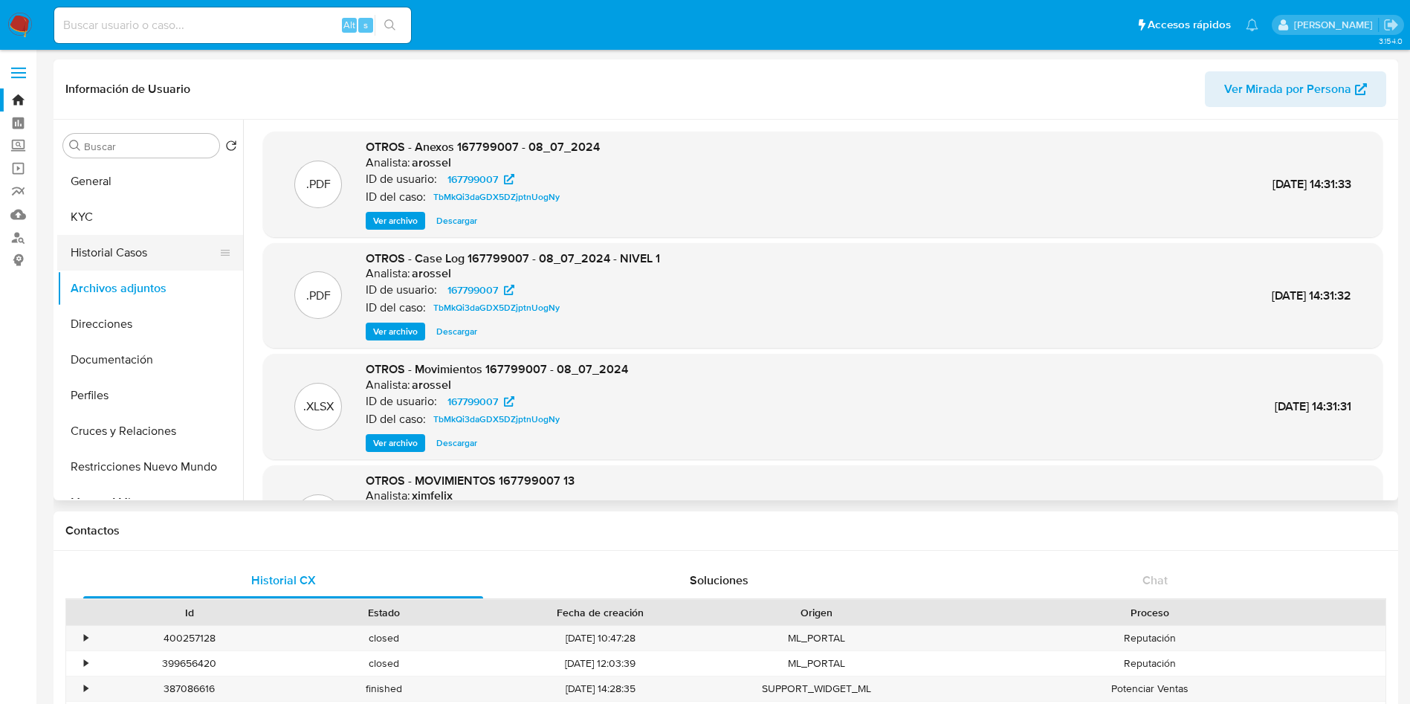
click at [110, 244] on button "Historial Casos" at bounding box center [144, 253] width 174 height 36
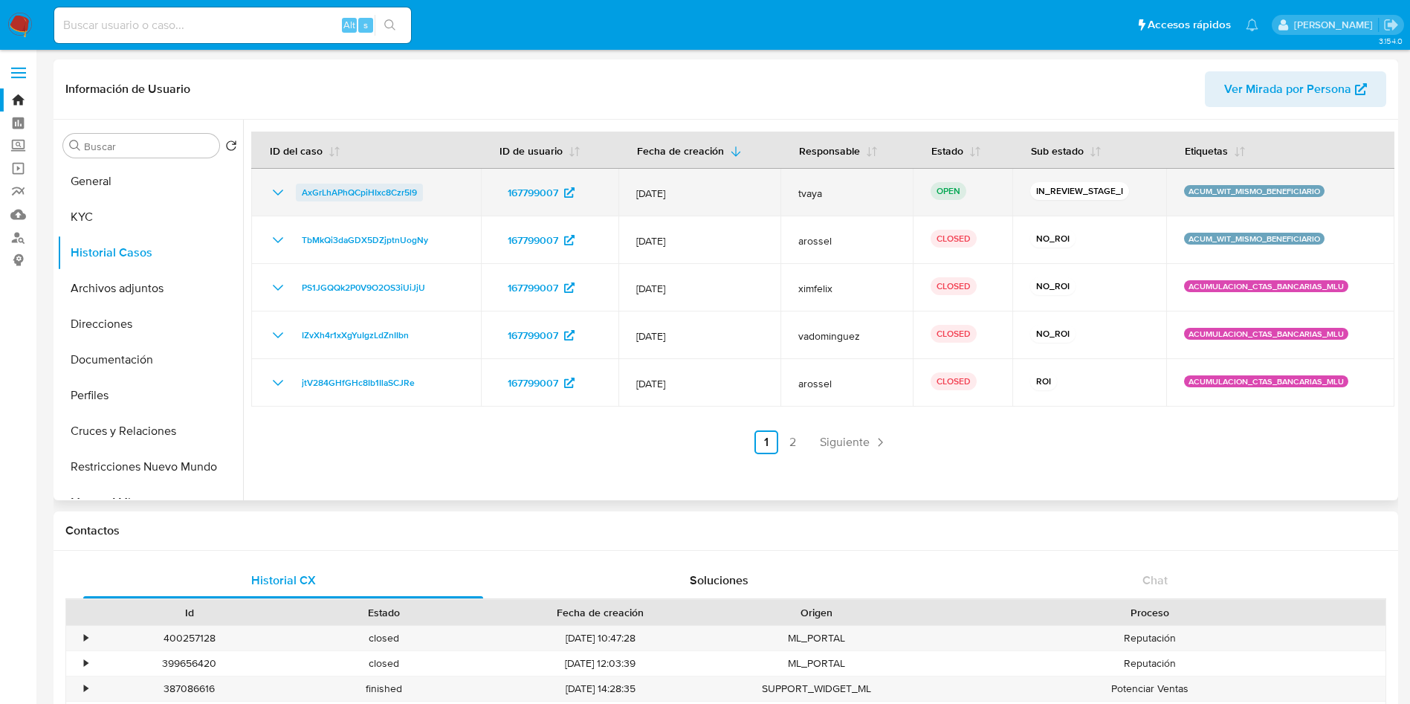
click at [317, 200] on span "AxGrLhAPhQCpiHIxc8Czr5l9" at bounding box center [359, 193] width 115 height 18
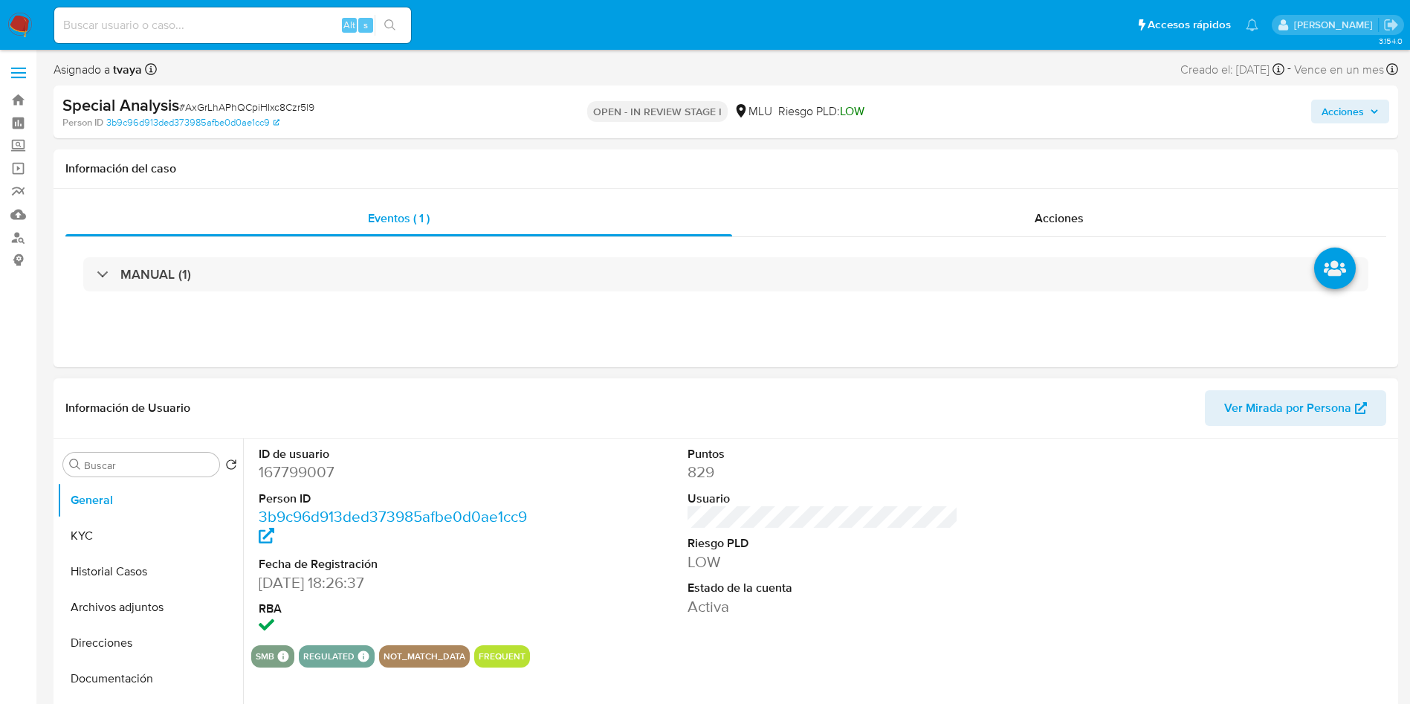
select select "10"
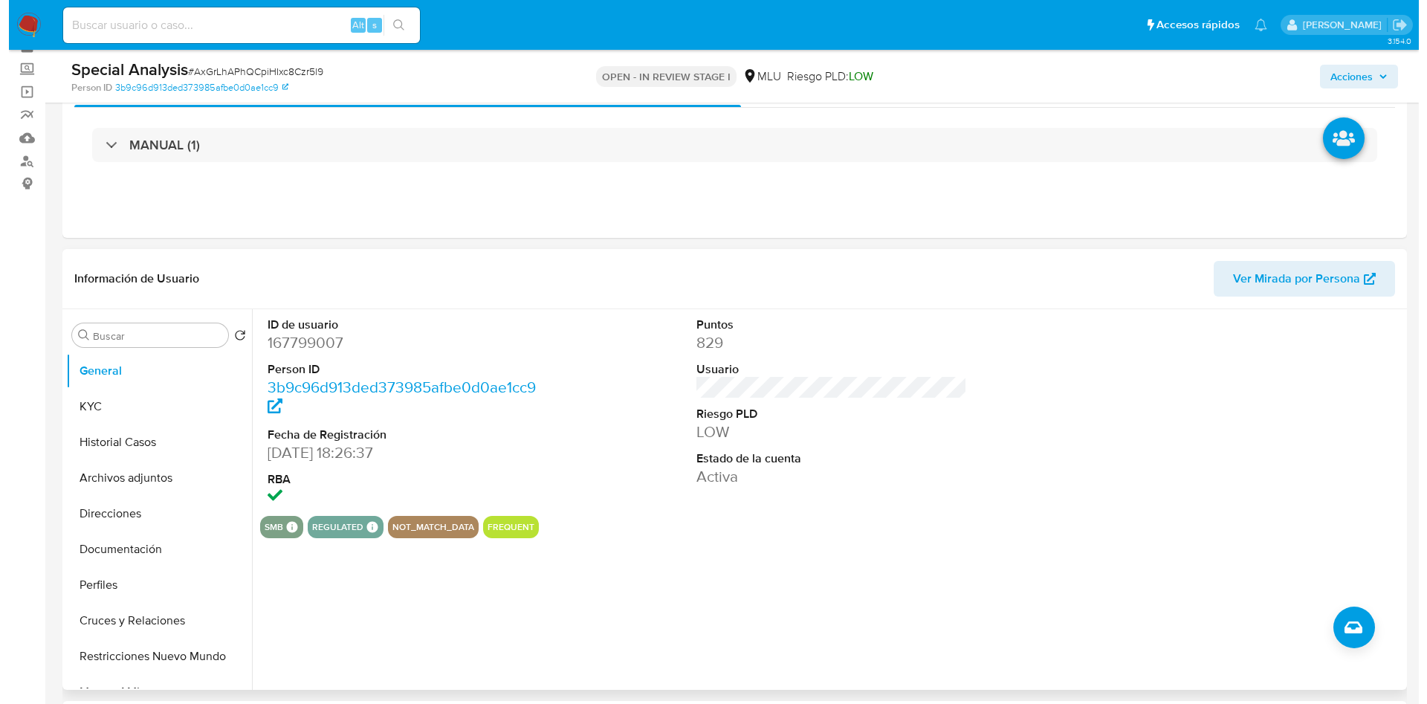
scroll to position [112, 0]
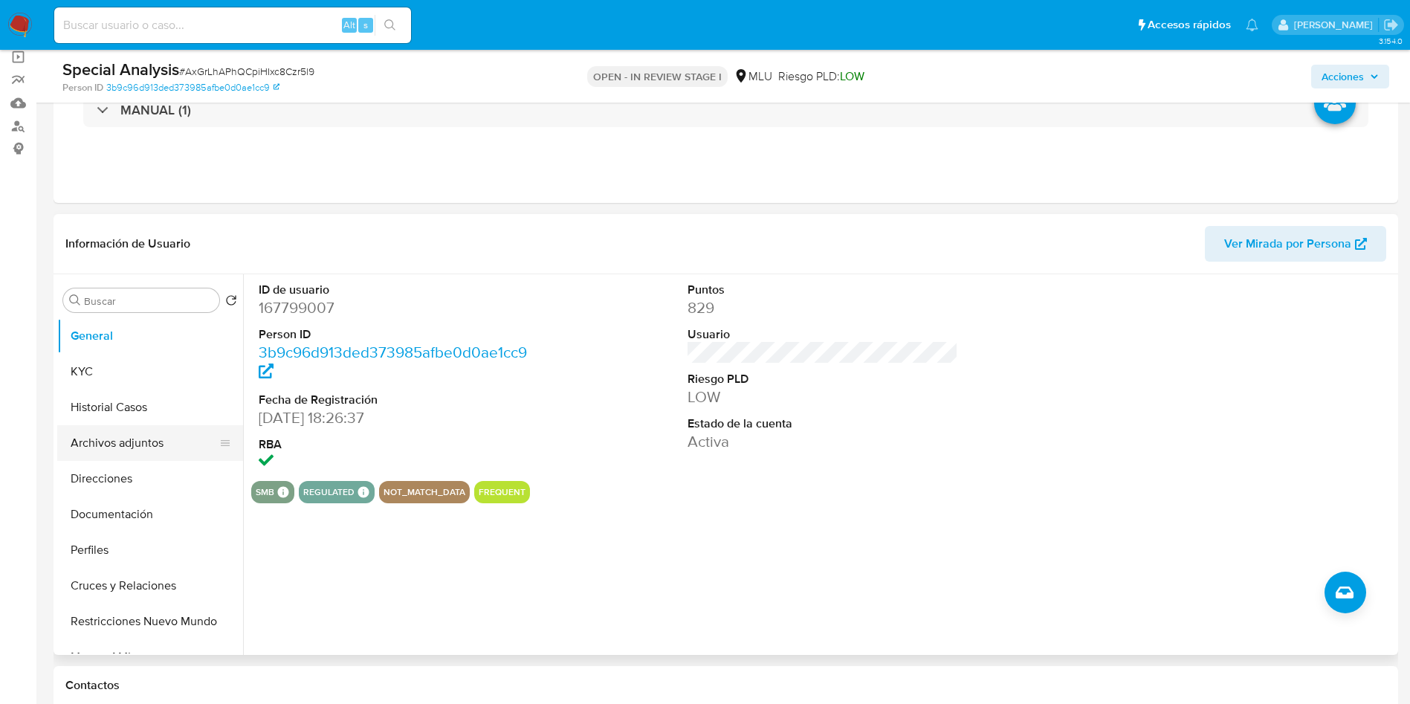
click at [141, 453] on button "Archivos adjuntos" at bounding box center [144, 443] width 174 height 36
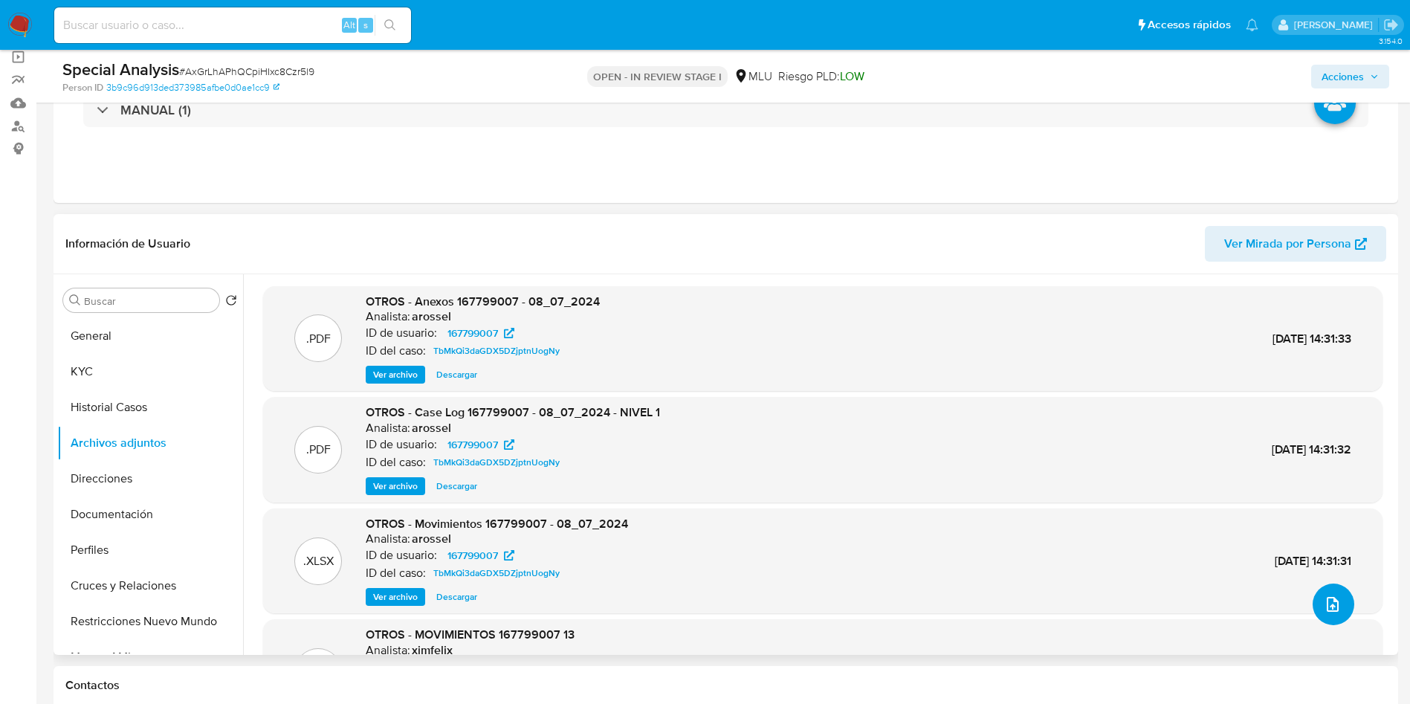
click at [1327, 606] on icon "upload-file" at bounding box center [1333, 604] width 12 height 15
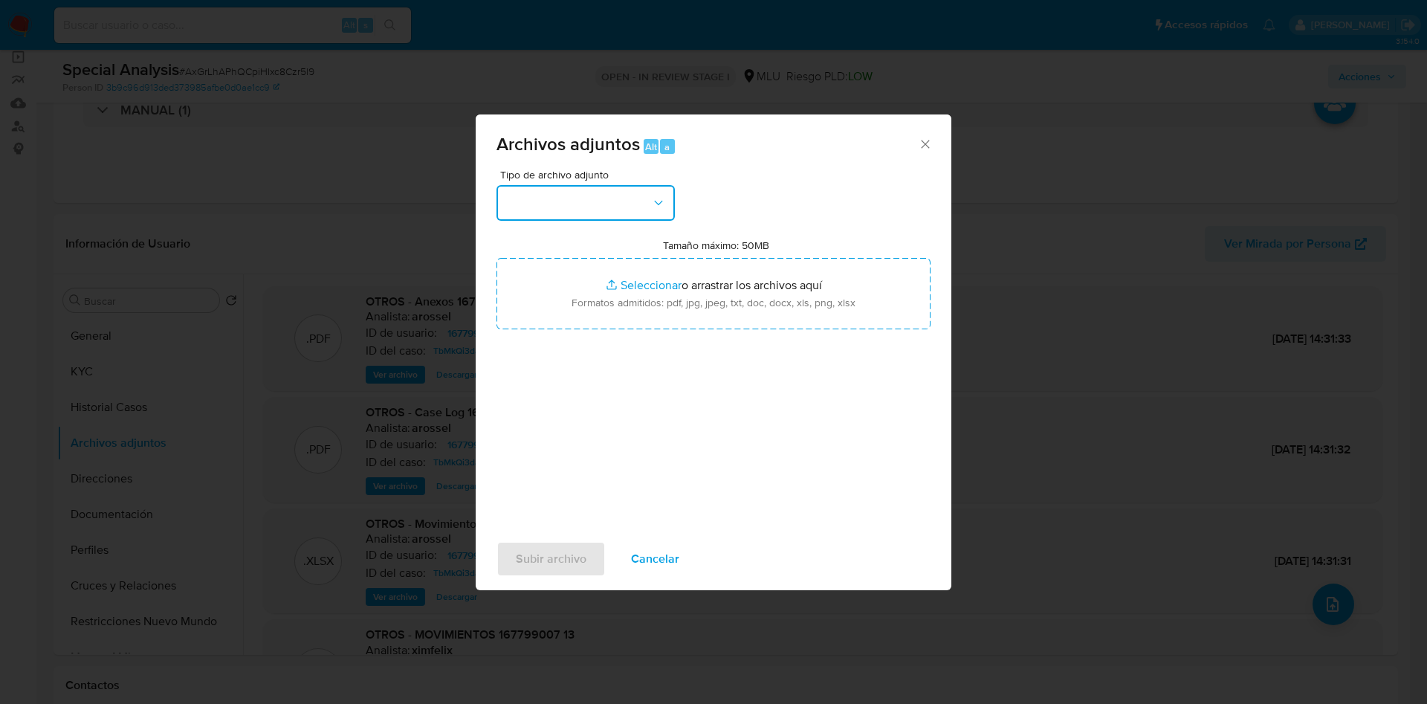
click at [571, 204] on button "button" at bounding box center [586, 203] width 178 height 36
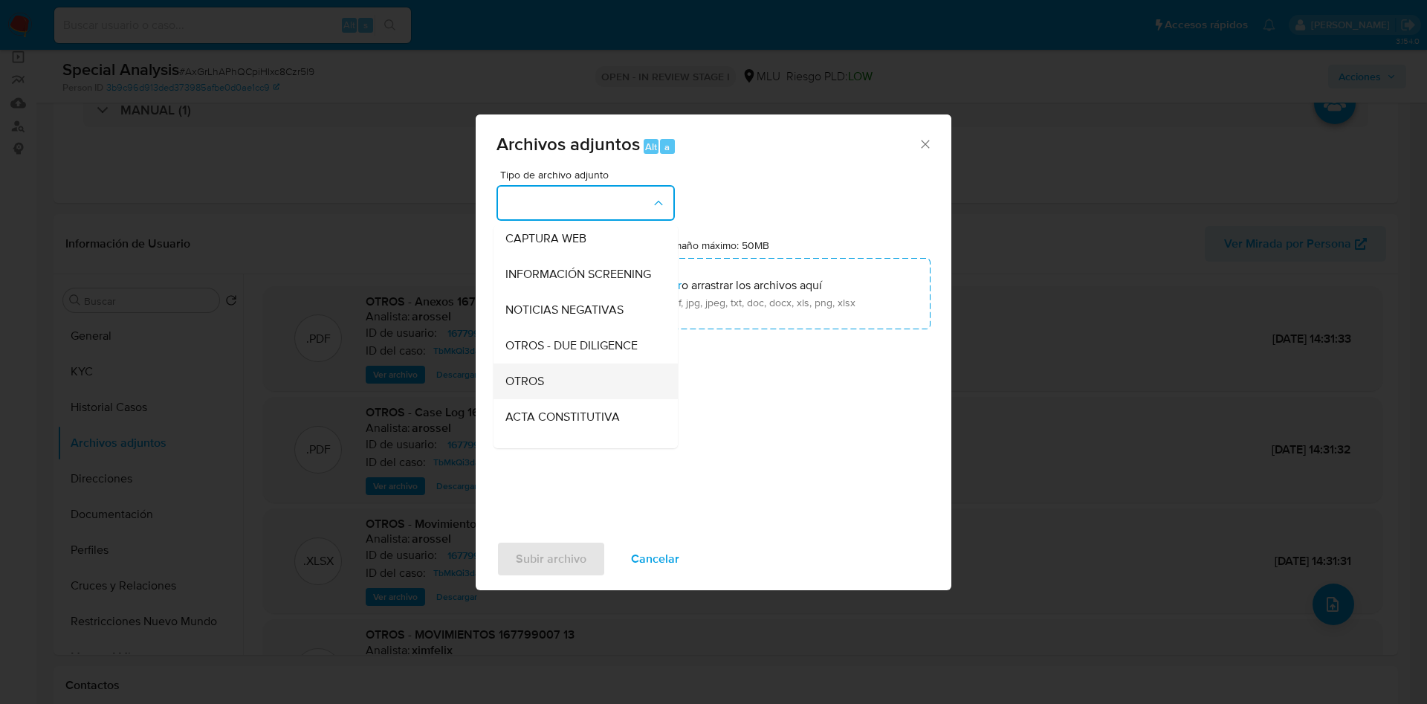
click at [566, 384] on div "OTROS" at bounding box center [581, 382] width 152 height 36
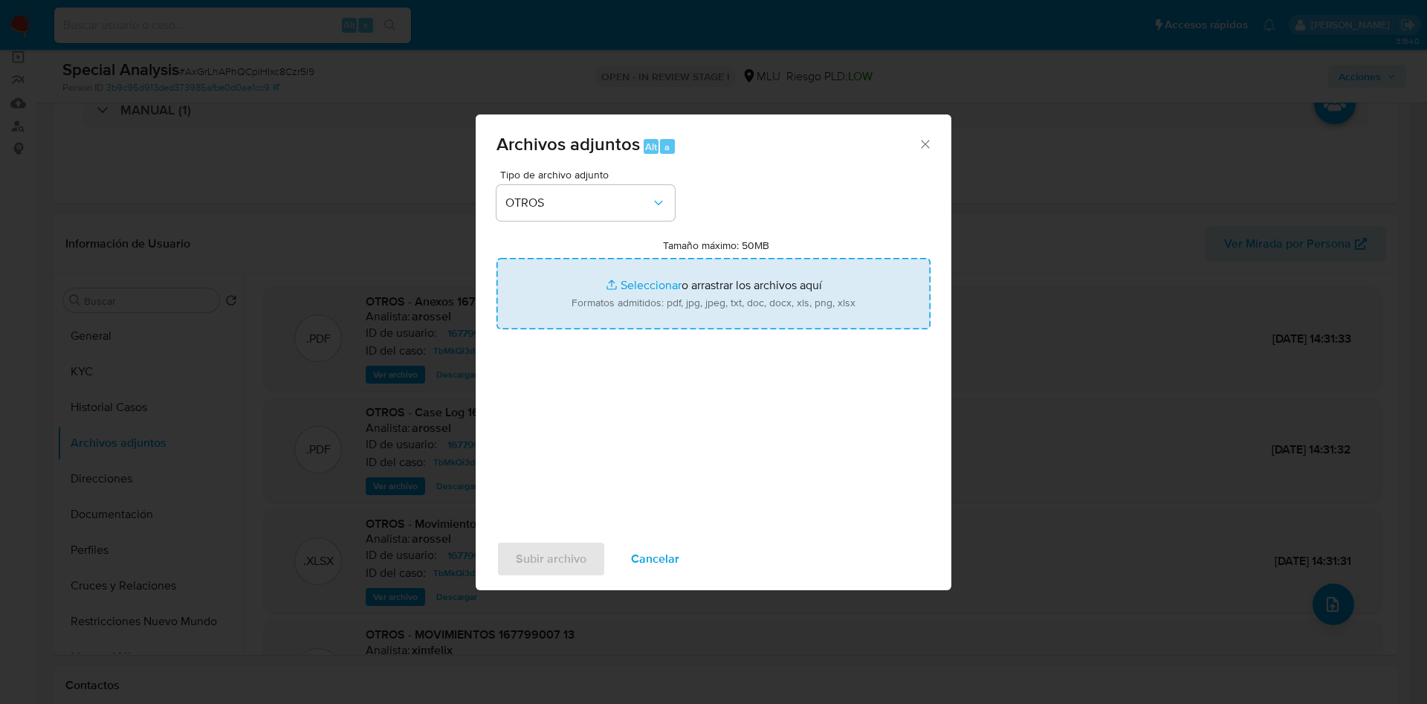
click at [654, 301] on input "Tamaño máximo: 50MB Seleccionar archivos" at bounding box center [714, 293] width 434 height 71
type input "C:\fakepath\167799007 - Movimientos.xlsx"
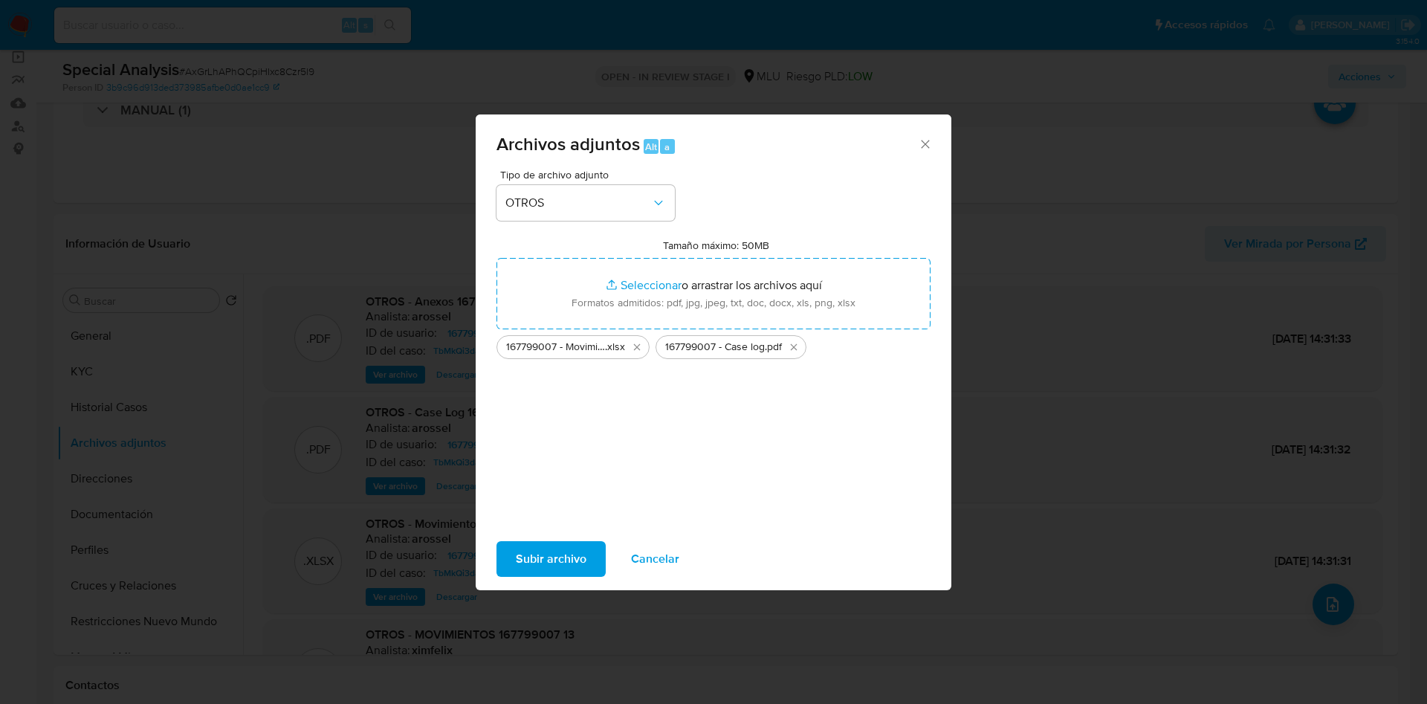
click at [557, 553] on span "Subir archivo" at bounding box center [551, 559] width 71 height 33
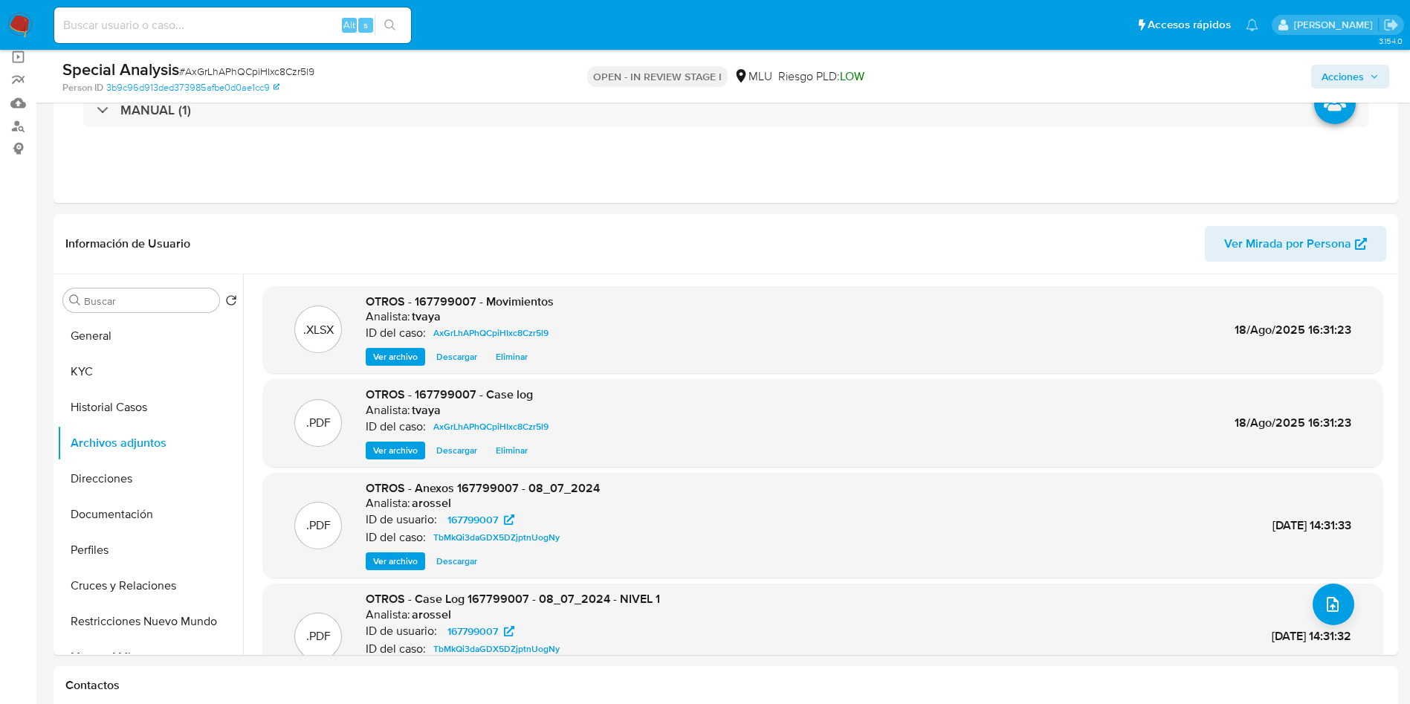
click at [1355, 73] on span "Acciones" at bounding box center [1343, 77] width 42 height 24
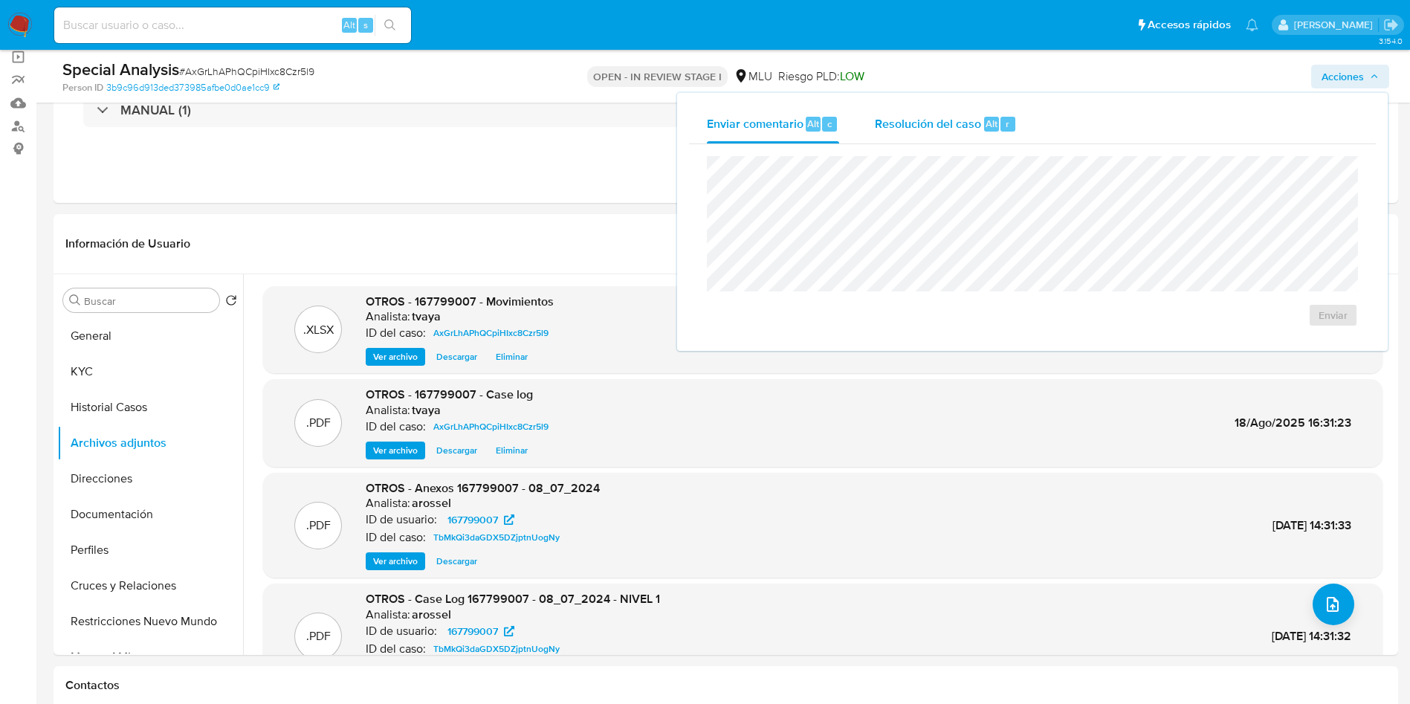
drag, startPoint x: 984, startPoint y: 123, endPoint x: 930, endPoint y: 152, distance: 61.5
click at [986, 123] on span "Alt" at bounding box center [992, 124] width 12 height 14
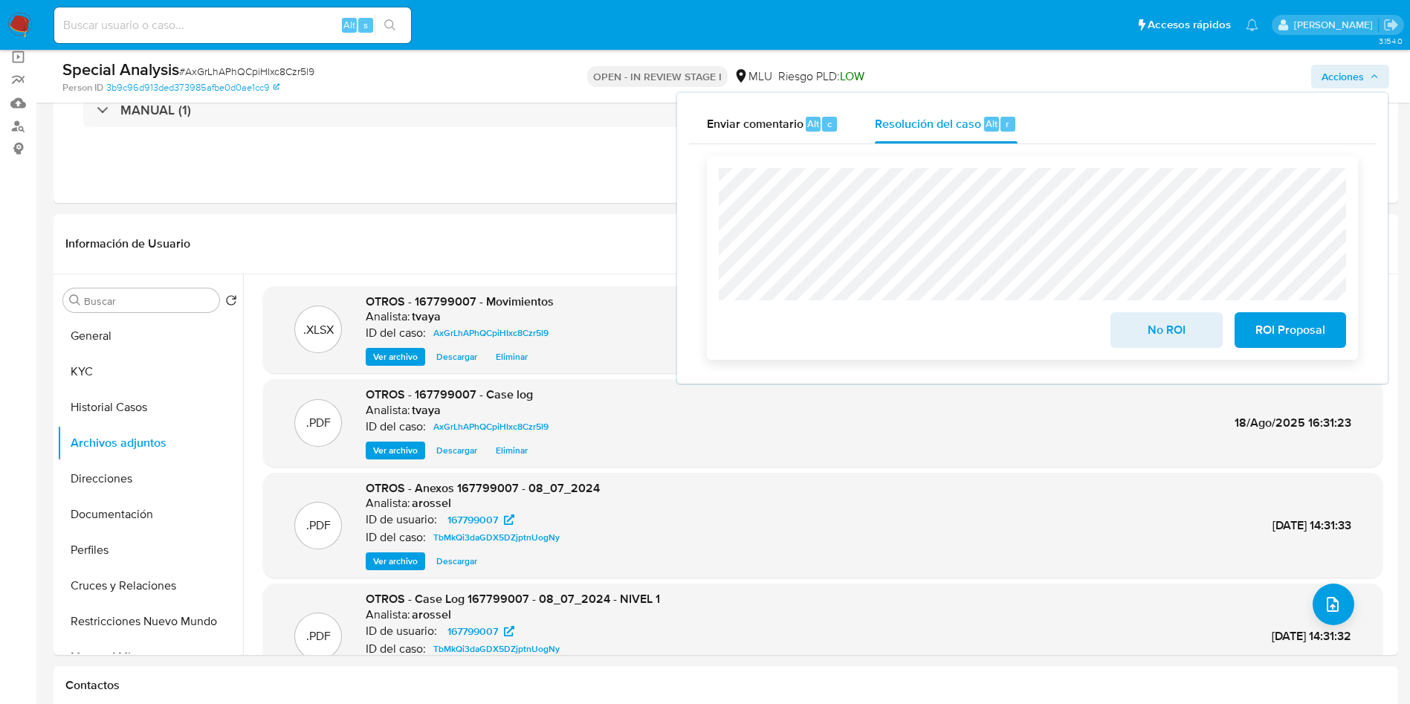
click at [1145, 337] on span "No ROI" at bounding box center [1166, 330] width 73 height 33
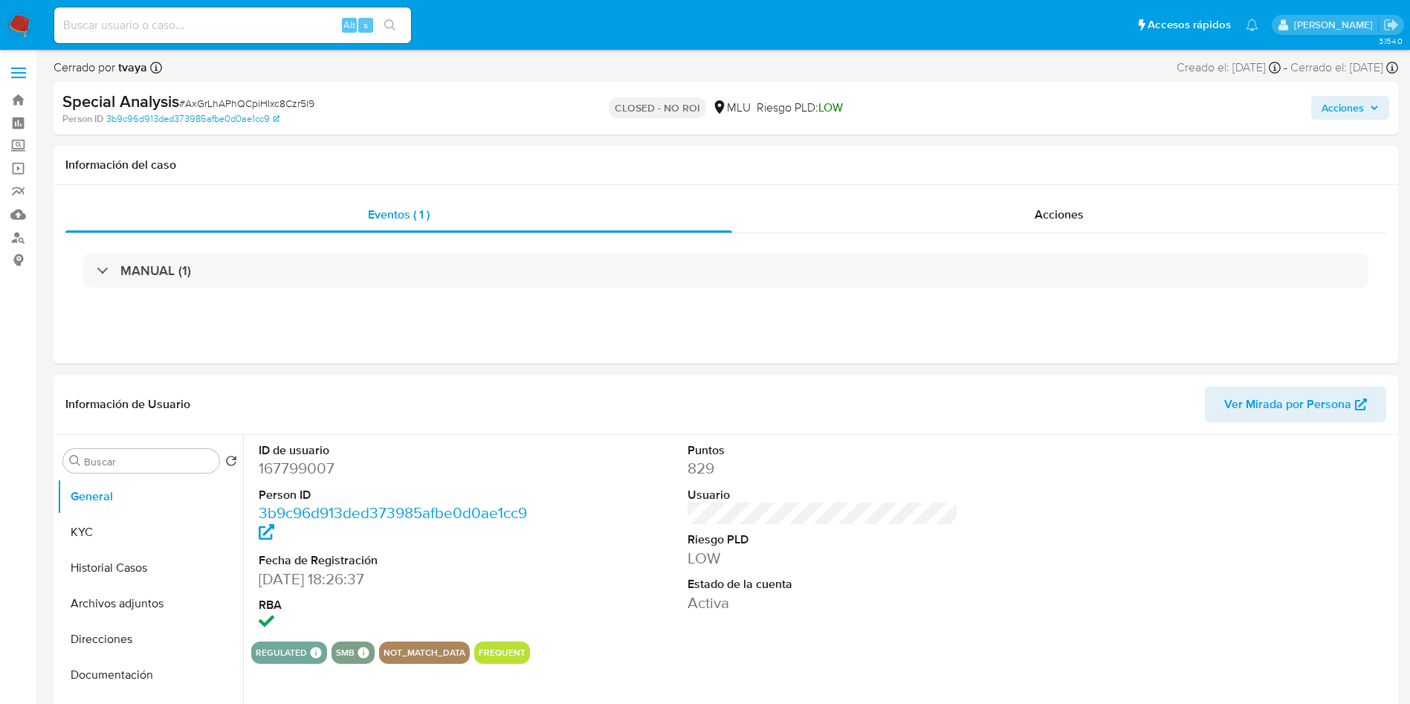
select select "10"
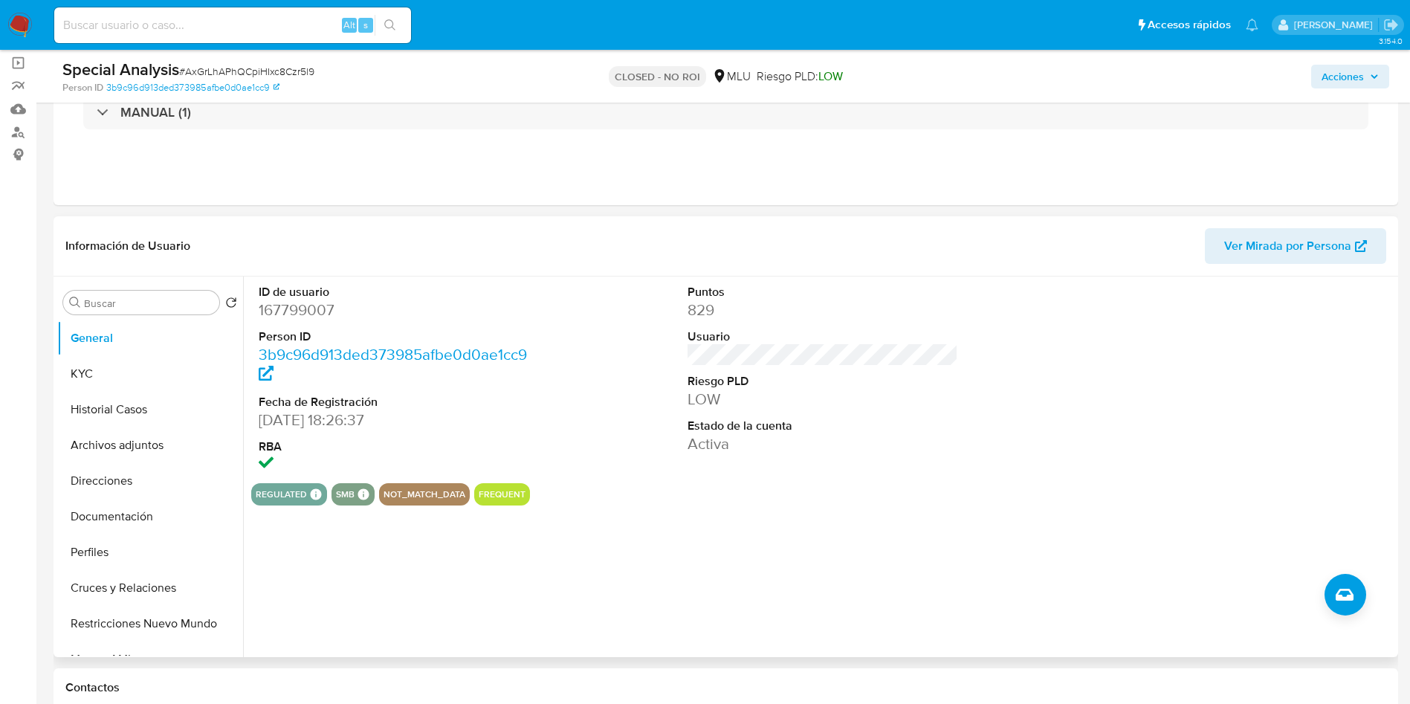
scroll to position [223, 0]
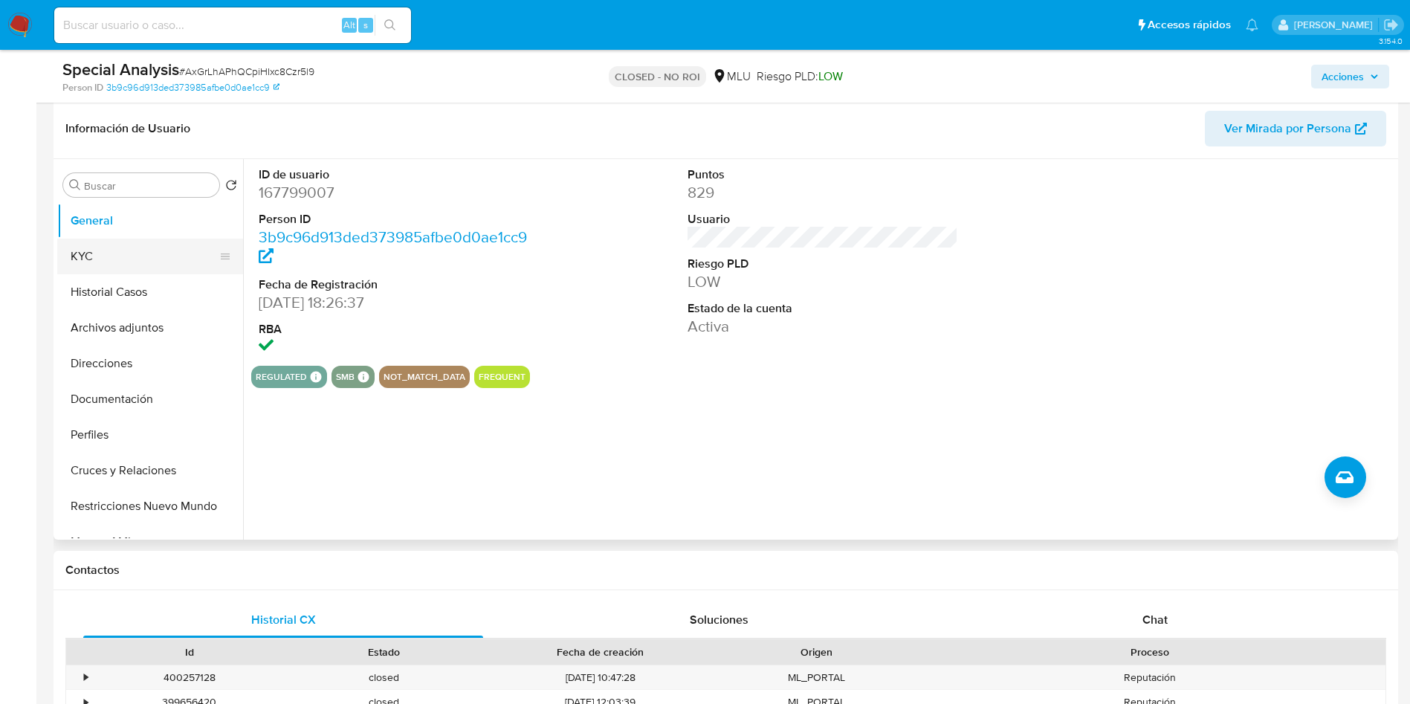
click at [114, 264] on button "KYC" at bounding box center [144, 257] width 174 height 36
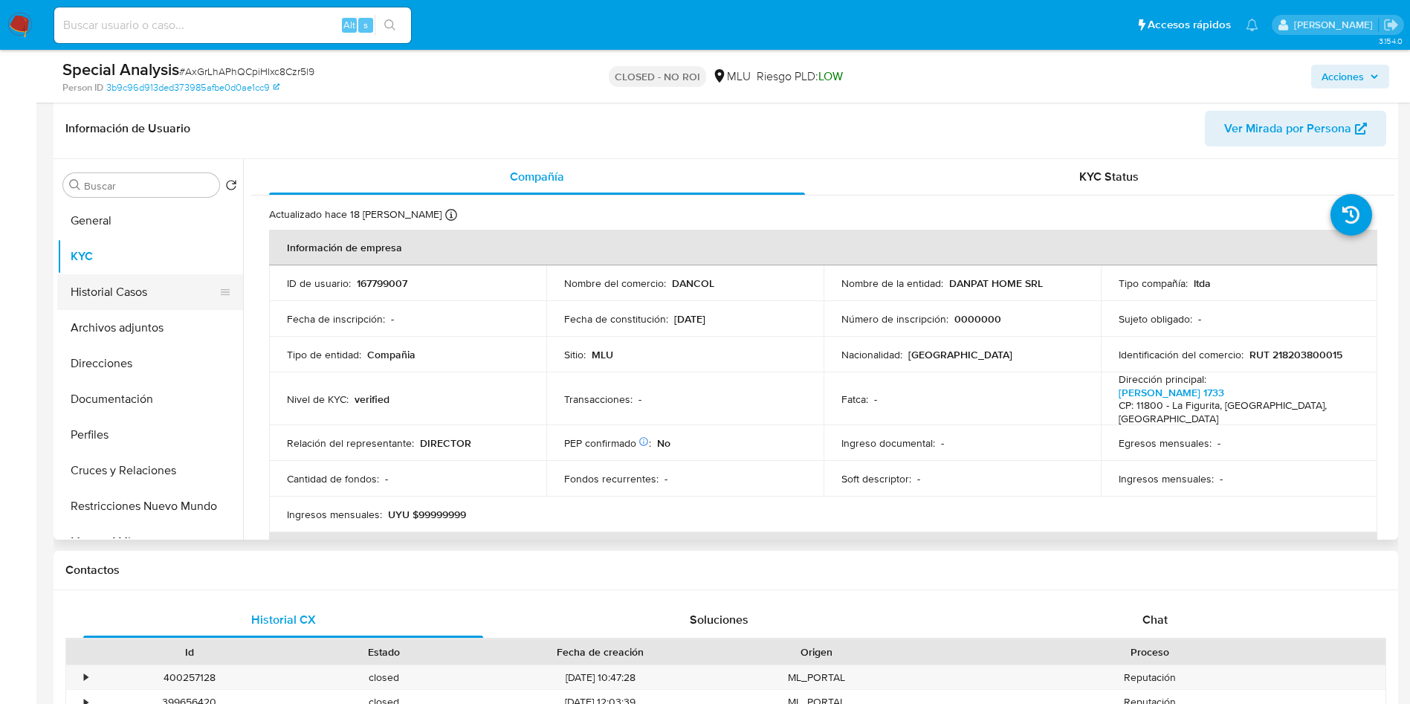
click at [104, 283] on button "Historial Casos" at bounding box center [144, 292] width 174 height 36
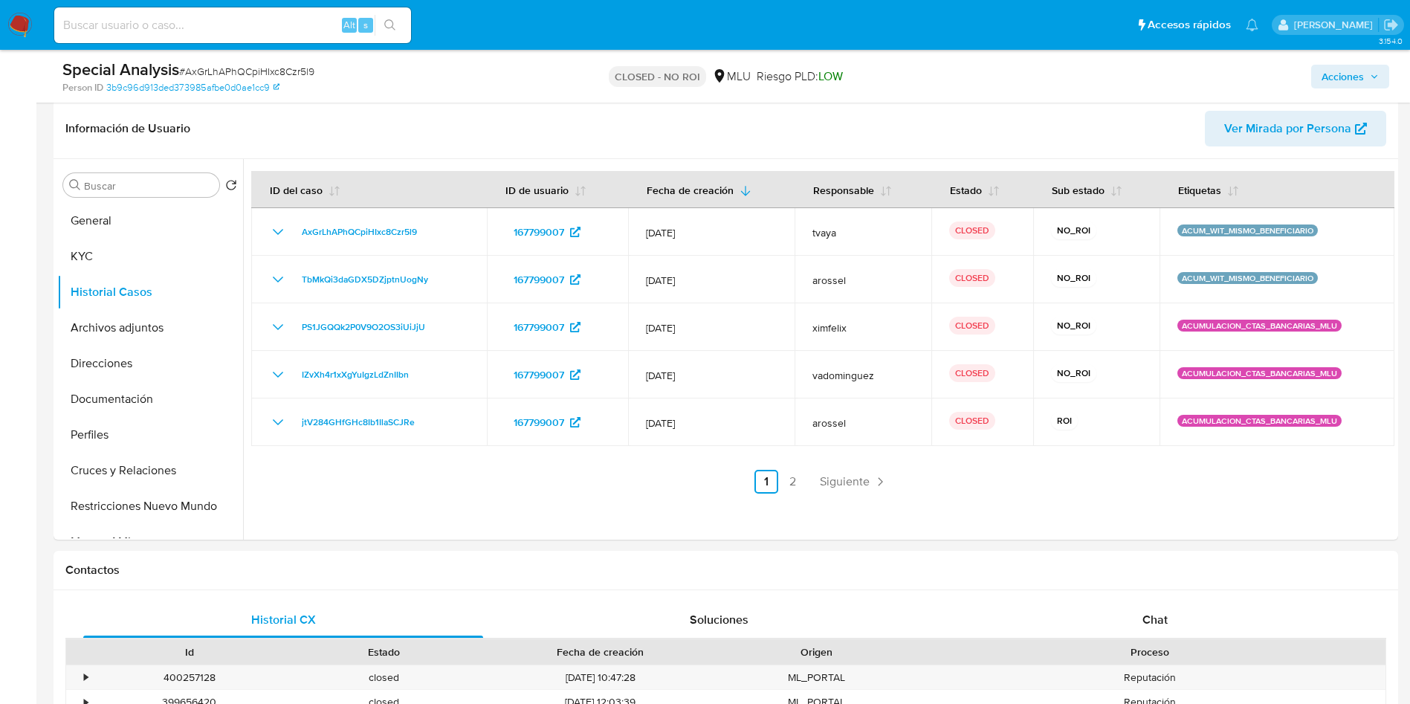
click at [26, 26] on img at bounding box center [19, 25] width 25 height 25
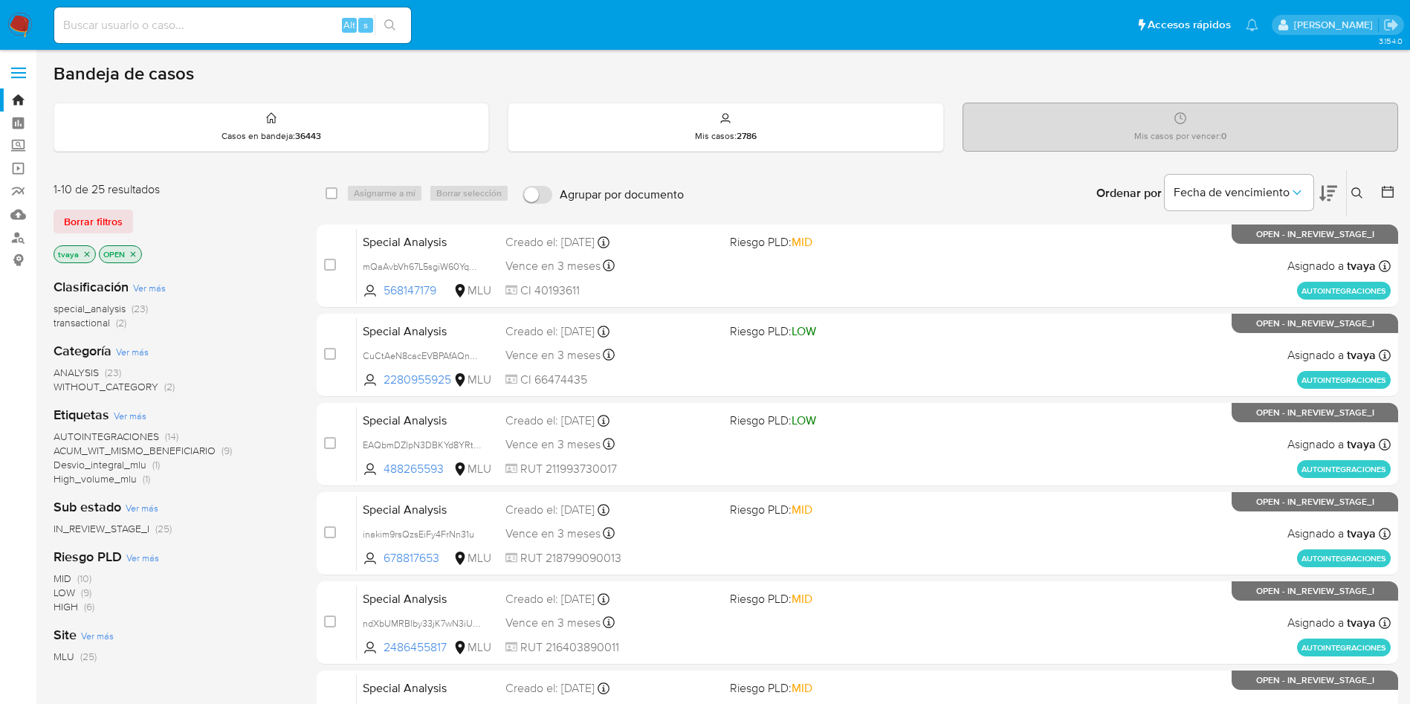
click at [1131, 132] on div "Mis casos por vencer : 0" at bounding box center [1180, 127] width 434 height 48
click at [284, 28] on input at bounding box center [232, 25] width 357 height 19
paste input "1212158401 - 18/08/2025"
type input "1212158401"
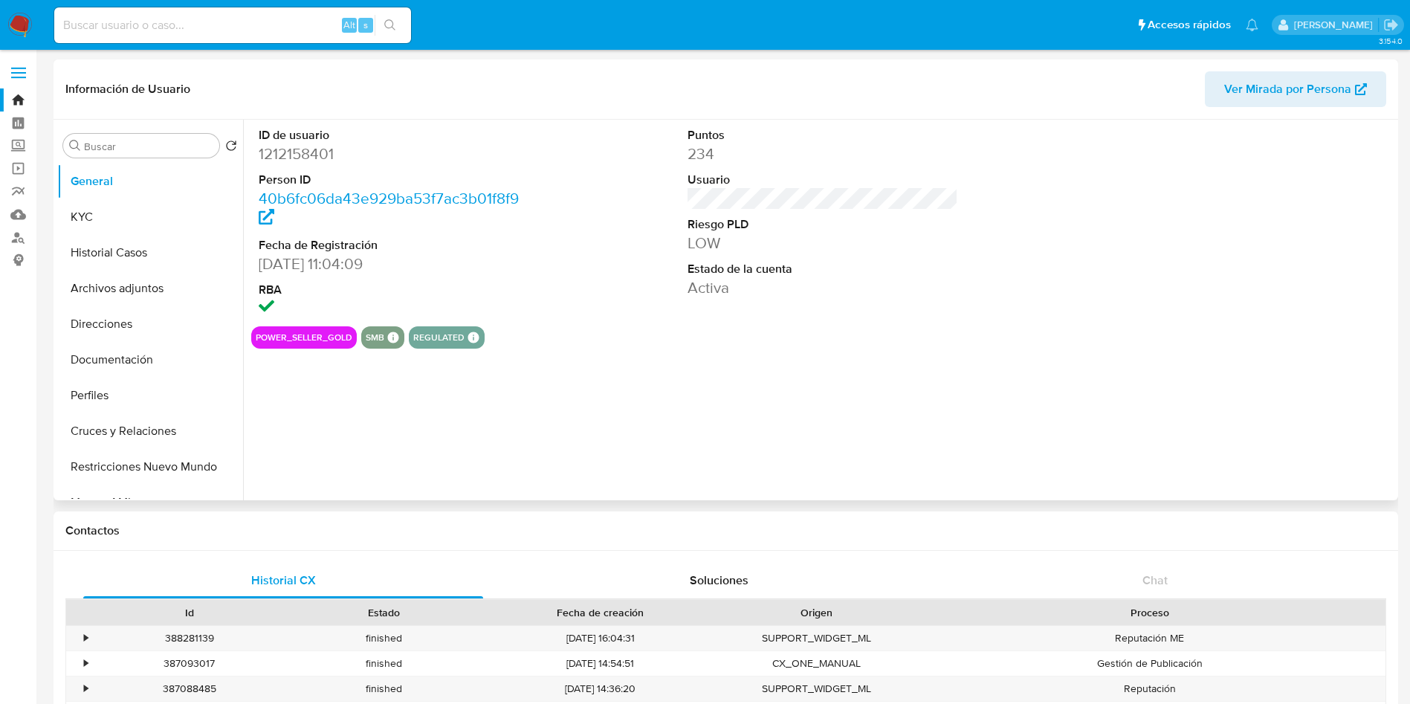
select select "10"
click at [323, 155] on dd "1212158401" at bounding box center [394, 153] width 271 height 21
copy dd "1212158401"
click at [127, 362] on button "Documentación" at bounding box center [144, 360] width 174 height 36
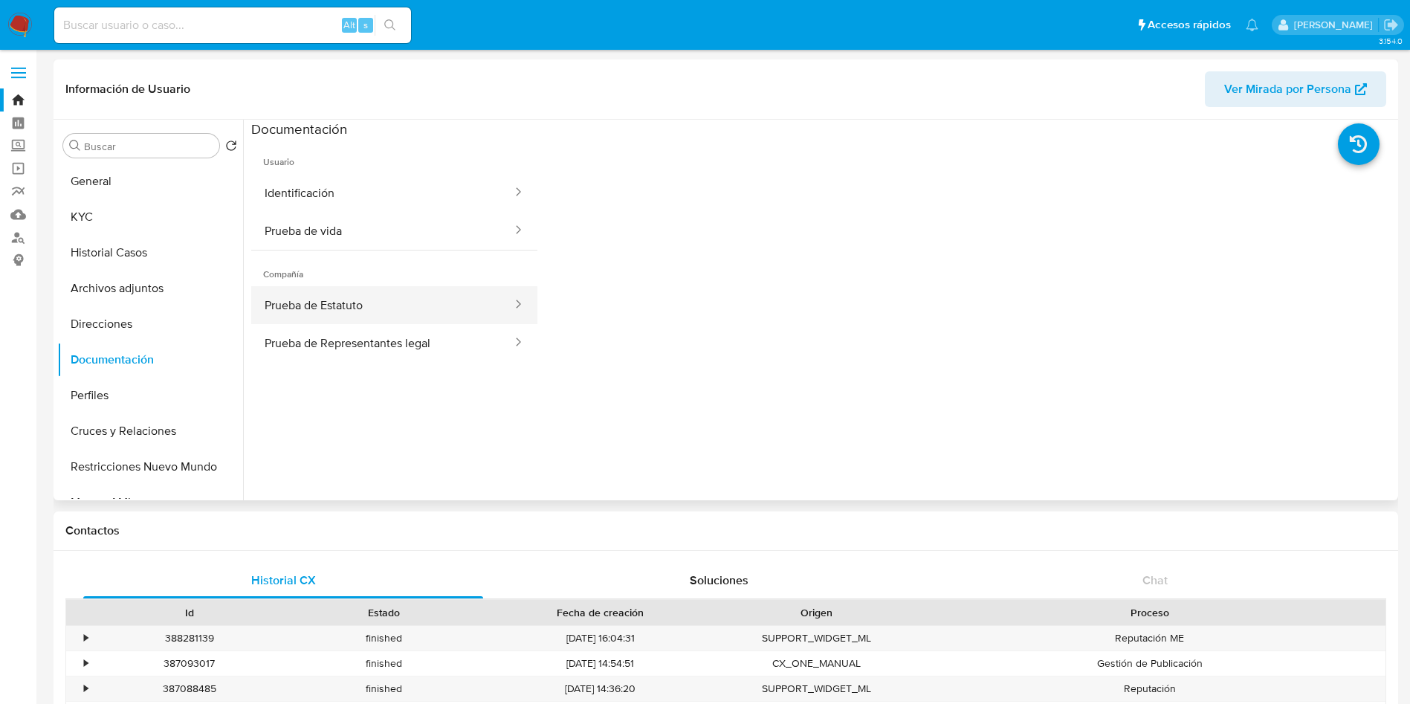
click at [437, 297] on button "Prueba de Estatuto" at bounding box center [382, 305] width 262 height 38
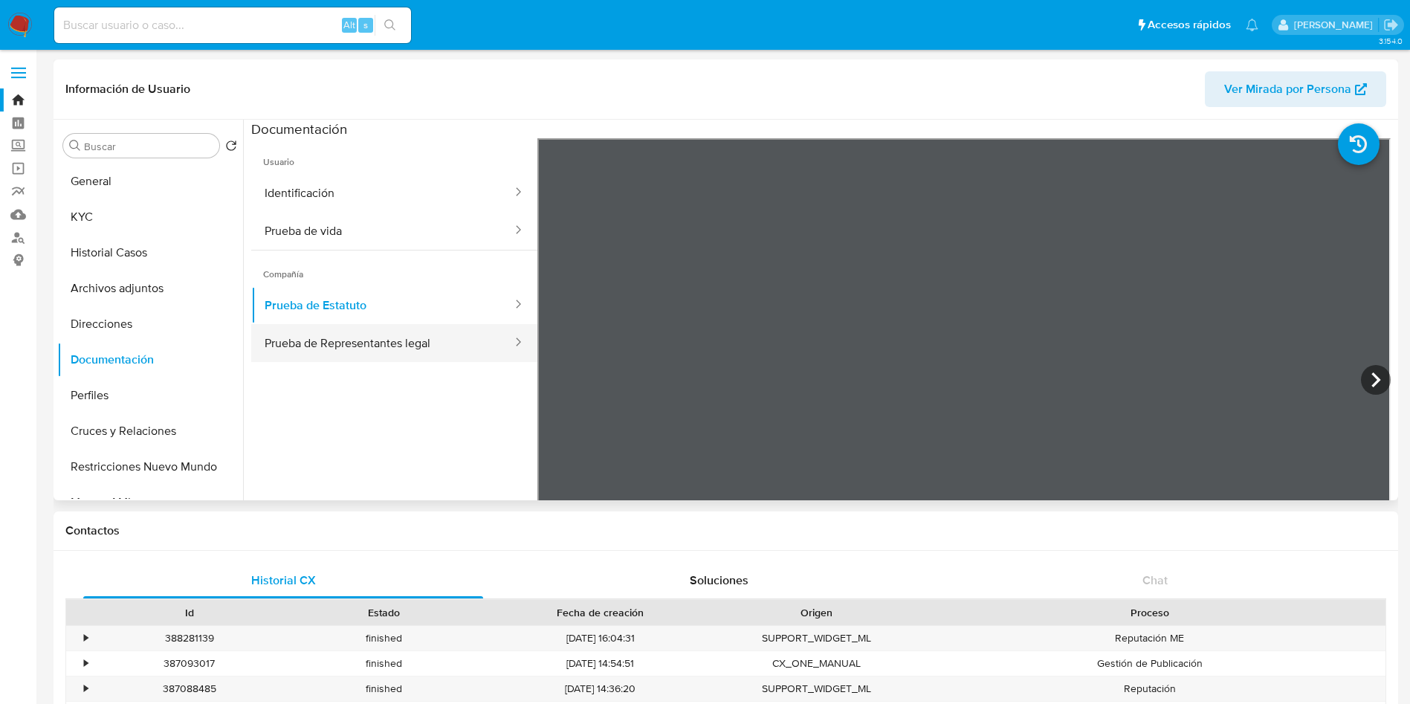
click at [430, 342] on button "Prueba de Representantes legal" at bounding box center [382, 343] width 262 height 38
click at [129, 172] on button "General" at bounding box center [144, 182] width 174 height 36
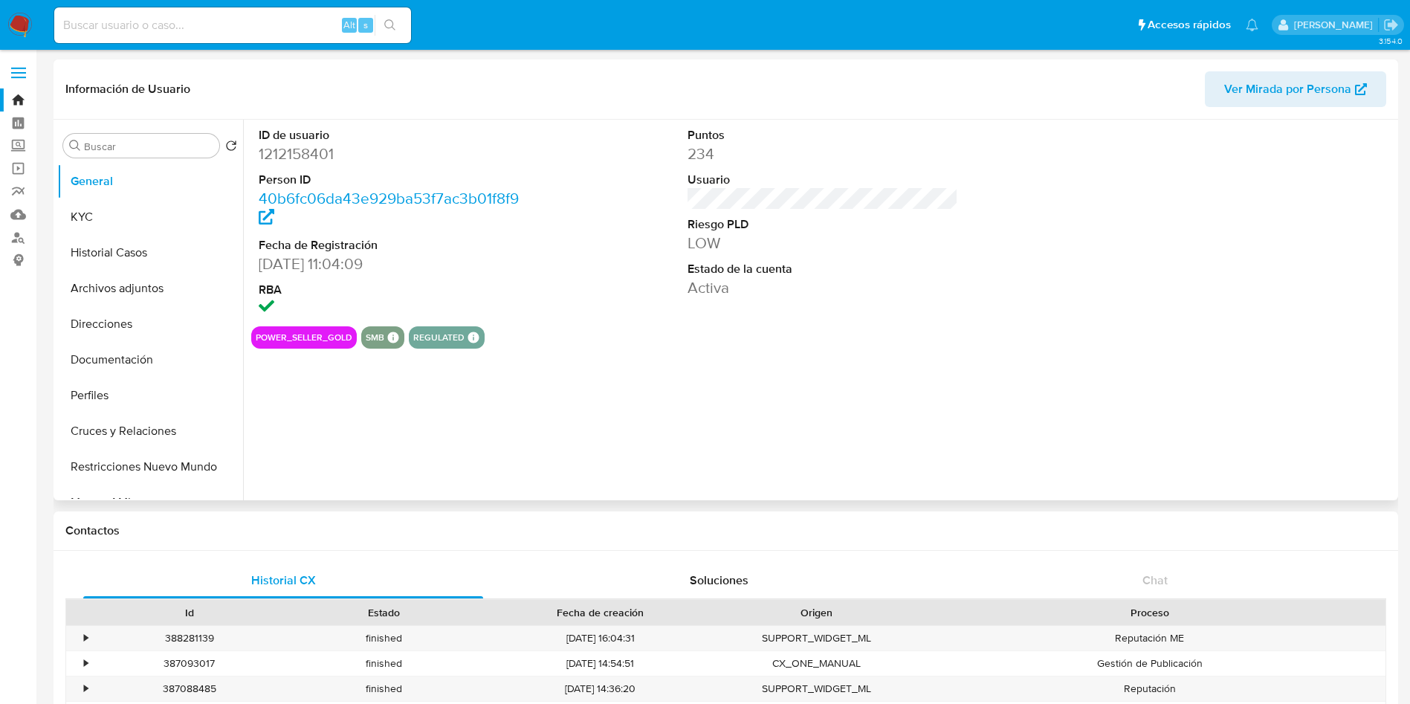
click at [311, 156] on dd "1212158401" at bounding box center [394, 153] width 271 height 21
copy dd "1212158401"
click at [105, 213] on button "KYC" at bounding box center [144, 217] width 174 height 36
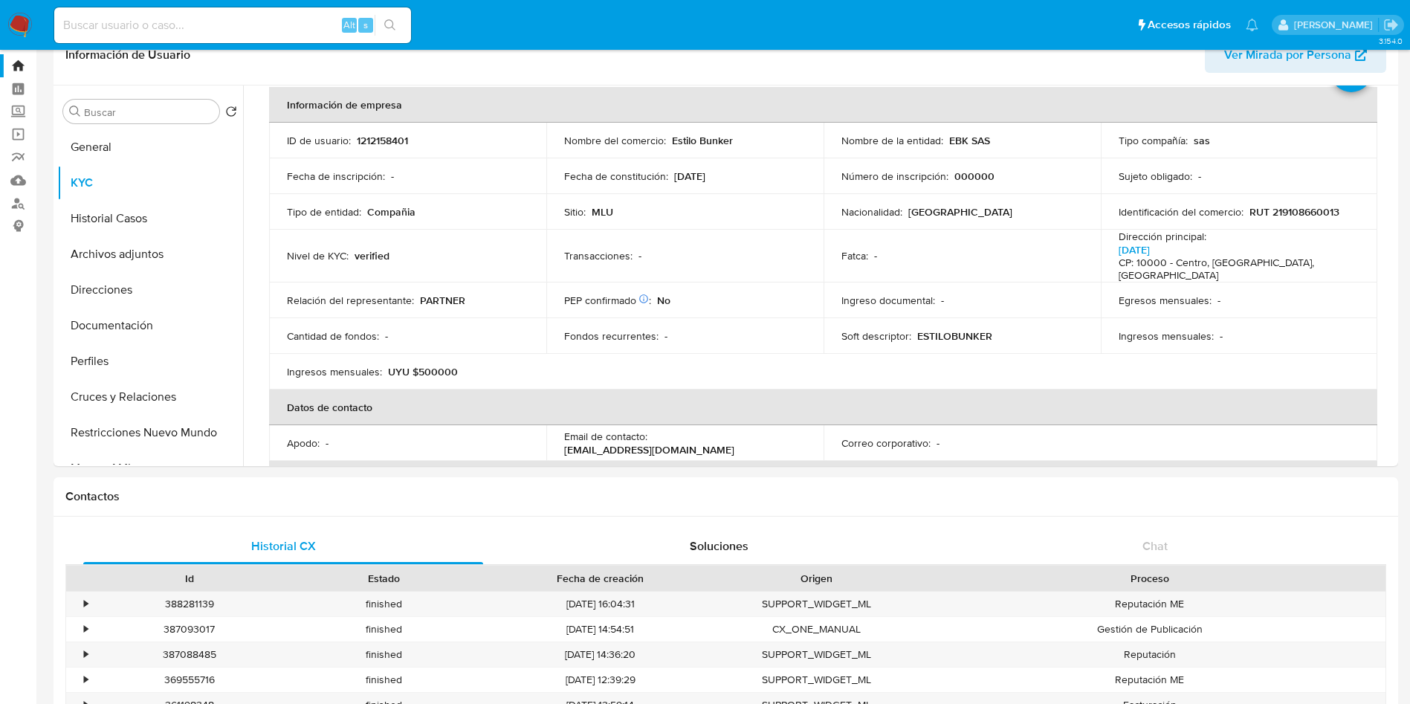
scroll to position [42, 0]
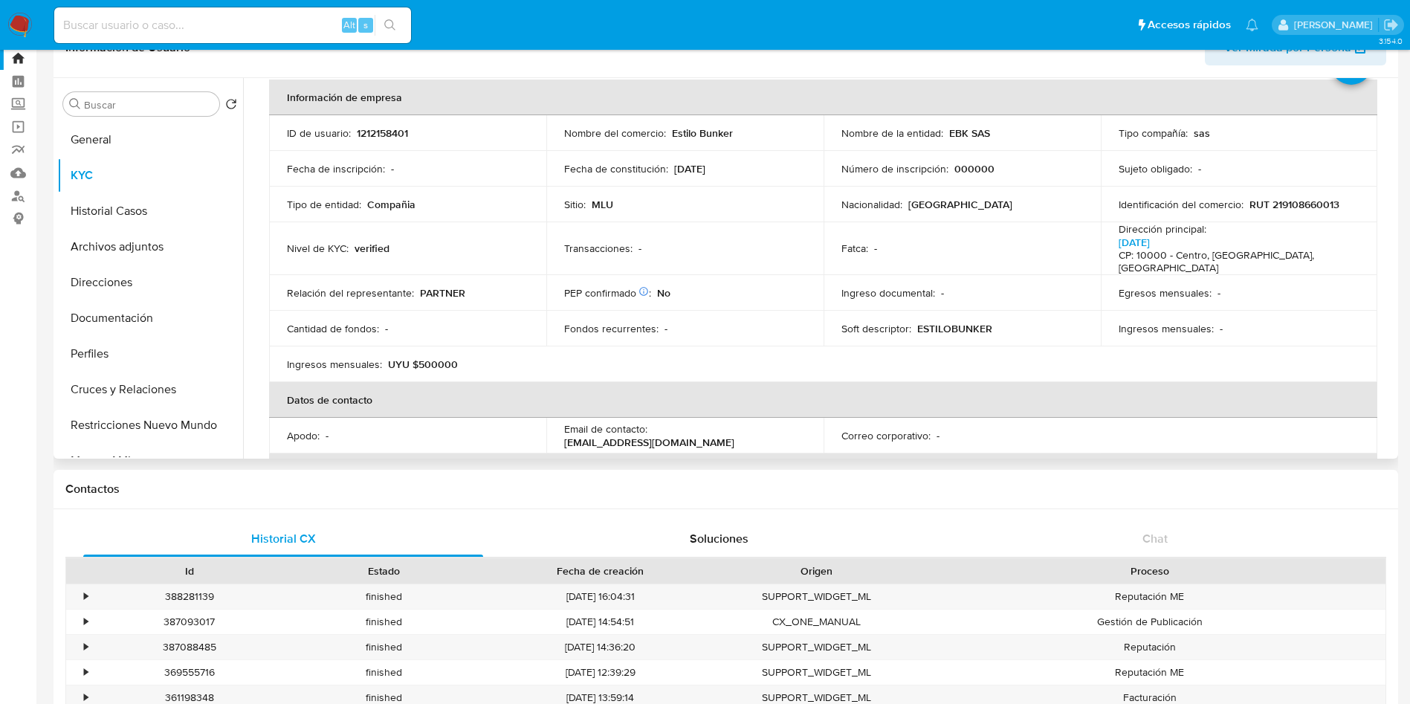
click at [702, 133] on p "Estilo Bunker" at bounding box center [702, 132] width 61 height 13
click at [142, 225] on button "Historial Casos" at bounding box center [144, 211] width 174 height 36
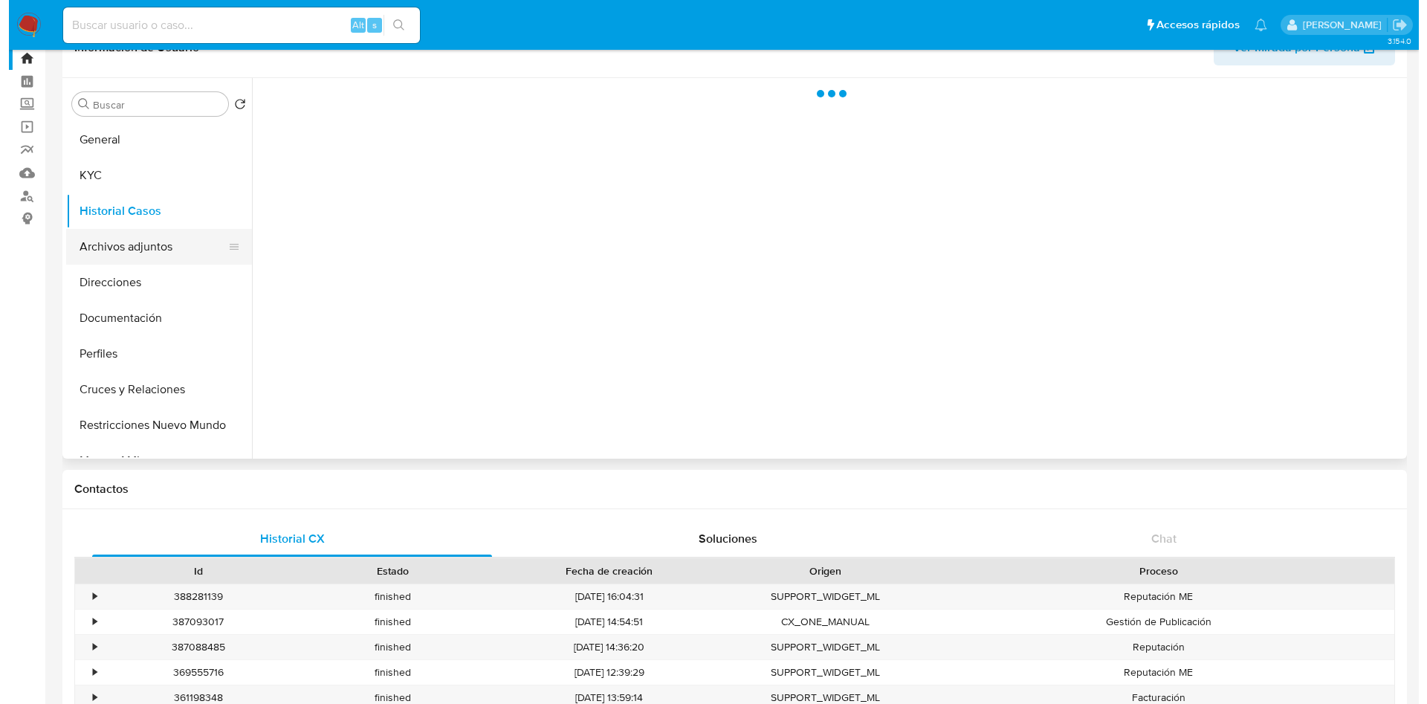
scroll to position [0, 0]
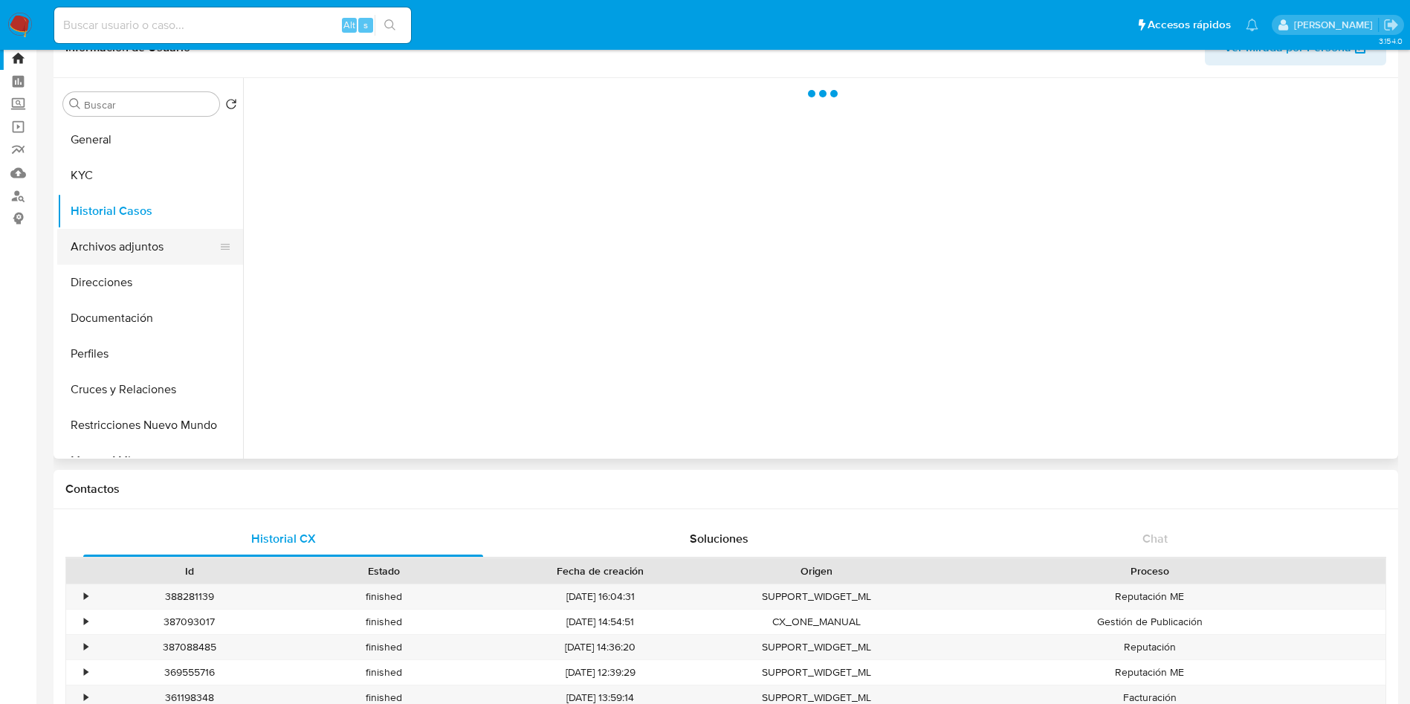
click at [127, 257] on button "Archivos adjuntos" at bounding box center [144, 247] width 174 height 36
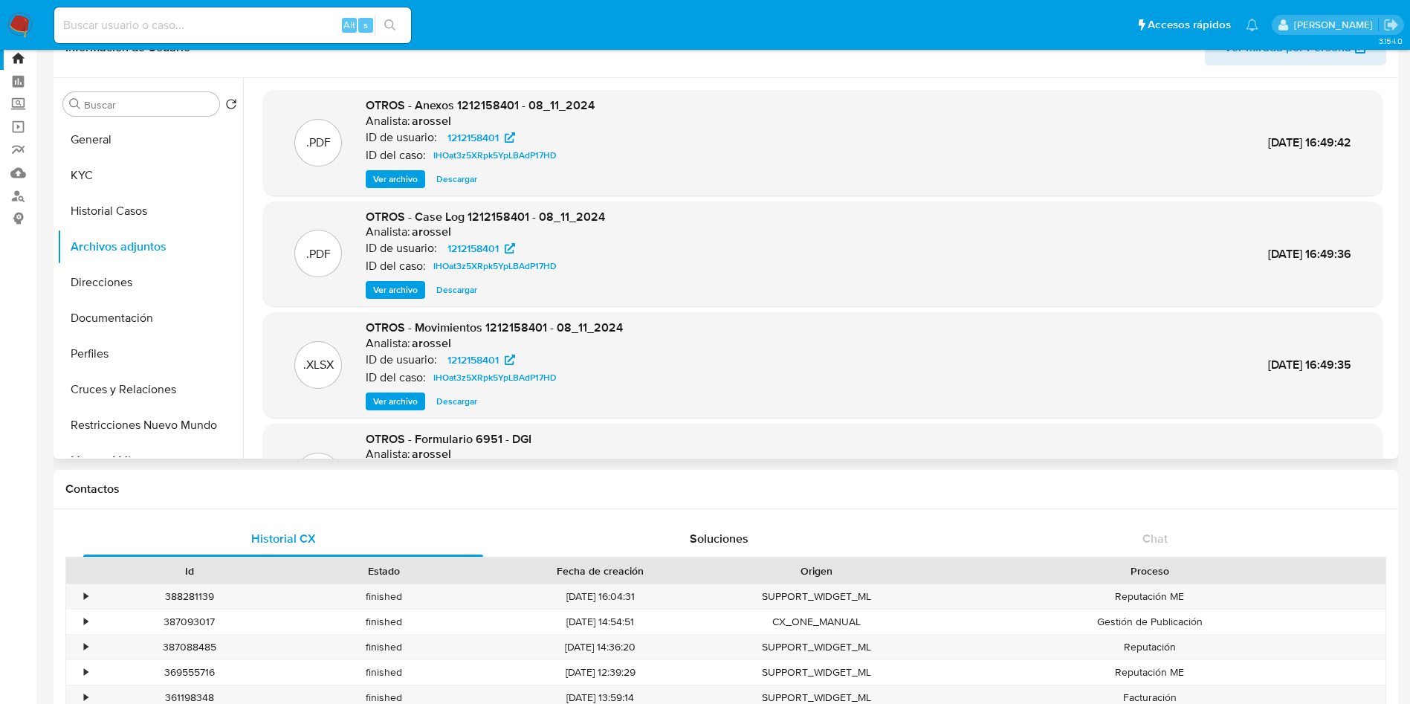
drag, startPoint x: 408, startPoint y: 291, endPoint x: 733, endPoint y: 193, distance: 339.3
click at [733, 193] on div ".PDF OTROS - Anexos 1212158401 - 08_11_2024 Analista: arossel ID de usuario: 12…" at bounding box center [823, 333] width 1120 height 486
click at [389, 181] on span "Ver archivo" at bounding box center [395, 179] width 45 height 15
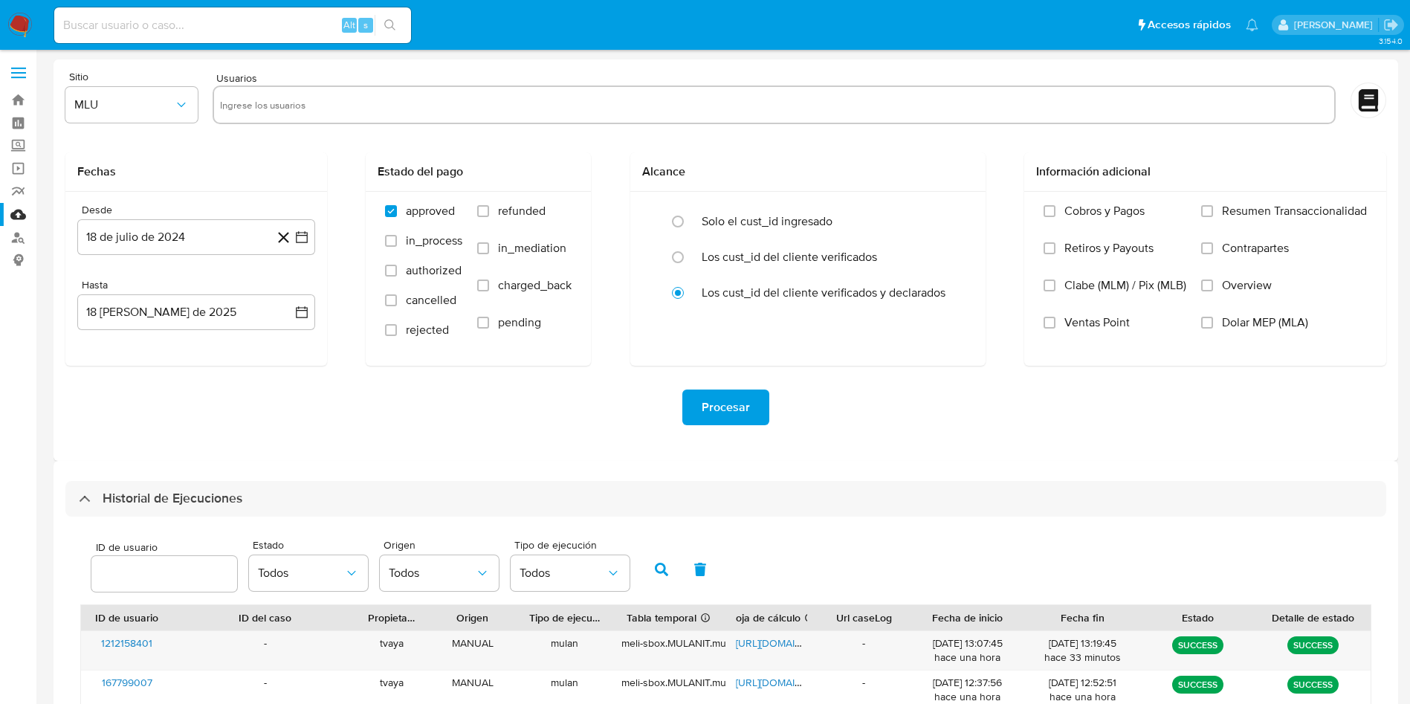
select select "10"
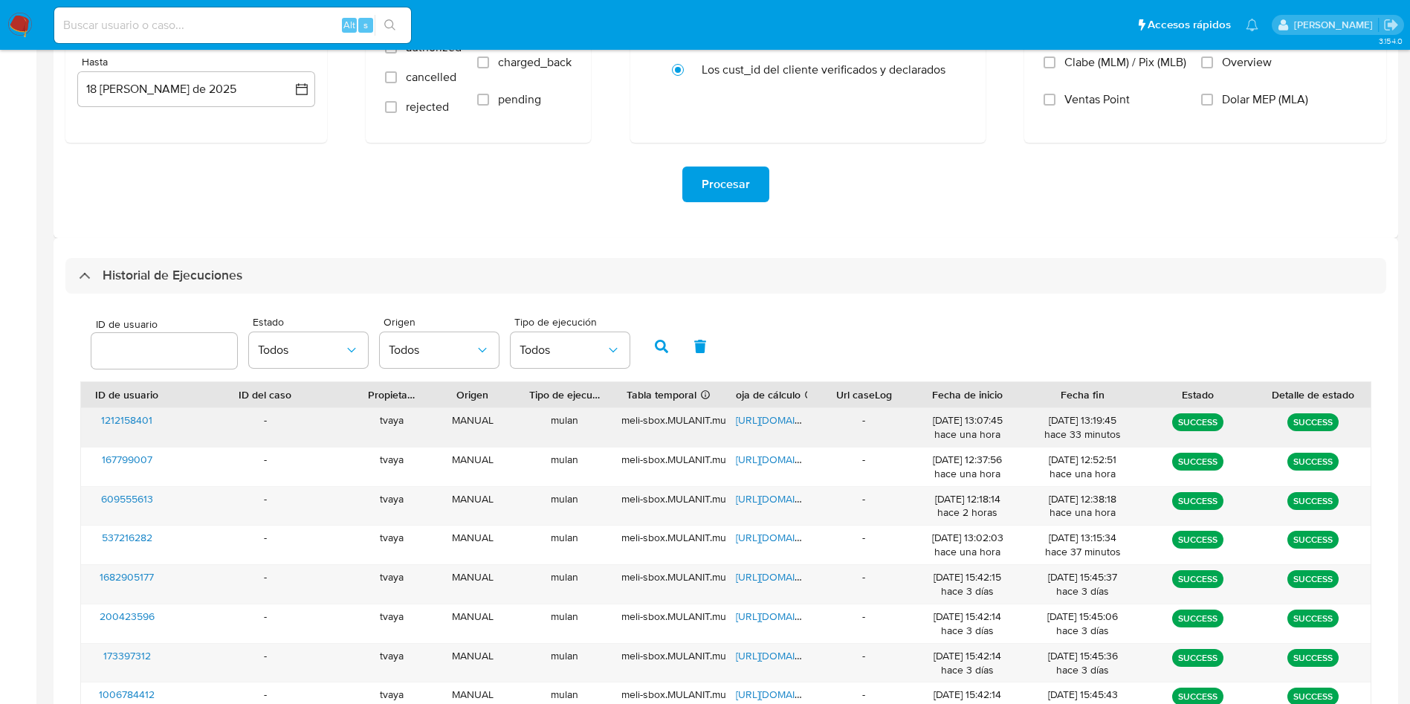
click at [795, 420] on span "https://docs.google.com/spreadsheets/d/1EIp2yJOXa6C7AWNndyeic2FjdXxI3gOH7bcvhEj…" at bounding box center [787, 420] width 103 height 15
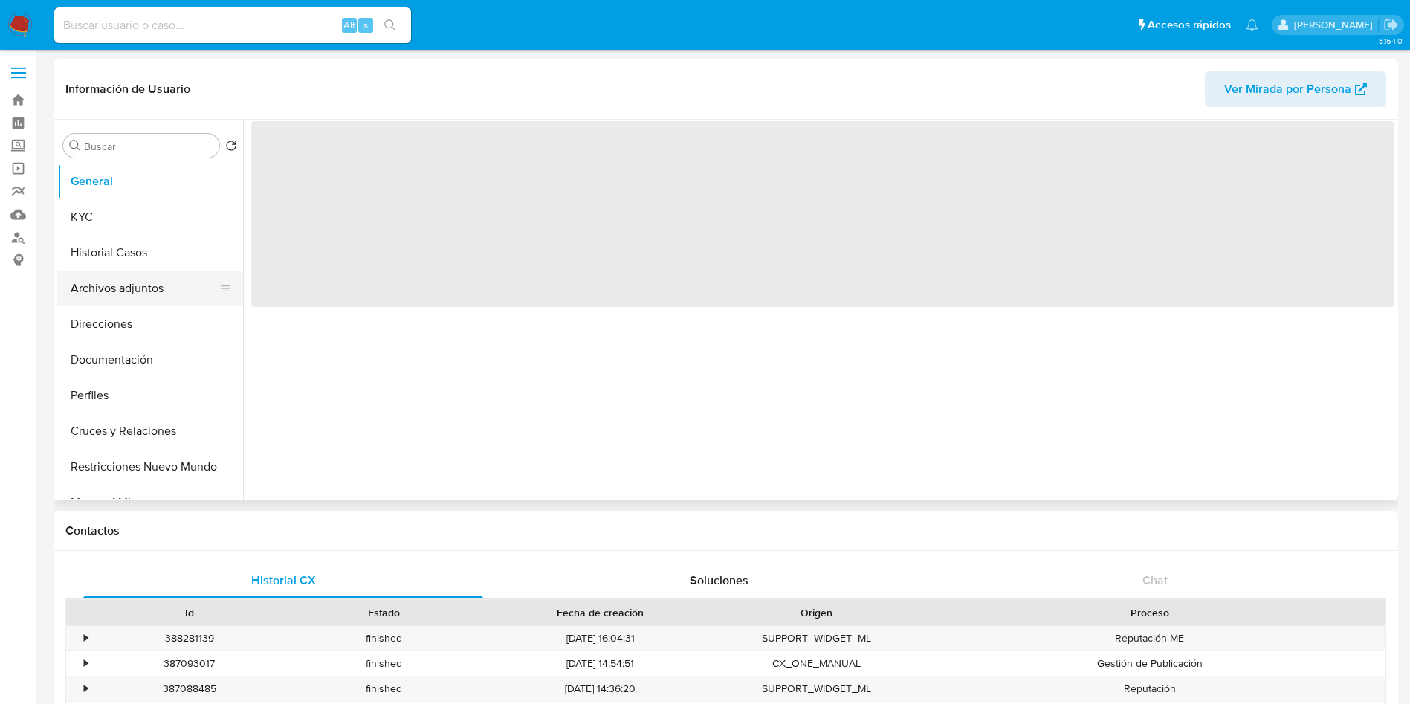
click at [146, 297] on button "Archivos adjuntos" at bounding box center [144, 289] width 174 height 36
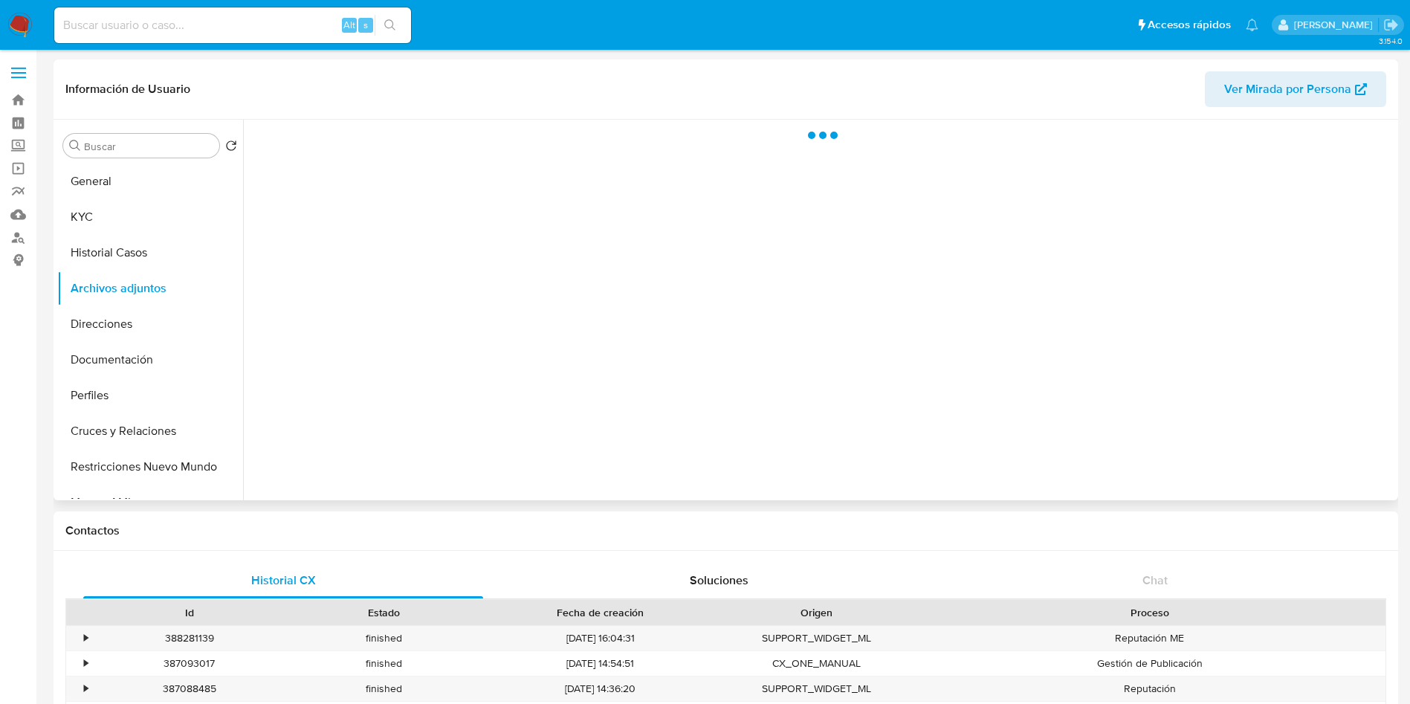
select select "10"
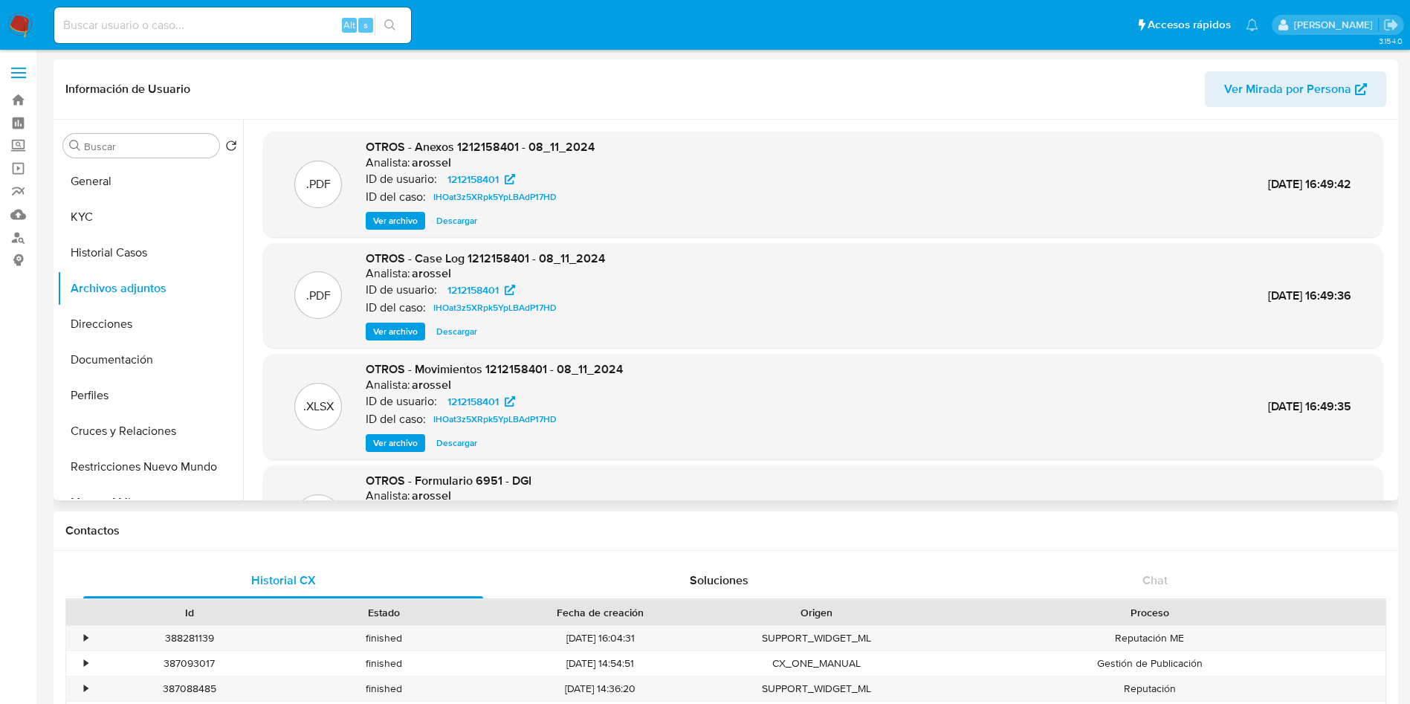
click at [399, 224] on span "Ver archivo" at bounding box center [395, 220] width 45 height 15
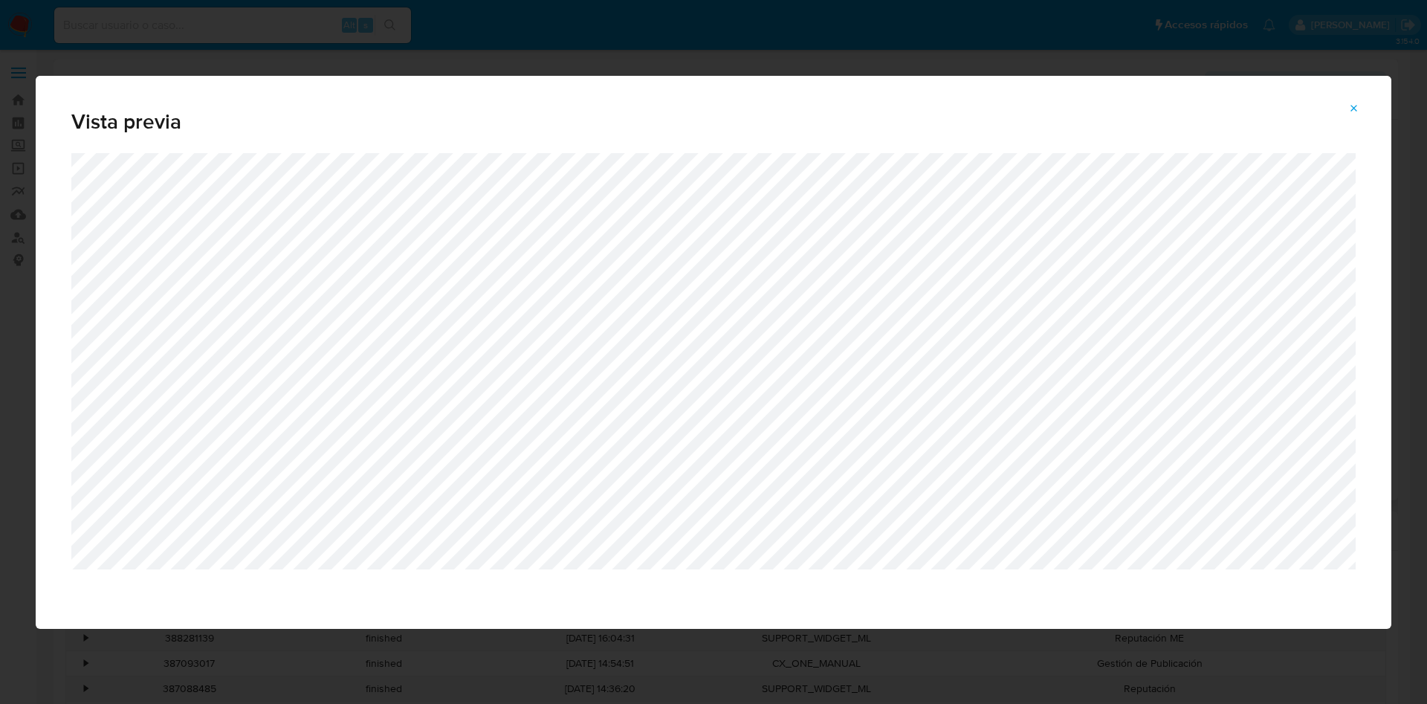
click at [1120, 23] on div "Vista previa" at bounding box center [713, 352] width 1427 height 704
drag, startPoint x: 1356, startPoint y: 97, endPoint x: 1356, endPoint y: 106, distance: 8.9
click at [1357, 102] on span "Attachment preview" at bounding box center [1354, 108] width 12 height 21
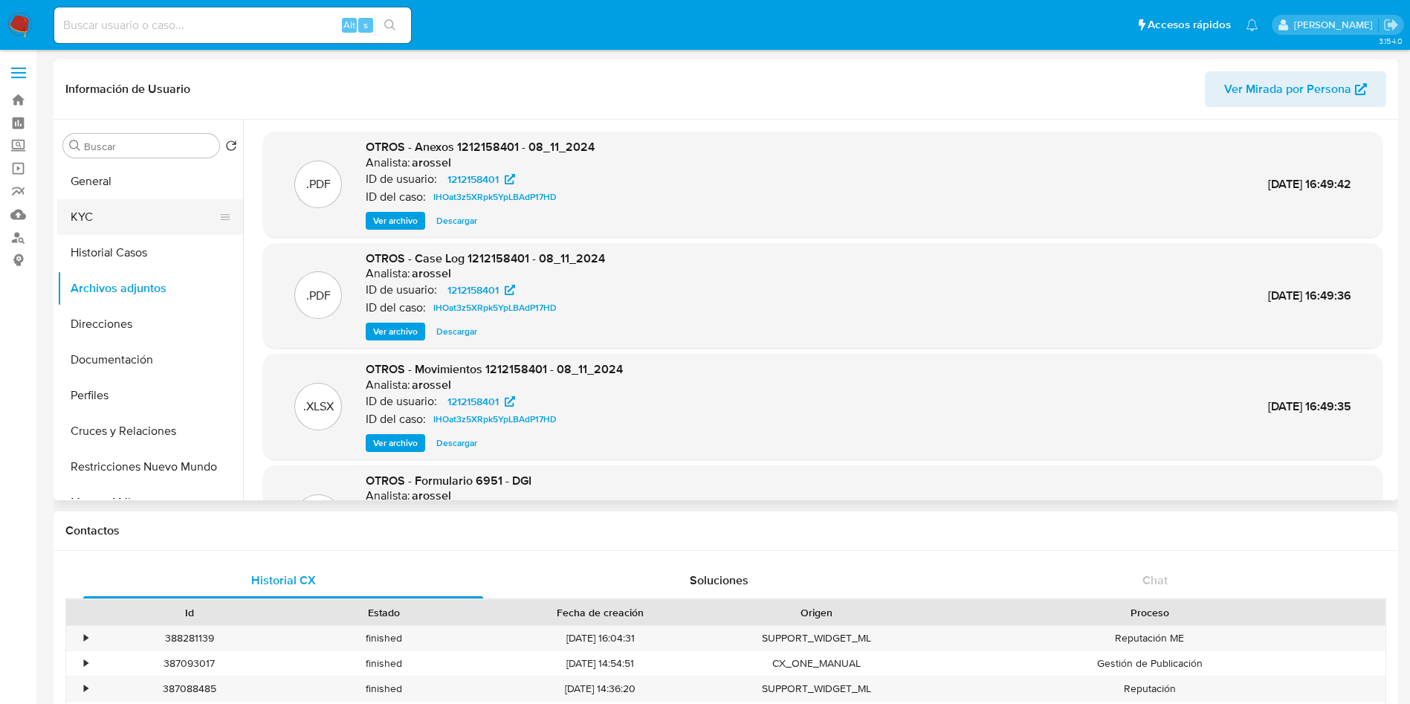
click at [129, 231] on button "KYC" at bounding box center [144, 217] width 174 height 36
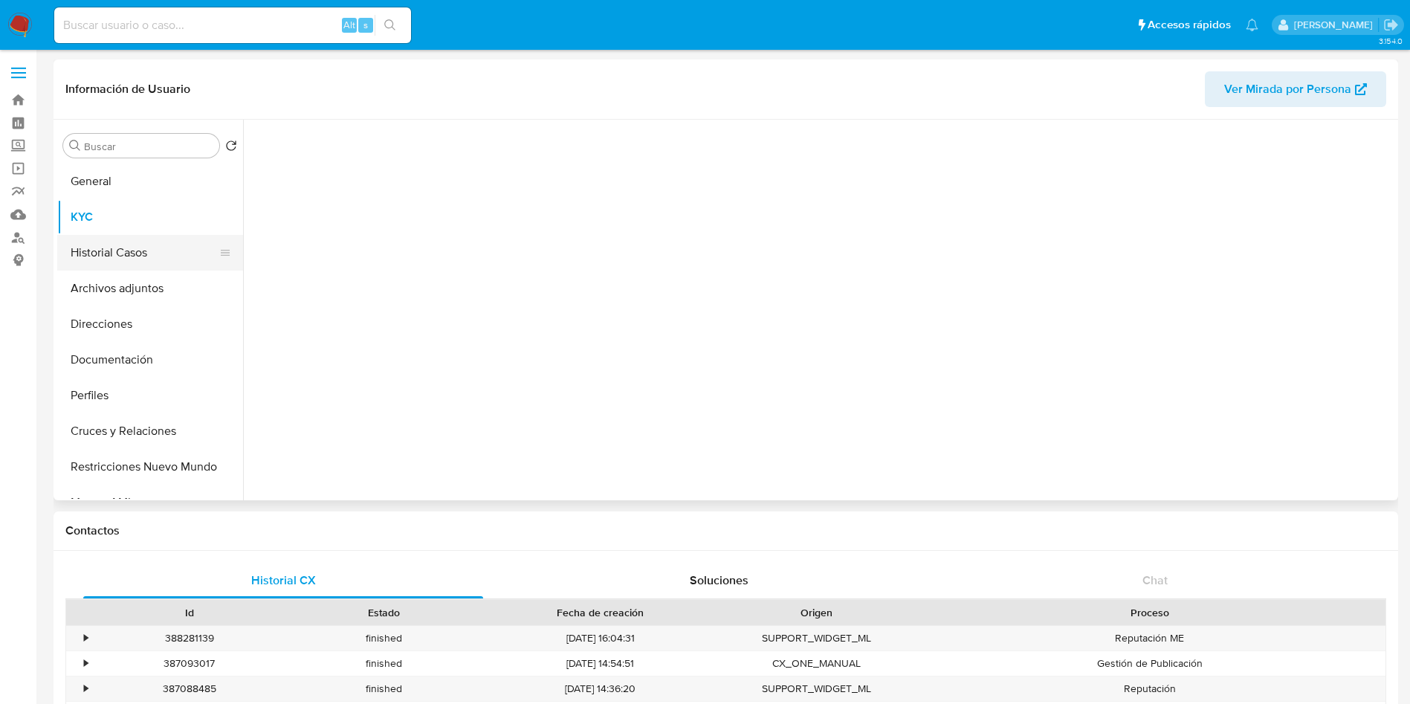
click at [126, 248] on button "Historial Casos" at bounding box center [144, 253] width 174 height 36
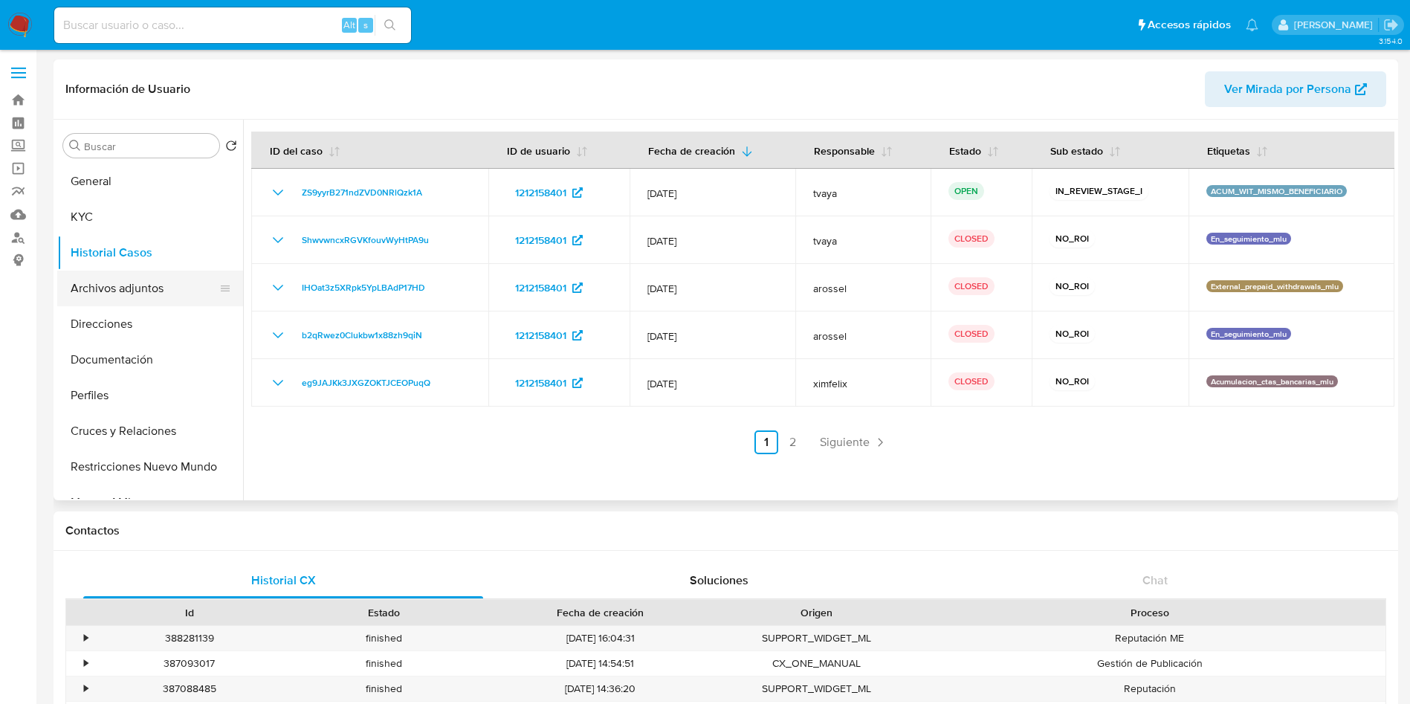
click at [149, 280] on button "Archivos adjuntos" at bounding box center [144, 289] width 174 height 36
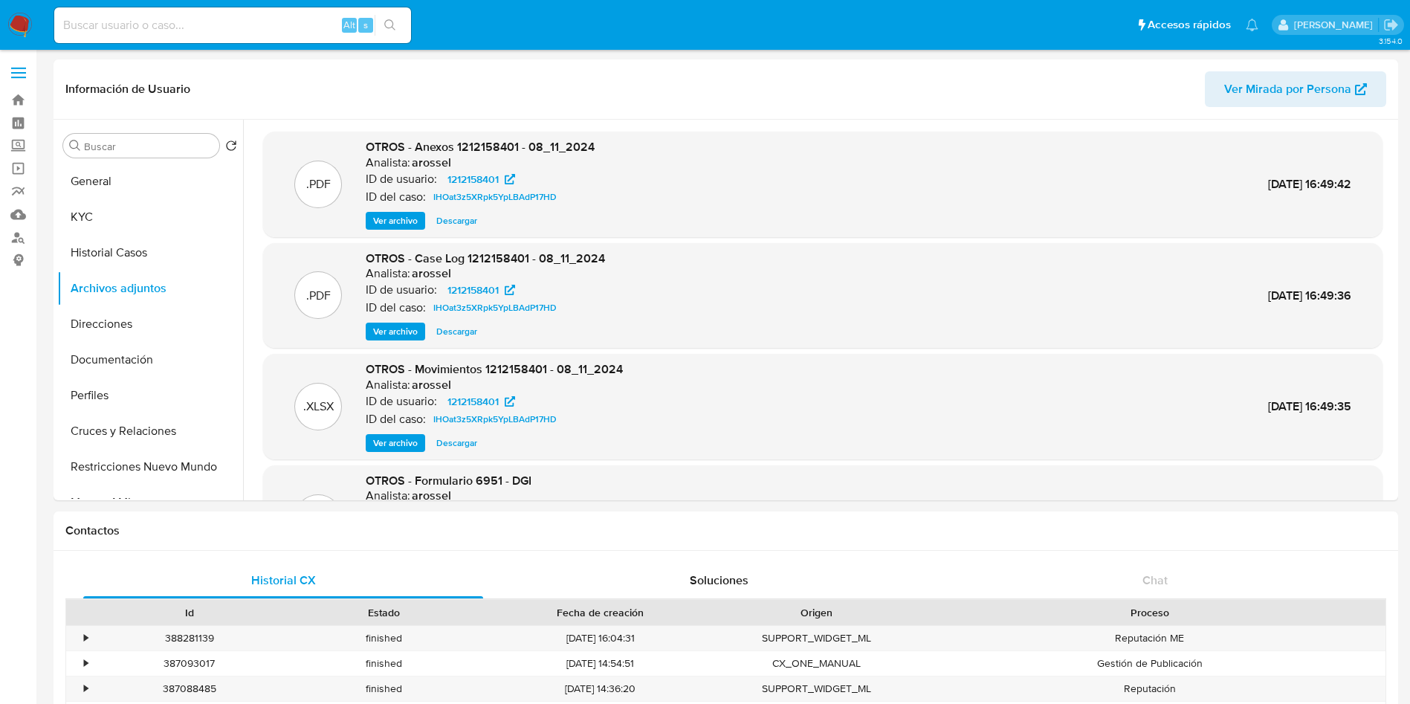
click at [391, 329] on span "Ver archivo" at bounding box center [395, 331] width 45 height 15
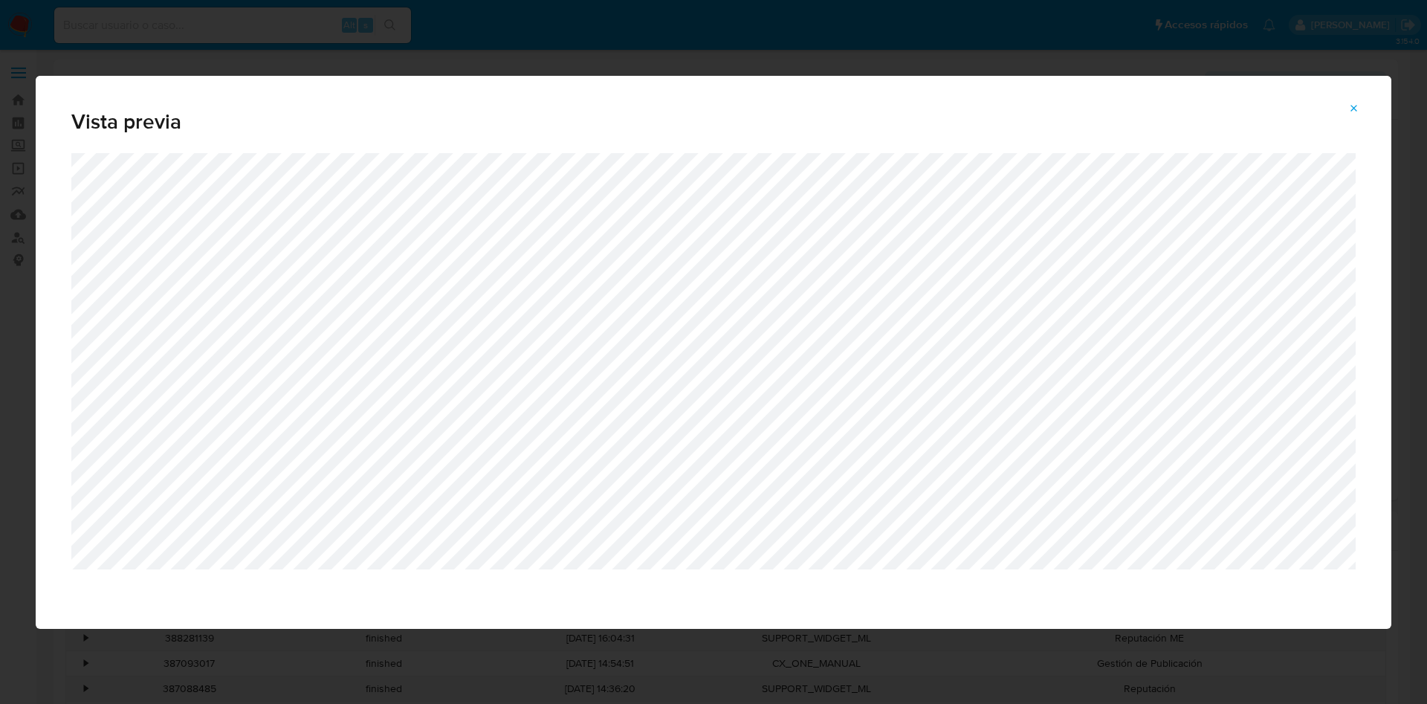
click at [917, 62] on div "Vista previa" at bounding box center [713, 352] width 1427 height 704
click at [1365, 115] on div "Vista previa" at bounding box center [714, 352] width 1356 height 553
click at [1363, 112] on button "Attachment preview" at bounding box center [1354, 109] width 33 height 24
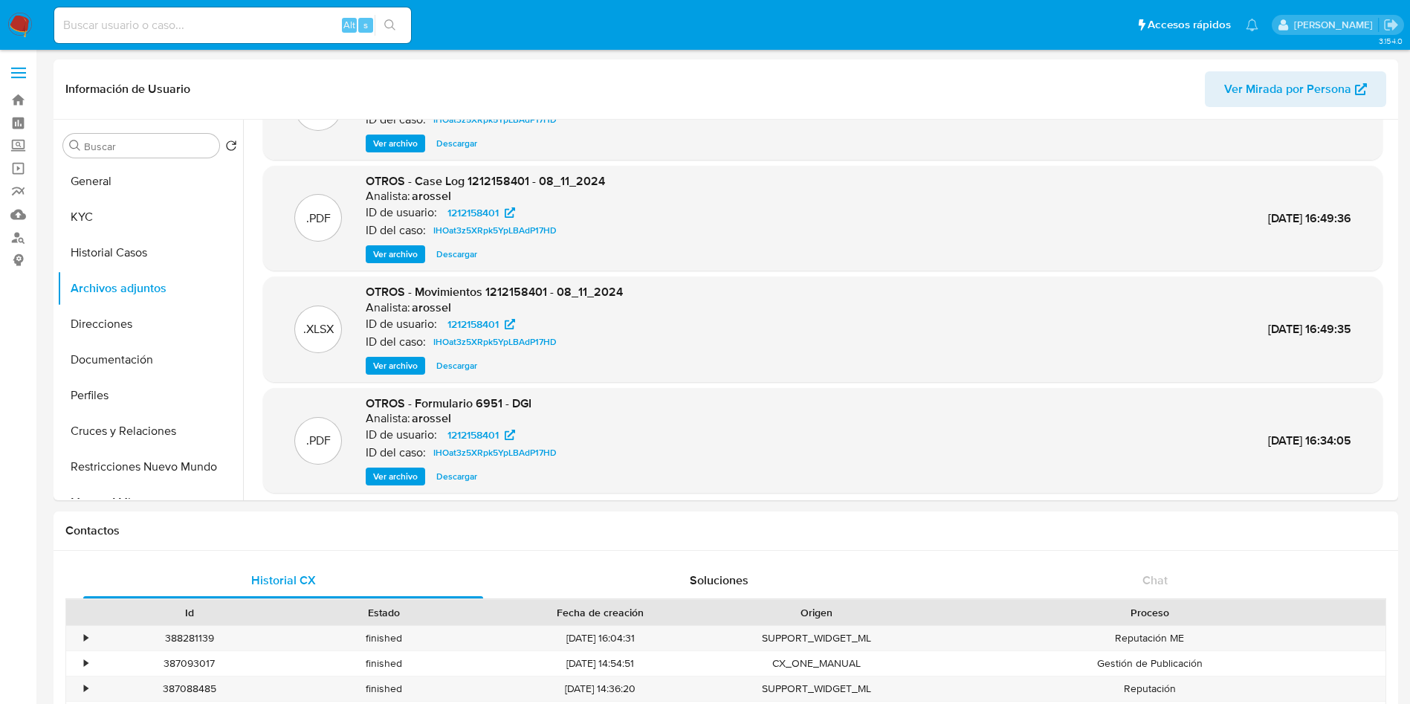
scroll to position [112, 0]
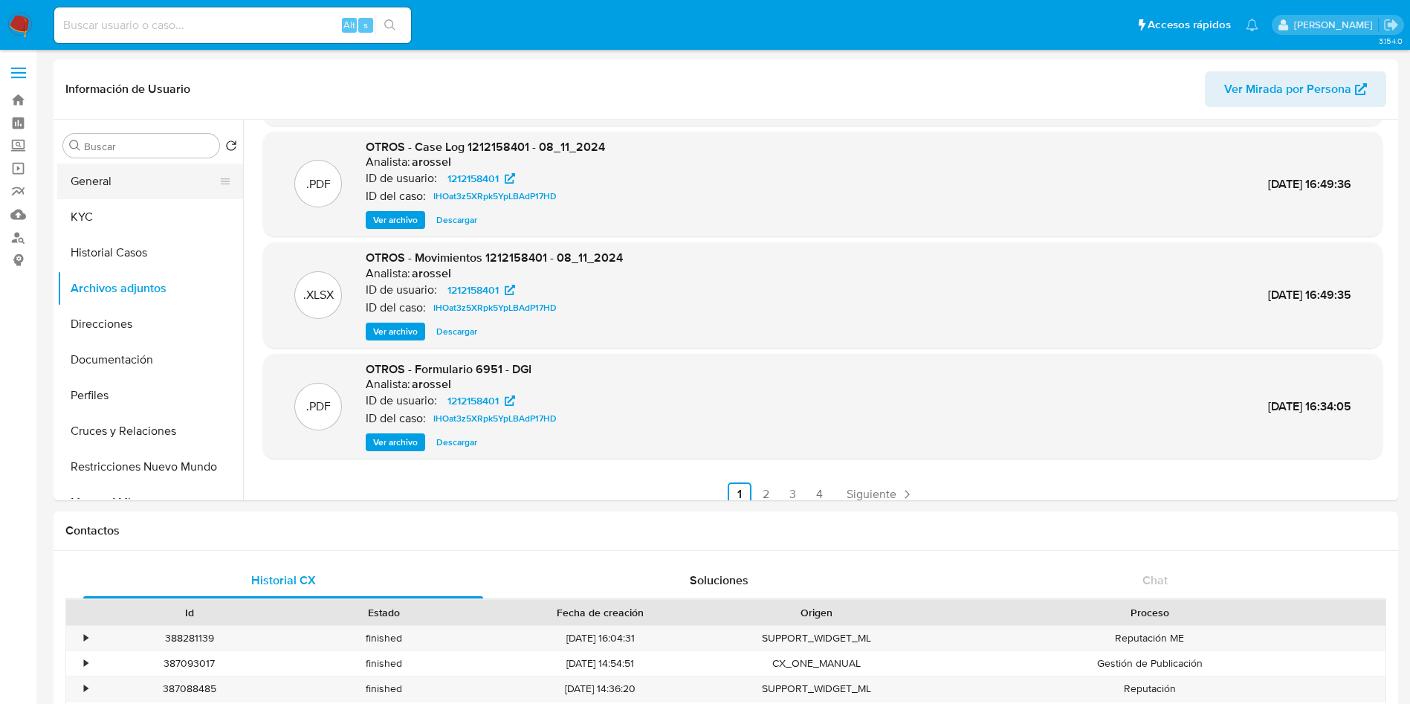
click at [88, 176] on button "General" at bounding box center [144, 182] width 174 height 36
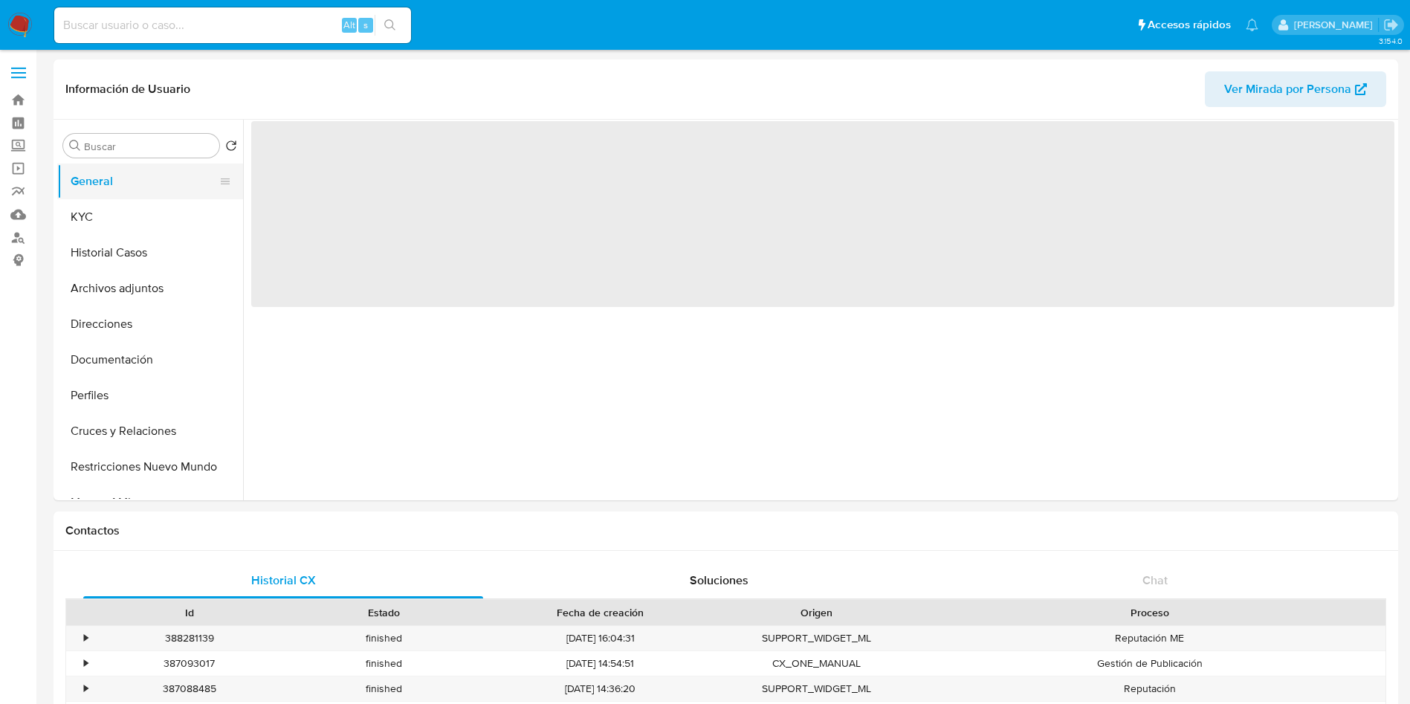
scroll to position [0, 0]
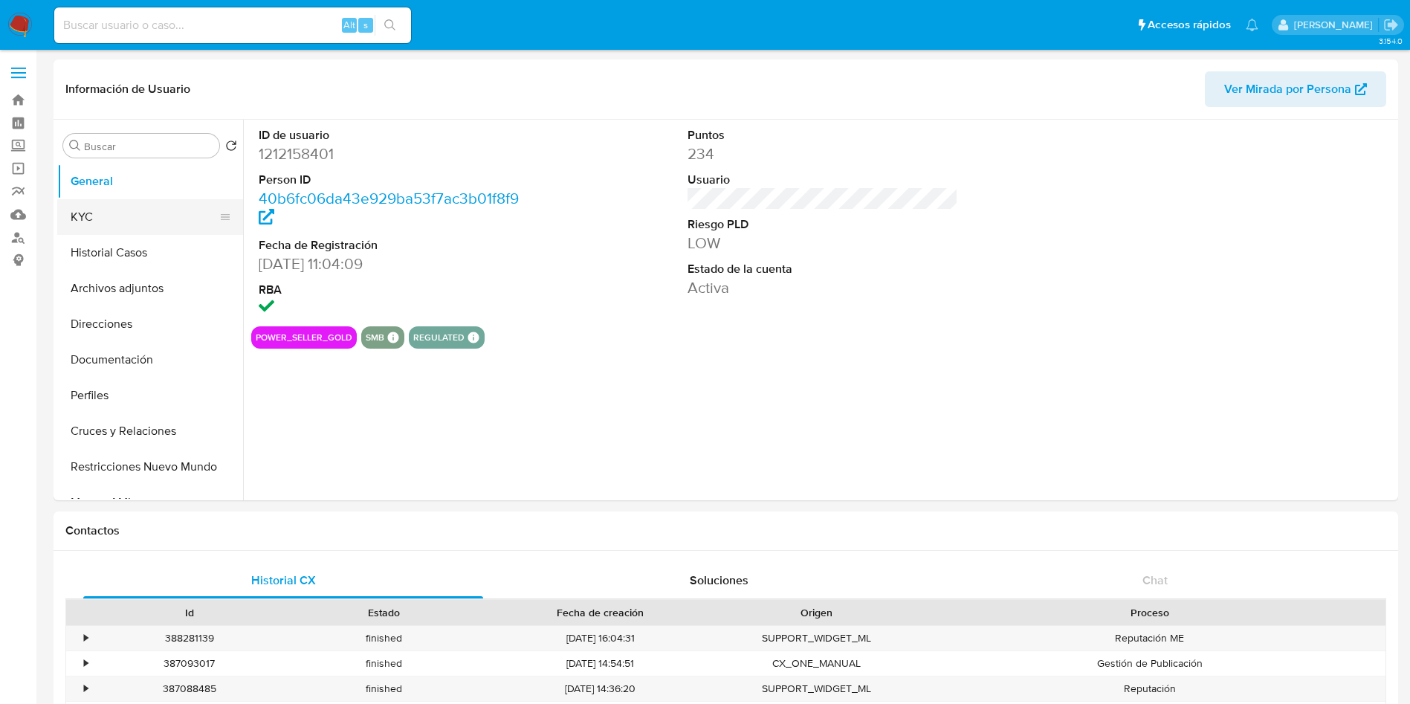
click at [94, 217] on button "KYC" at bounding box center [144, 217] width 174 height 36
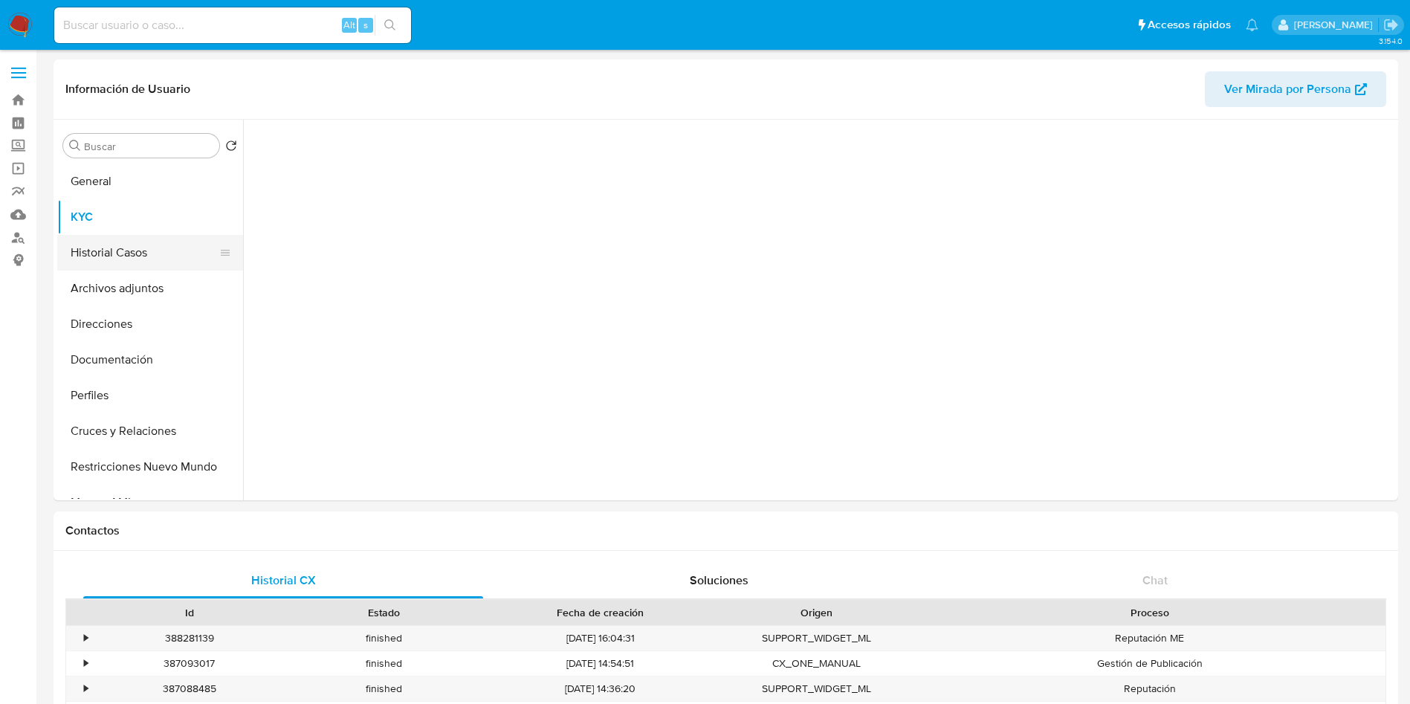
click at [97, 242] on button "Historial Casos" at bounding box center [144, 253] width 174 height 36
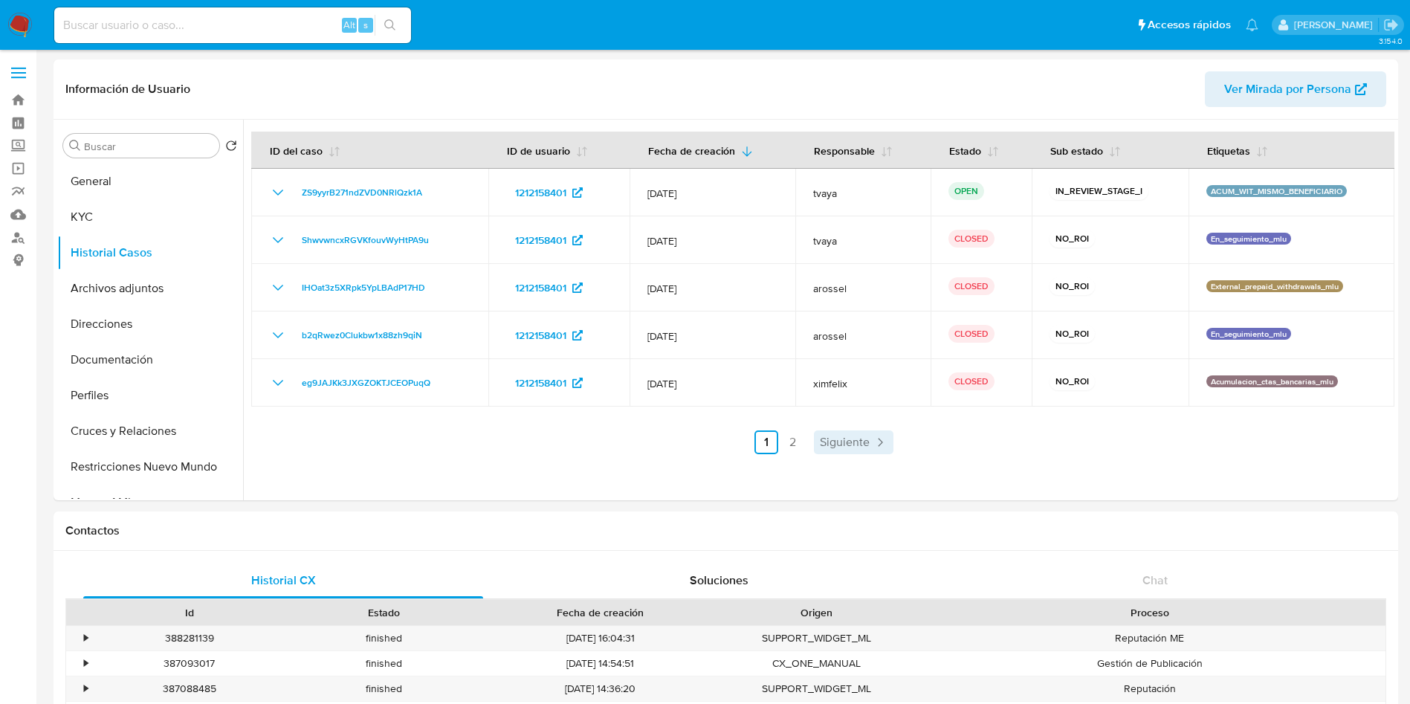
click at [853, 437] on span "Siguiente" at bounding box center [845, 442] width 50 height 12
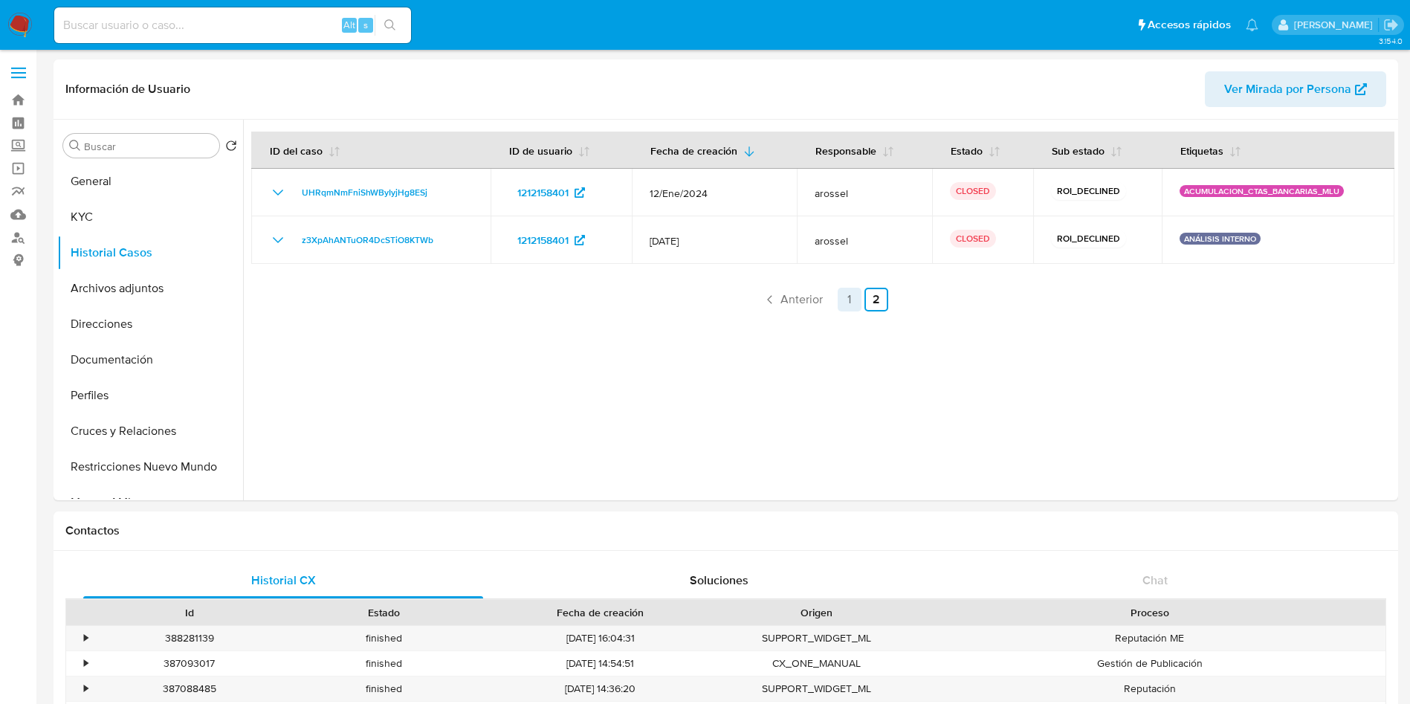
click at [850, 288] on link "1" at bounding box center [850, 300] width 24 height 24
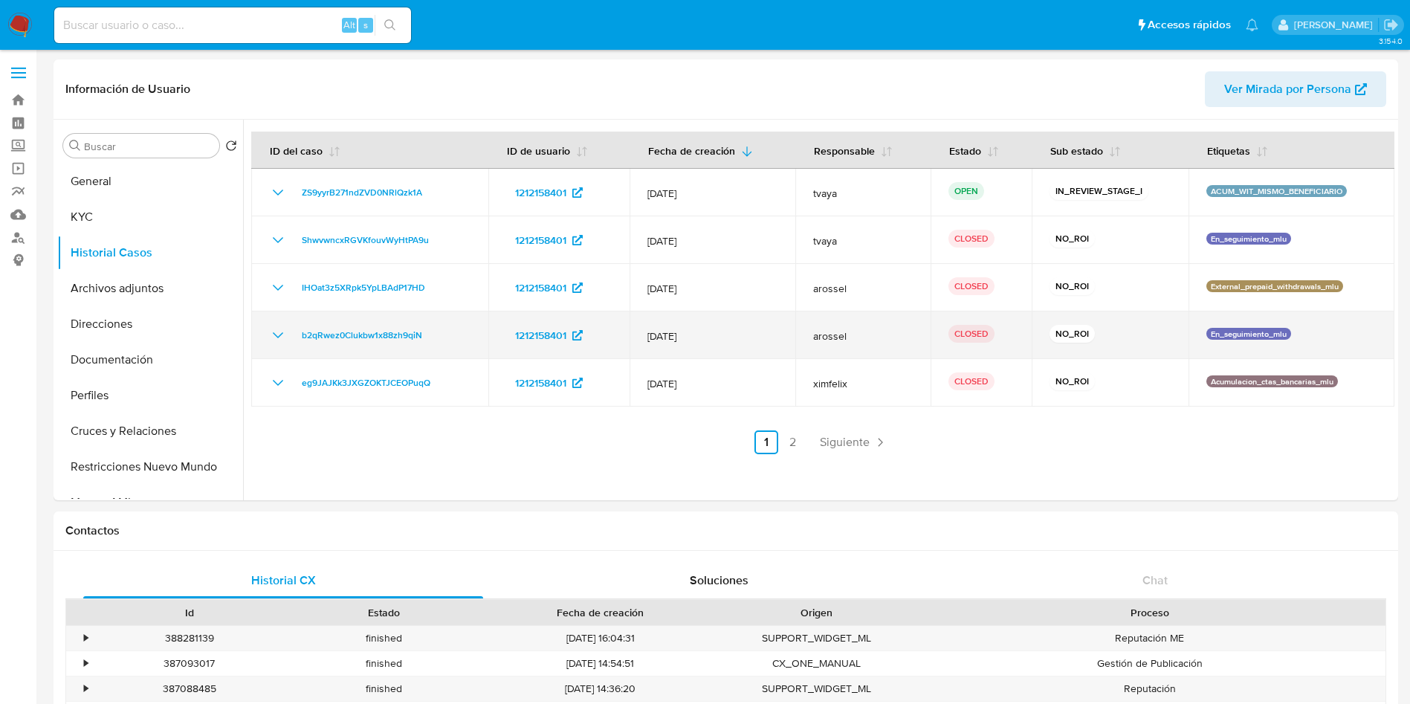
click at [289, 343] on div "b2qRwez0Clukbw1x88zh9qiN" at bounding box center [369, 335] width 201 height 18
click at [274, 340] on icon "Mostrar/Ocultar" at bounding box center [278, 335] width 18 height 18
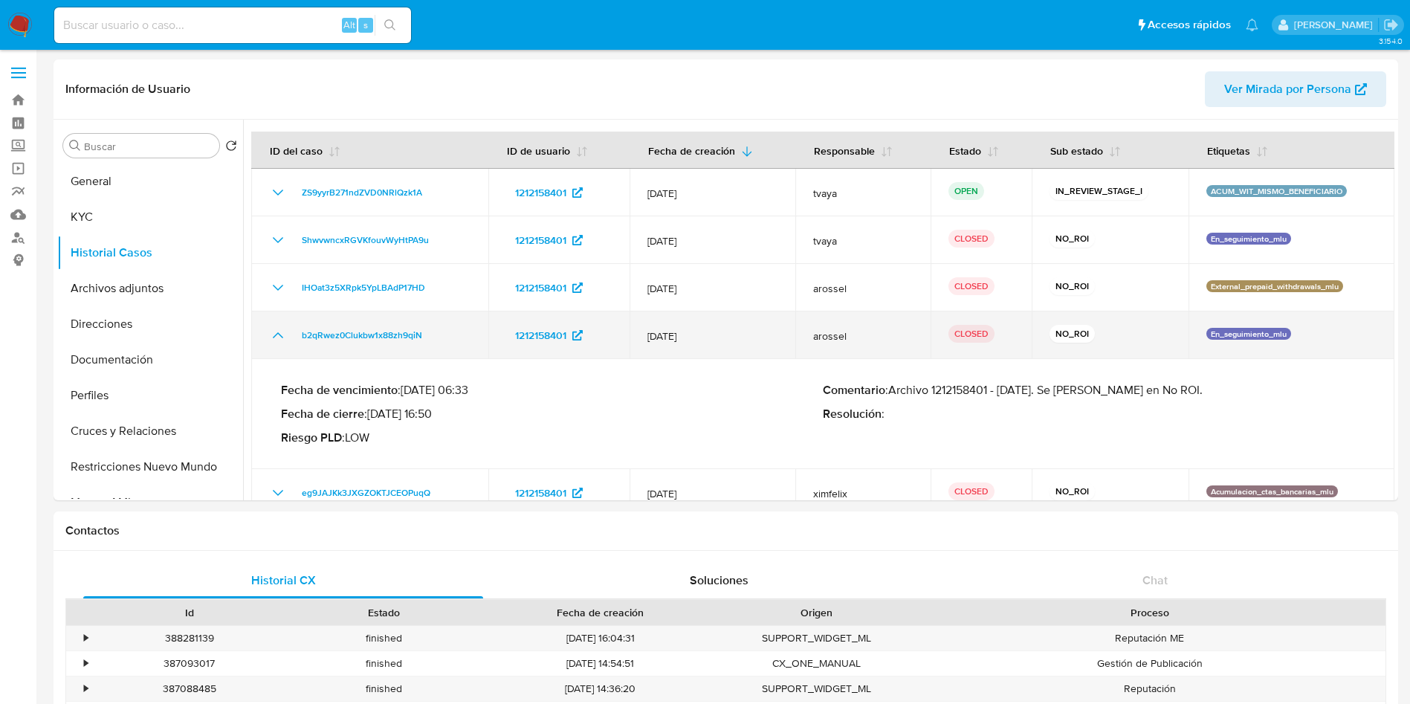
click at [274, 339] on icon "Mostrar/Ocultar" at bounding box center [278, 335] width 18 height 18
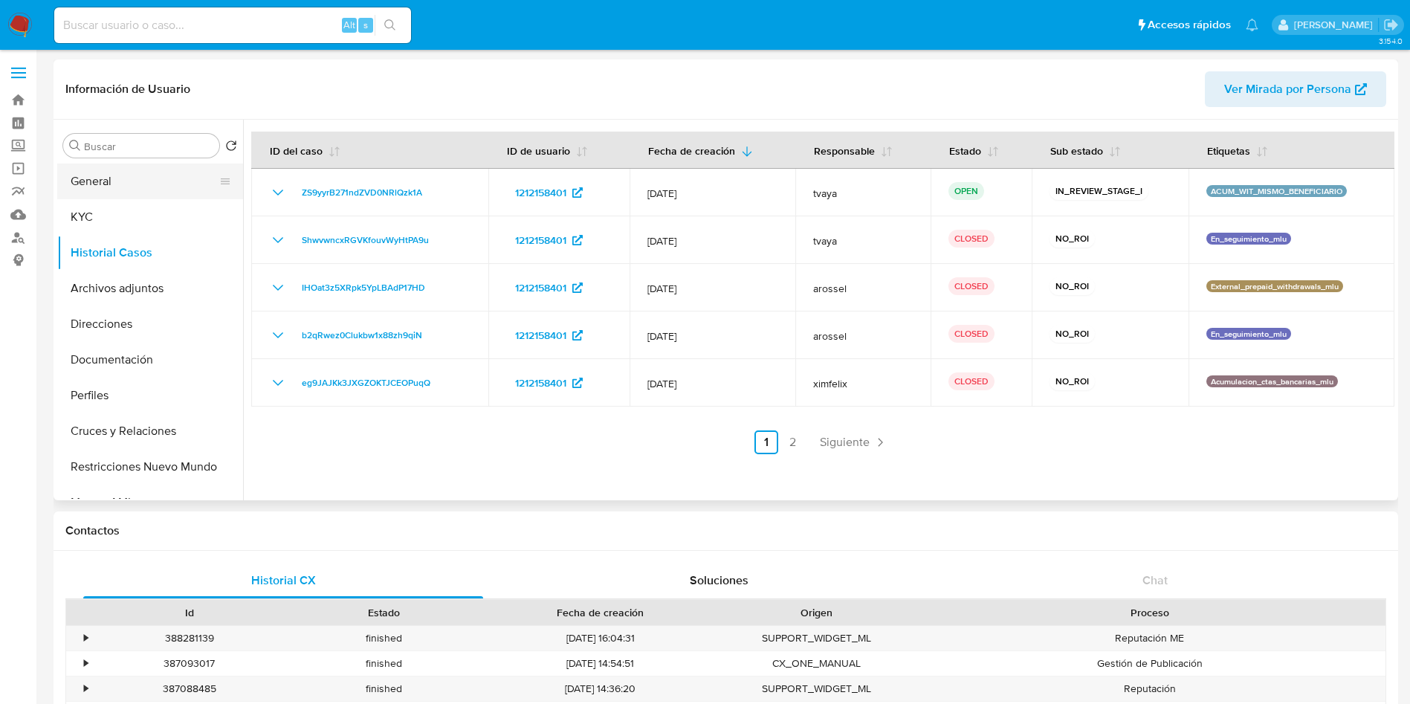
click at [123, 178] on button "General" at bounding box center [144, 182] width 174 height 36
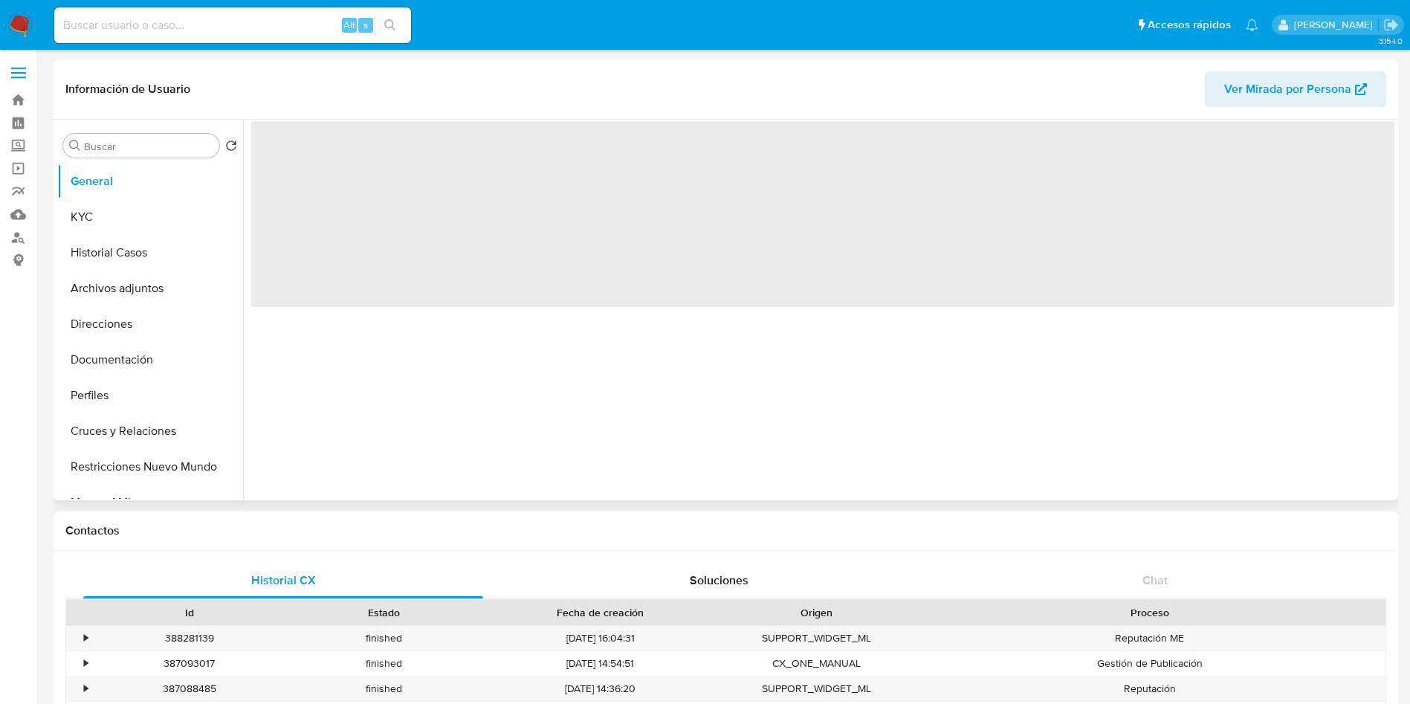
click at [312, 160] on span "‌" at bounding box center [822, 214] width 1143 height 186
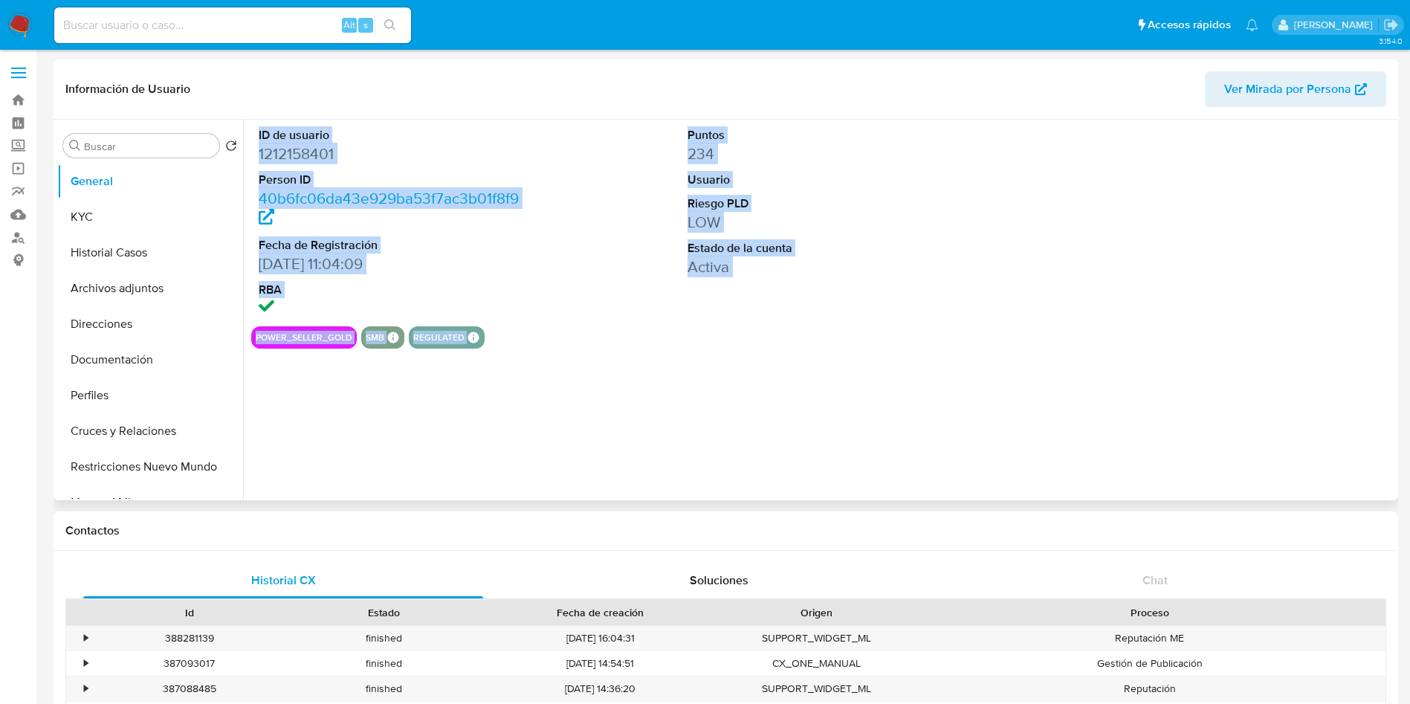
click at [291, 159] on dd "1212158401" at bounding box center [394, 153] width 271 height 21
click at [311, 148] on dd "1212158401" at bounding box center [394, 153] width 271 height 21
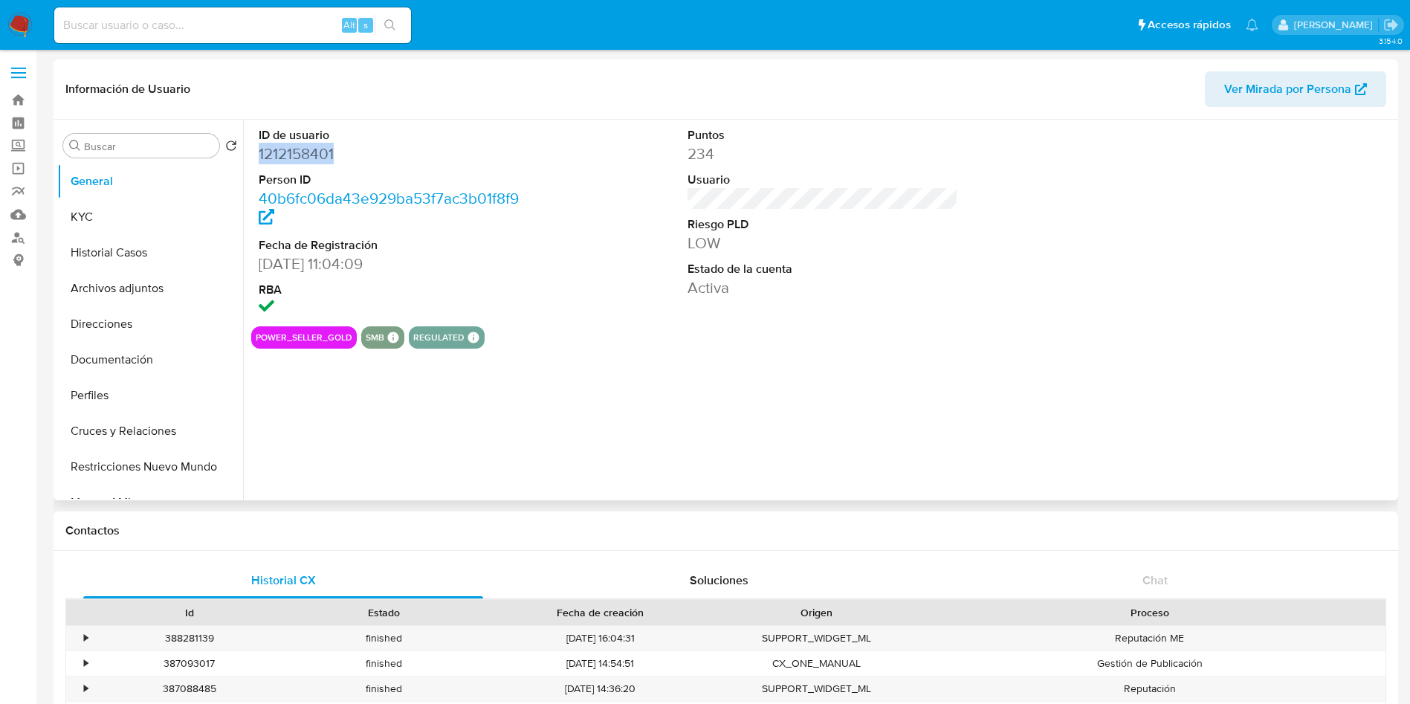
click at [311, 148] on dd "1212158401" at bounding box center [394, 153] width 271 height 21
click at [145, 294] on button "Archivos adjuntos" at bounding box center [144, 289] width 174 height 36
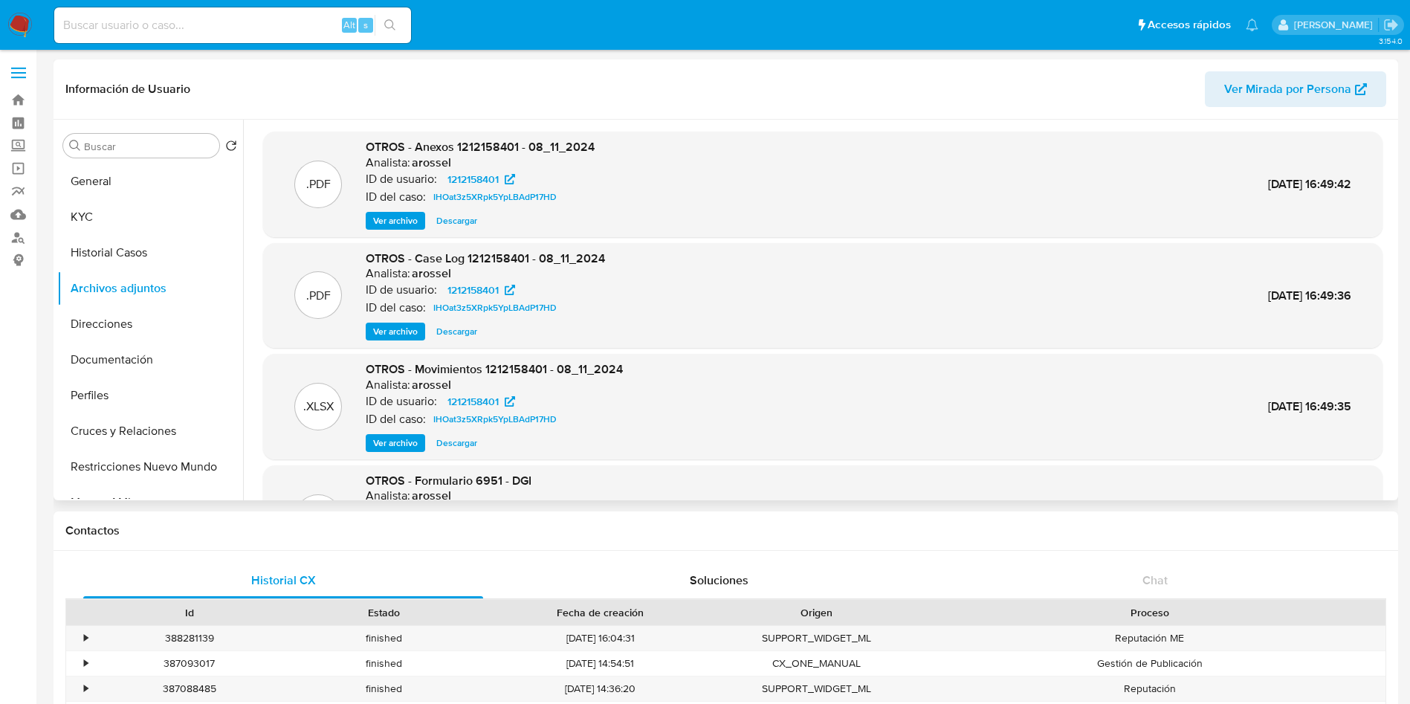
click at [400, 329] on span "Ver archivo" at bounding box center [395, 331] width 45 height 15
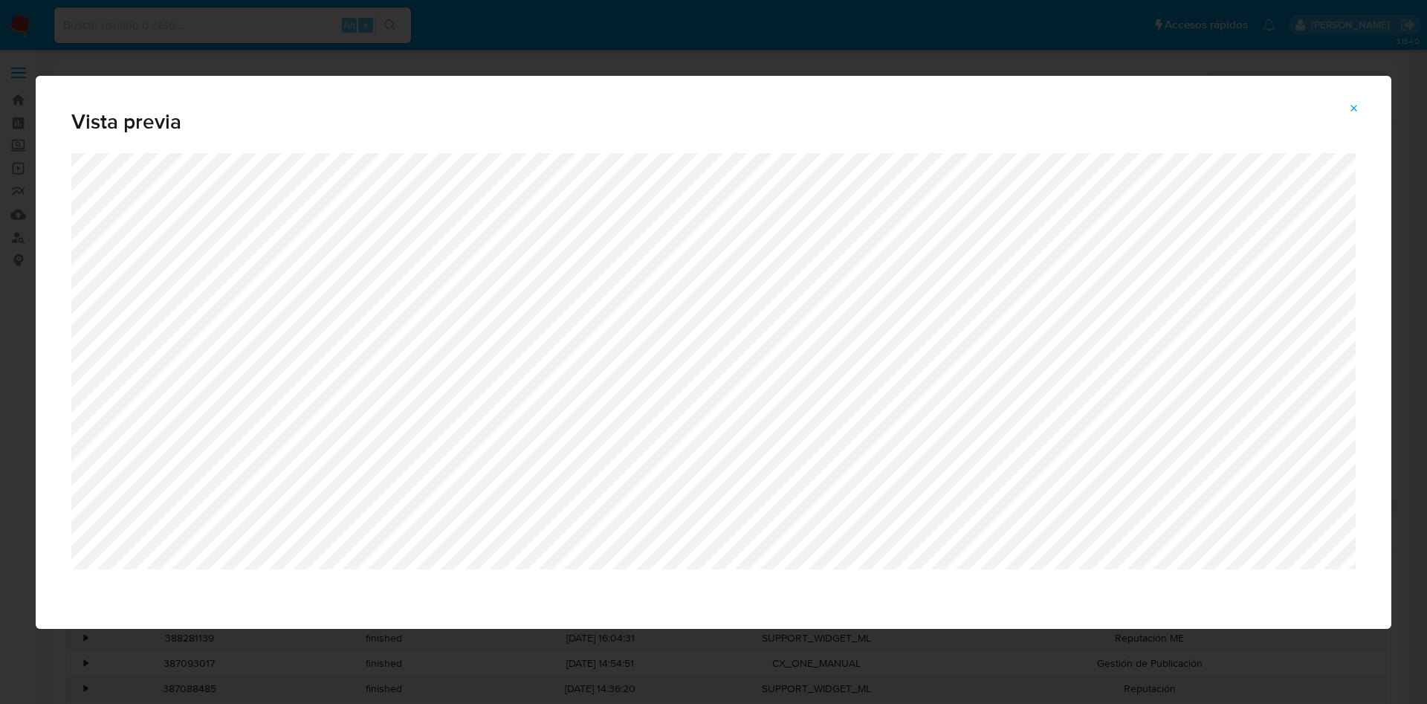
click at [1028, 47] on div "Vista previa" at bounding box center [713, 352] width 1427 height 704
click at [1374, 103] on div "Vista previa" at bounding box center [714, 114] width 1356 height 77
click at [1364, 107] on button "Attachment preview" at bounding box center [1354, 109] width 33 height 24
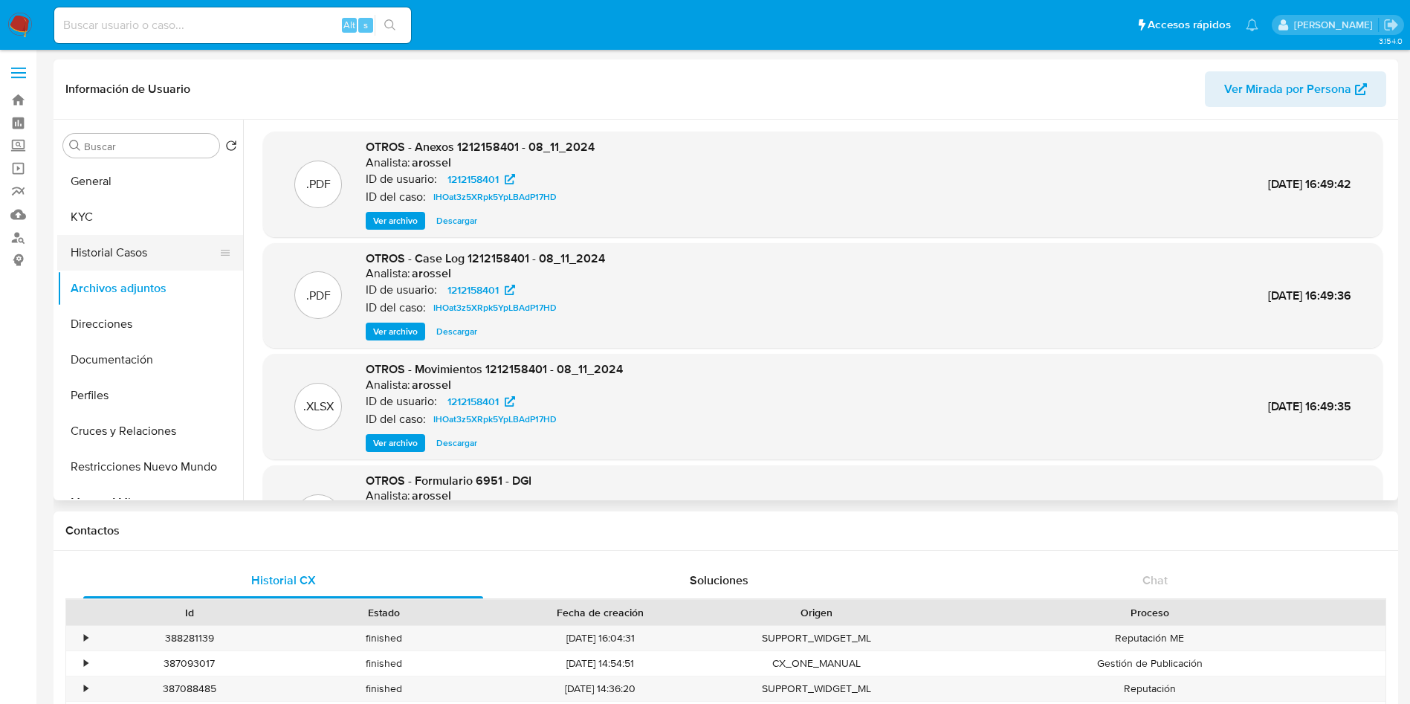
click at [137, 250] on button "Historial Casos" at bounding box center [144, 253] width 174 height 36
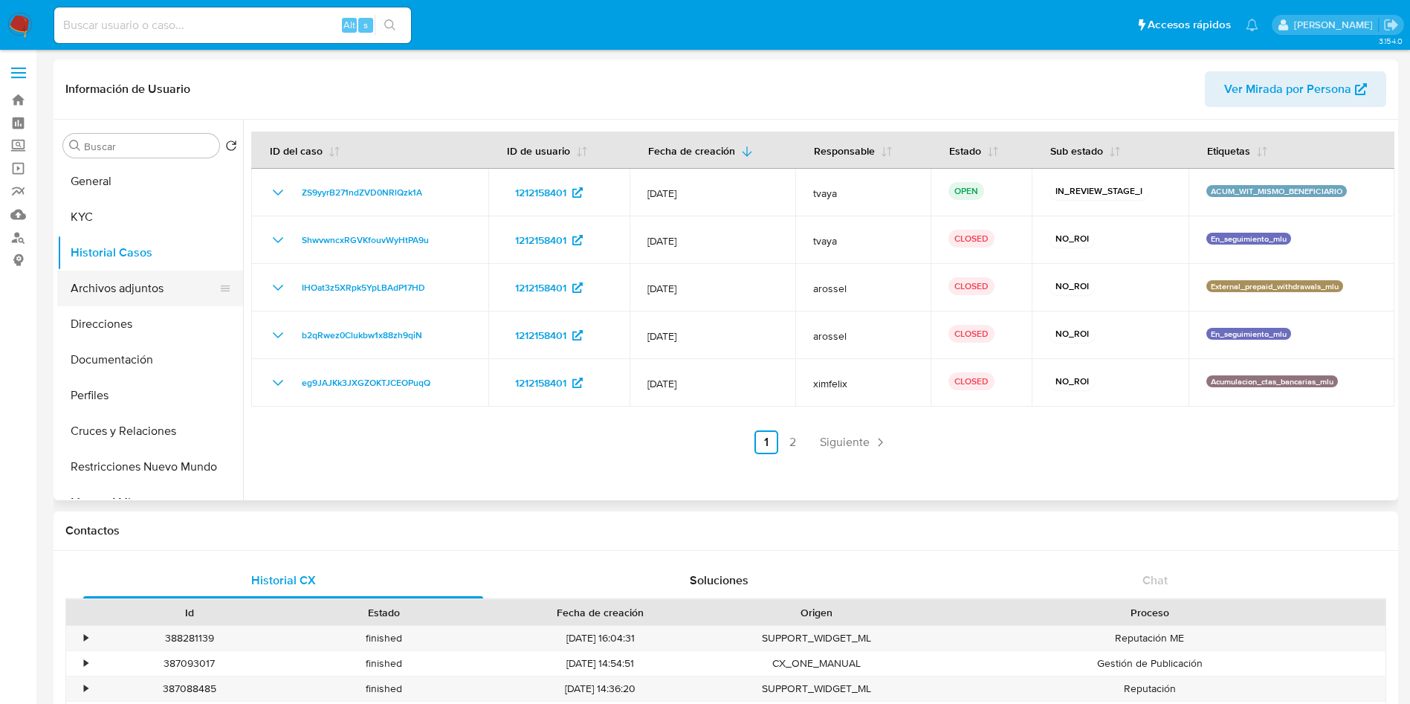
click at [123, 282] on button "Archivos adjuntos" at bounding box center [144, 289] width 174 height 36
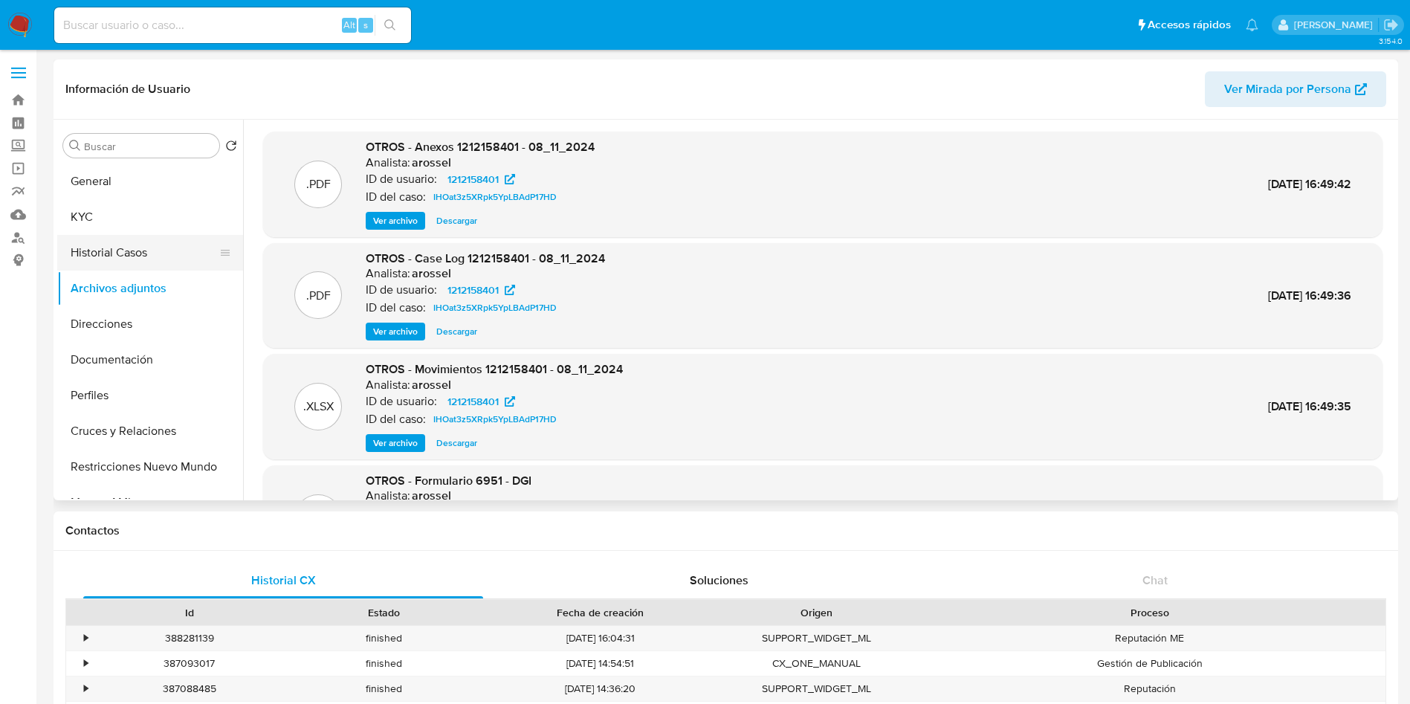
click at [129, 245] on button "Historial Casos" at bounding box center [144, 253] width 174 height 36
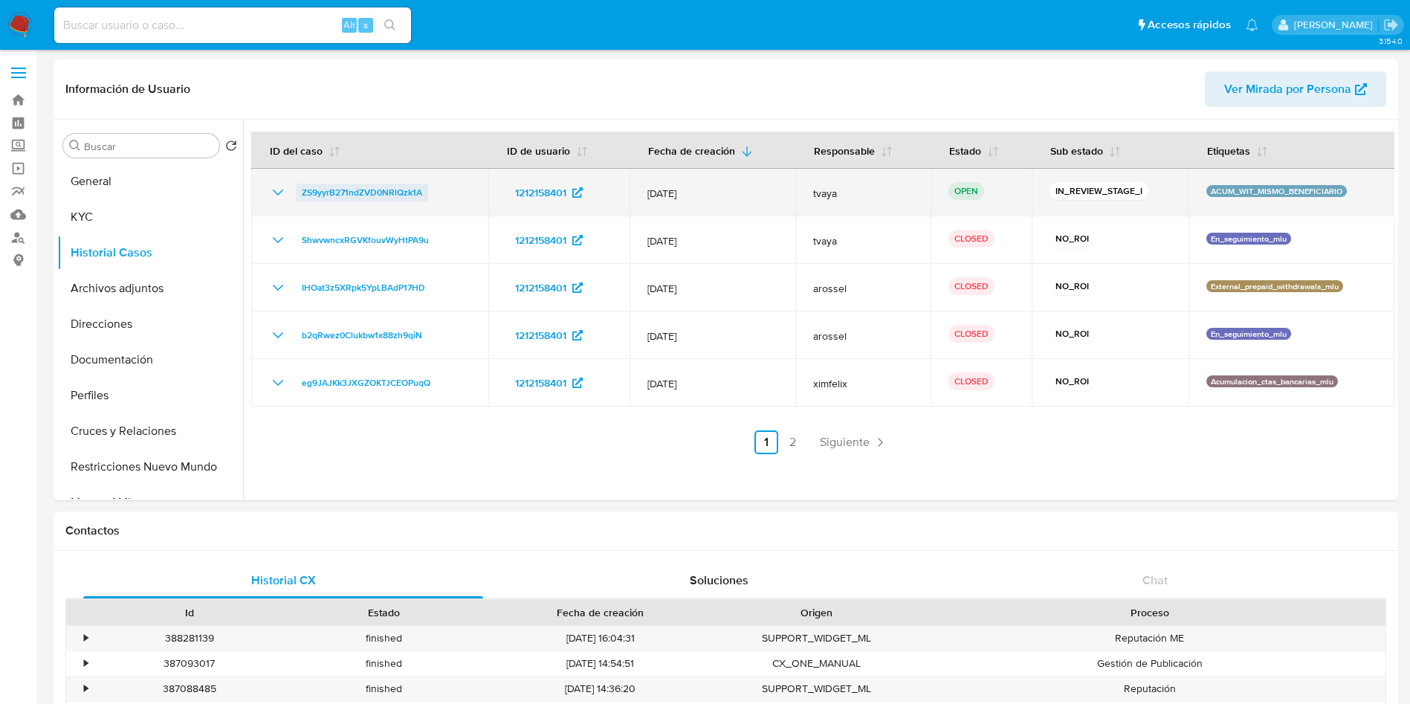
click at [329, 190] on span "ZS9yyrB271ndZVD0NRlQzk1A" at bounding box center [362, 193] width 120 height 18
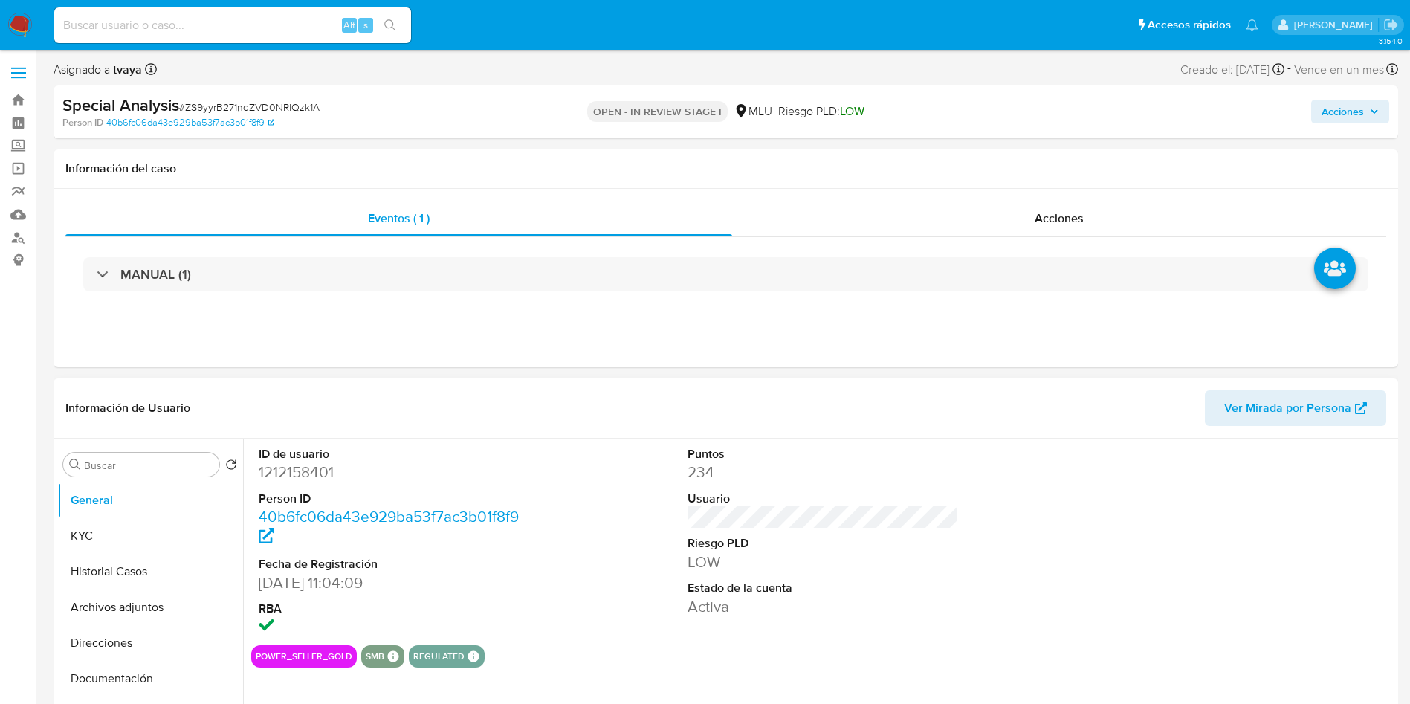
select select "10"
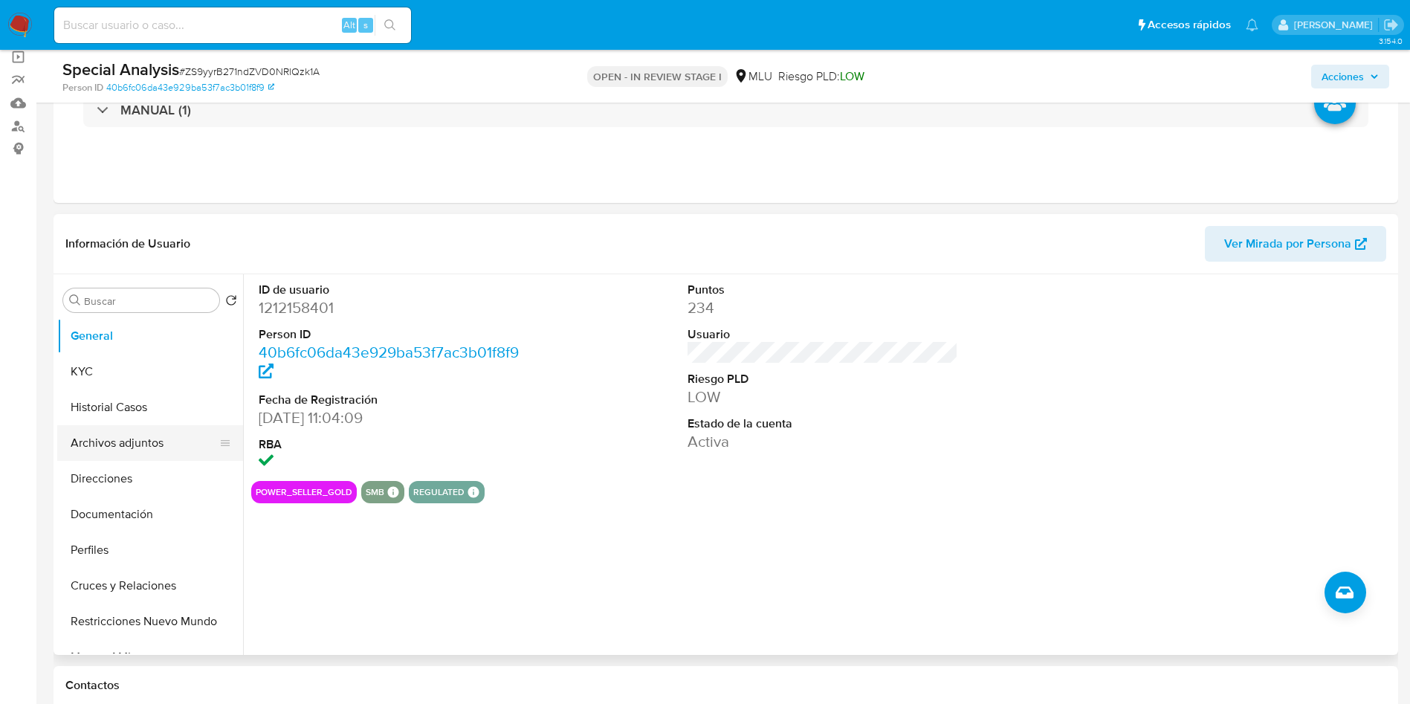
click at [152, 436] on button "Archivos adjuntos" at bounding box center [144, 443] width 174 height 36
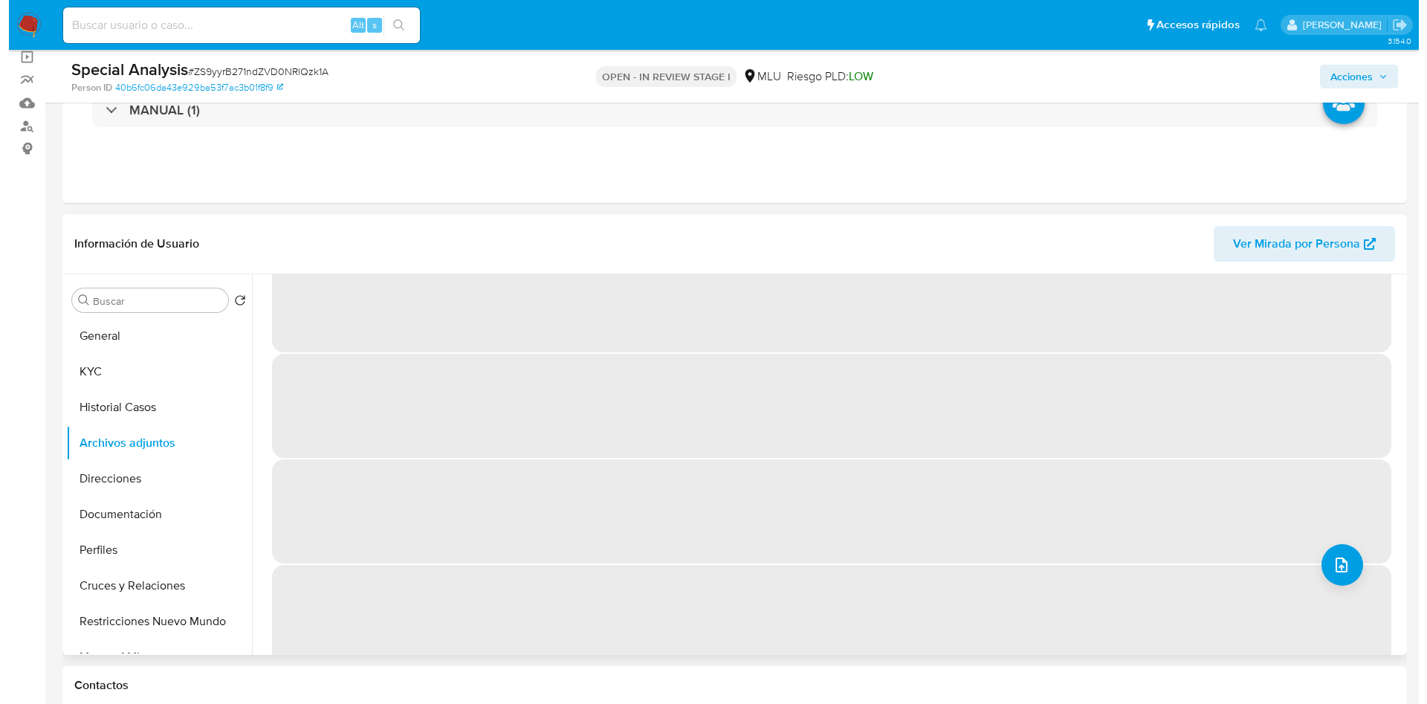
scroll to position [61, 0]
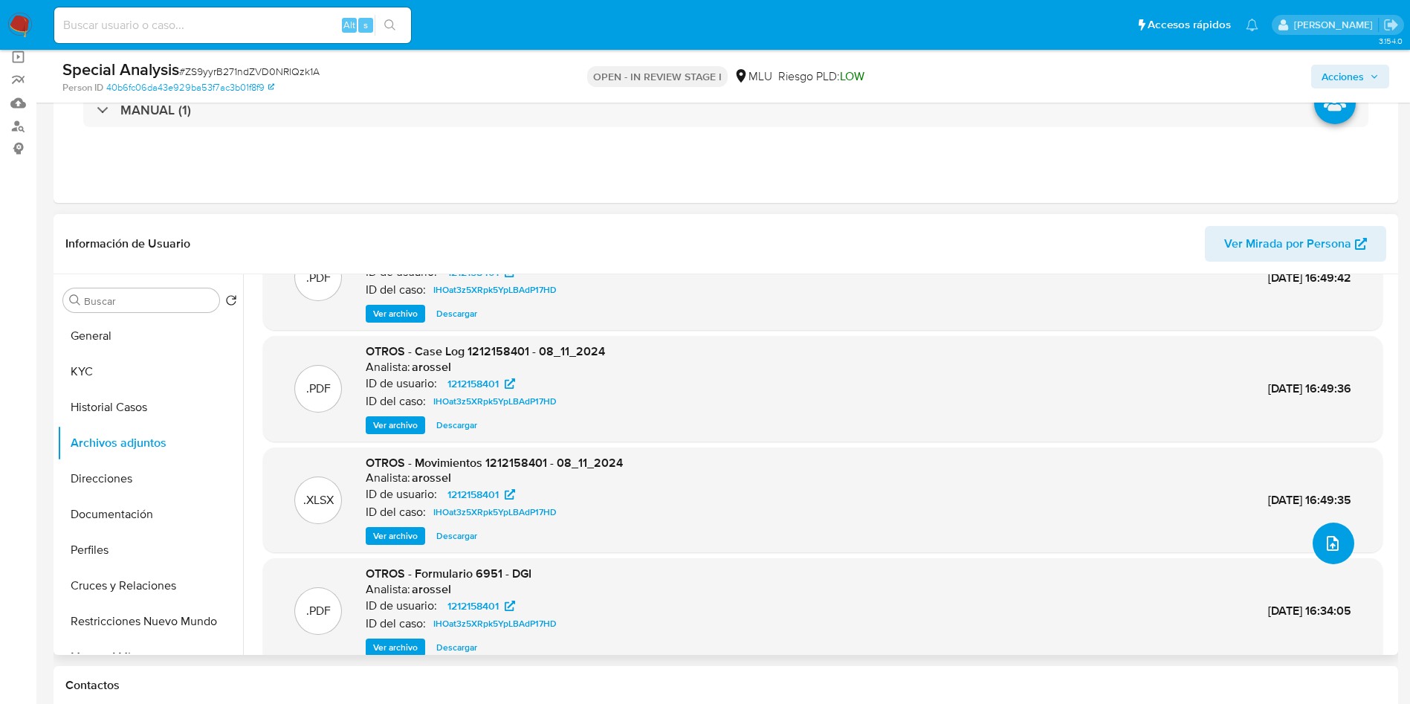
click at [1343, 549] on button "upload-file" at bounding box center [1334, 544] width 42 height 42
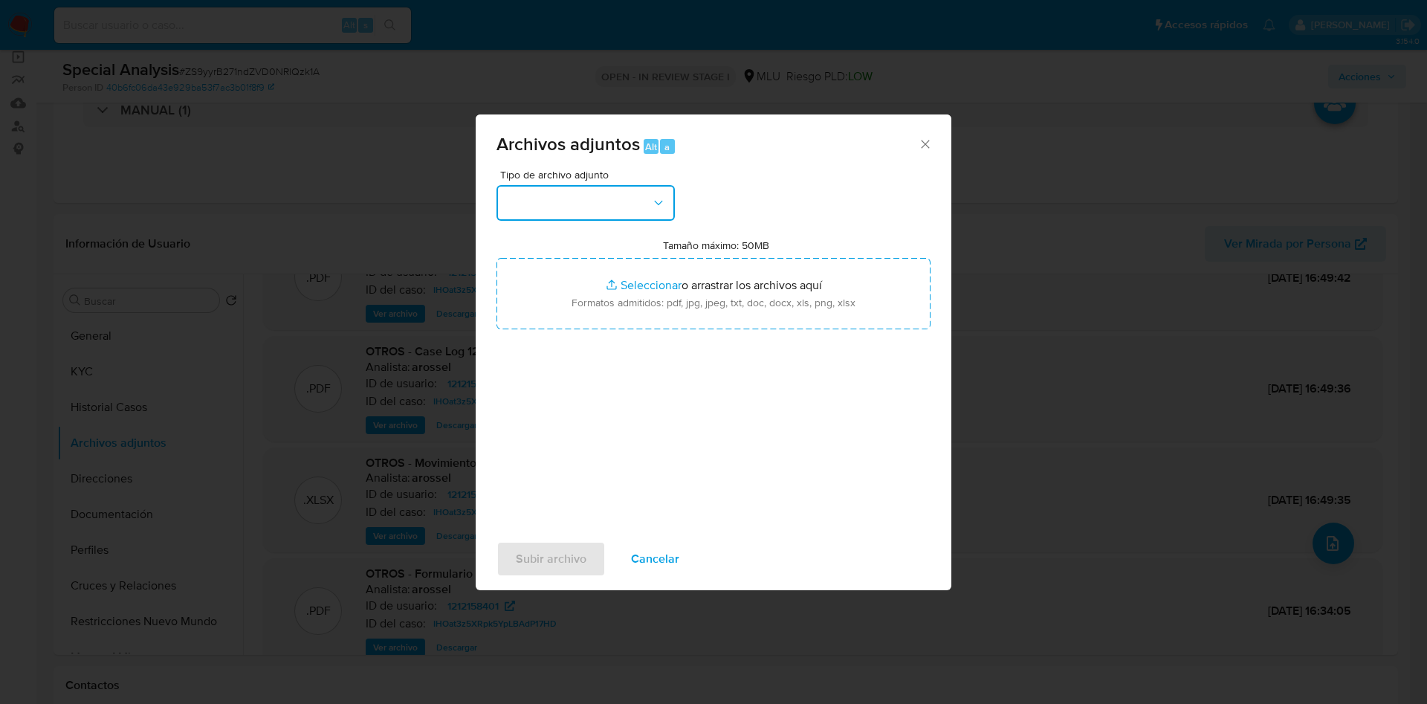
click at [572, 193] on button "button" at bounding box center [586, 203] width 178 height 36
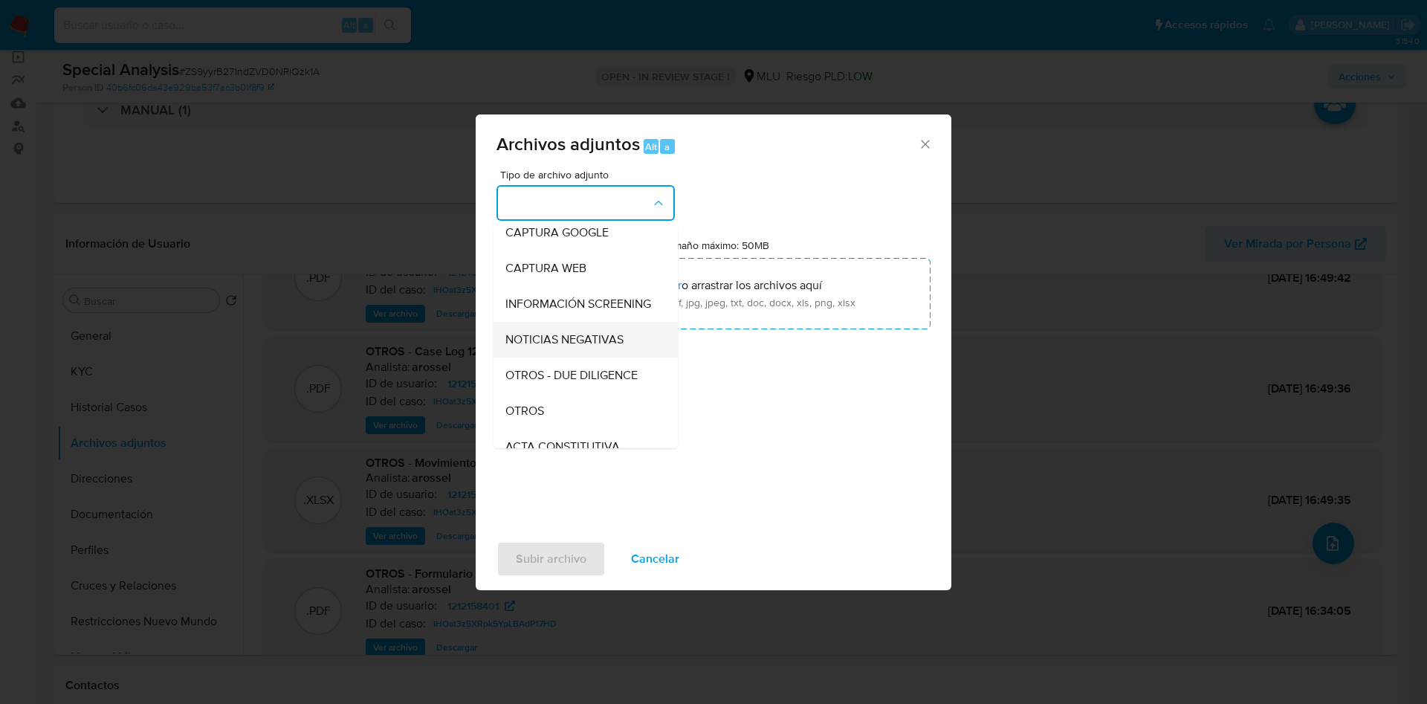
scroll to position [112, 0]
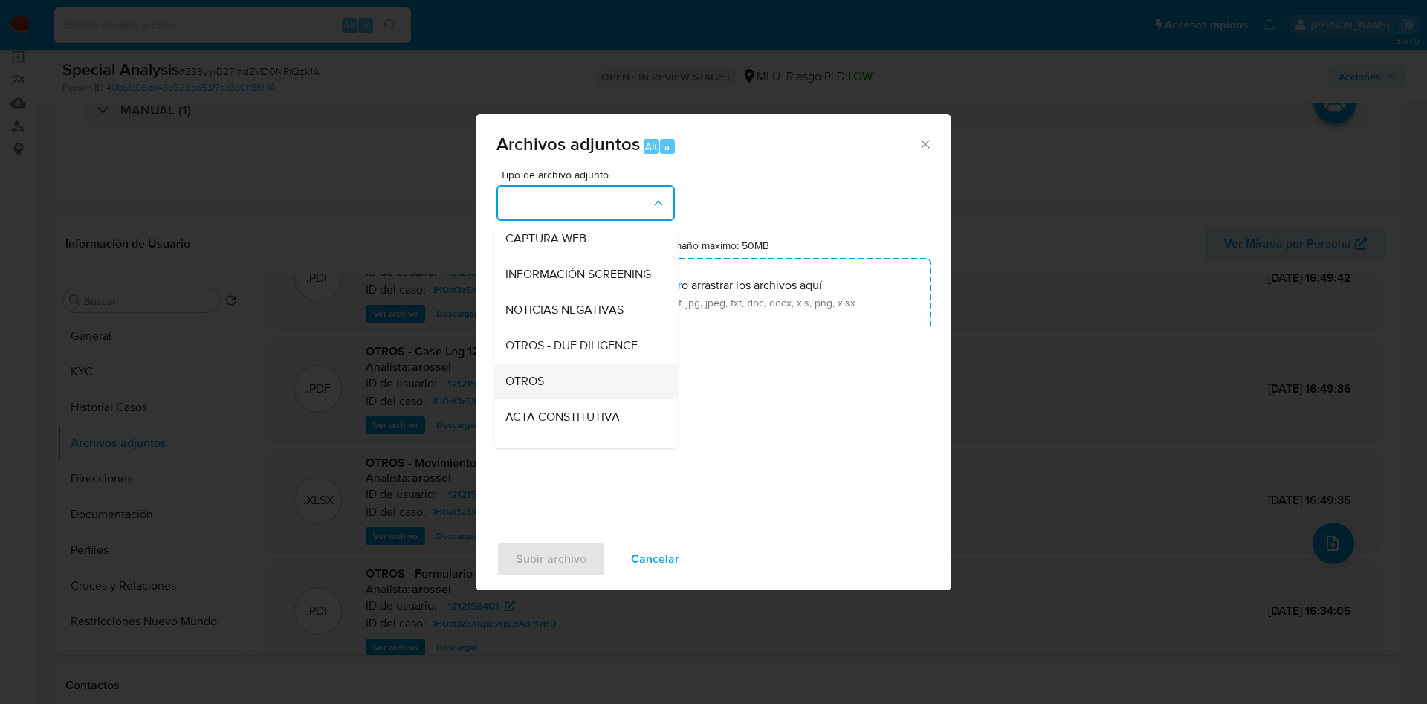
click at [560, 397] on div "OTROS" at bounding box center [581, 382] width 152 height 36
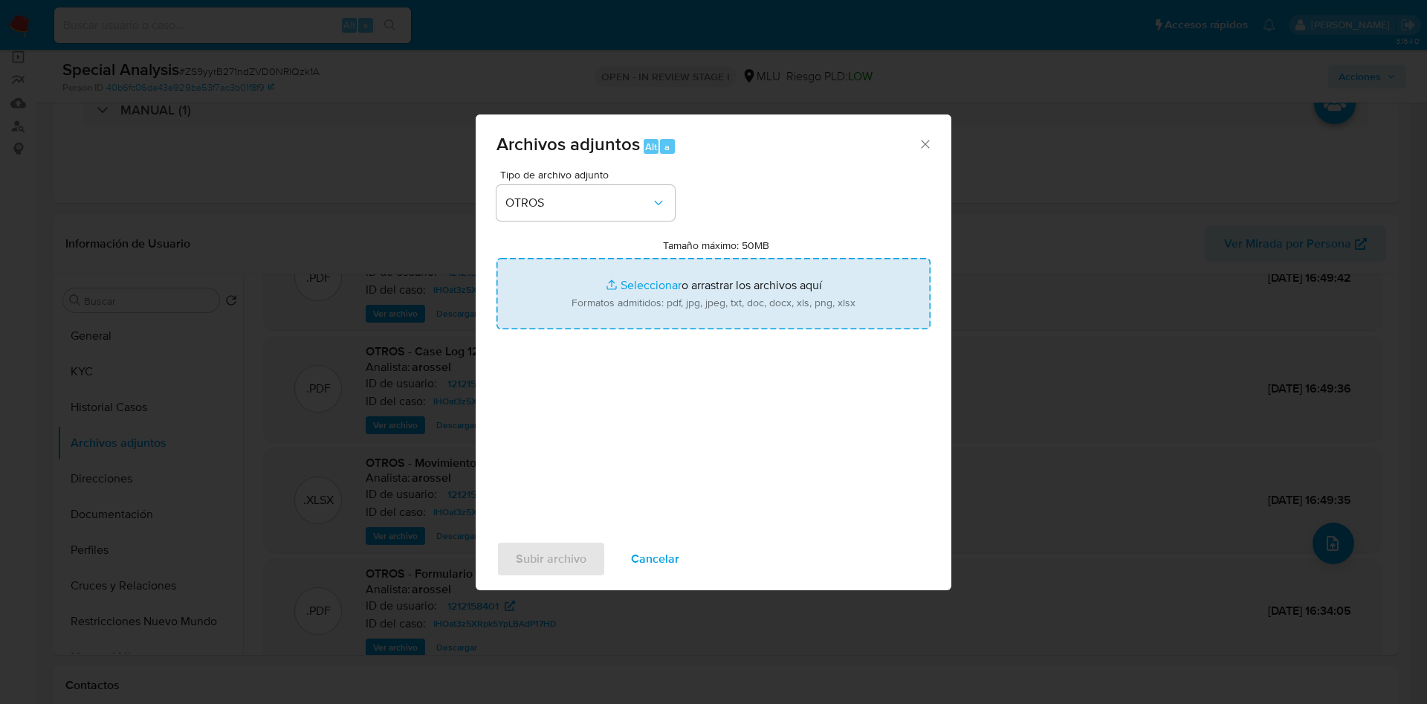
click at [666, 293] on input "Tamaño máximo: 50MB Seleccionar archivos" at bounding box center [714, 293] width 434 height 71
type input "C:\fakepath\1212158401 - Movimientos.xlsx"
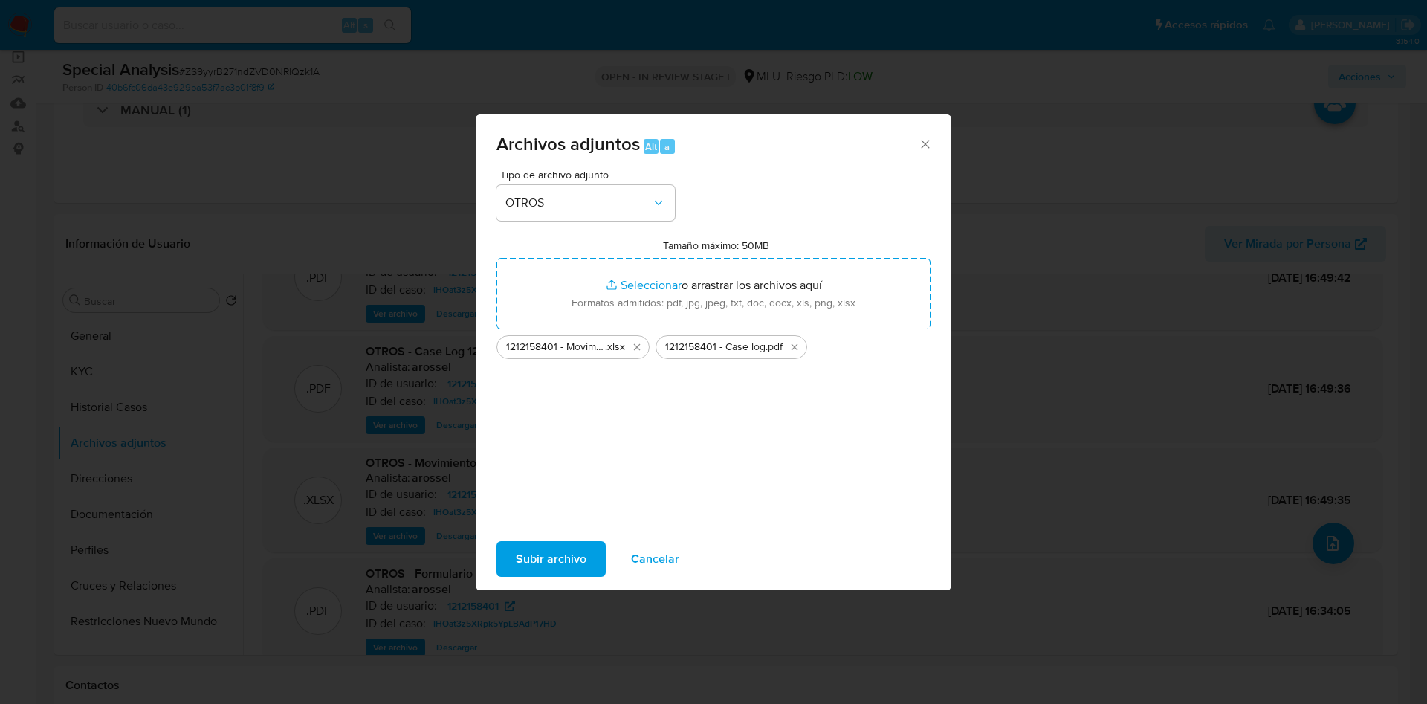
click at [556, 562] on span "Subir archivo" at bounding box center [551, 559] width 71 height 33
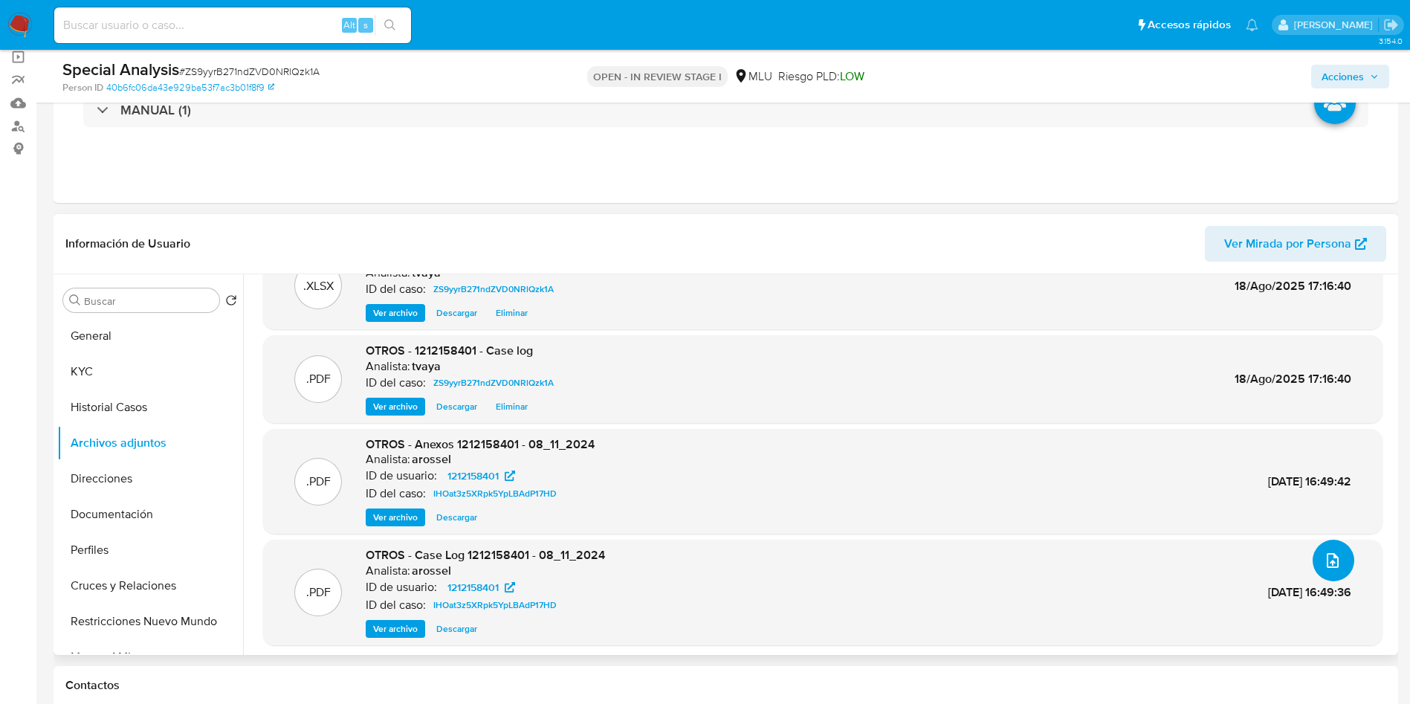
scroll to position [0, 0]
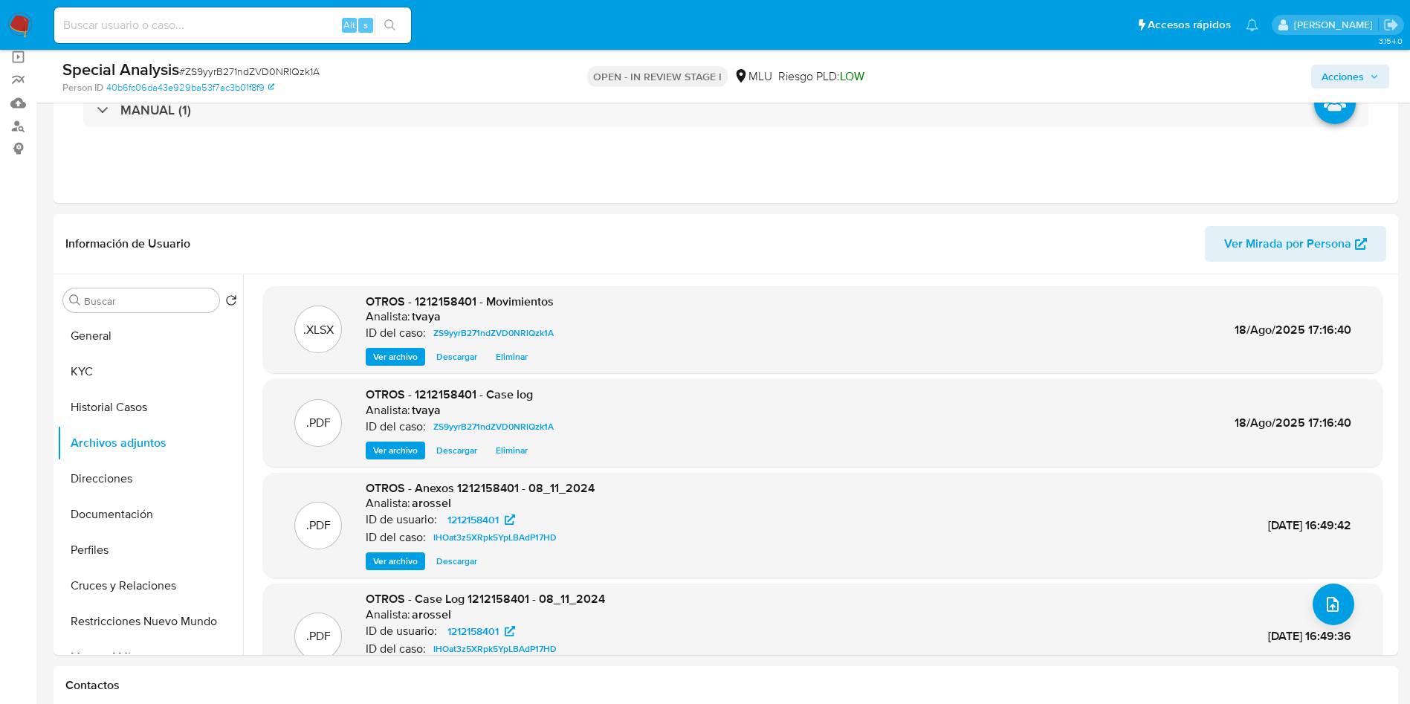
click at [1334, 67] on span "Acciones" at bounding box center [1343, 77] width 42 height 24
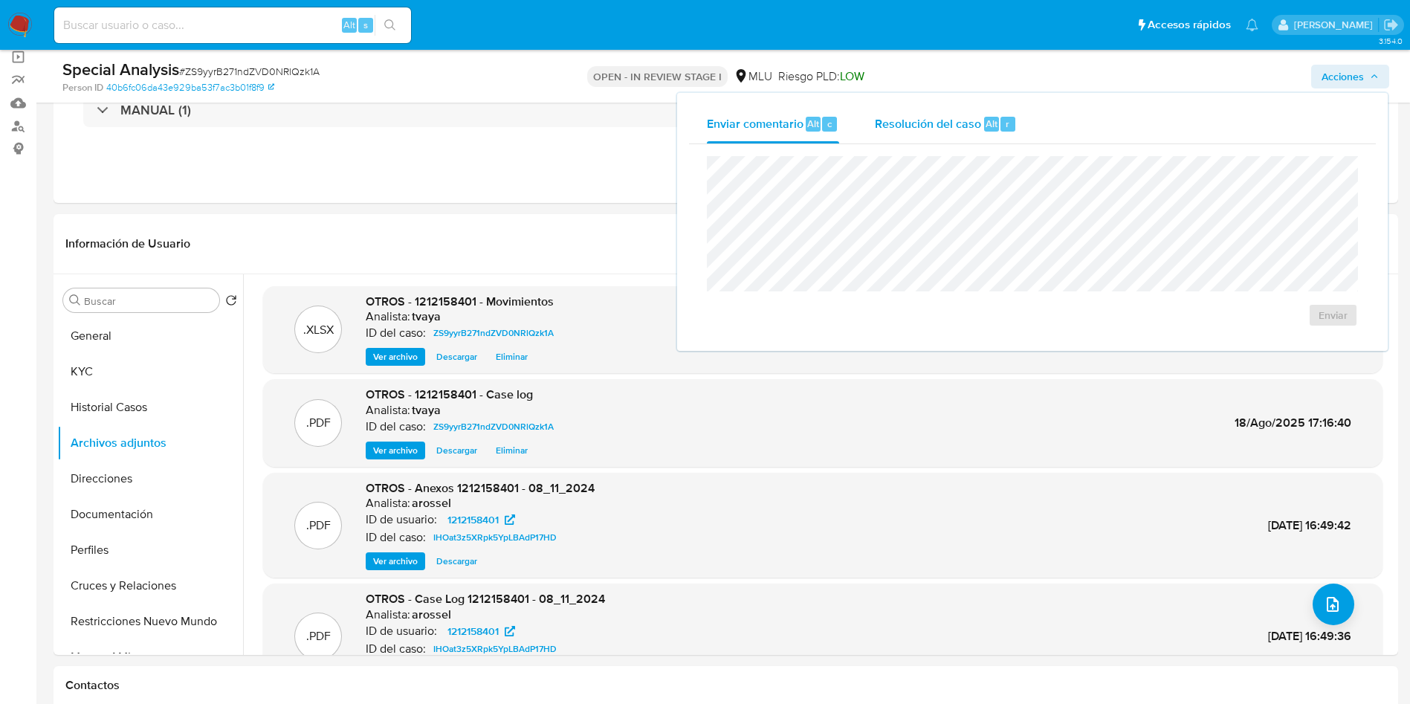
click at [896, 114] on span "Resolución del caso" at bounding box center [928, 122] width 106 height 17
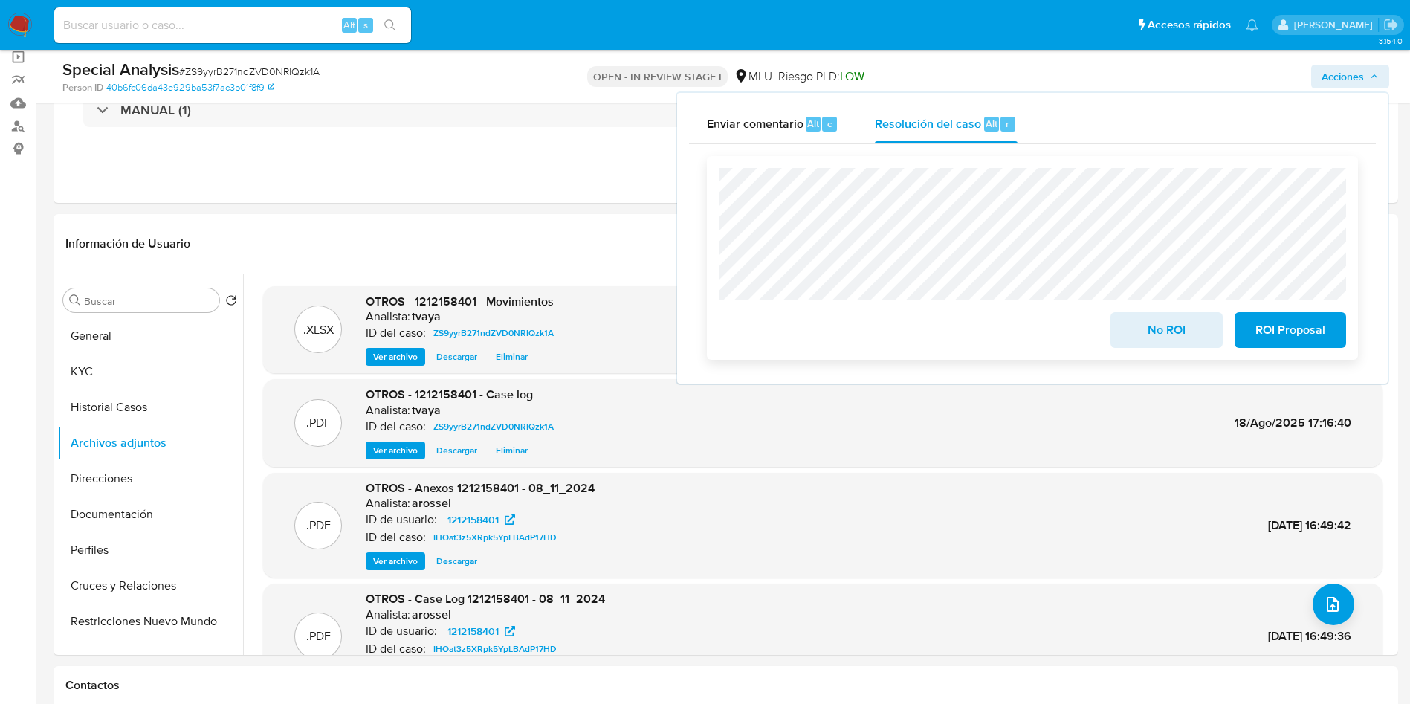
click at [1176, 330] on span "No ROI" at bounding box center [1166, 330] width 73 height 33
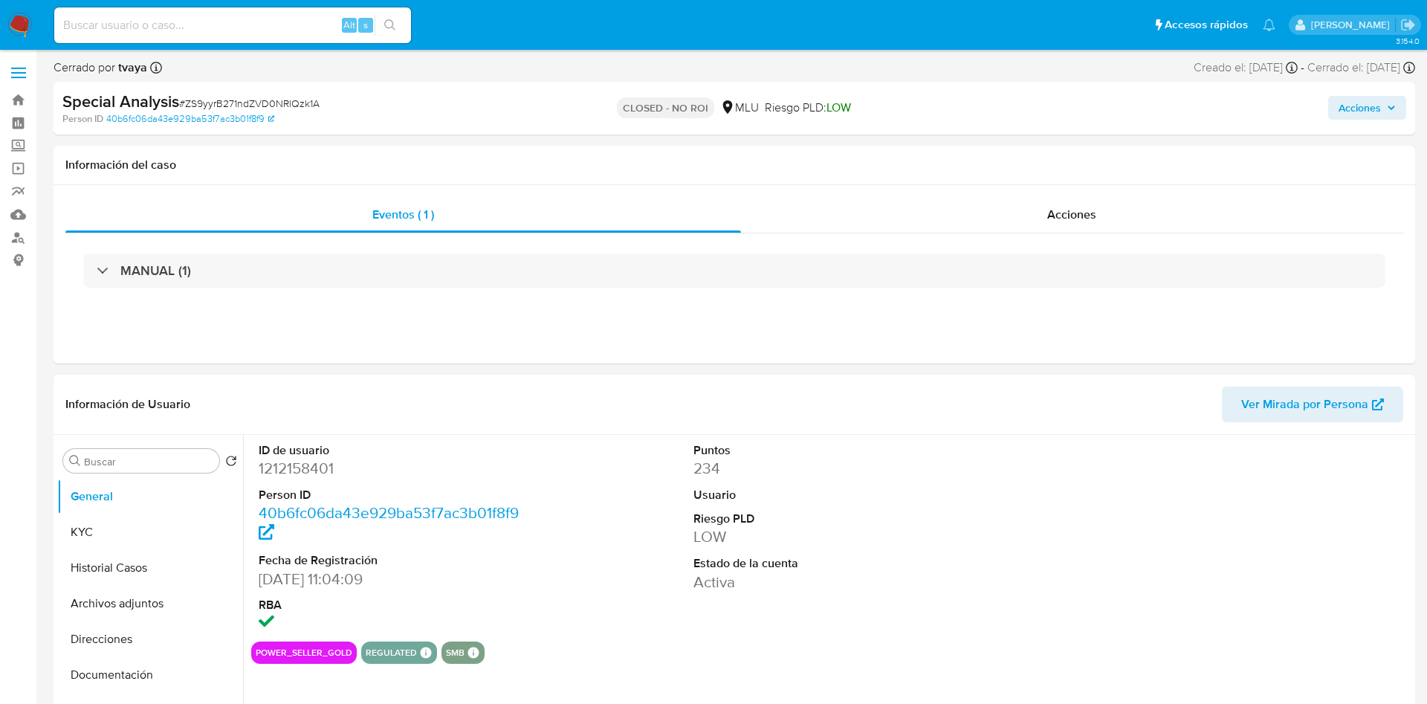
select select "10"
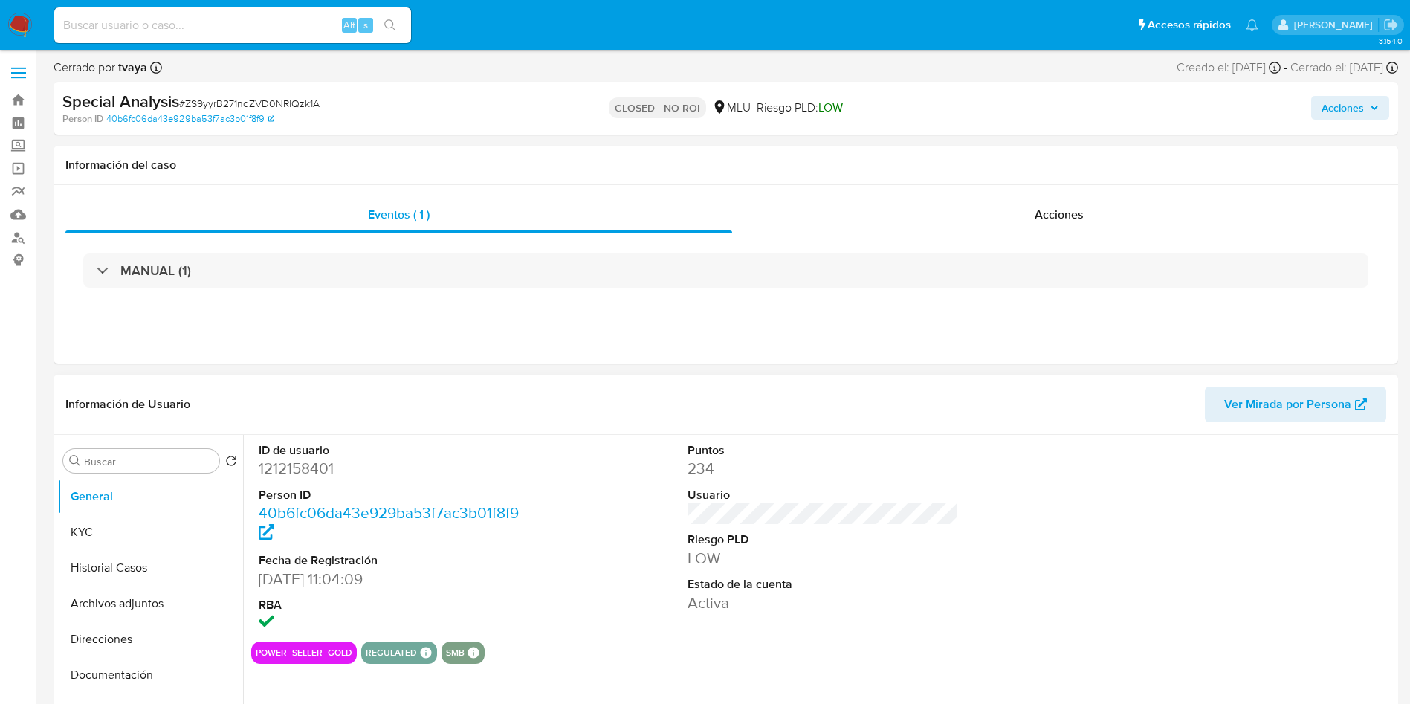
click at [1123, 532] on div at bounding box center [1252, 538] width 286 height 207
click at [129, 570] on button "Historial Casos" at bounding box center [144, 568] width 174 height 36
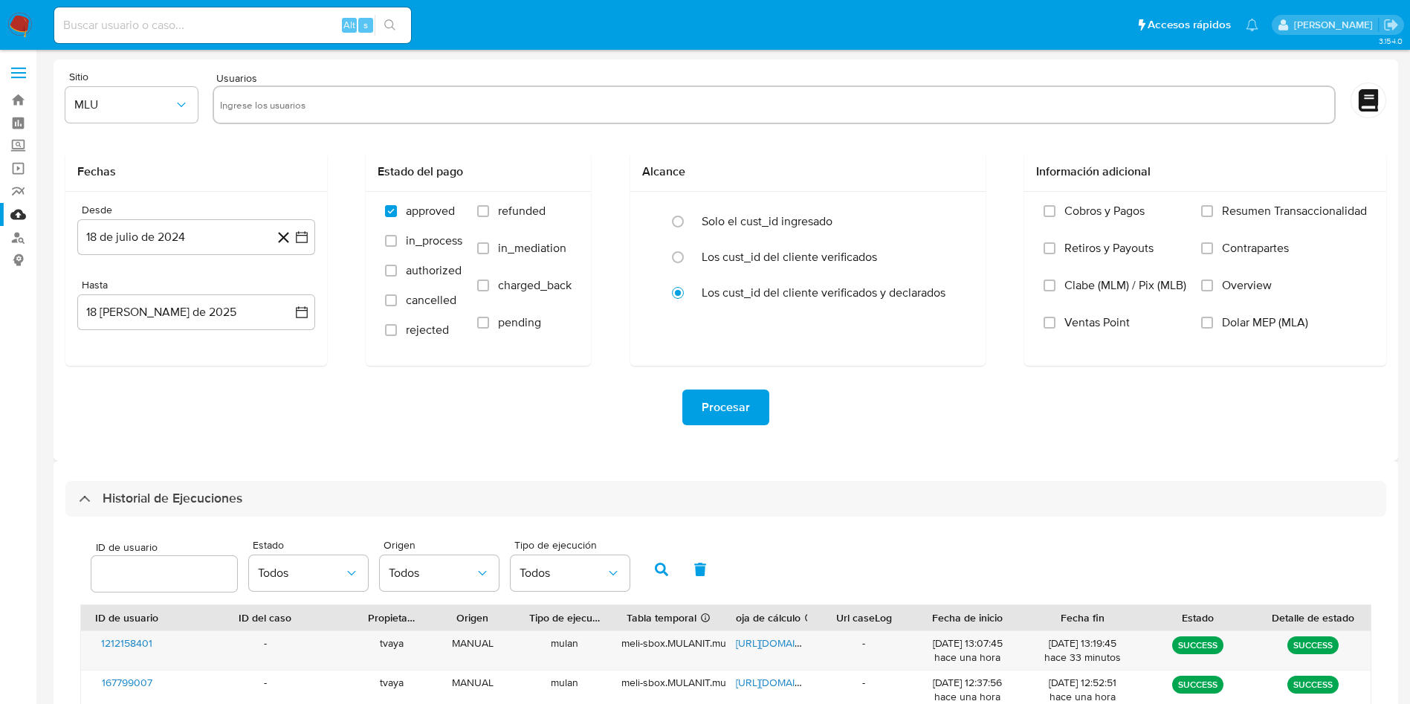
select select "10"
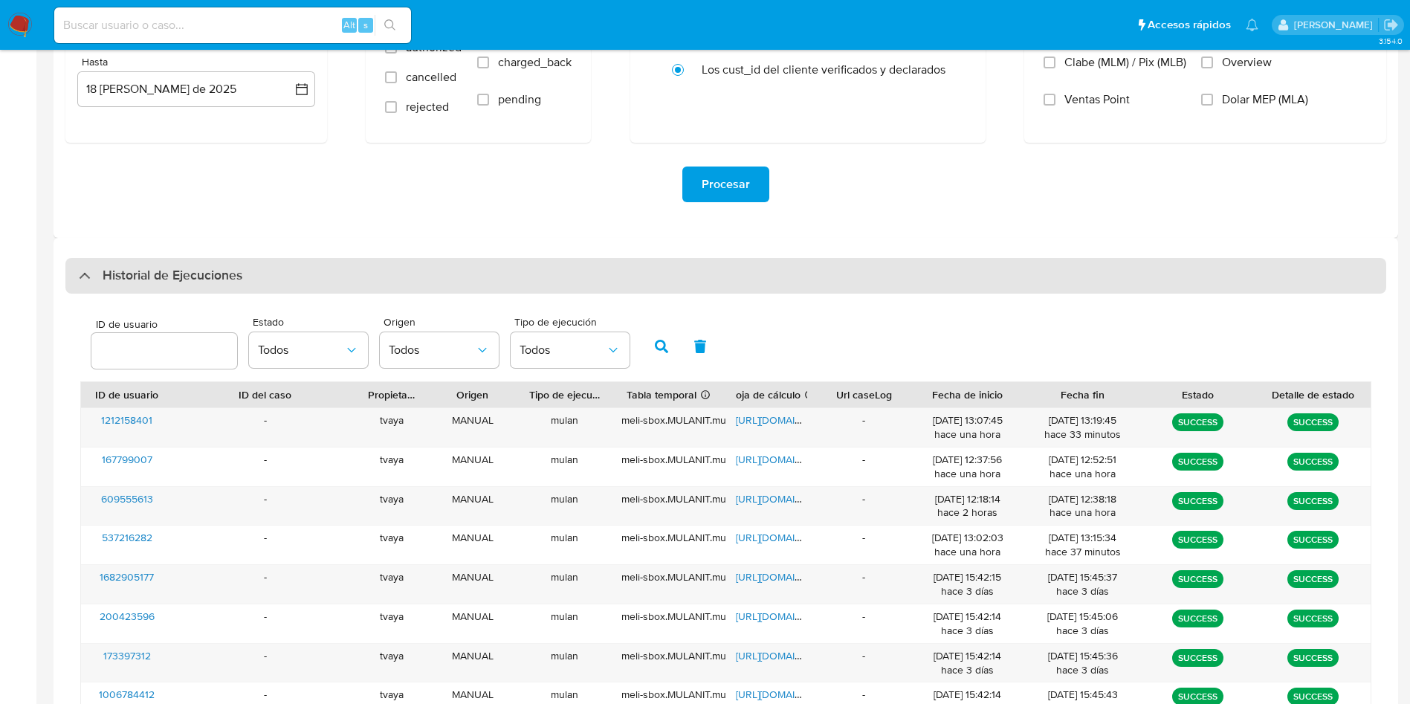
click at [961, 285] on div "Historial de Ejecuciones" at bounding box center [725, 276] width 1321 height 36
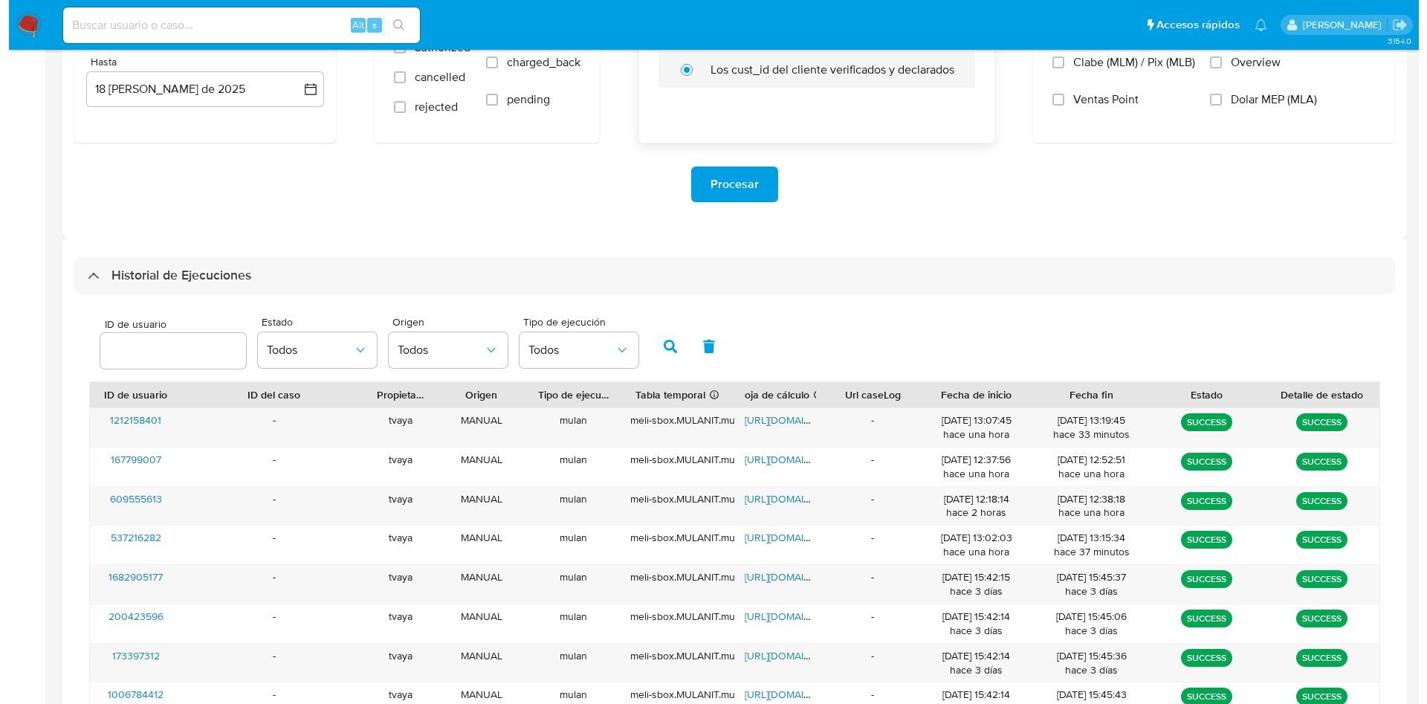
scroll to position [0, 0]
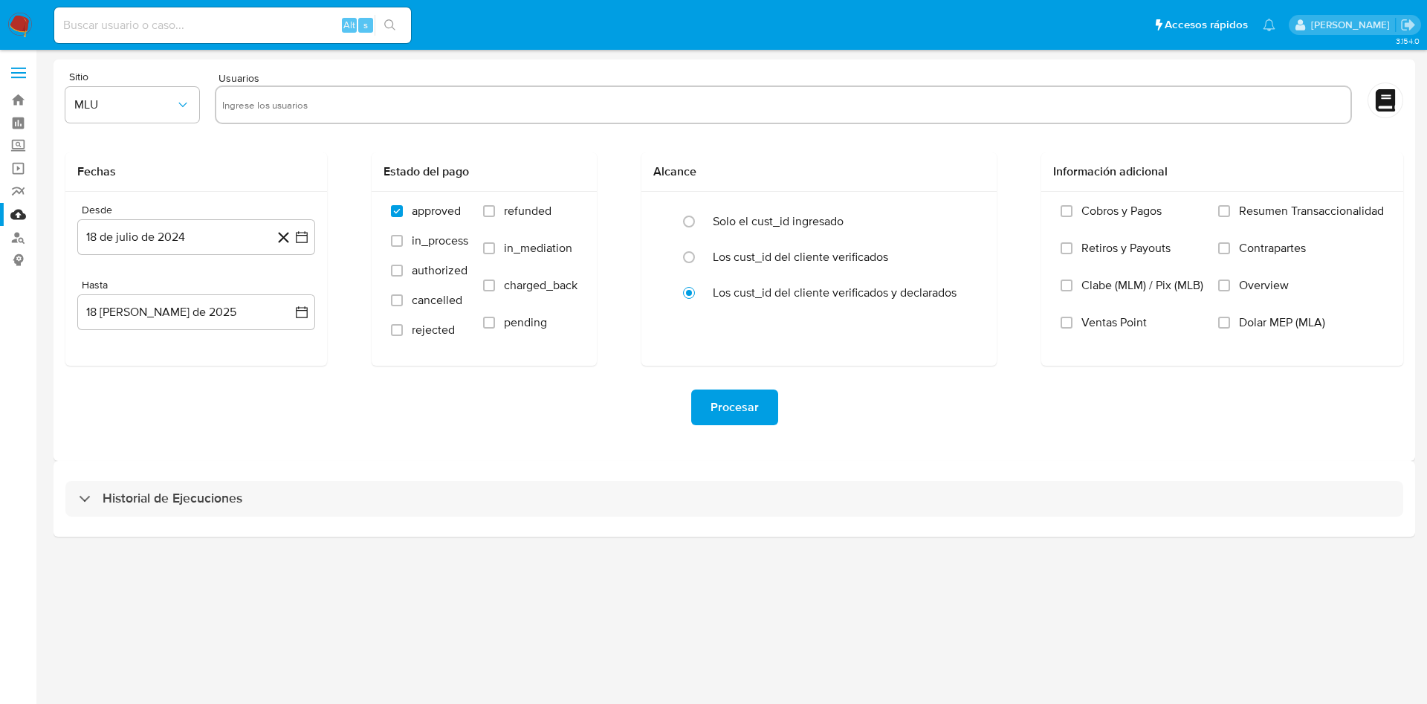
click at [515, 401] on div "Procesar" at bounding box center [734, 408] width 1338 height 36
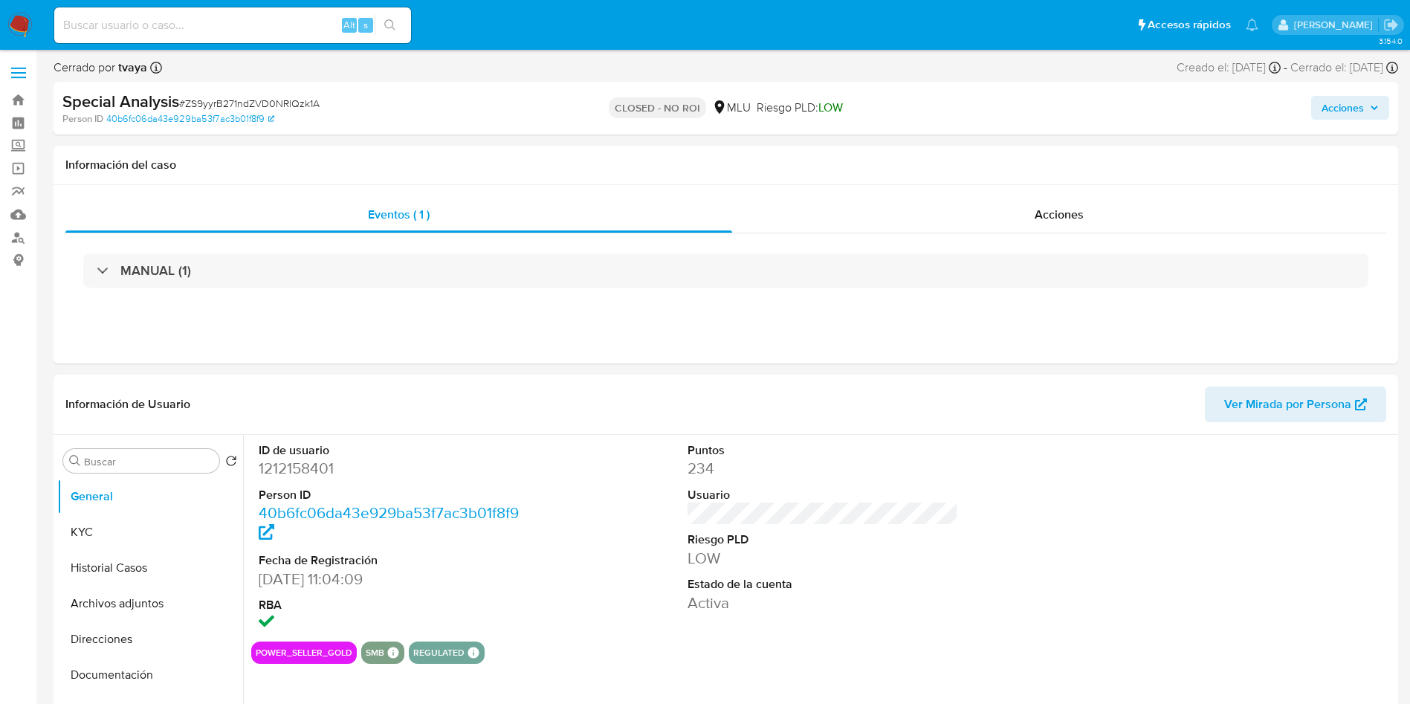
select select "10"
click at [132, 571] on button "Historial Casos" at bounding box center [144, 568] width 174 height 36
